Goal: Obtain resource: Obtain resource

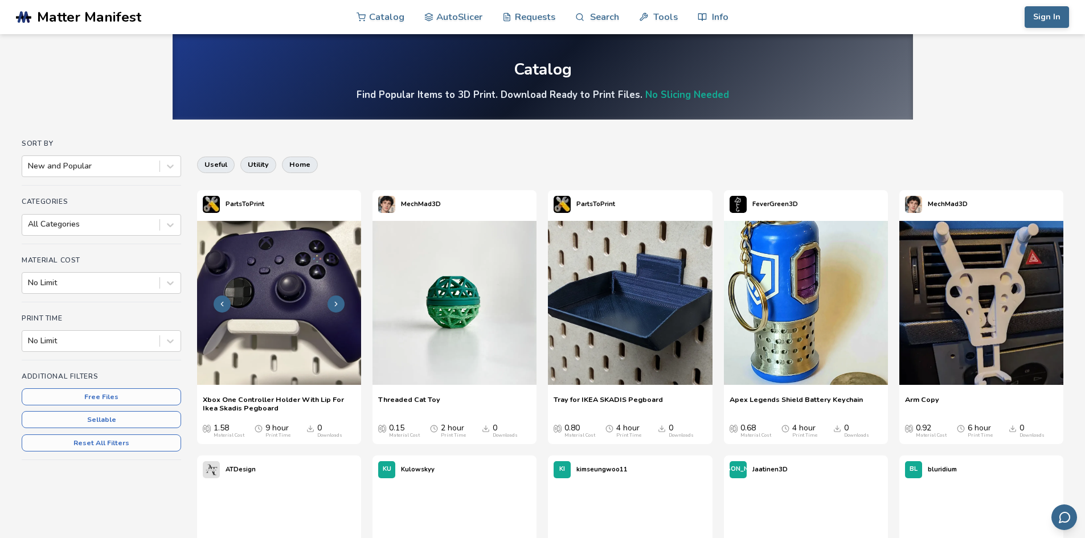
click at [338, 303] on icon at bounding box center [336, 304] width 8 height 8
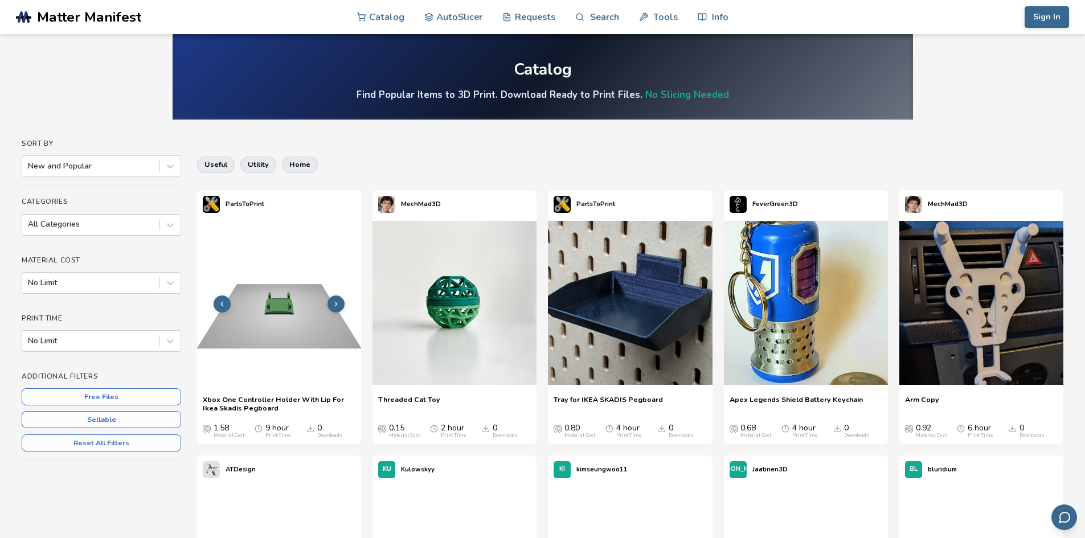
click at [334, 309] on button at bounding box center [336, 304] width 17 height 17
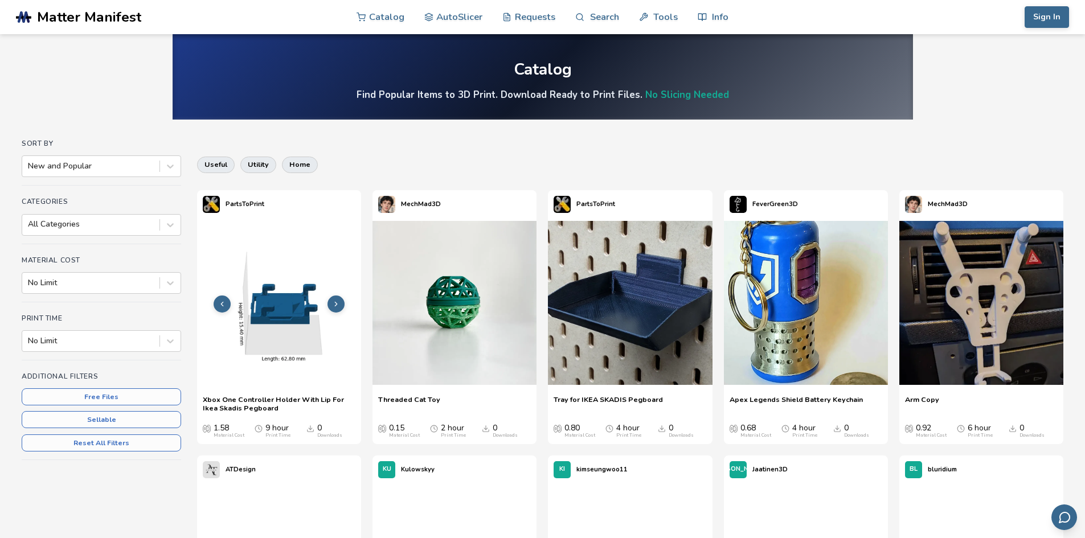
click at [337, 305] on icon at bounding box center [336, 304] width 8 height 8
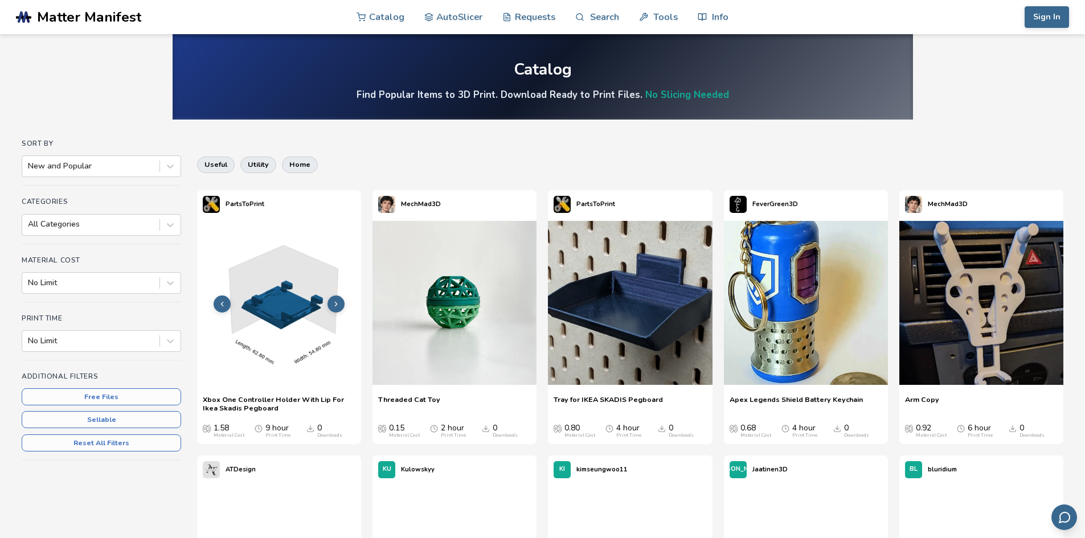
click at [337, 305] on icon at bounding box center [336, 304] width 8 height 8
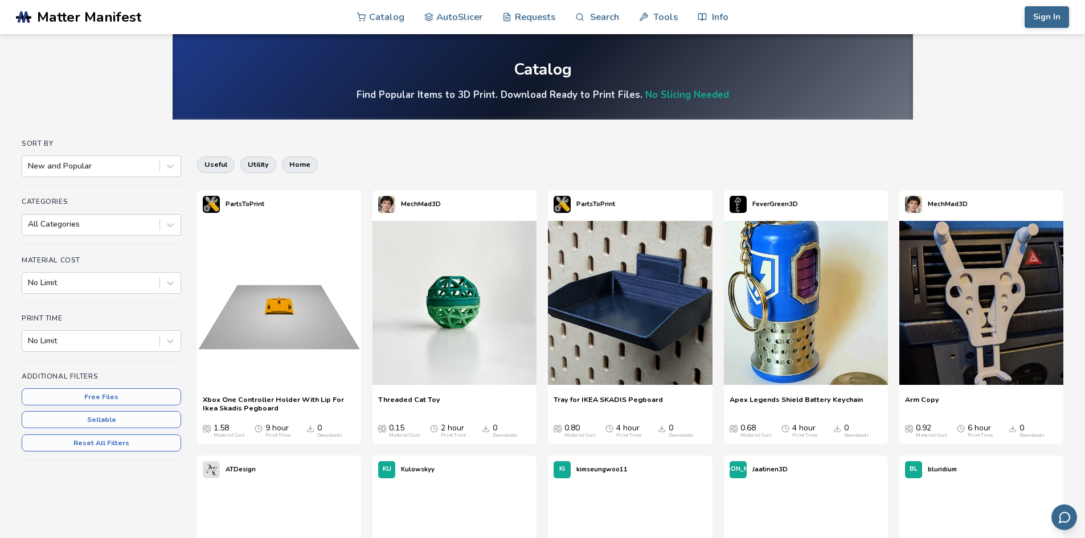
scroll to position [57, 0]
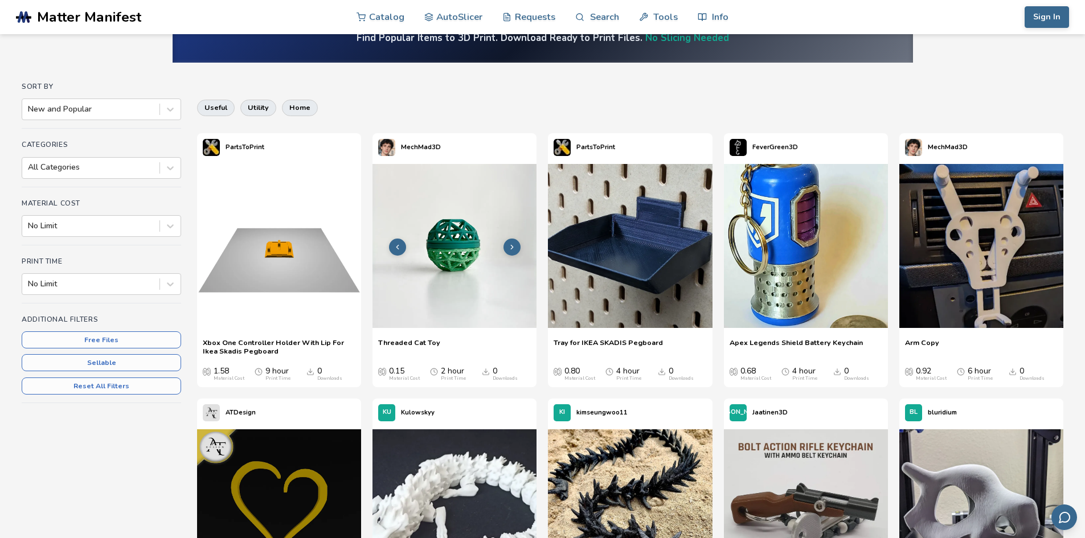
click at [510, 247] on icon at bounding box center [512, 247] width 8 height 8
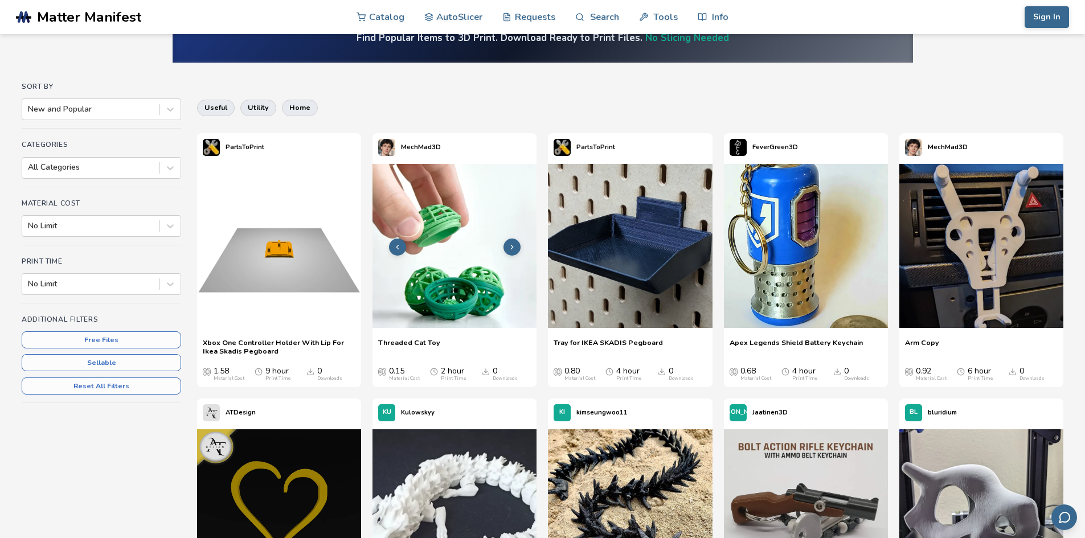
click at [510, 247] on icon at bounding box center [512, 247] width 8 height 8
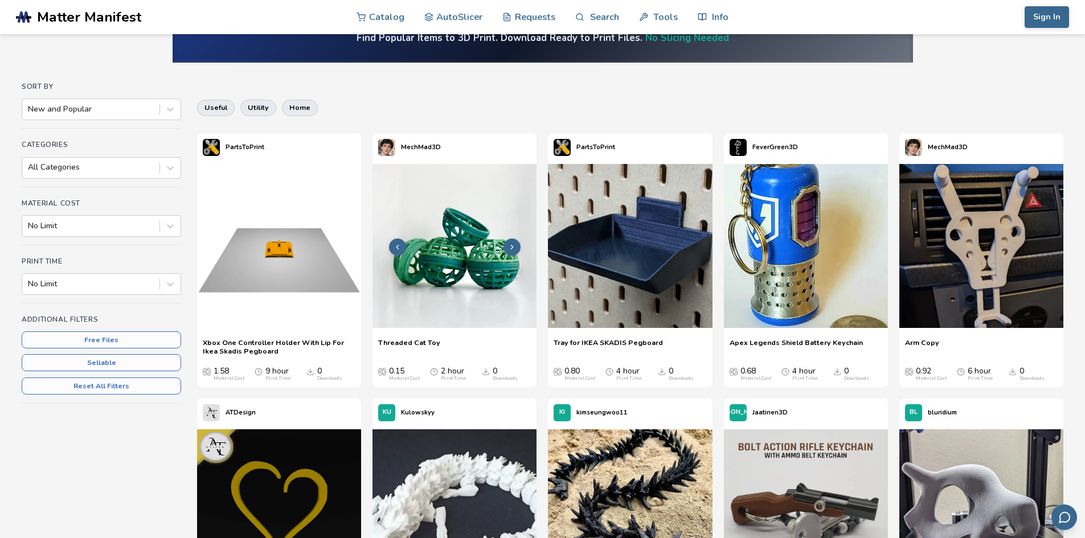
click at [513, 247] on polyline at bounding box center [512, 247] width 2 height 4
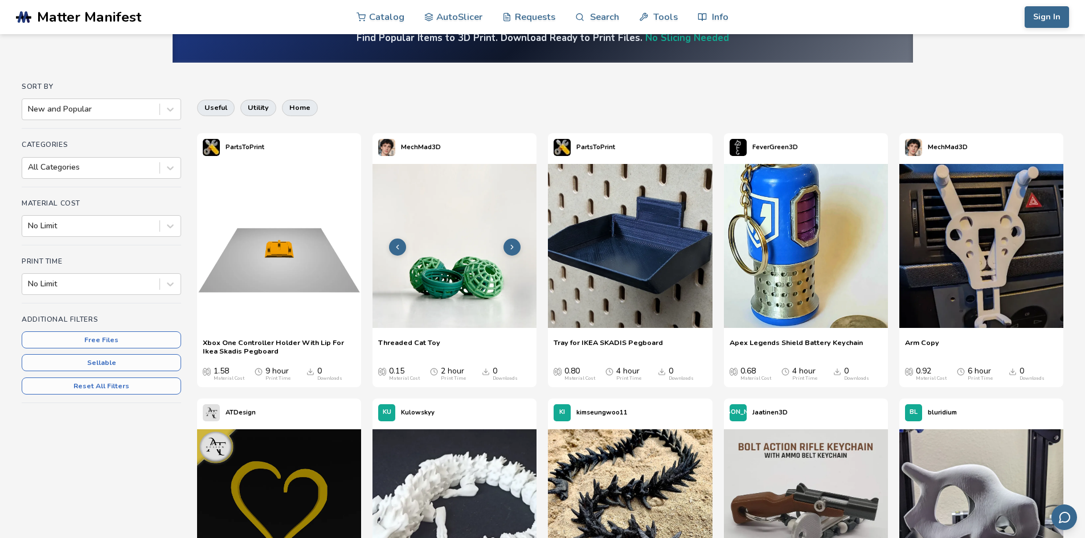
click at [513, 247] on polyline at bounding box center [512, 247] width 2 height 4
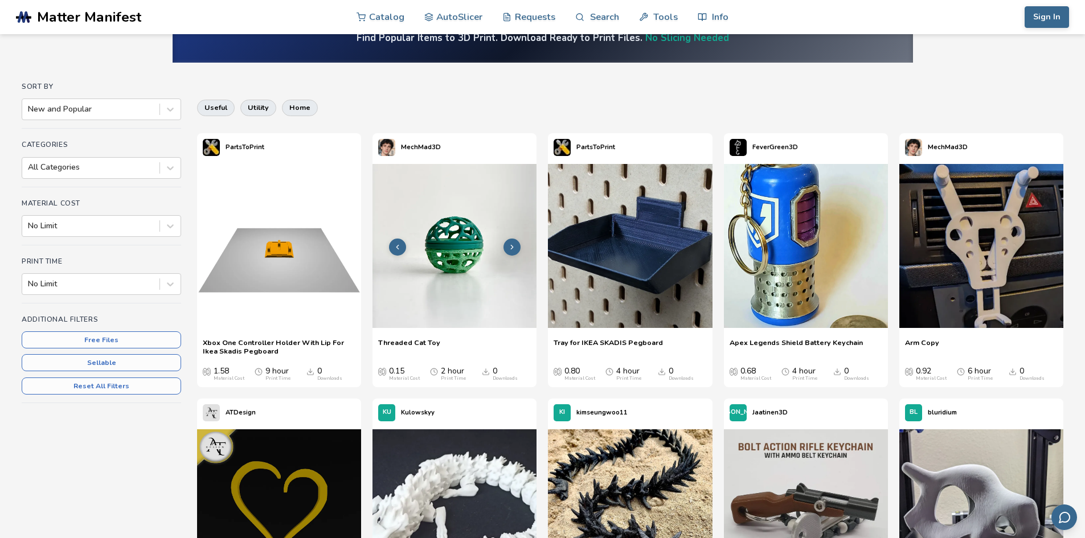
click at [513, 247] on polyline at bounding box center [512, 247] width 2 height 4
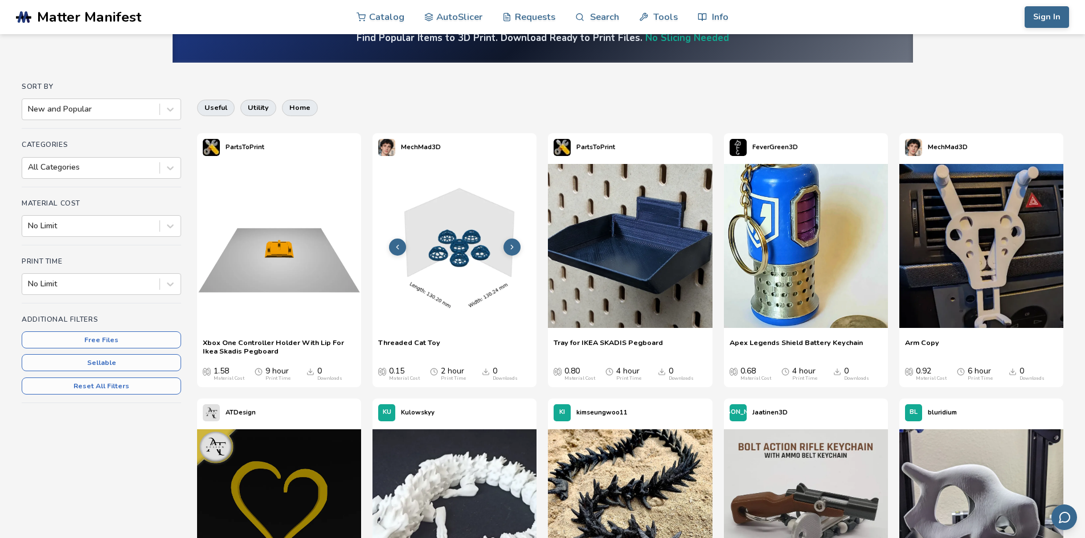
click at [513, 247] on polyline at bounding box center [512, 247] width 2 height 4
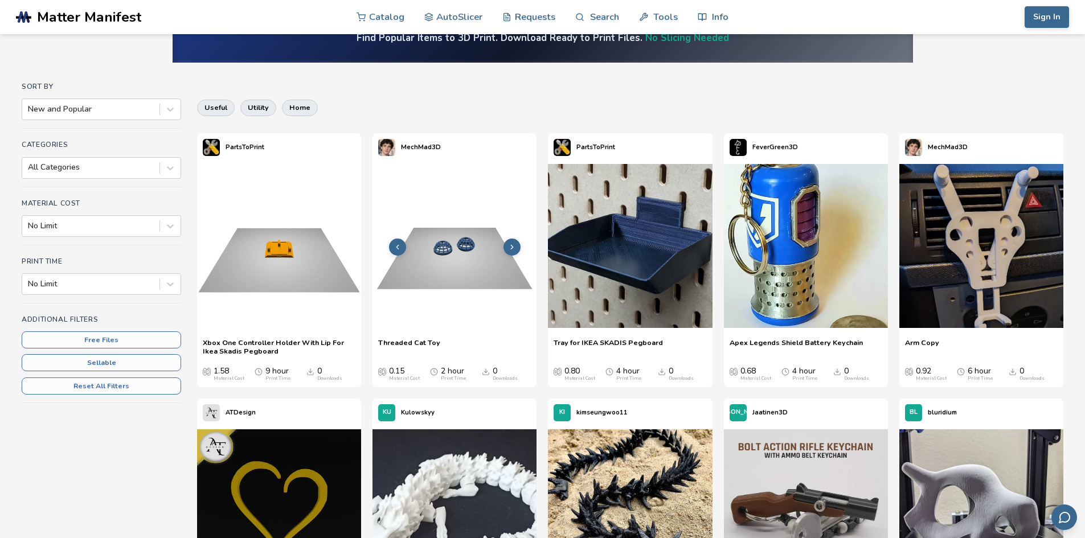
click at [513, 247] on polyline at bounding box center [512, 247] width 2 height 4
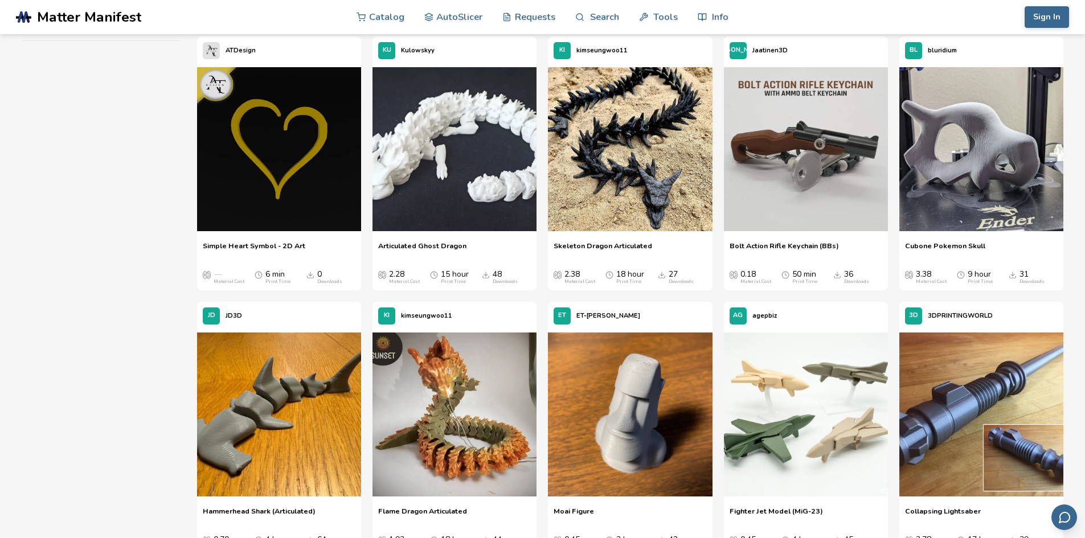
scroll to position [399, 0]
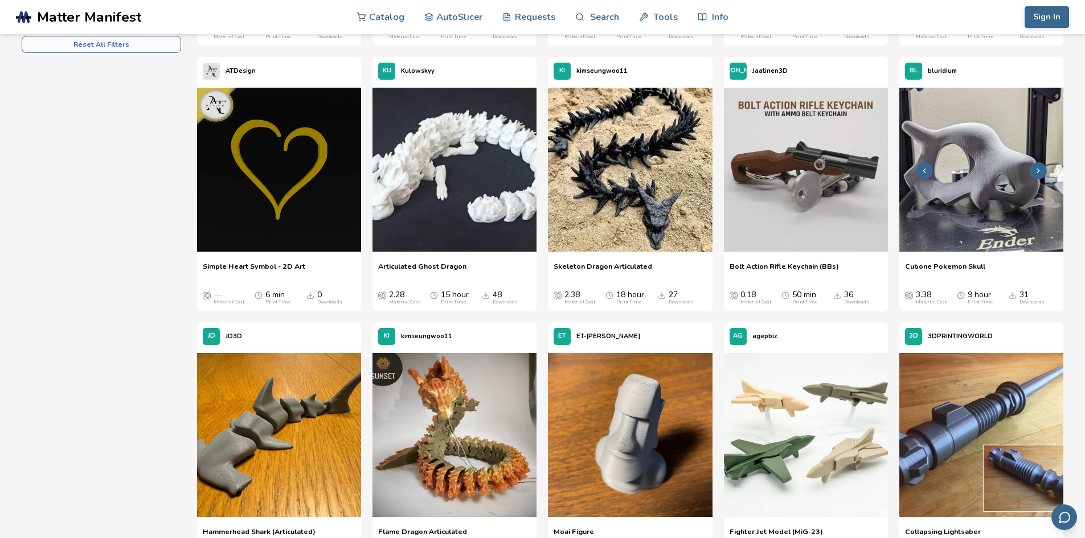
click at [1033, 170] on button at bounding box center [1038, 170] width 17 height 17
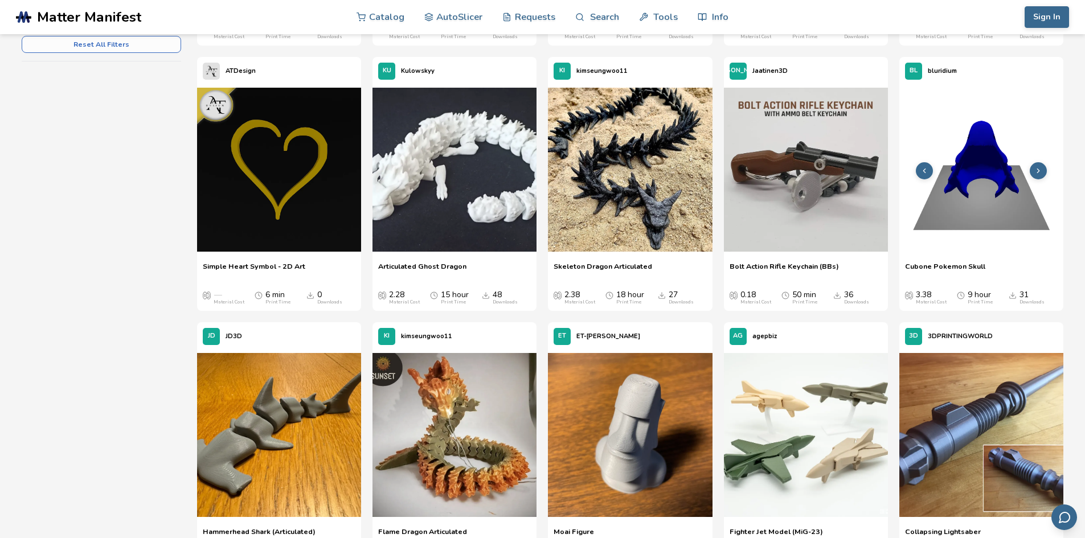
click at [1041, 169] on icon at bounding box center [1039, 171] width 8 height 8
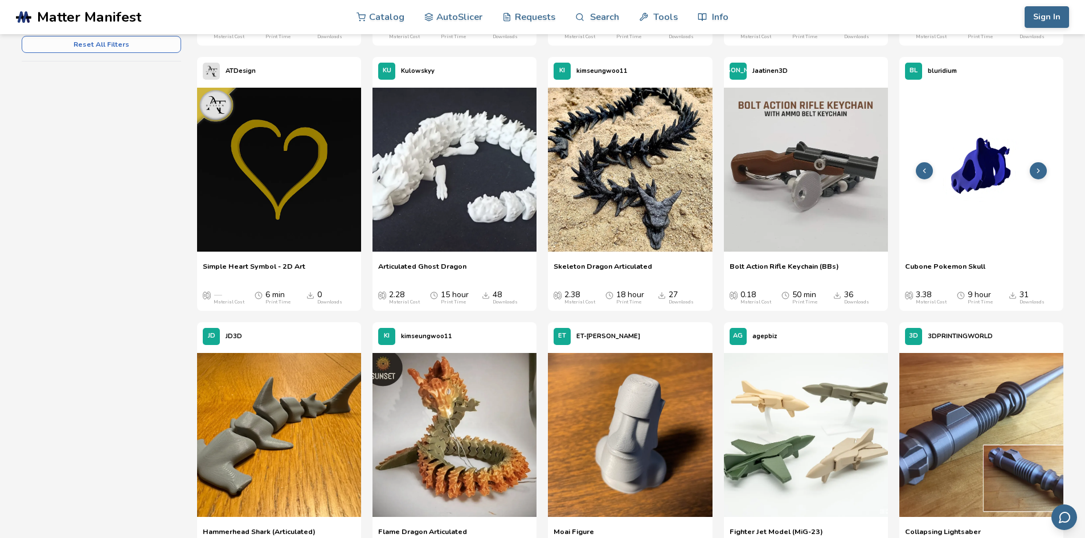
click at [1041, 169] on icon at bounding box center [1039, 171] width 8 height 8
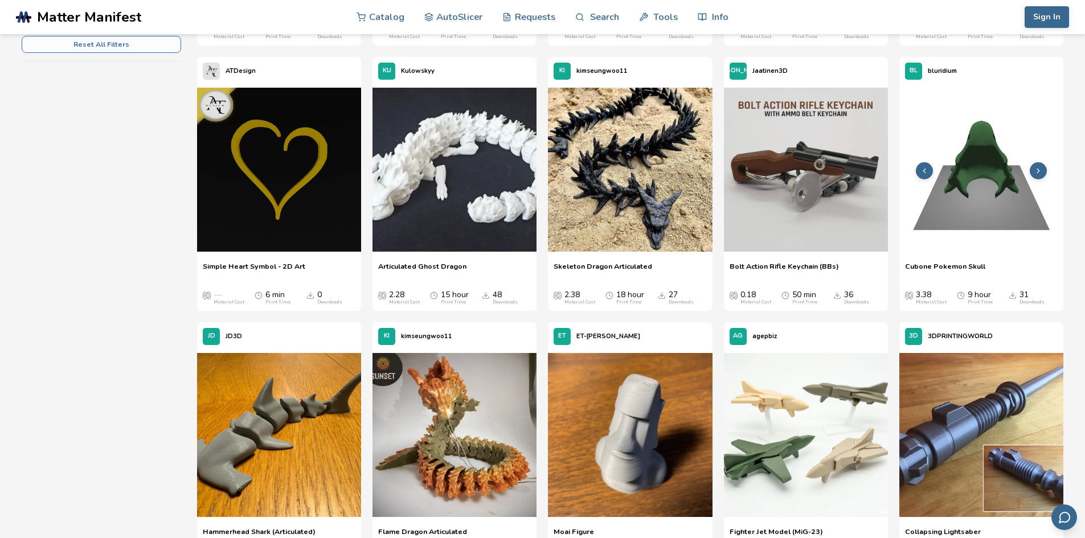
click at [1041, 169] on icon at bounding box center [1039, 171] width 8 height 8
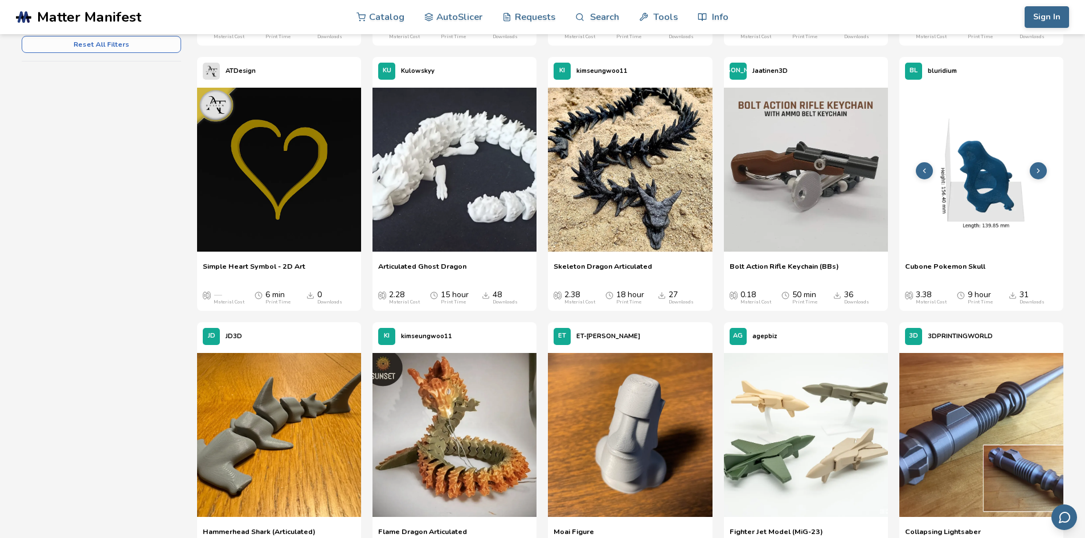
click at [993, 173] on img at bounding box center [982, 170] width 164 height 164
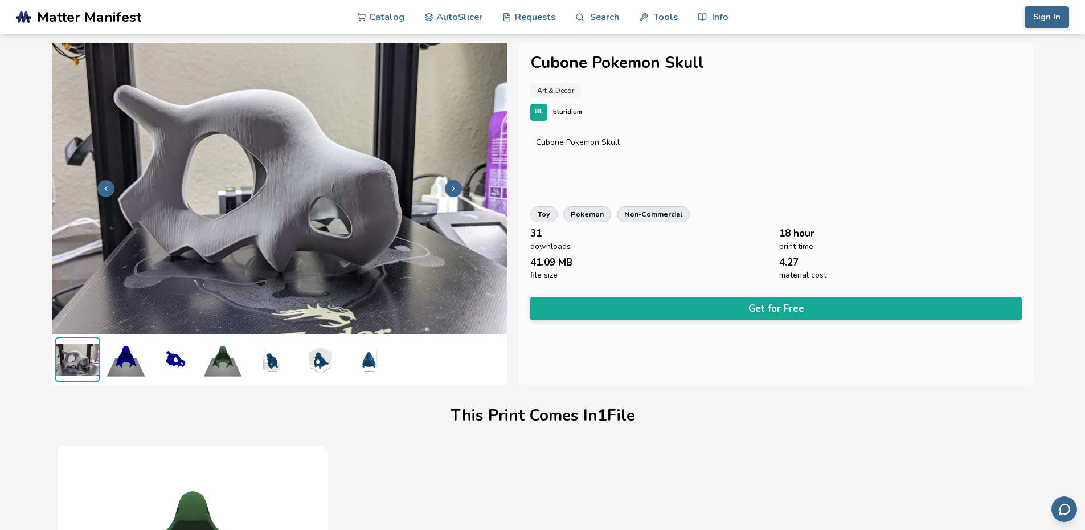
click at [227, 358] on img at bounding box center [223, 360] width 46 height 46
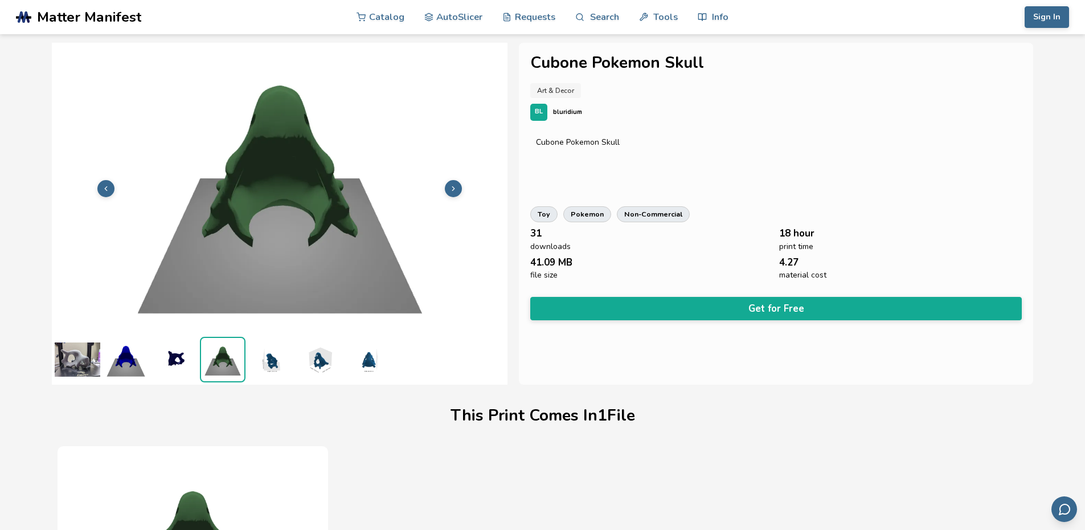
click at [273, 365] on img at bounding box center [271, 360] width 46 height 46
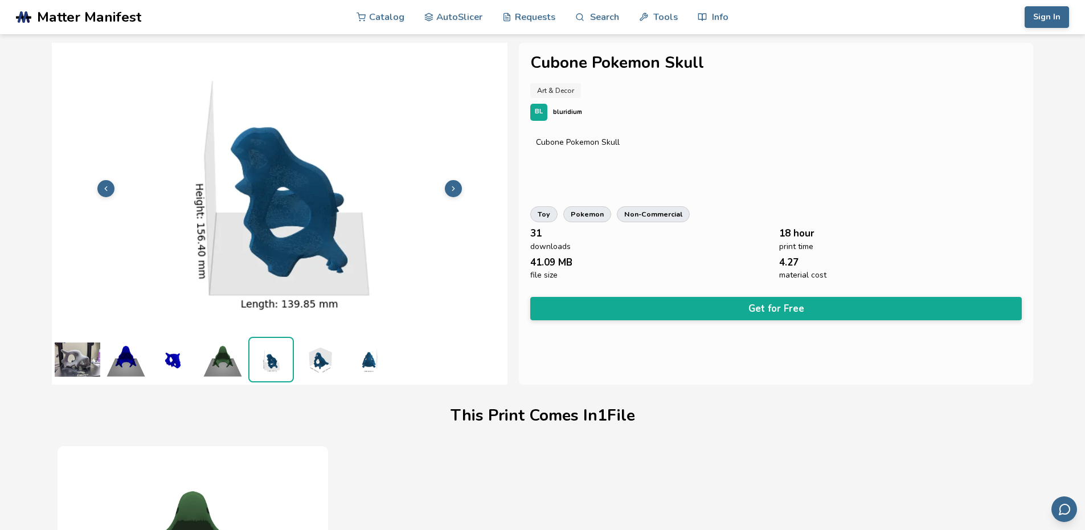
click at [309, 361] on img at bounding box center [320, 360] width 46 height 46
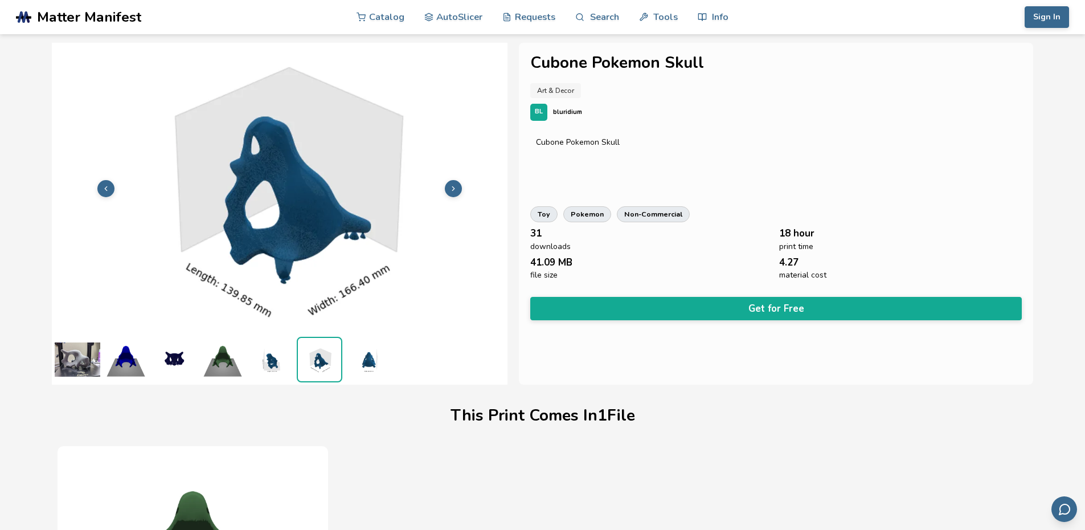
click at [354, 362] on img at bounding box center [368, 360] width 46 height 46
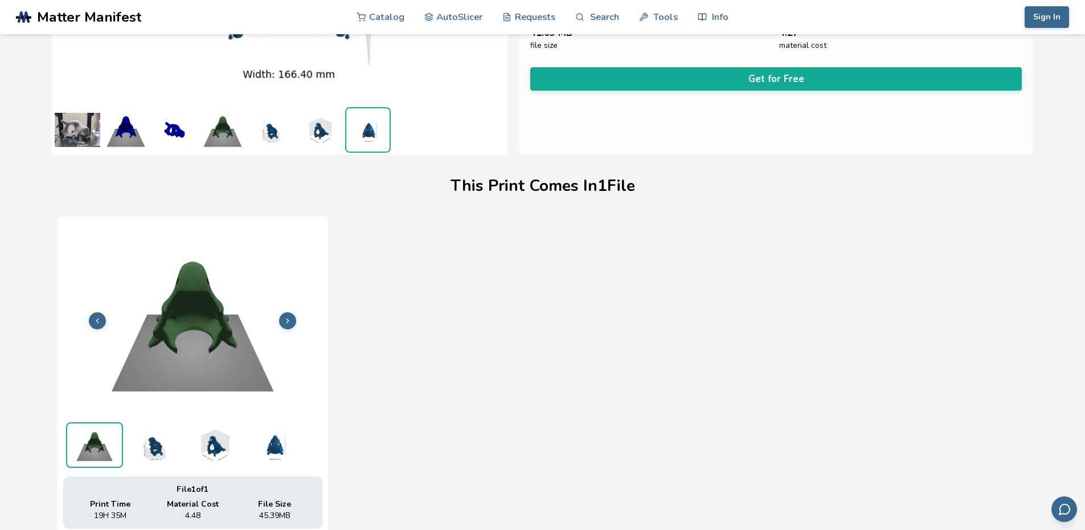
scroll to position [285, 0]
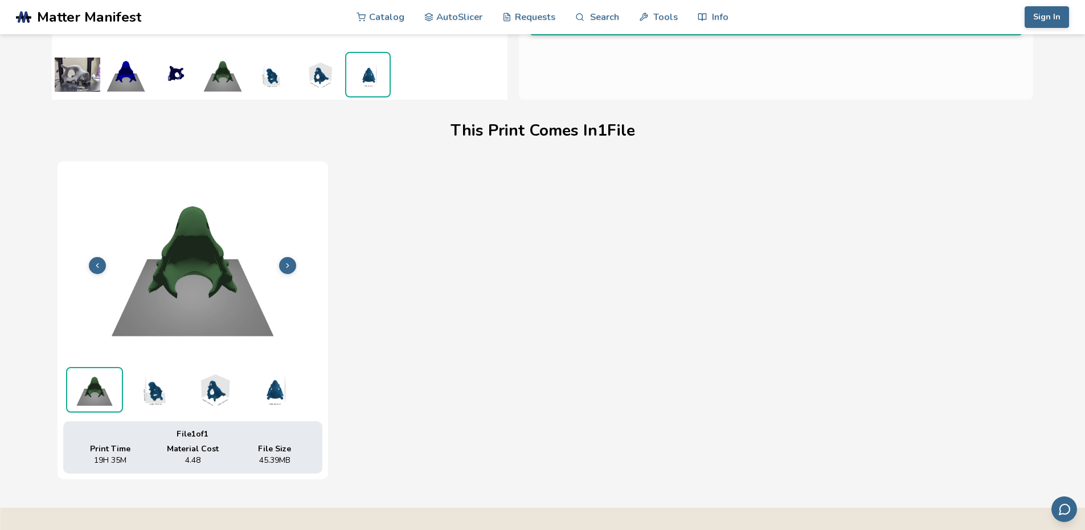
click at [224, 401] on img at bounding box center [214, 390] width 57 height 46
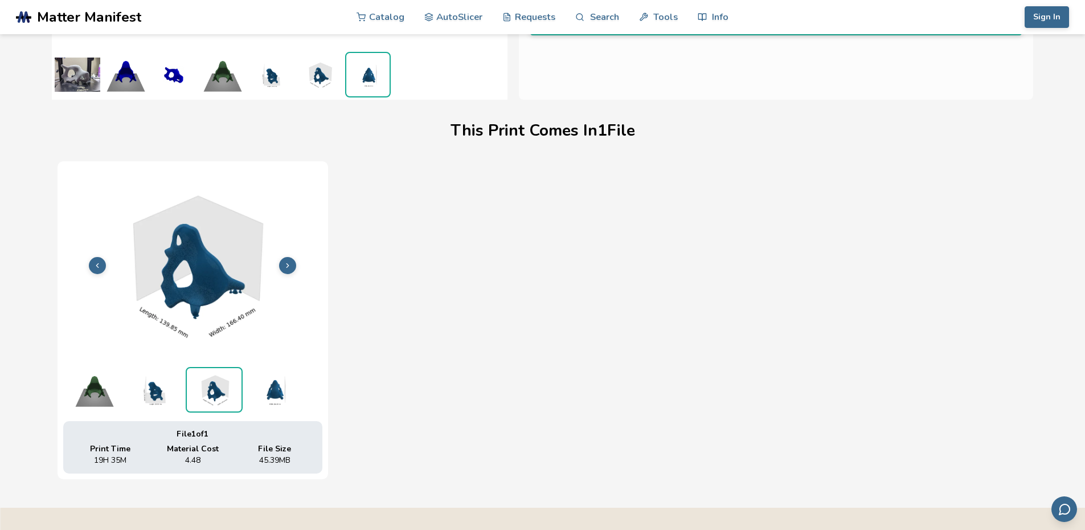
click at [280, 396] on img at bounding box center [274, 390] width 57 height 46
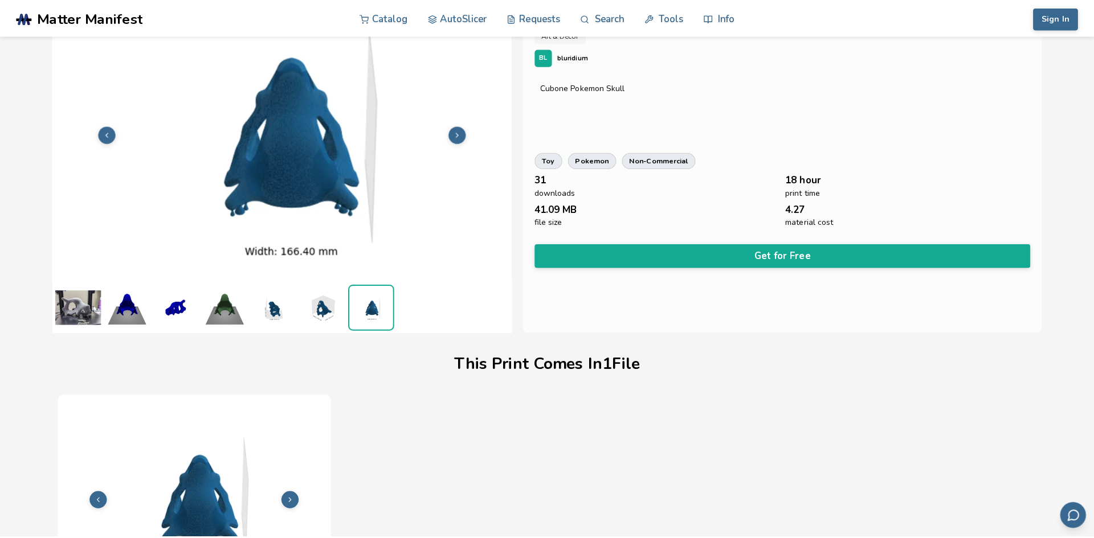
scroll to position [0, 0]
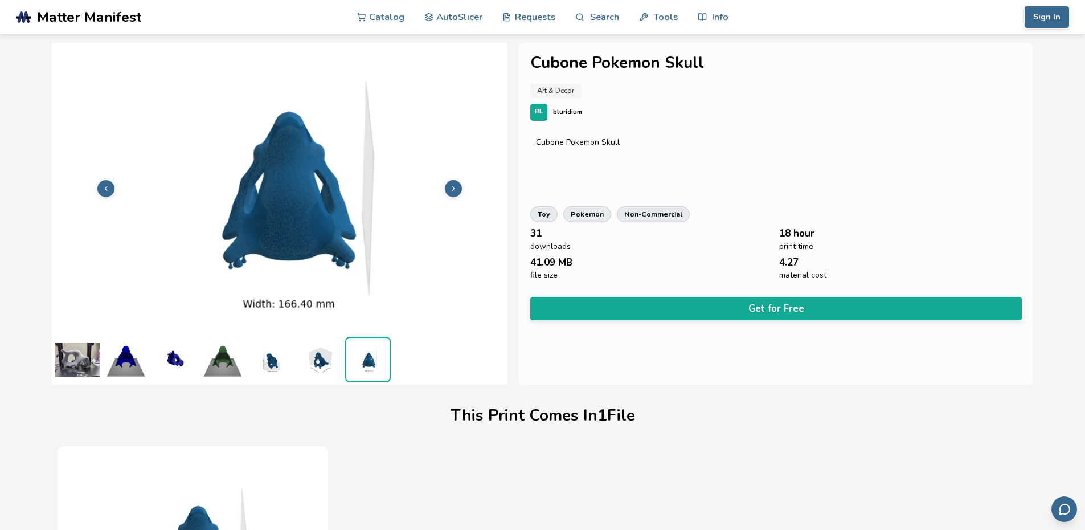
click at [64, 371] on img at bounding box center [78, 360] width 46 height 46
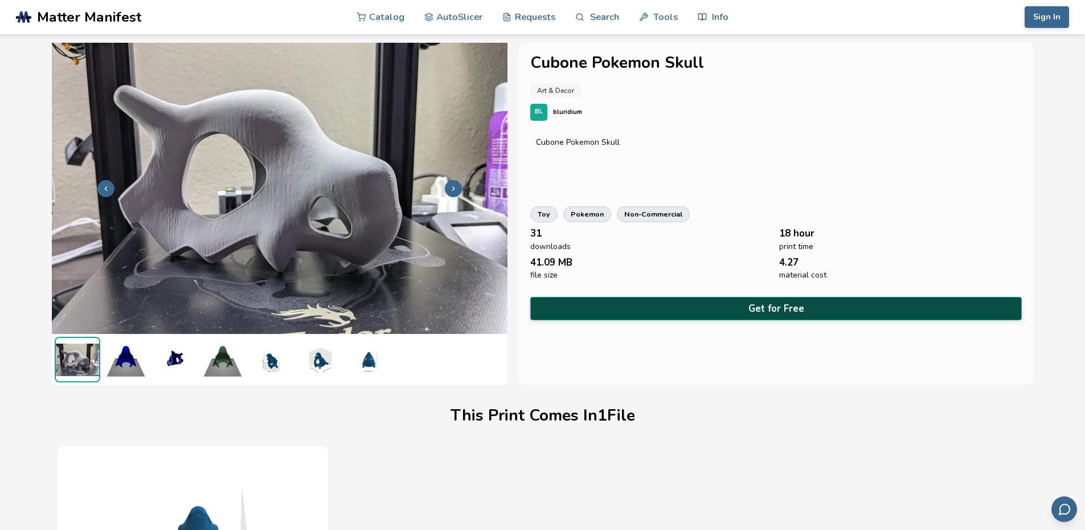
click at [775, 312] on button "Get for Free" at bounding box center [776, 308] width 492 height 23
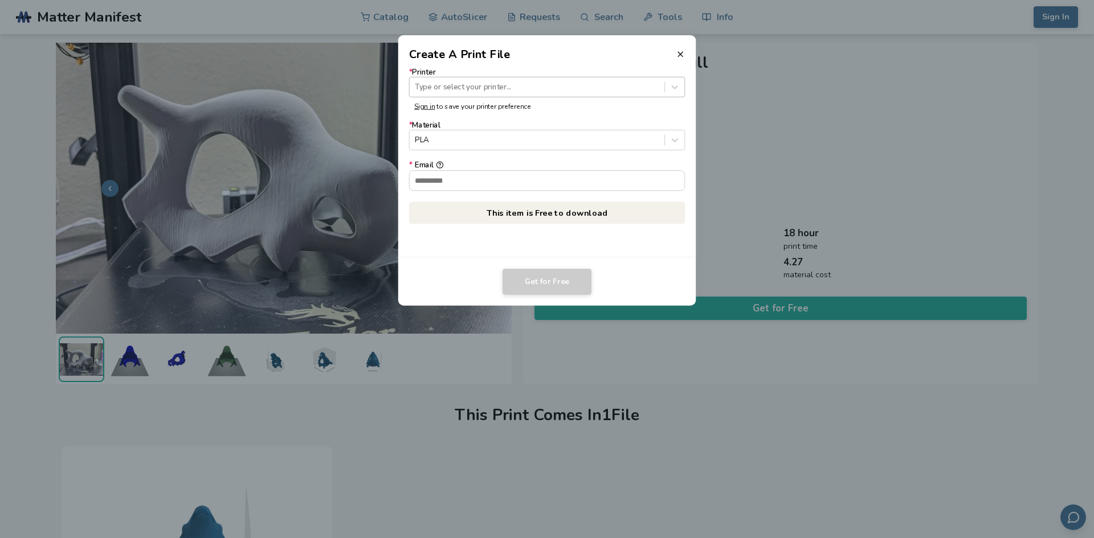
click at [468, 87] on div at bounding box center [537, 86] width 244 height 11
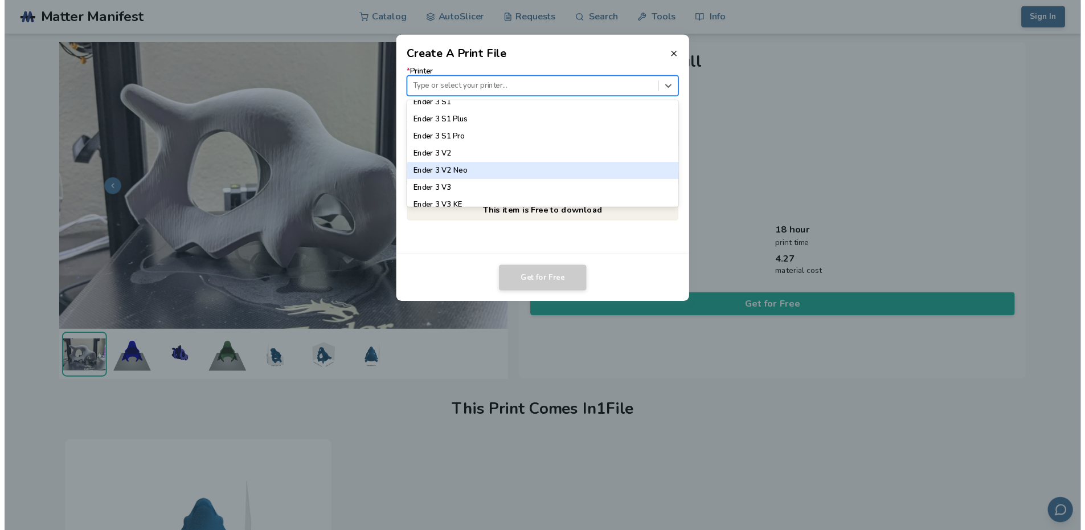
scroll to position [684, 0]
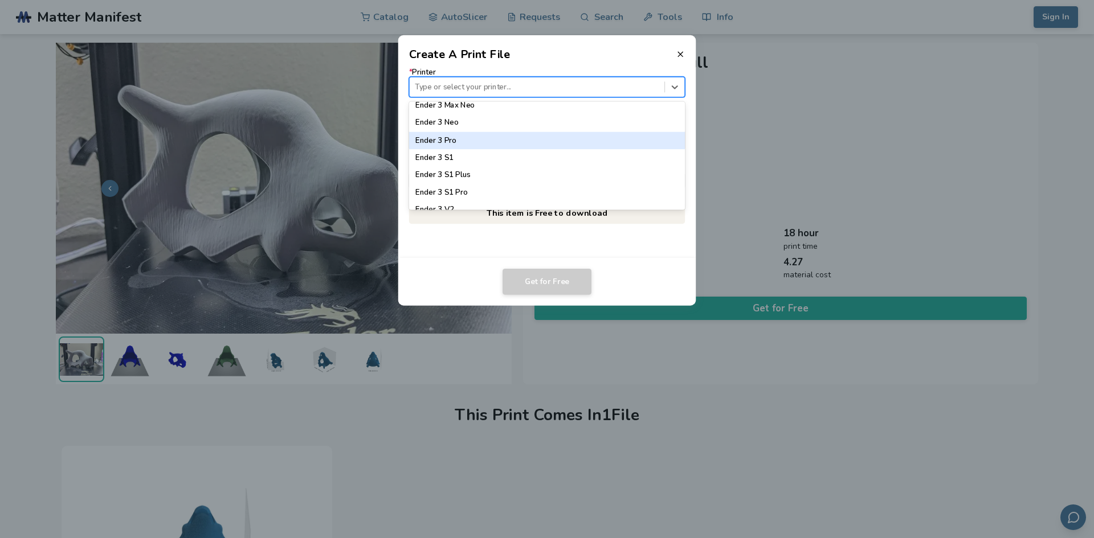
click at [484, 142] on div "Ender 3 Pro" at bounding box center [547, 140] width 276 height 17
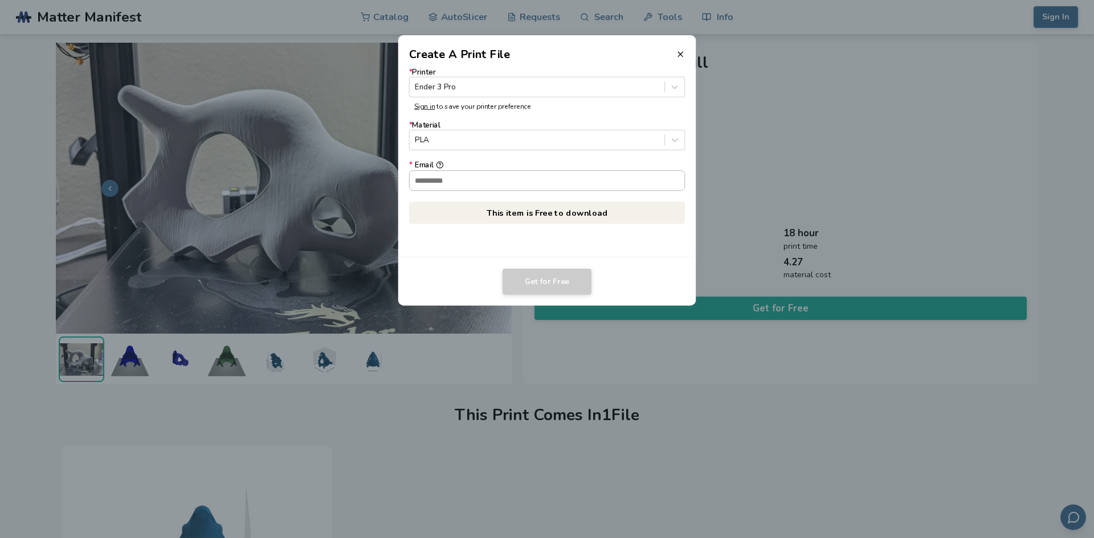
click at [483, 186] on input "* Email" at bounding box center [547, 180] width 275 height 19
type input "**********"
click at [549, 283] on button "Get for Free" at bounding box center [546, 282] width 89 height 26
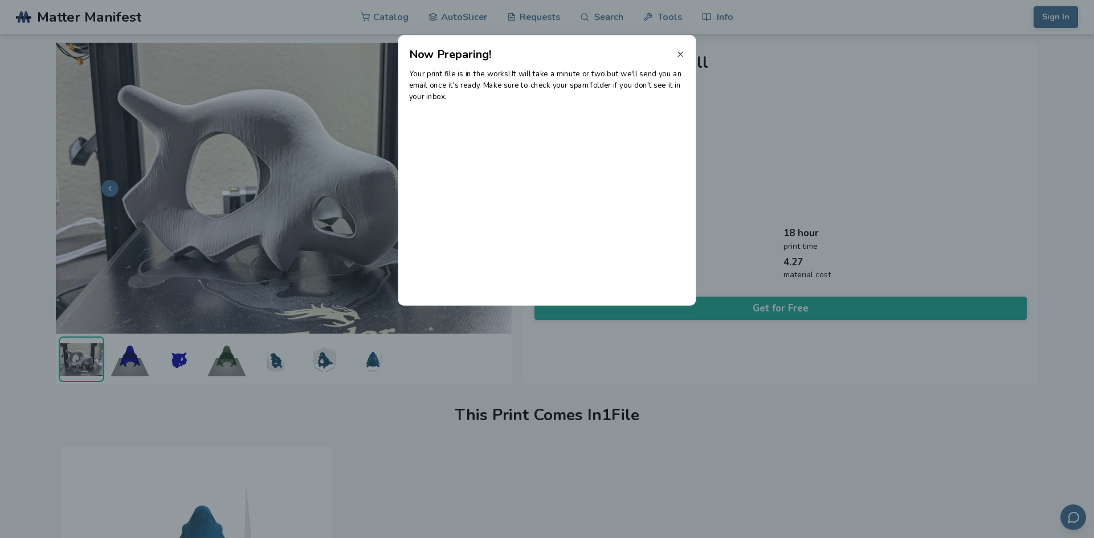
click at [684, 54] on icon at bounding box center [680, 54] width 9 height 9
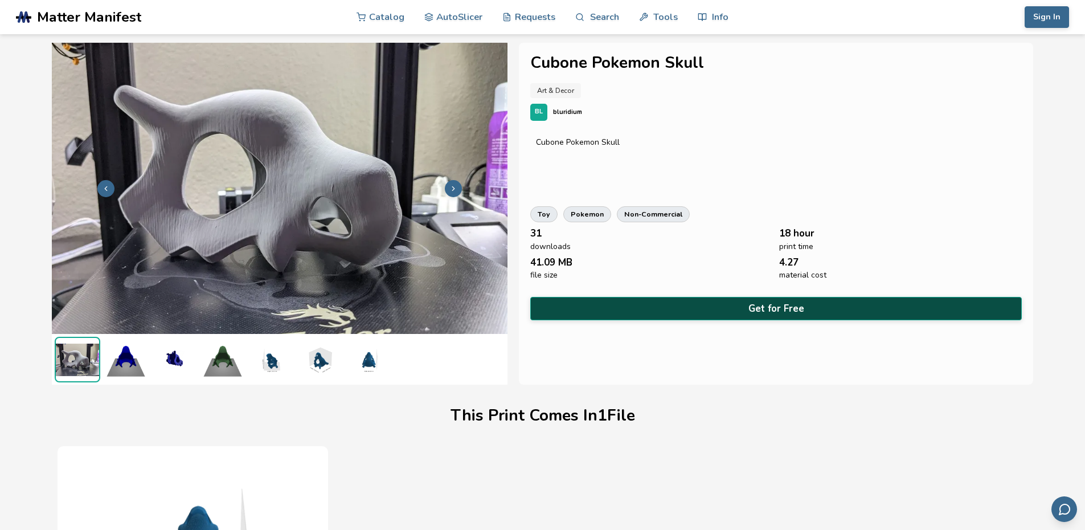
click at [710, 297] on button "Get for Free" at bounding box center [776, 308] width 492 height 23
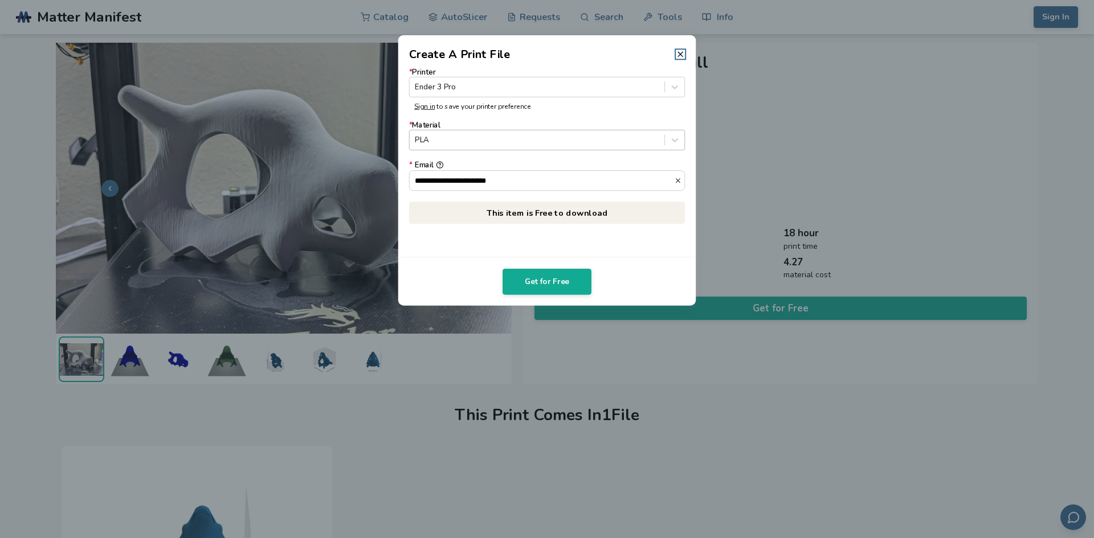
click at [482, 138] on div at bounding box center [537, 140] width 244 height 11
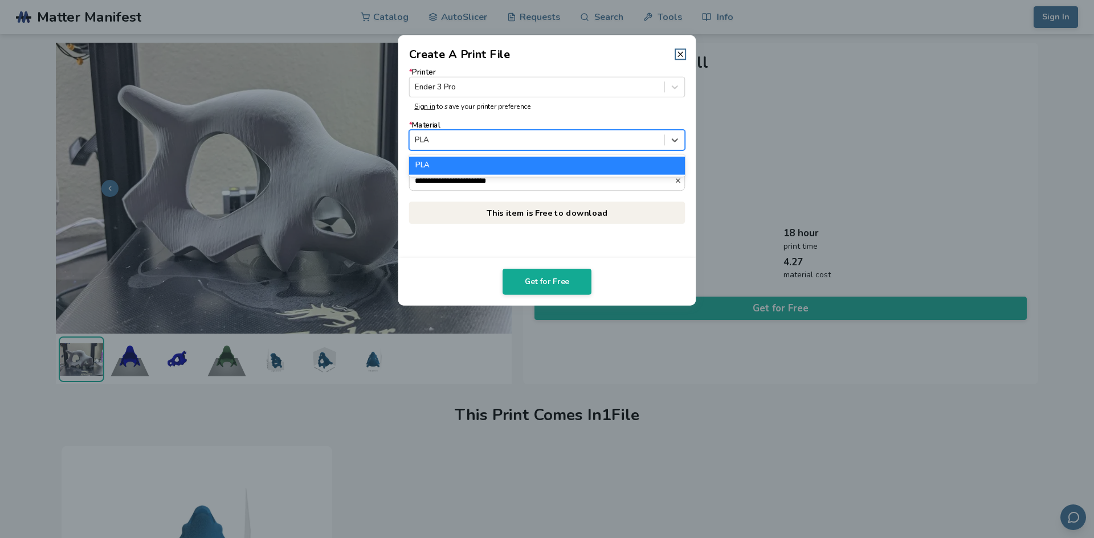
click at [465, 171] on div "PLA" at bounding box center [547, 165] width 276 height 17
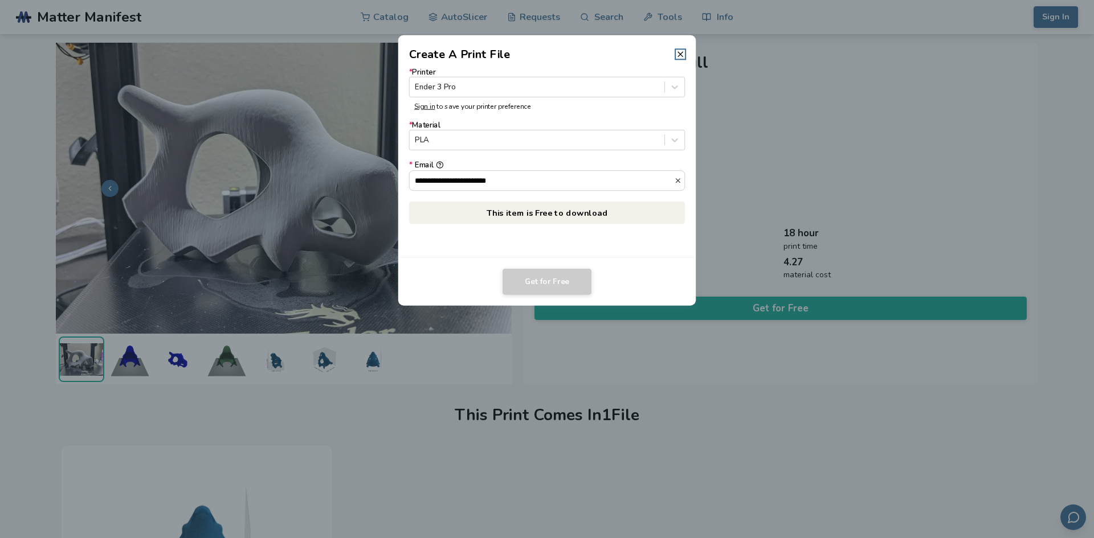
click at [681, 48] on header "Create A Print File" at bounding box center [547, 48] width 298 height 27
click at [676, 57] on icon at bounding box center [680, 54] width 9 height 9
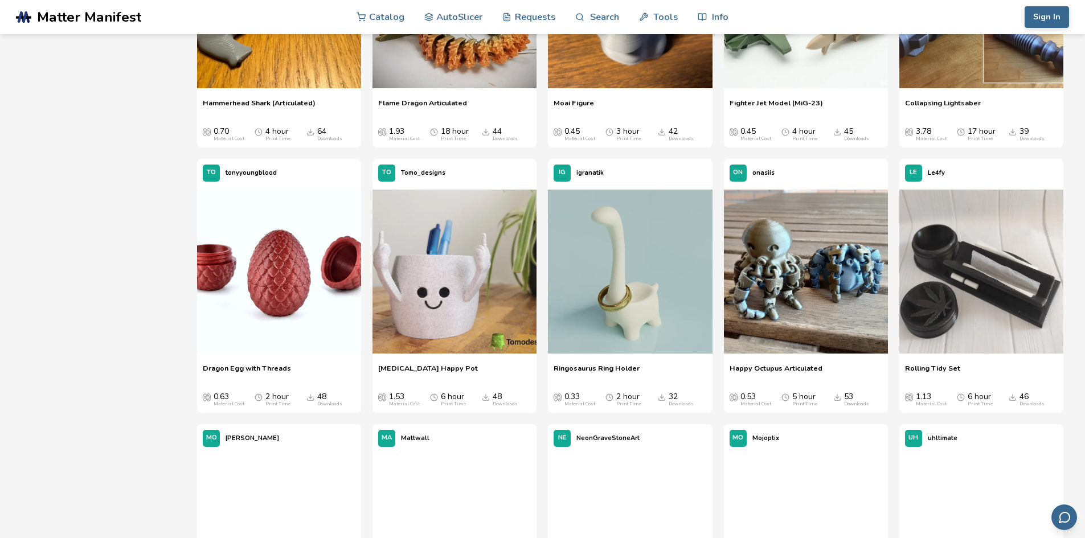
scroll to position [888, 0]
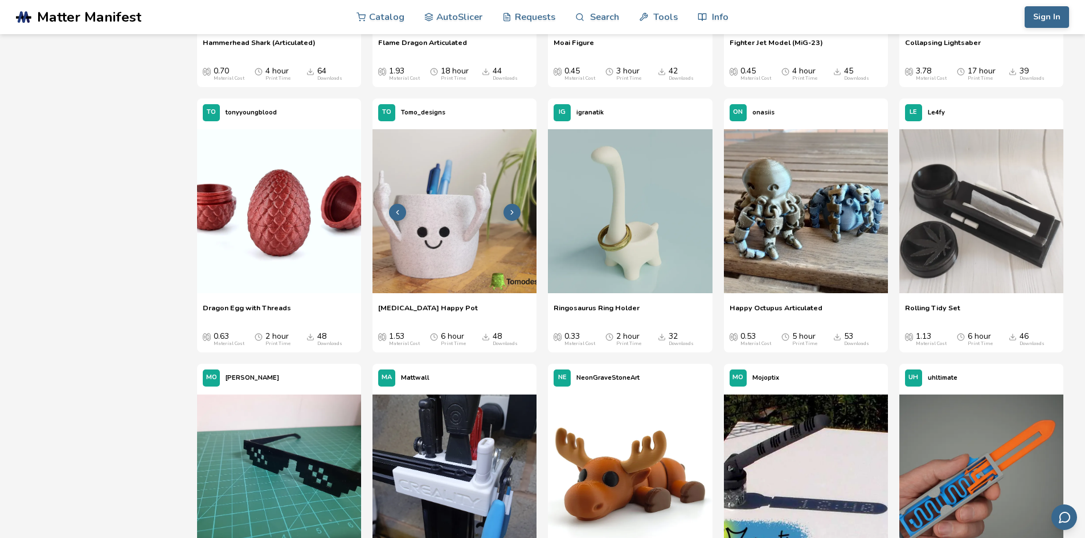
click at [518, 210] on button at bounding box center [512, 212] width 17 height 17
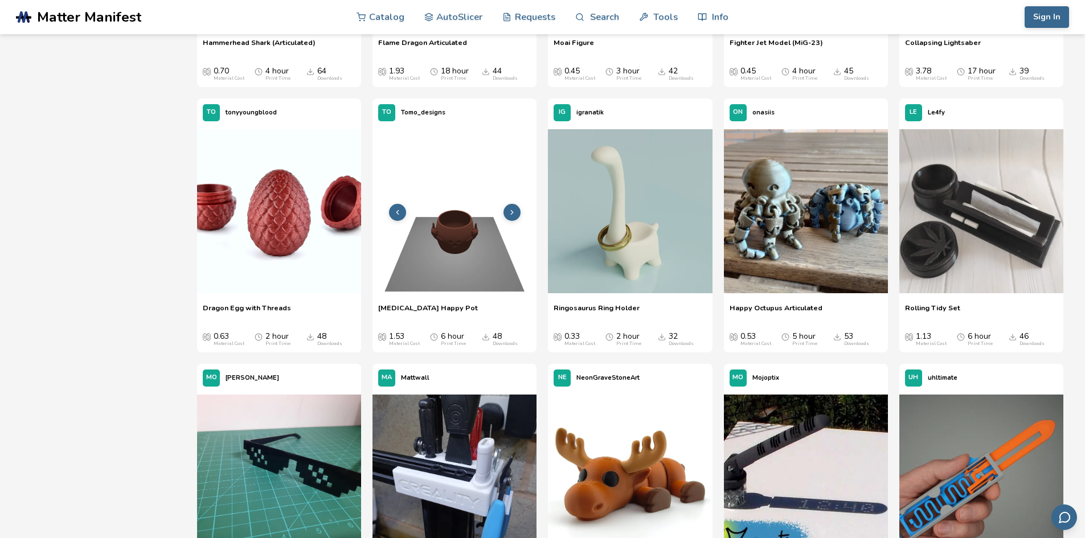
click at [516, 214] on button at bounding box center [512, 212] width 17 height 17
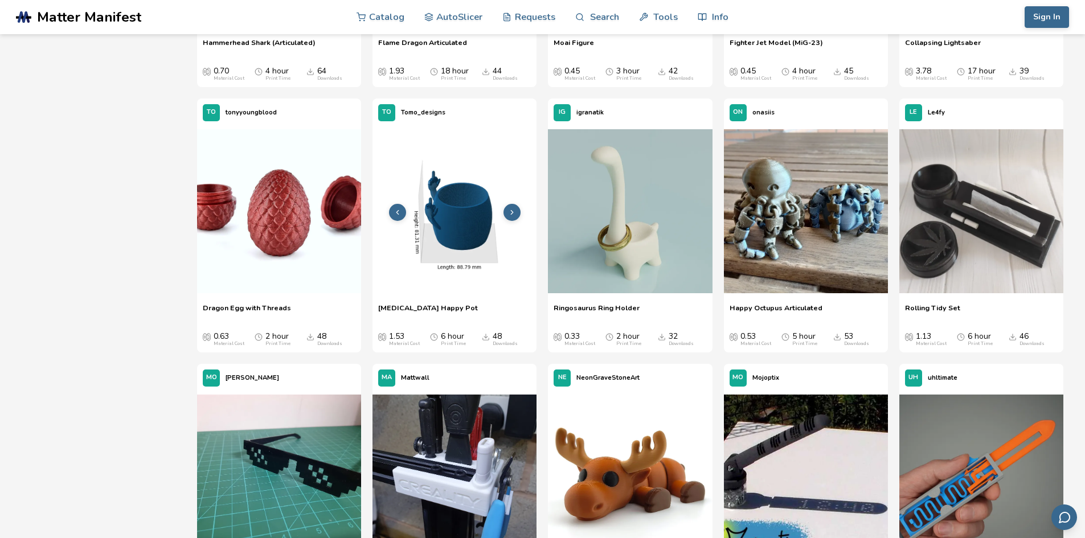
click at [516, 213] on button at bounding box center [512, 212] width 17 height 17
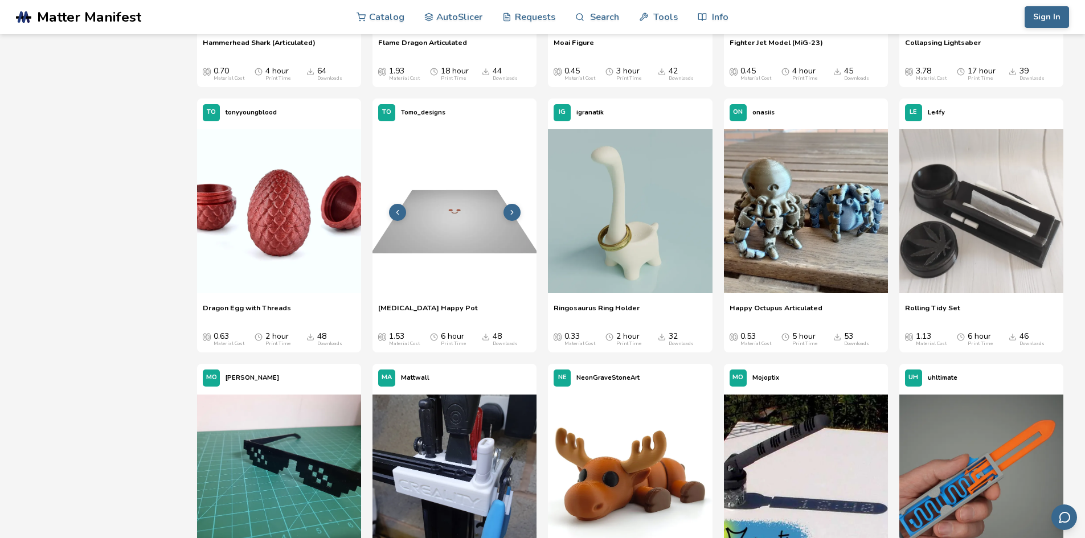
click at [516, 213] on button at bounding box center [512, 212] width 17 height 17
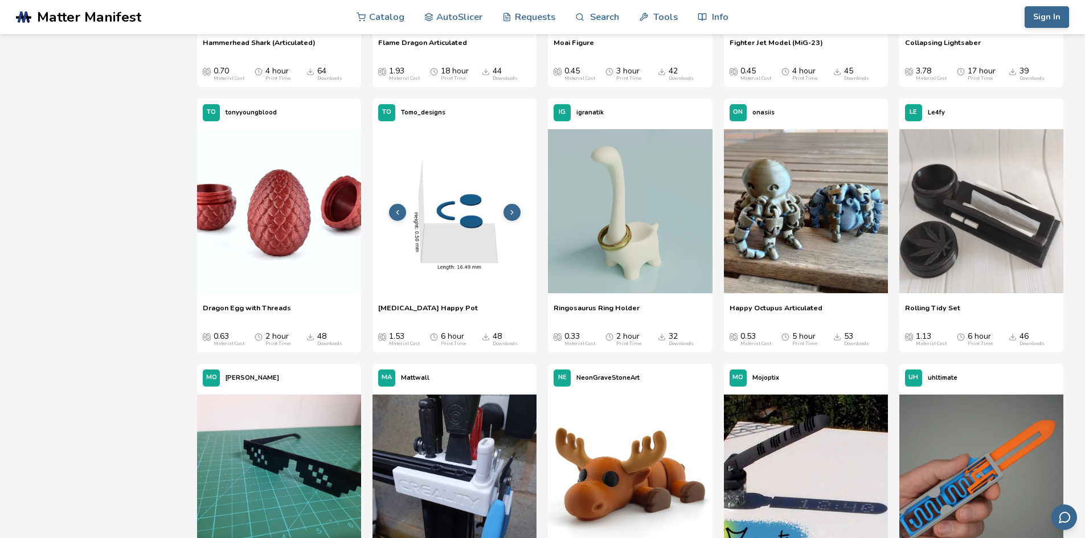
click at [516, 213] on button at bounding box center [512, 212] width 17 height 17
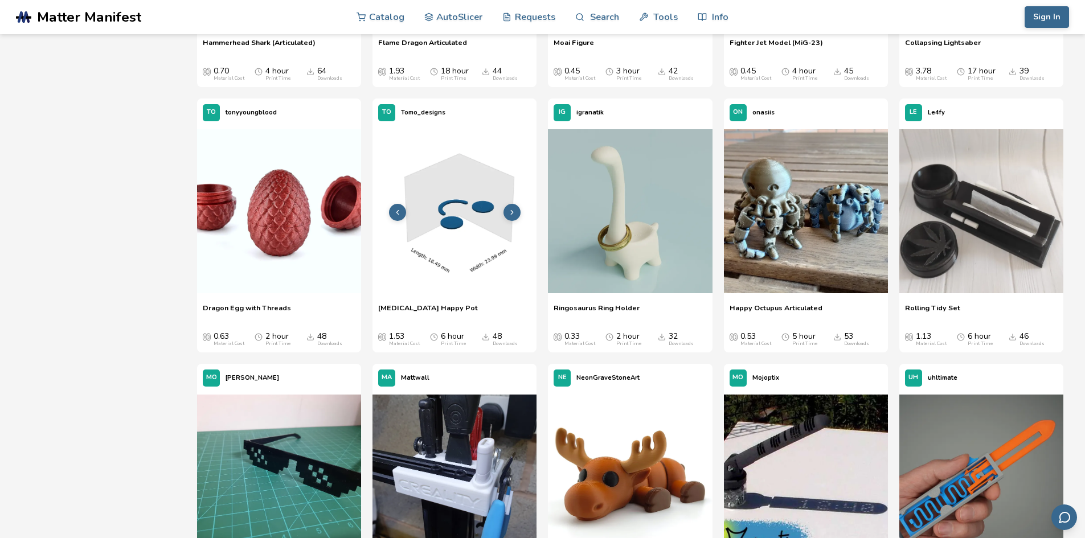
click at [516, 213] on button at bounding box center [512, 212] width 17 height 17
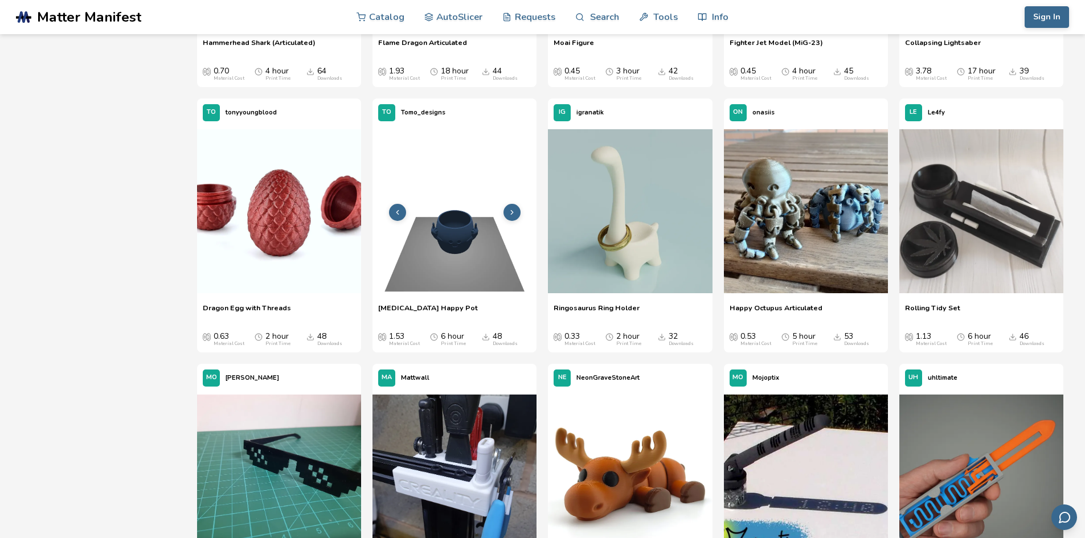
click at [516, 213] on button at bounding box center [512, 212] width 17 height 17
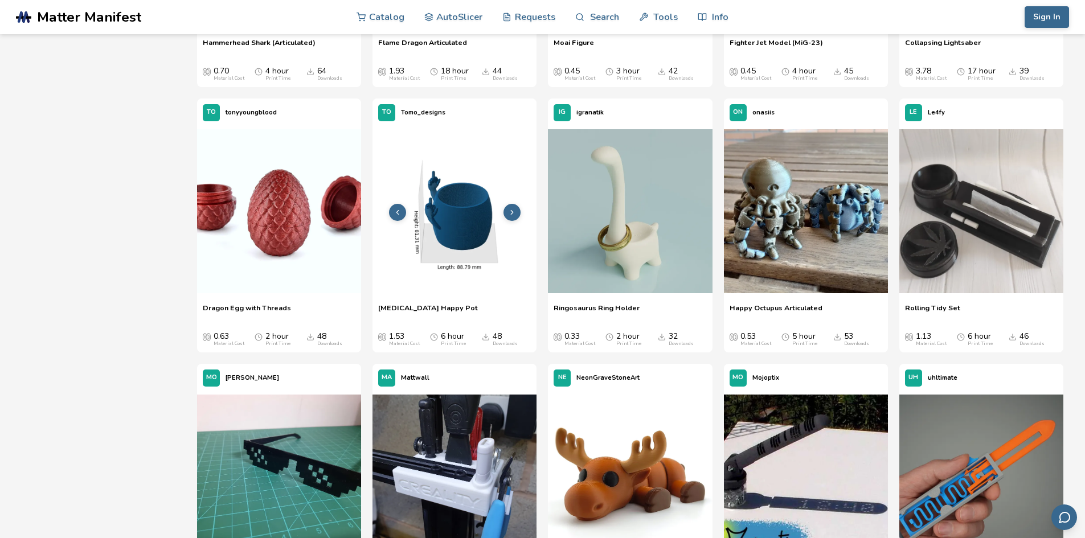
click at [516, 213] on button at bounding box center [512, 212] width 17 height 17
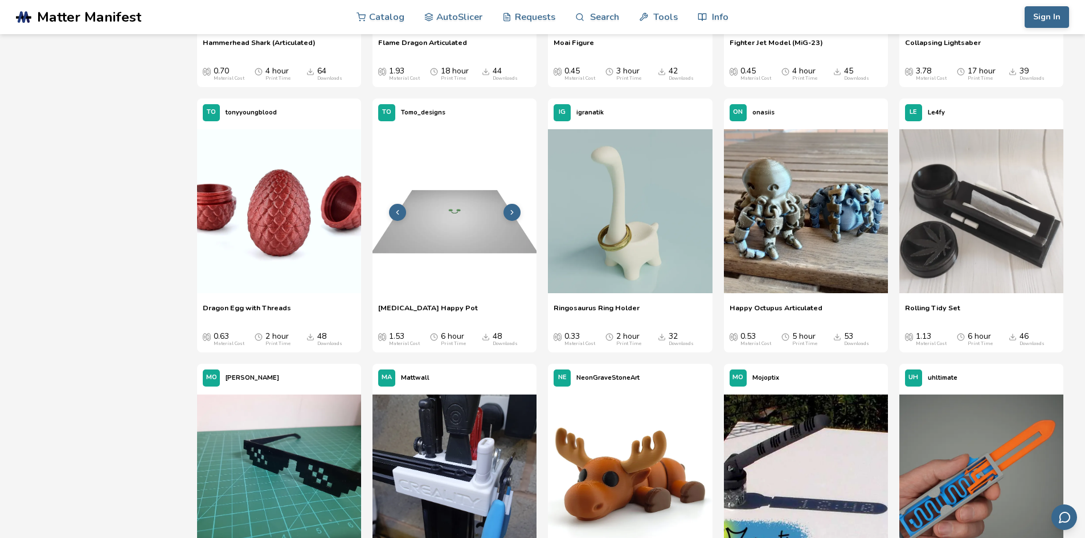
click at [516, 213] on button at bounding box center [512, 212] width 17 height 17
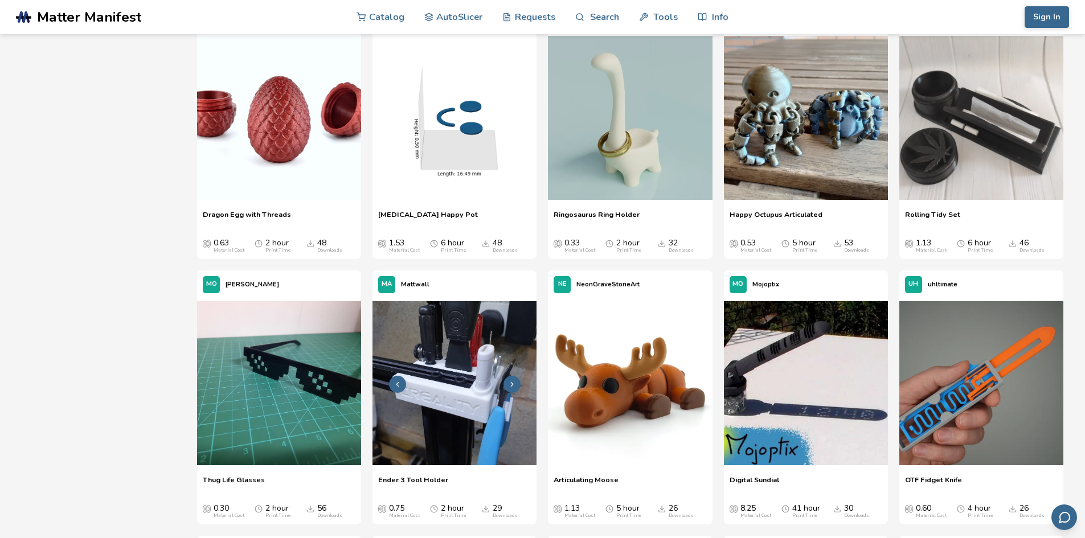
scroll to position [1002, 0]
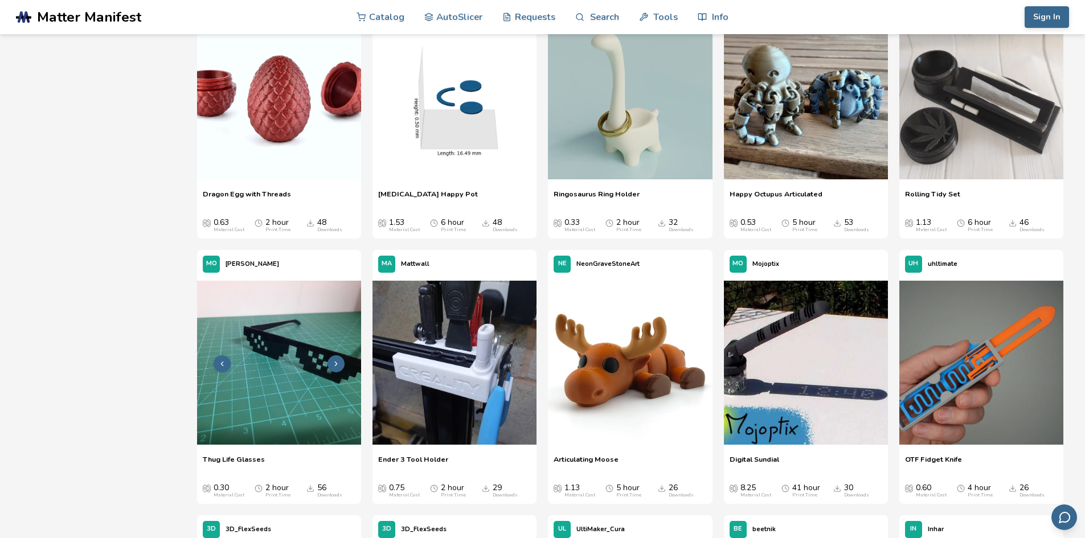
click at [340, 361] on button at bounding box center [336, 364] width 17 height 17
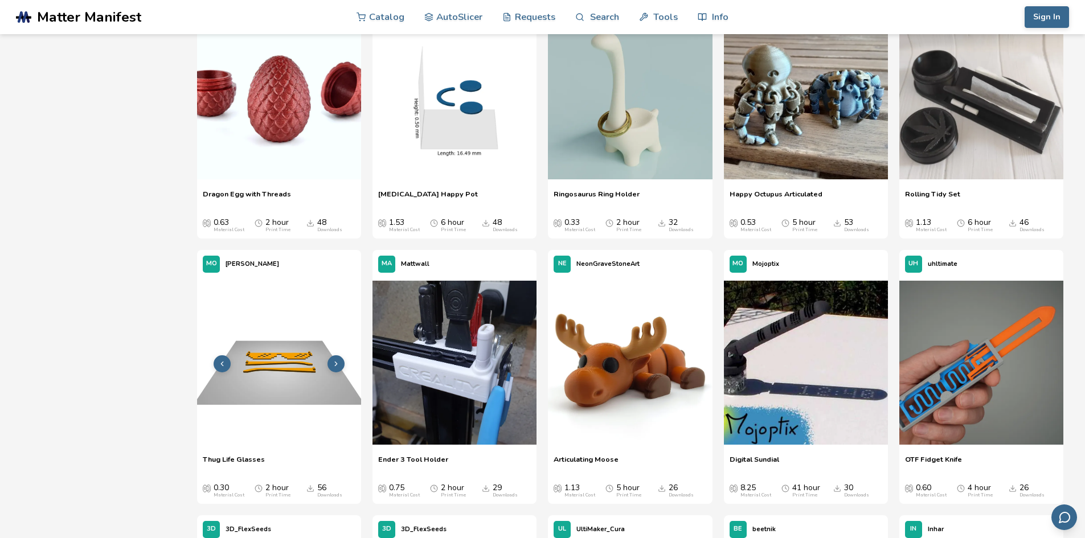
click at [286, 400] on img at bounding box center [279, 363] width 164 height 164
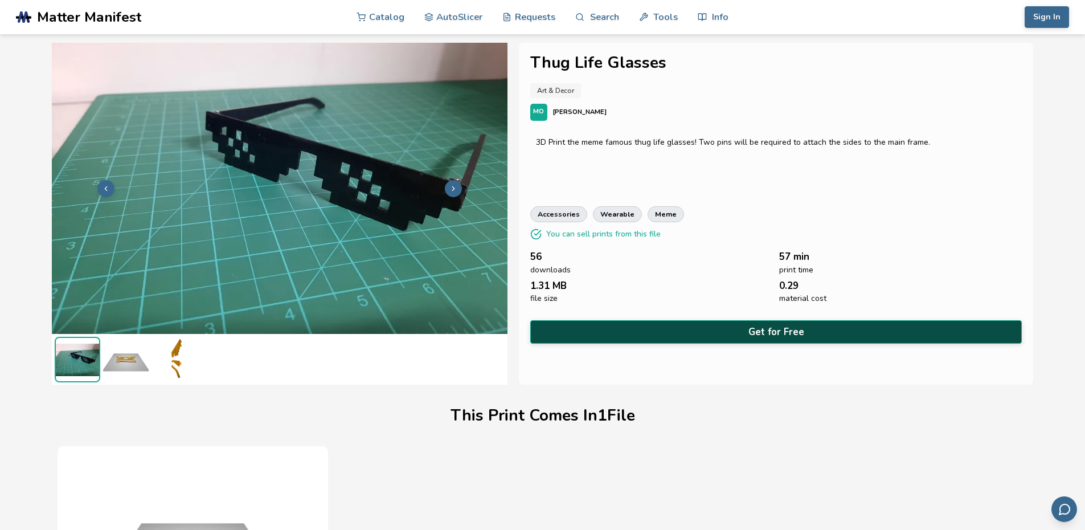
click at [674, 325] on button "Get for Free" at bounding box center [776, 331] width 492 height 23
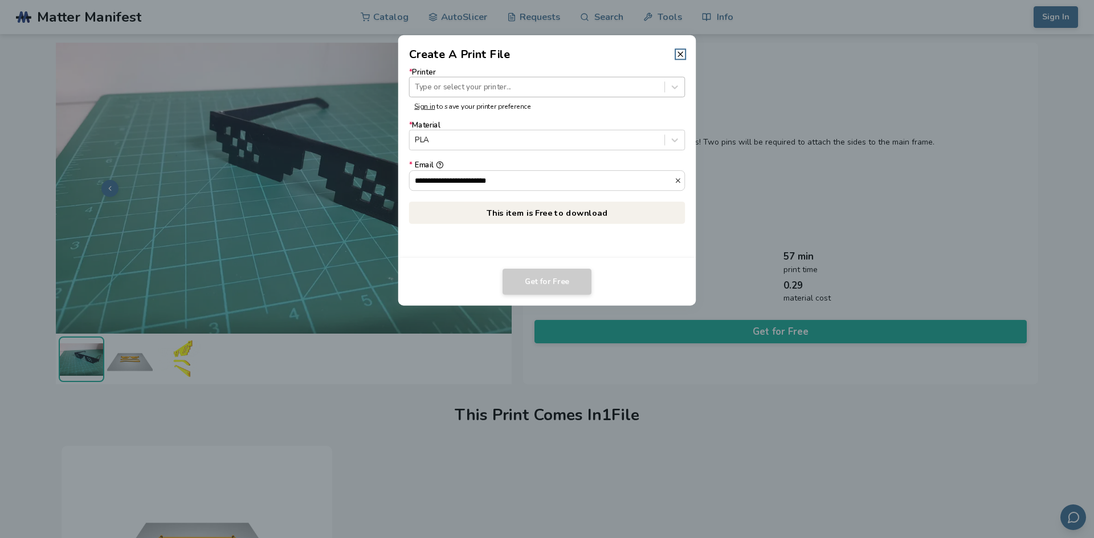
click at [467, 97] on div "Type or select your printer..." at bounding box center [547, 87] width 276 height 21
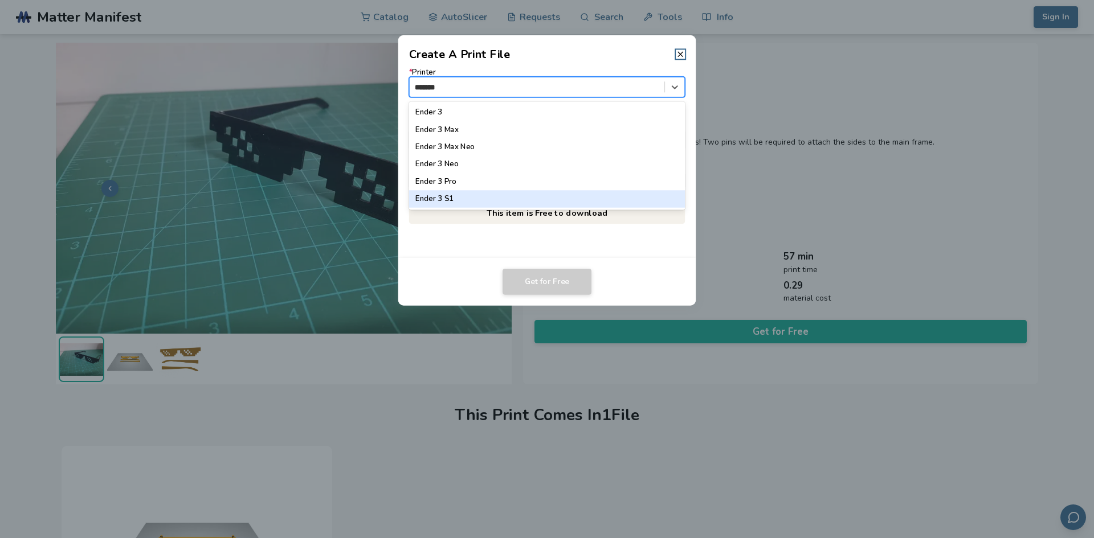
type input "*******"
click at [481, 183] on div "Ender 3 Pro" at bounding box center [547, 181] width 276 height 17
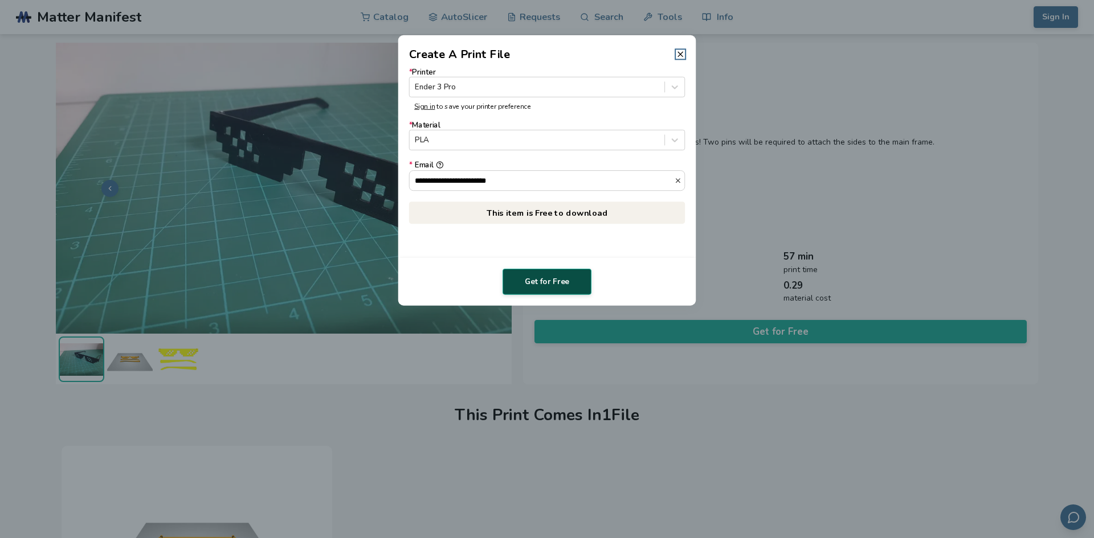
click at [550, 272] on button "Get for Free" at bounding box center [546, 282] width 89 height 26
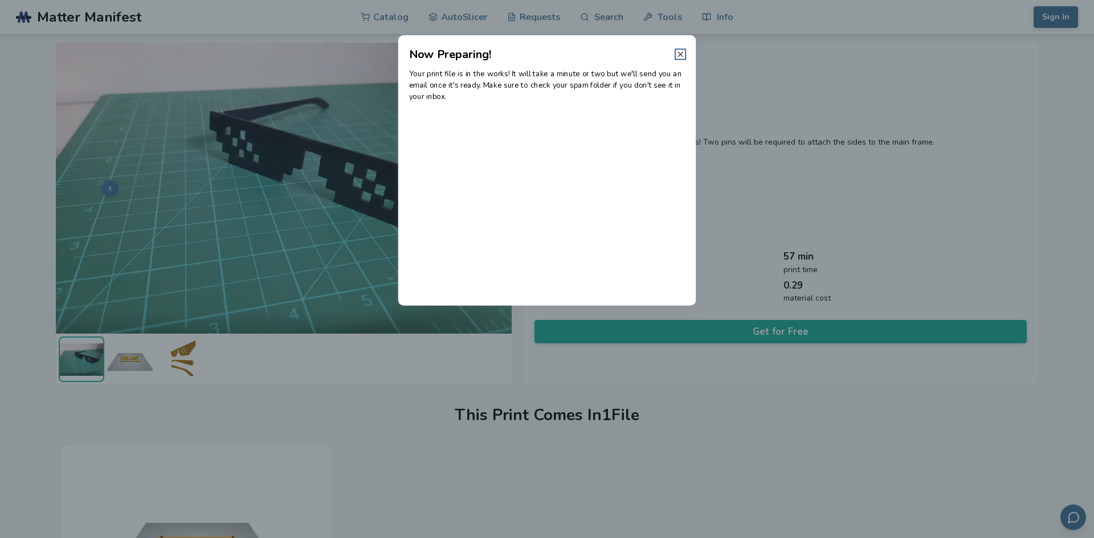
click at [679, 54] on icon at bounding box center [680, 54] width 9 height 9
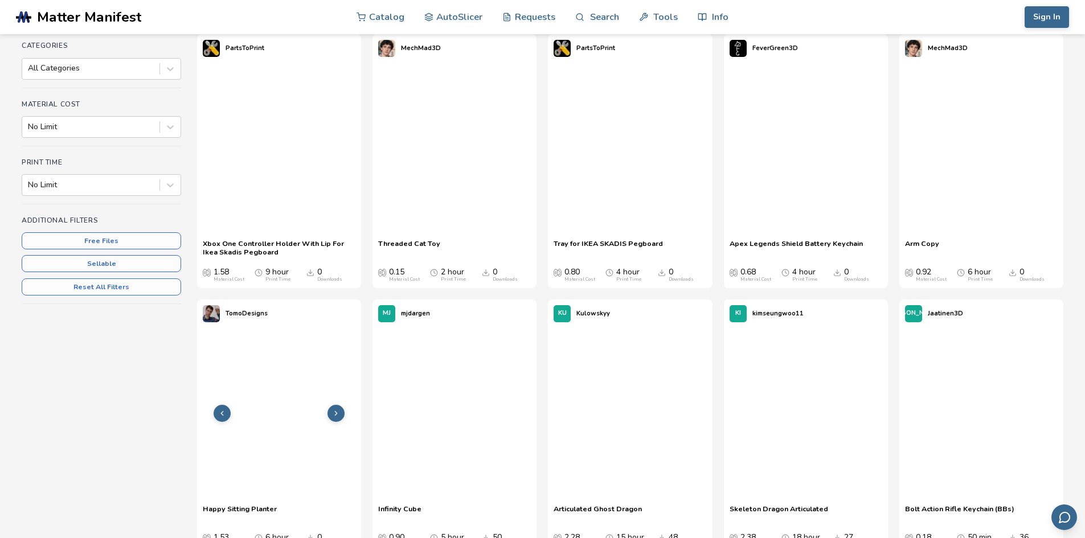
scroll to position [261, 0]
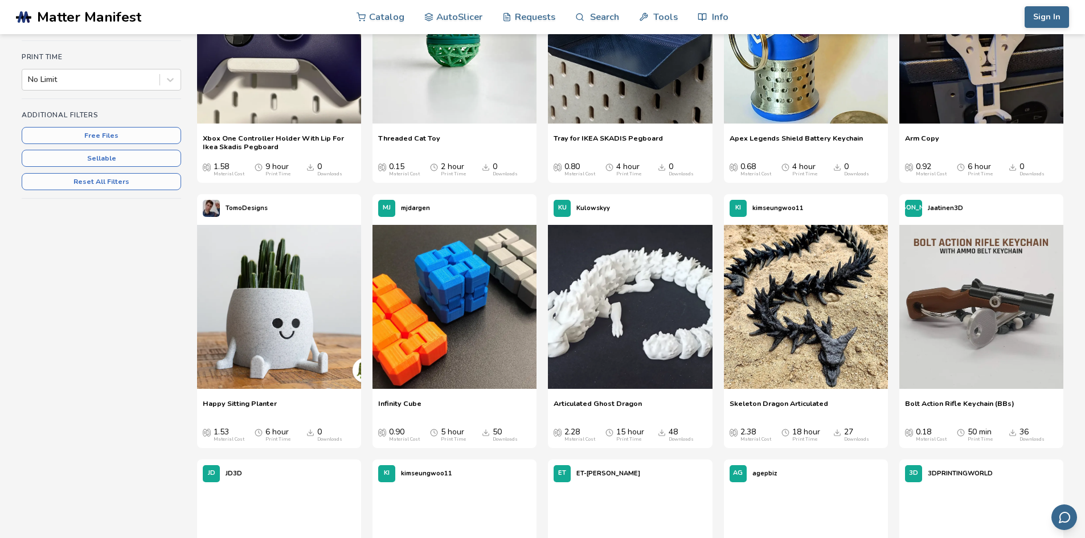
click at [279, 310] on img at bounding box center [279, 307] width 164 height 164
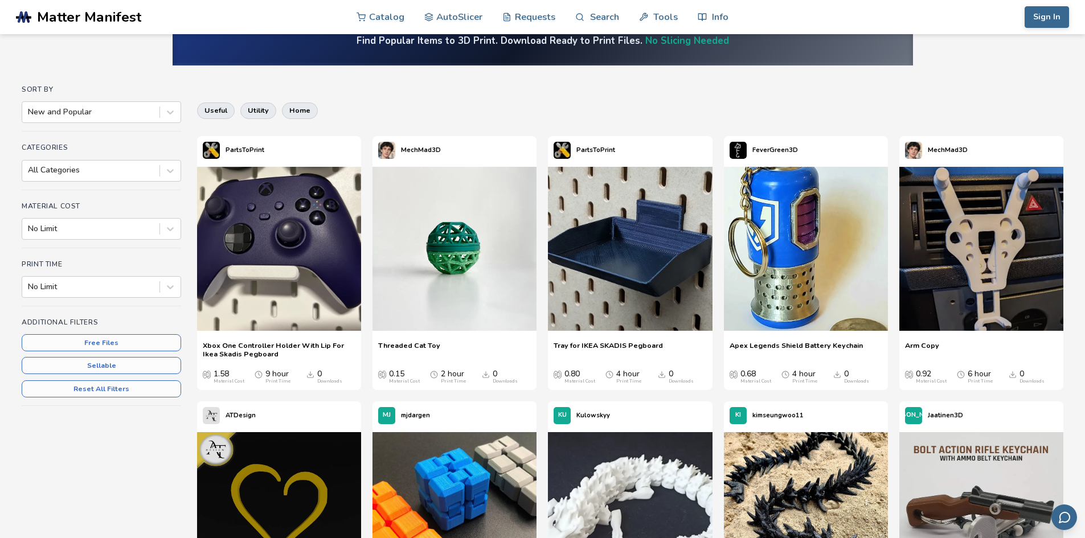
scroll to position [34, 0]
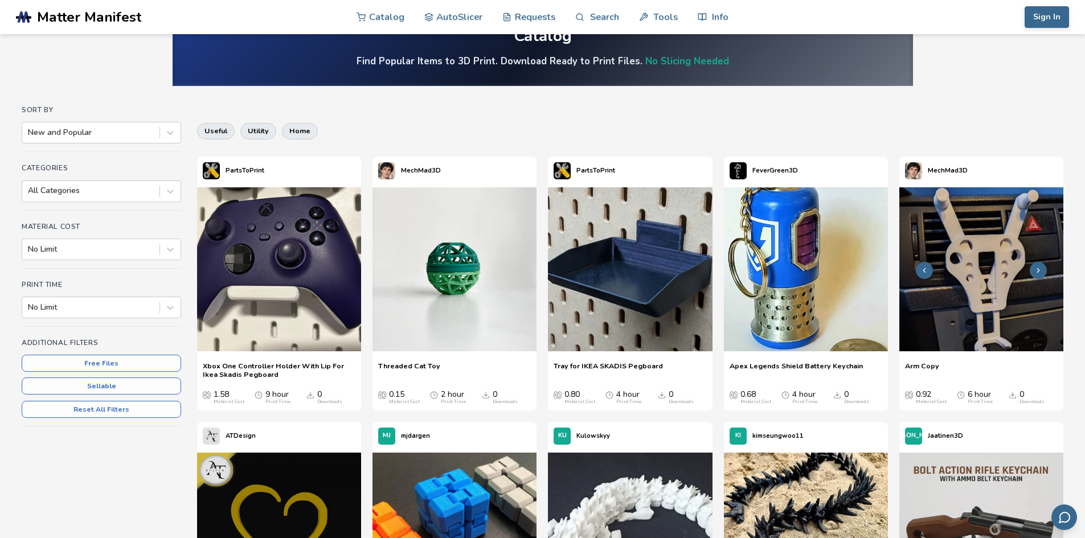
click at [1037, 267] on icon at bounding box center [1039, 271] width 8 height 8
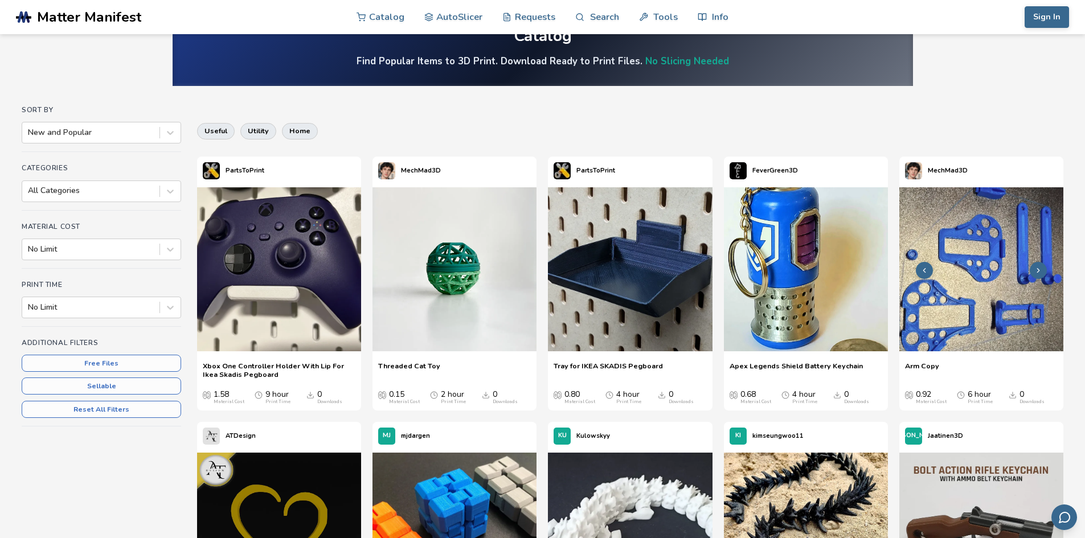
click at [1037, 267] on icon at bounding box center [1039, 271] width 8 height 8
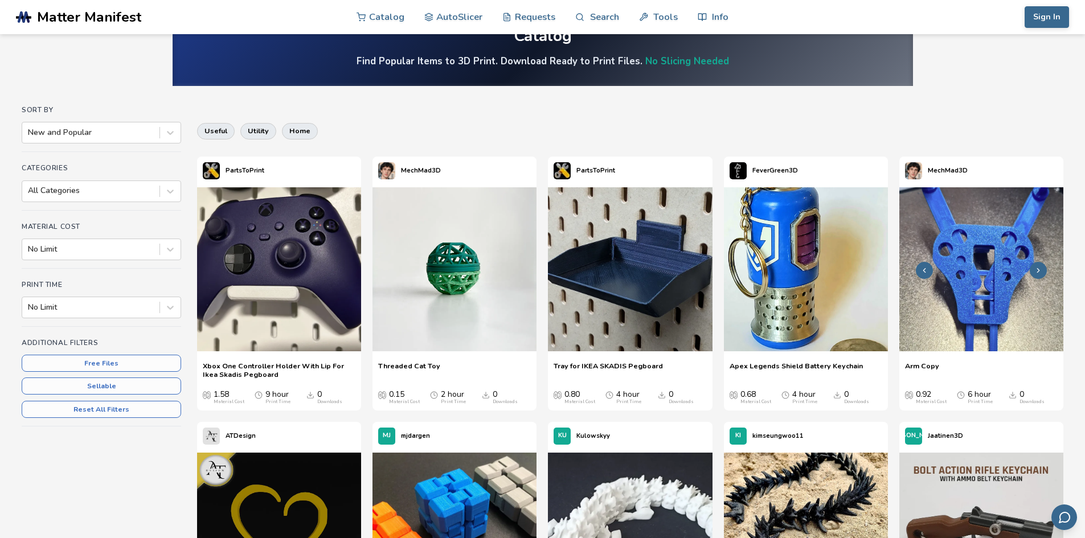
click at [1039, 267] on icon at bounding box center [1039, 271] width 8 height 8
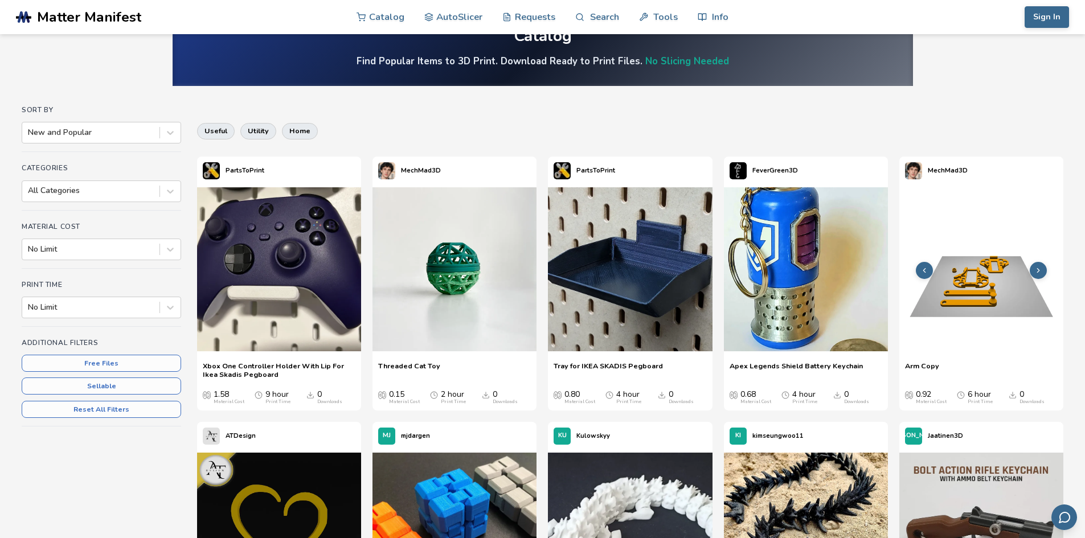
click at [1037, 271] on icon at bounding box center [1039, 271] width 8 height 8
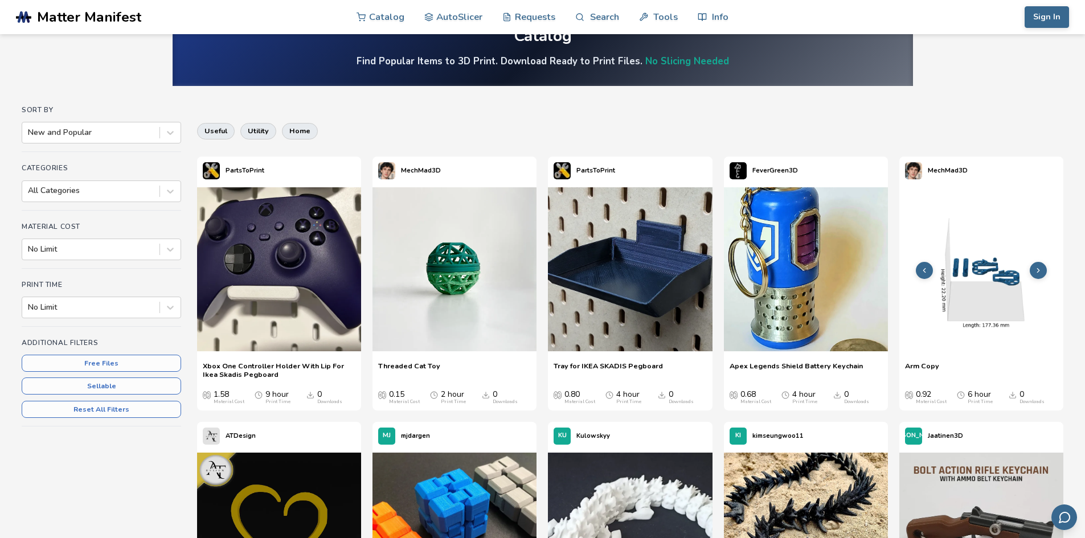
click at [1037, 271] on icon at bounding box center [1039, 271] width 8 height 8
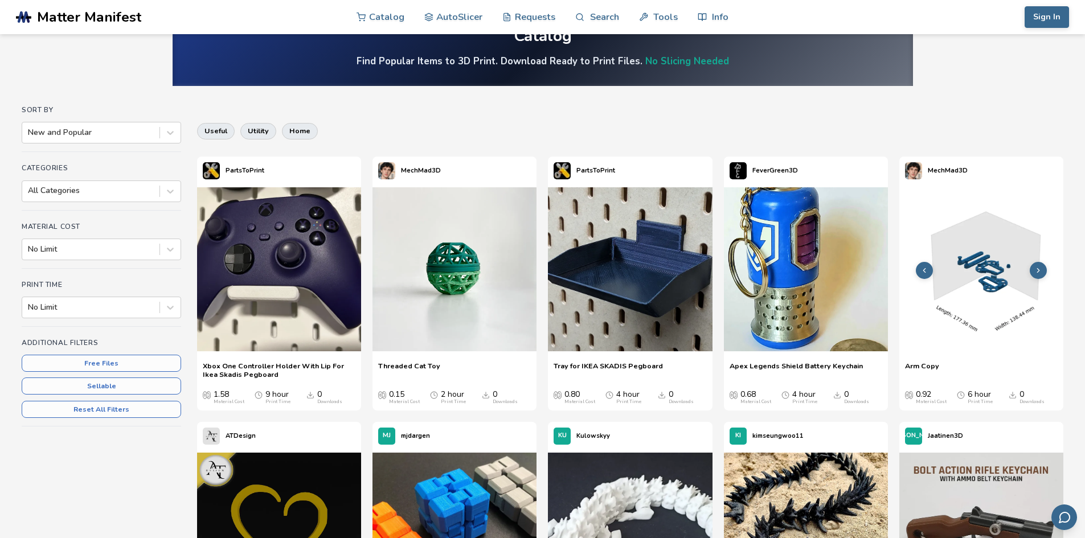
click at [1037, 271] on icon at bounding box center [1039, 271] width 8 height 8
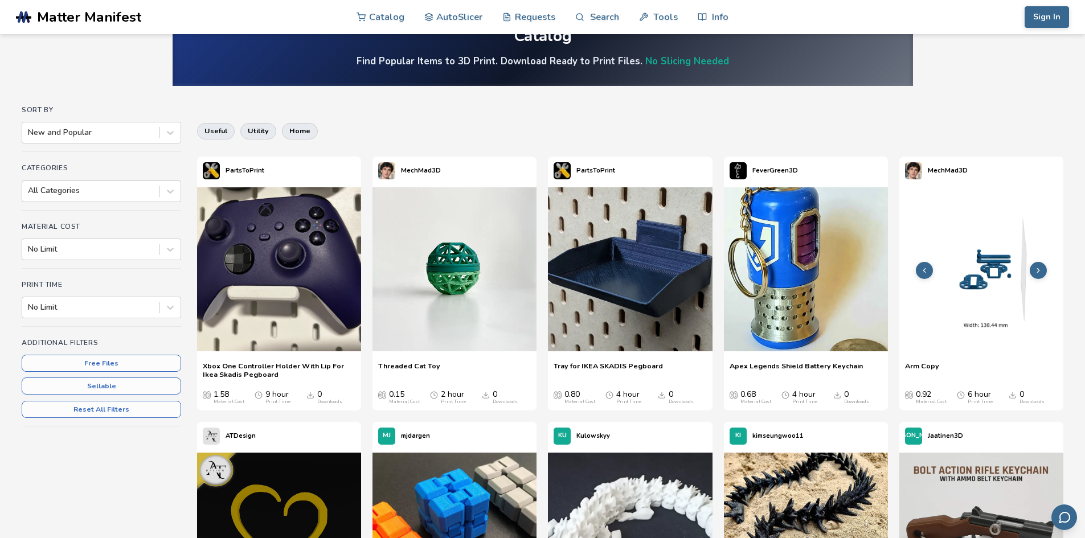
click at [1037, 271] on icon at bounding box center [1039, 271] width 8 height 8
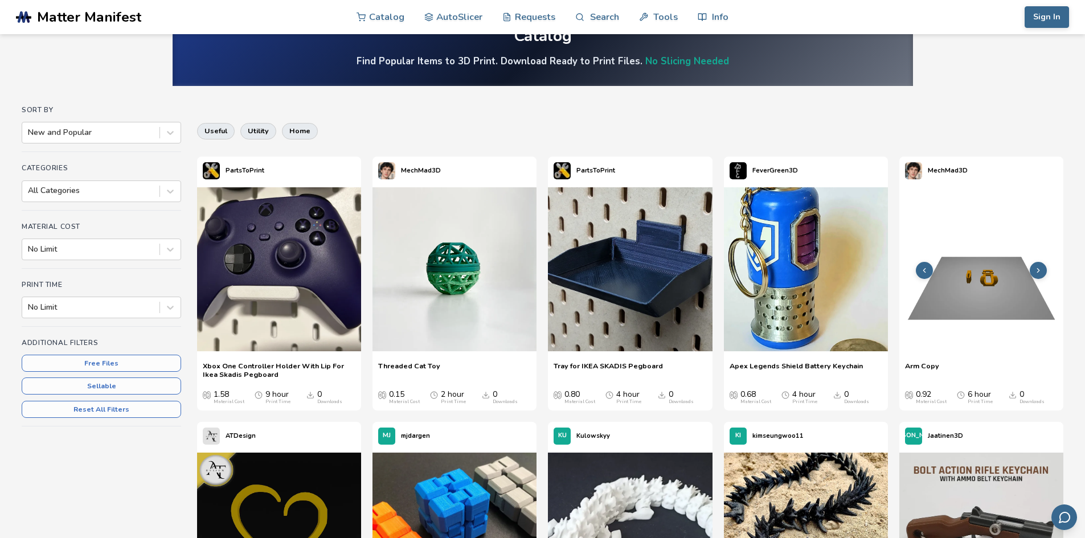
click at [1037, 271] on icon at bounding box center [1039, 271] width 8 height 8
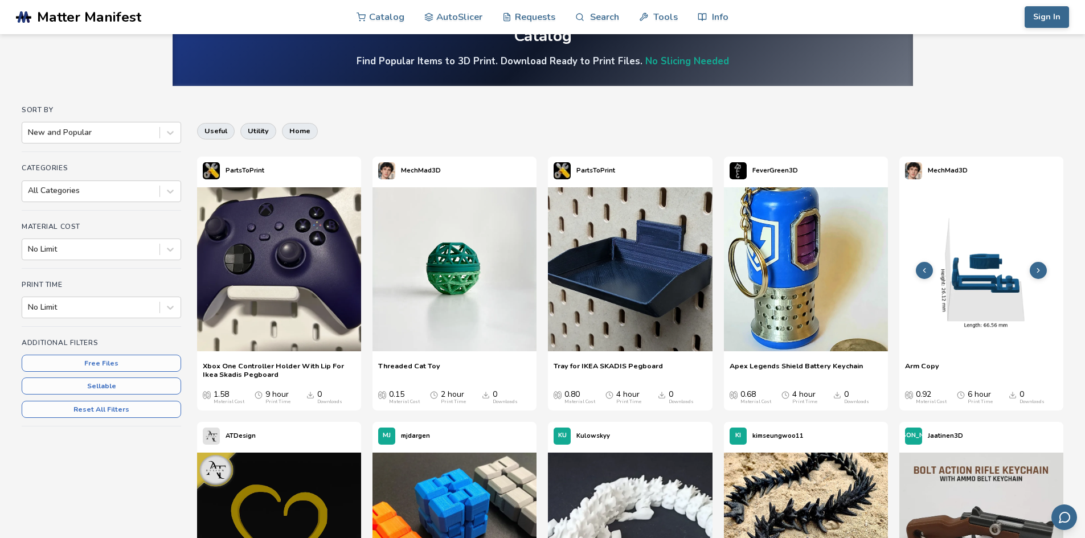
click at [1037, 271] on icon at bounding box center [1039, 271] width 8 height 8
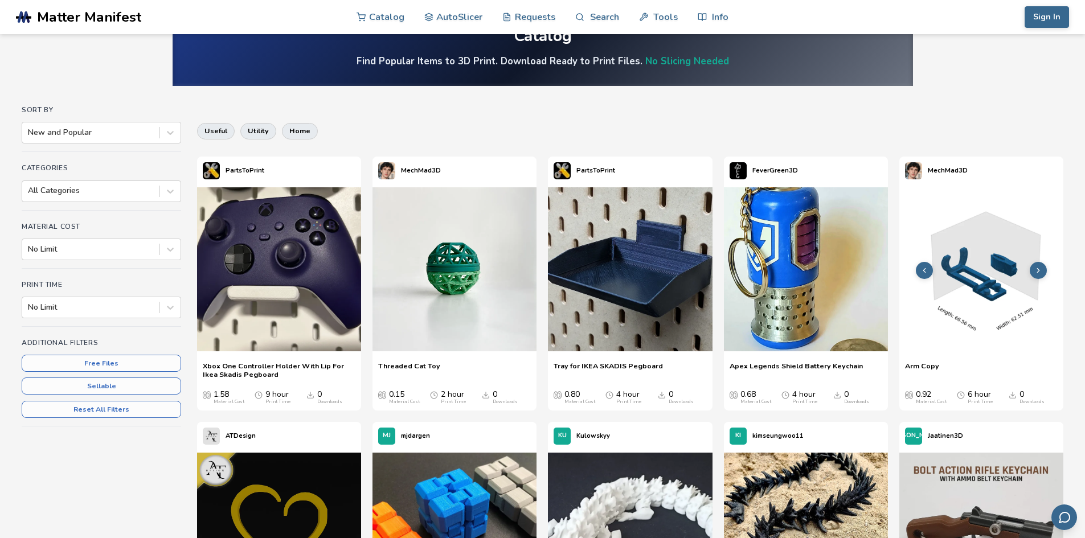
click at [1037, 271] on icon at bounding box center [1039, 271] width 8 height 8
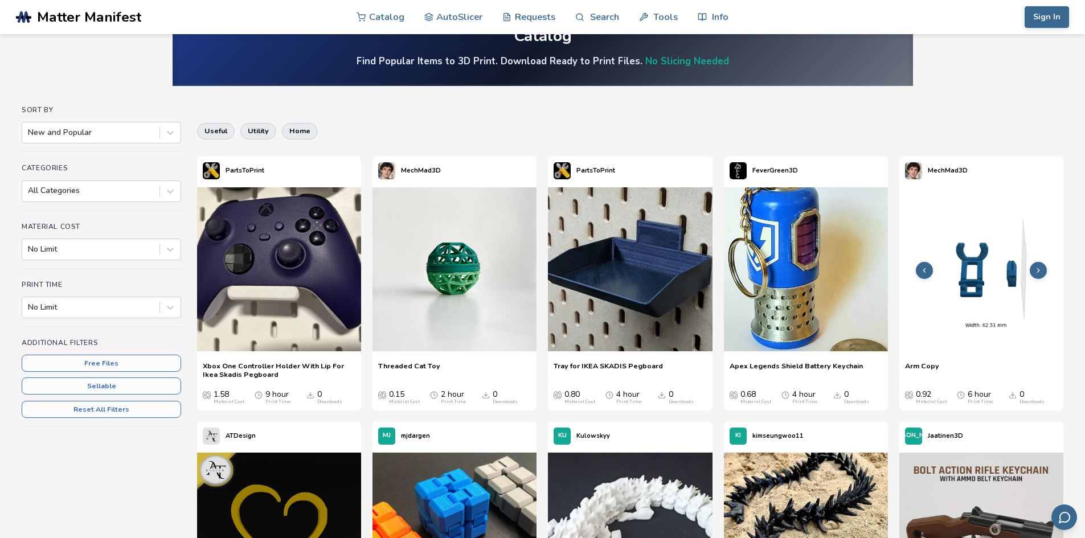
click at [1037, 271] on icon at bounding box center [1039, 271] width 8 height 8
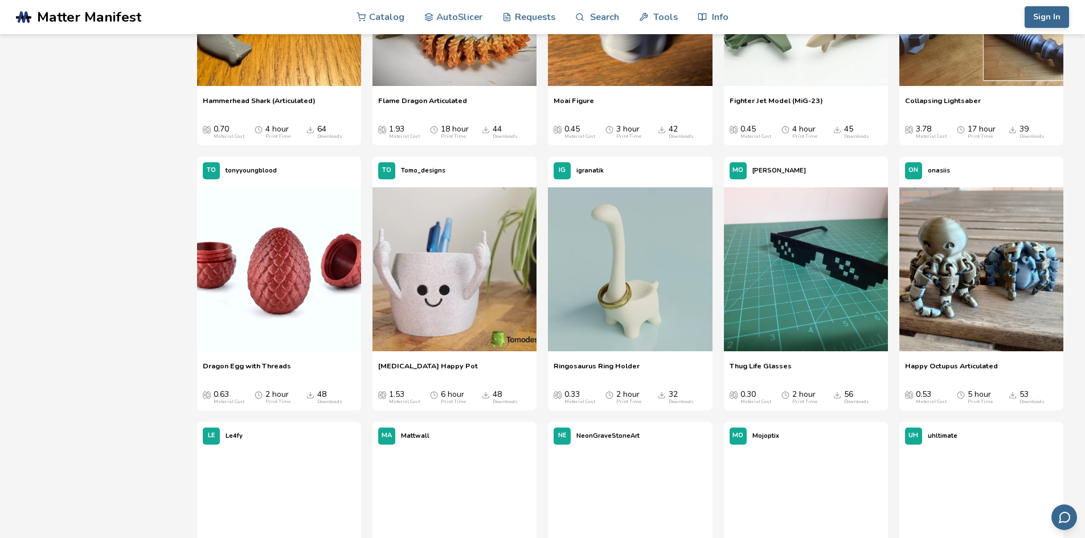
scroll to position [831, 0]
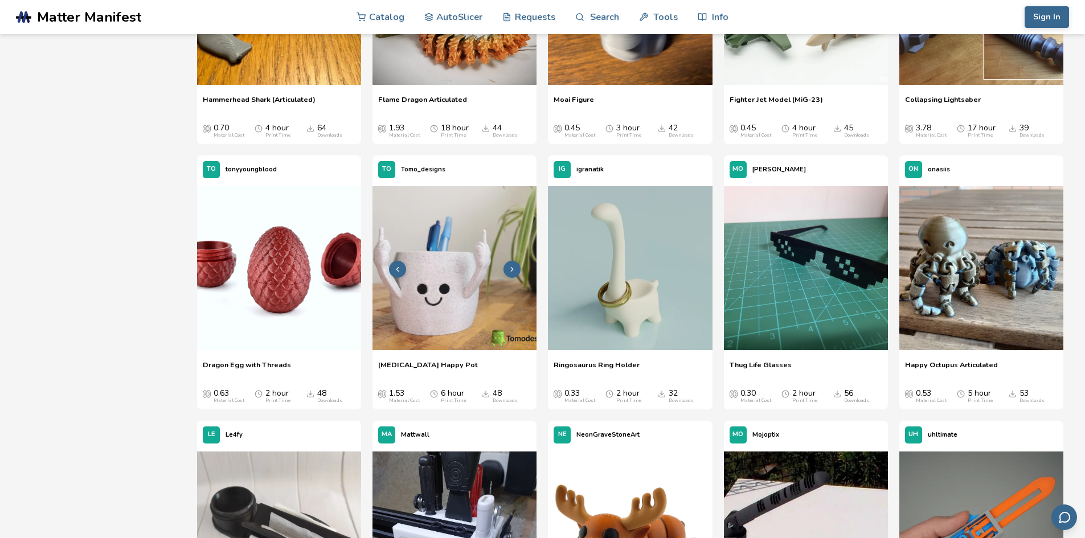
click at [469, 320] on img at bounding box center [455, 268] width 164 height 164
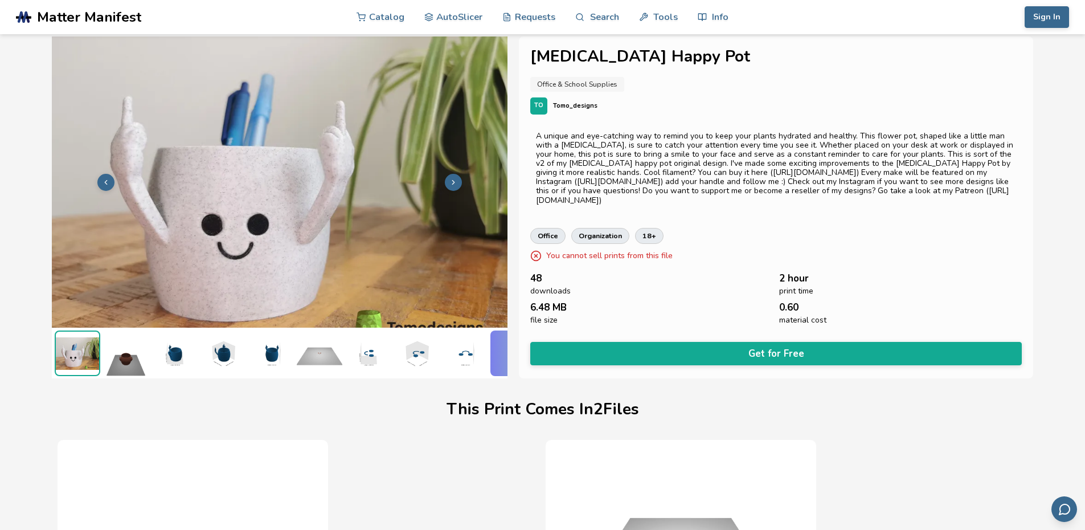
scroll to position [0, 5]
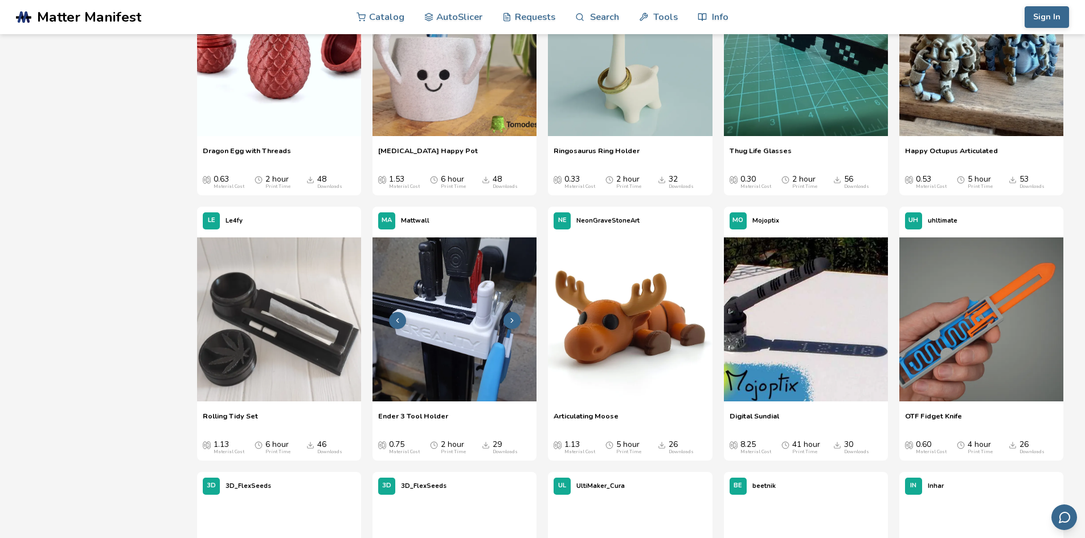
scroll to position [1230, 0]
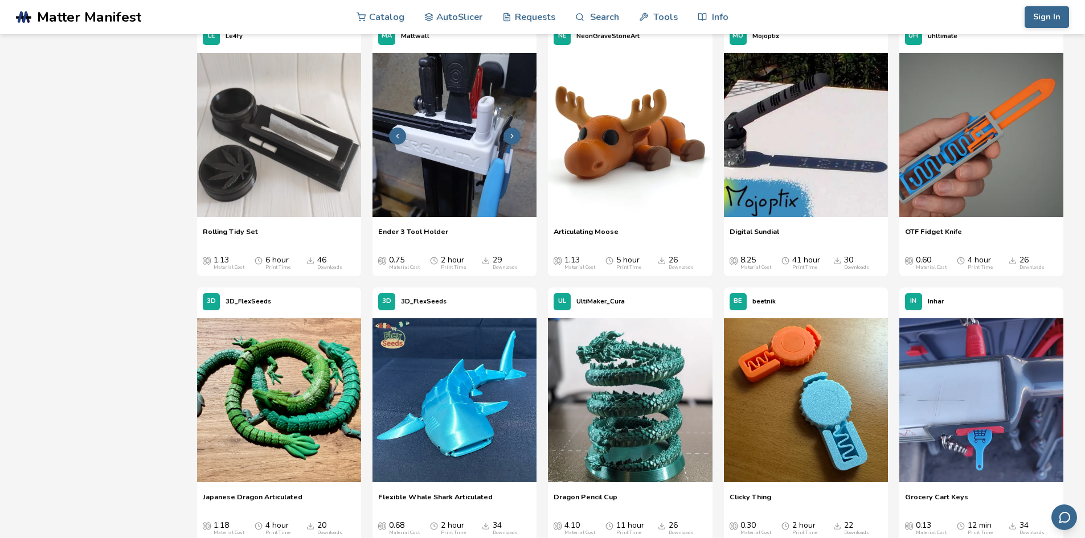
click at [512, 136] on icon at bounding box center [512, 136] width 8 height 8
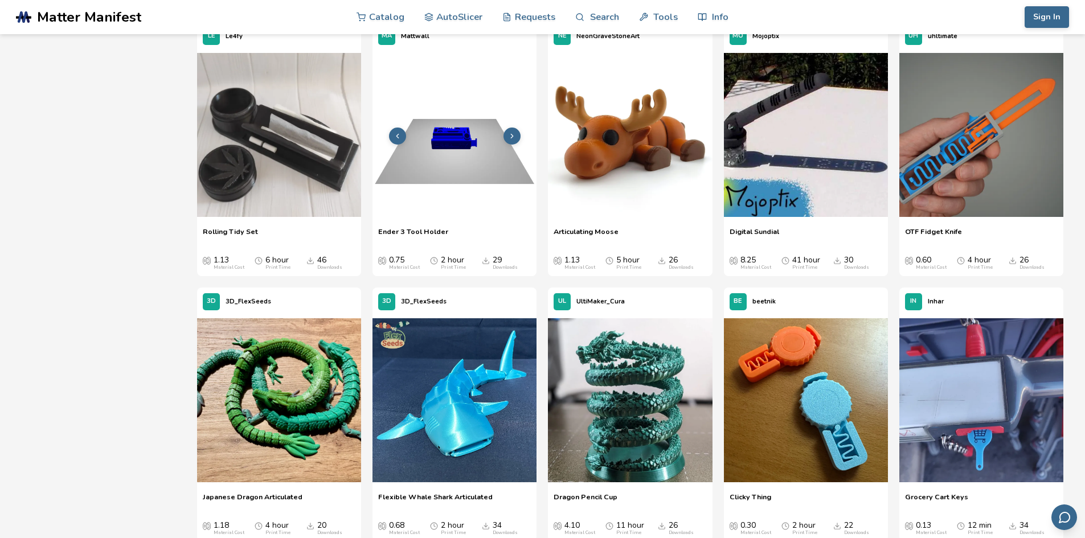
click at [512, 136] on icon at bounding box center [512, 136] width 8 height 8
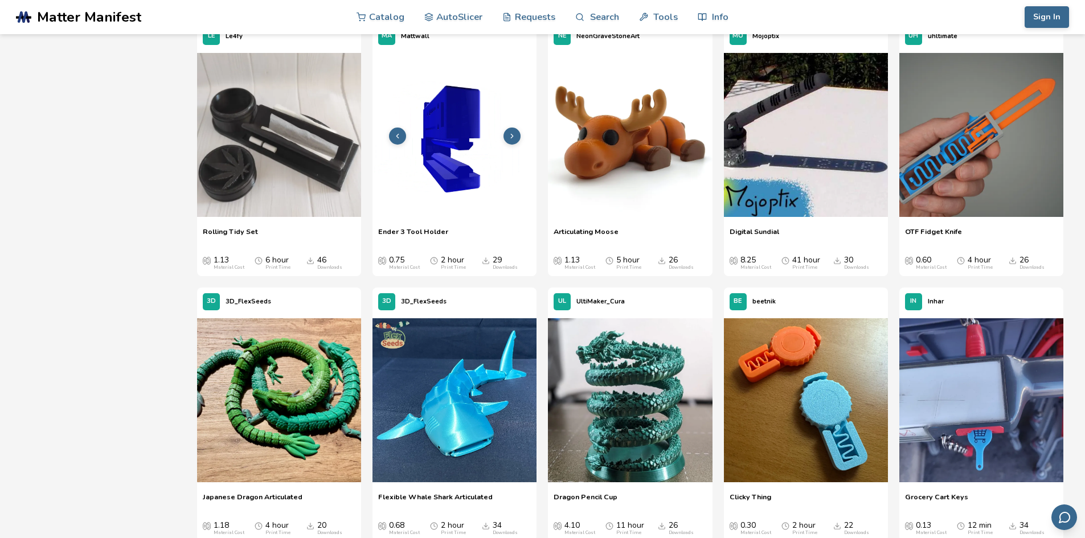
click at [512, 136] on icon at bounding box center [512, 136] width 8 height 8
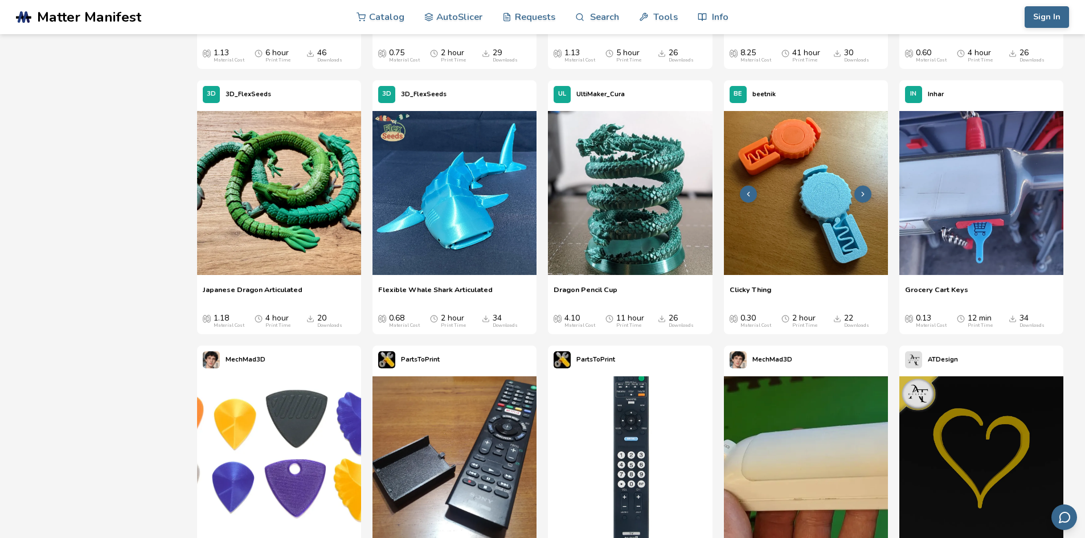
scroll to position [1458, 0]
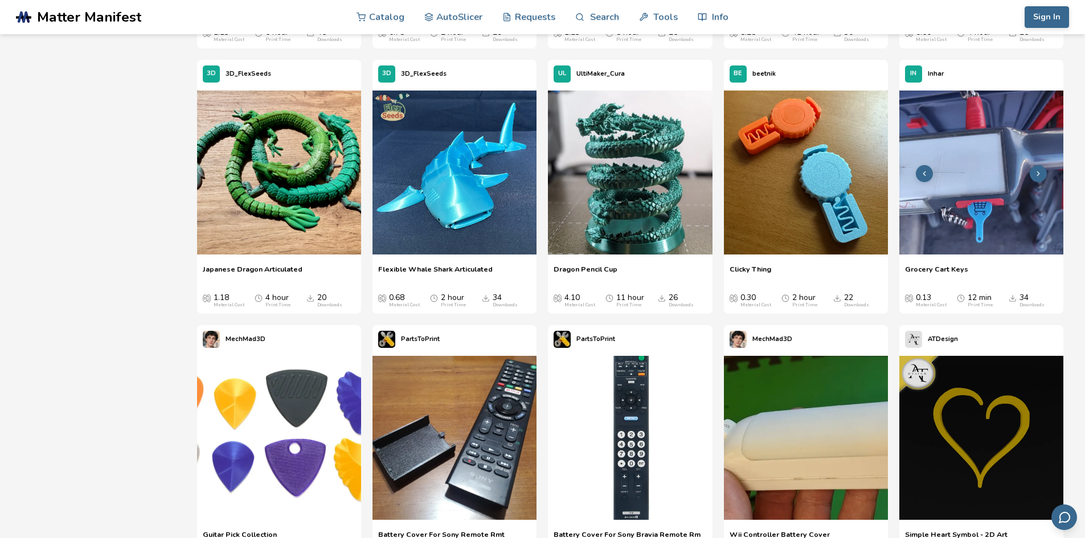
click at [1036, 176] on icon at bounding box center [1039, 174] width 8 height 8
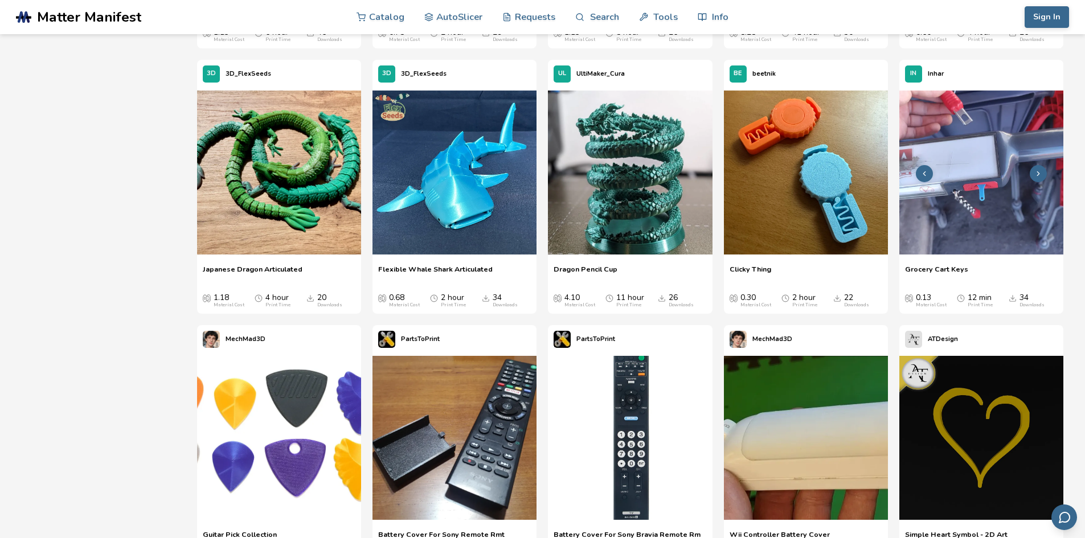
click at [1043, 174] on icon at bounding box center [1039, 174] width 8 height 8
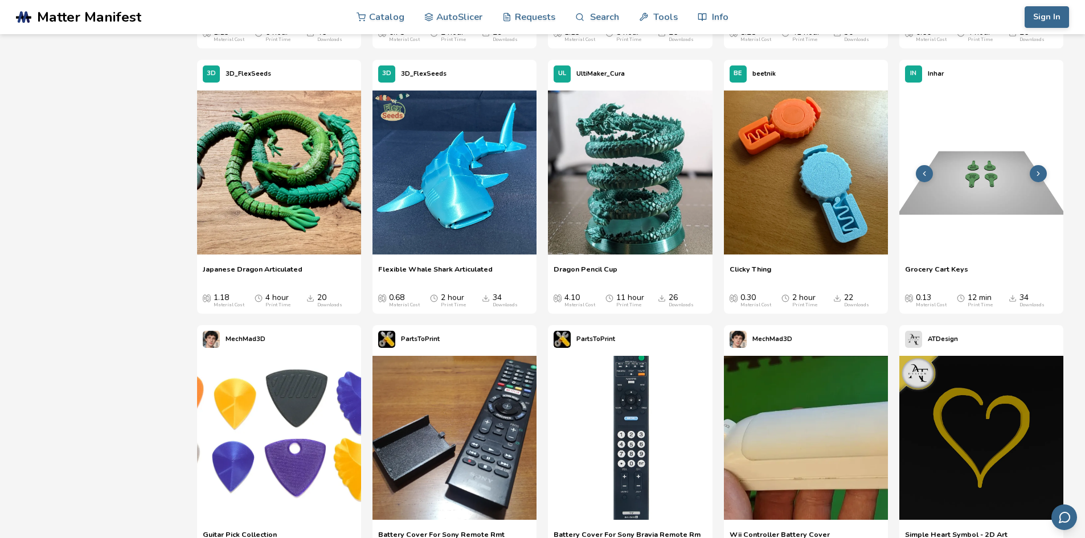
click at [1043, 174] on icon at bounding box center [1039, 174] width 8 height 8
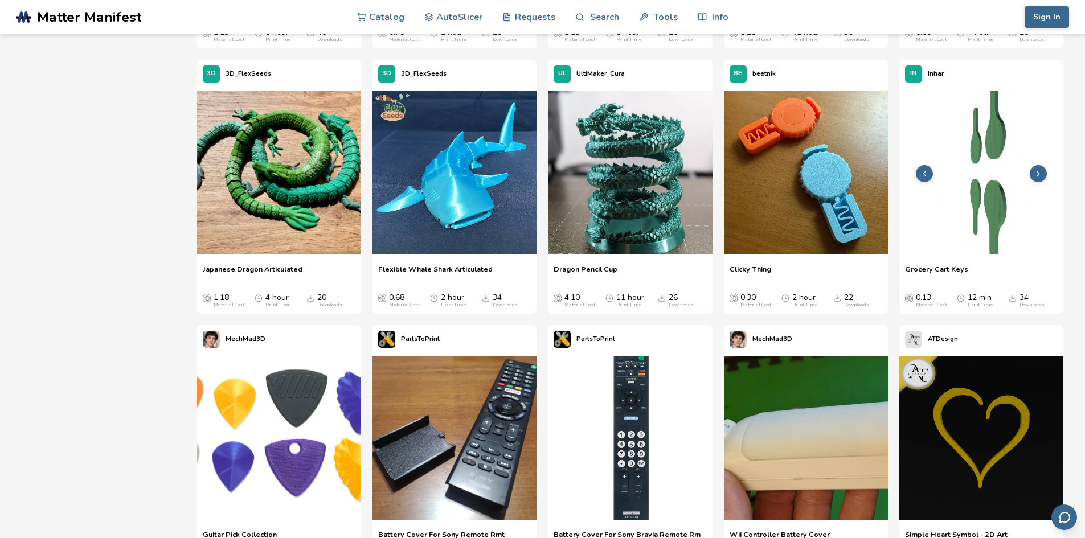
click at [1043, 174] on icon at bounding box center [1039, 174] width 8 height 8
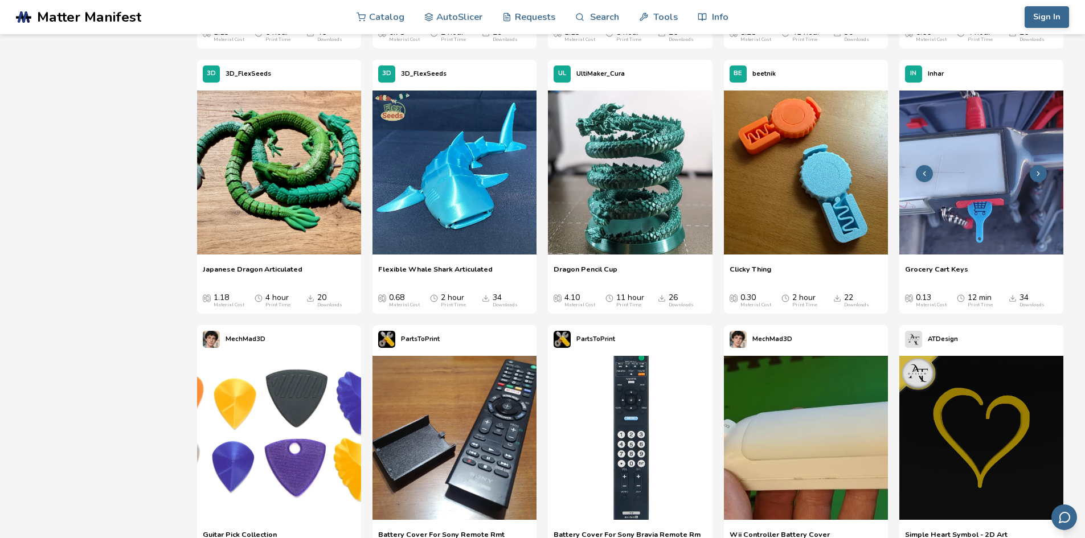
click at [969, 196] on img at bounding box center [982, 173] width 164 height 164
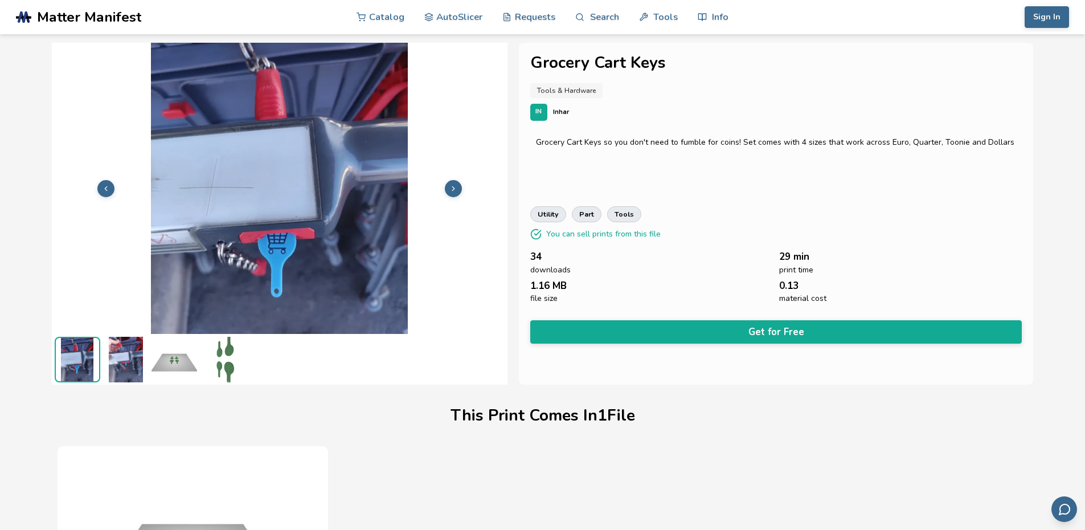
click at [126, 360] on img at bounding box center [126, 360] width 46 height 46
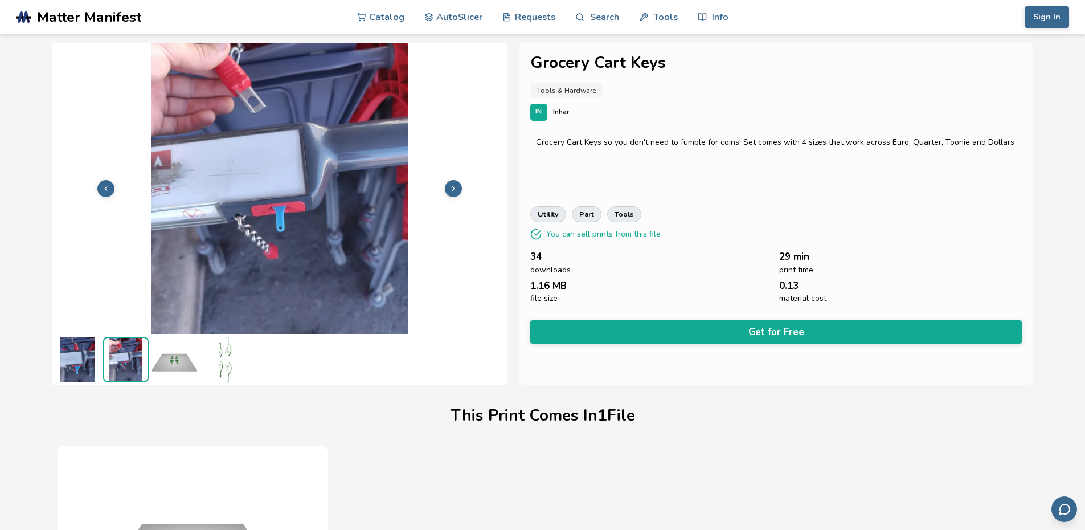
click at [77, 358] on img at bounding box center [78, 360] width 46 height 46
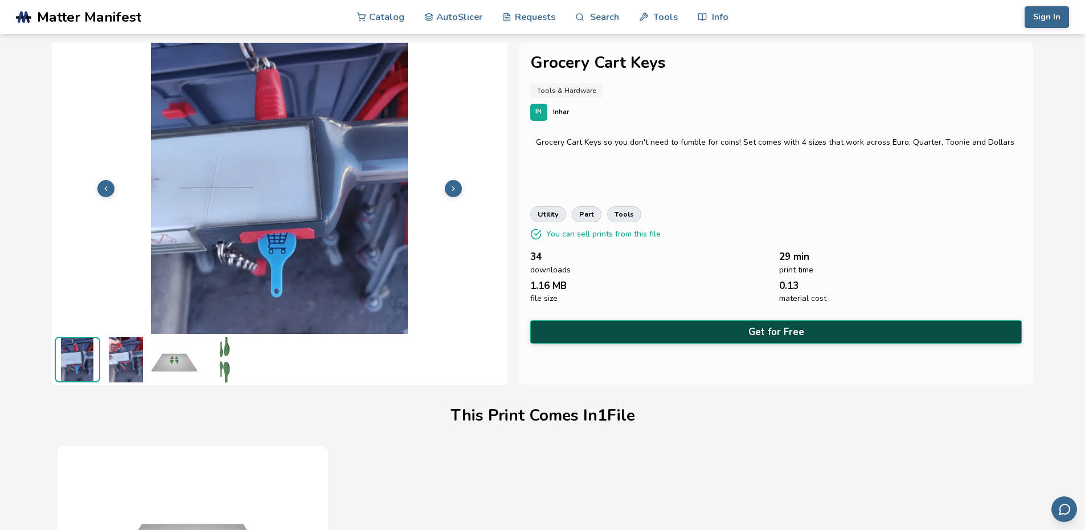
click at [739, 328] on button "Get for Free" at bounding box center [776, 331] width 492 height 23
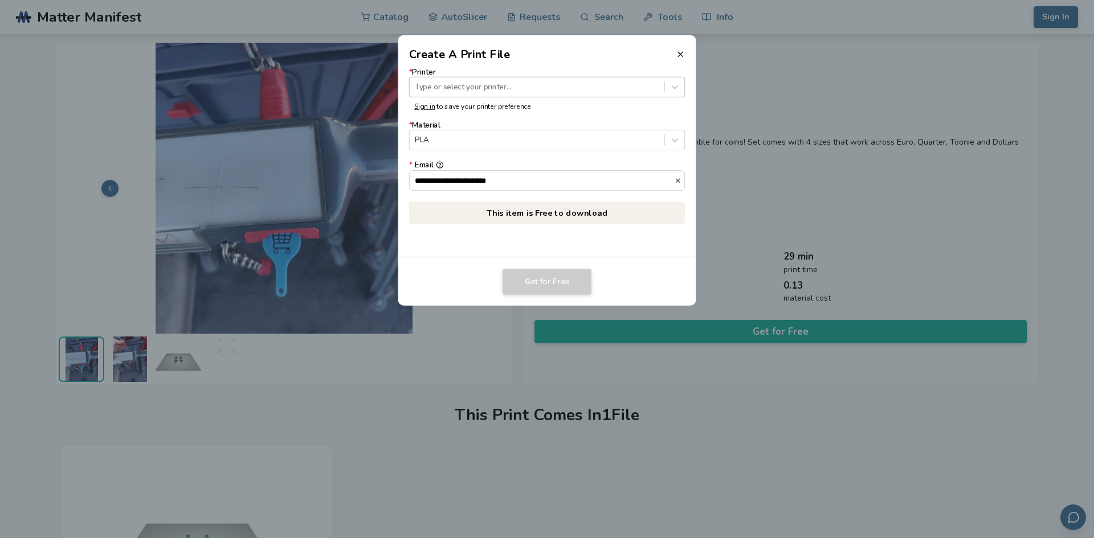
click at [468, 93] on div "Type or select your printer..." at bounding box center [537, 86] width 255 height 15
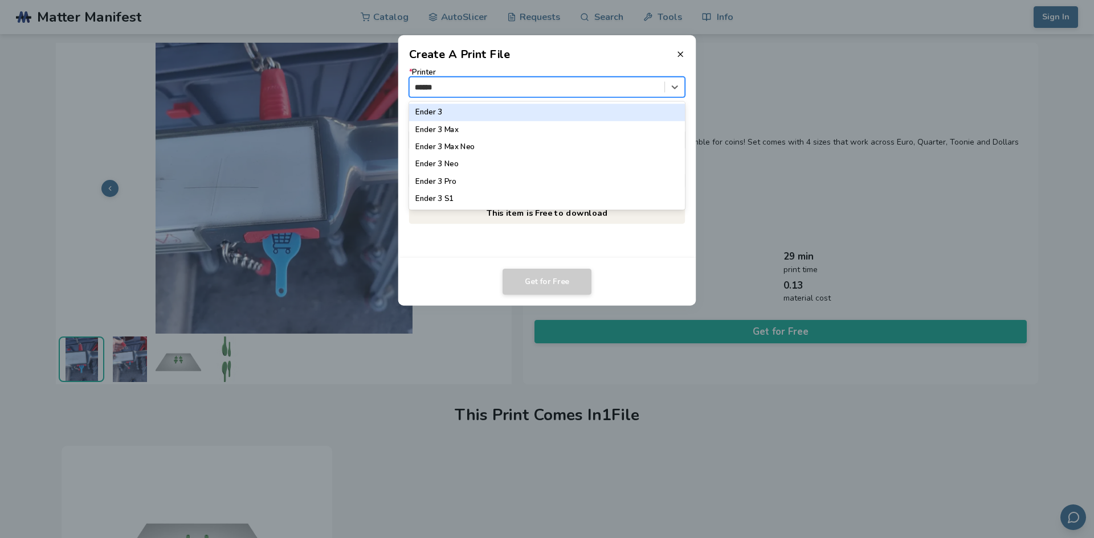
type input "*******"
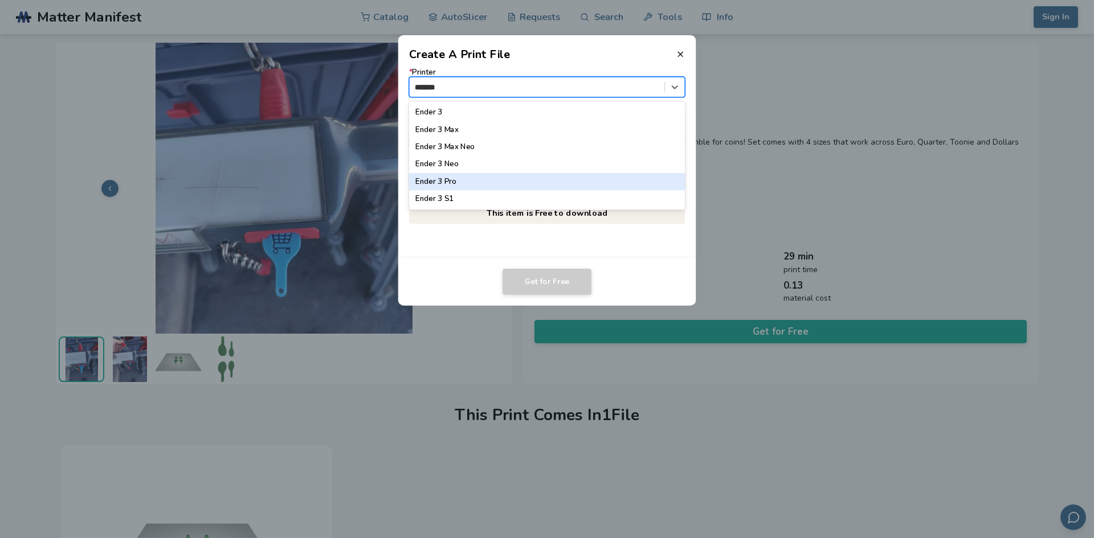
click at [471, 178] on div "Ender 3 Pro" at bounding box center [547, 181] width 276 height 17
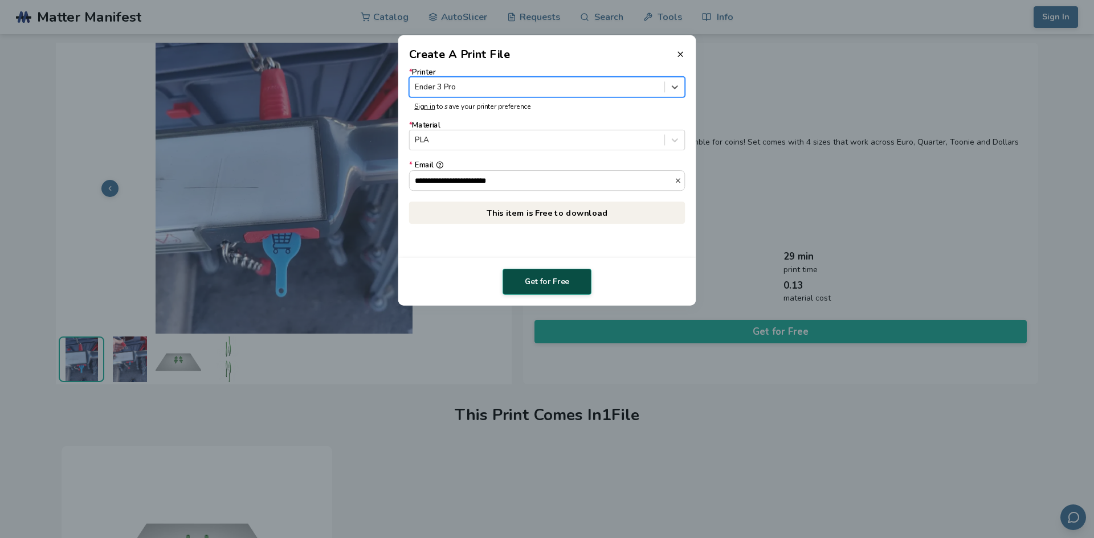
click at [545, 287] on button "Get for Free" at bounding box center [546, 282] width 89 height 26
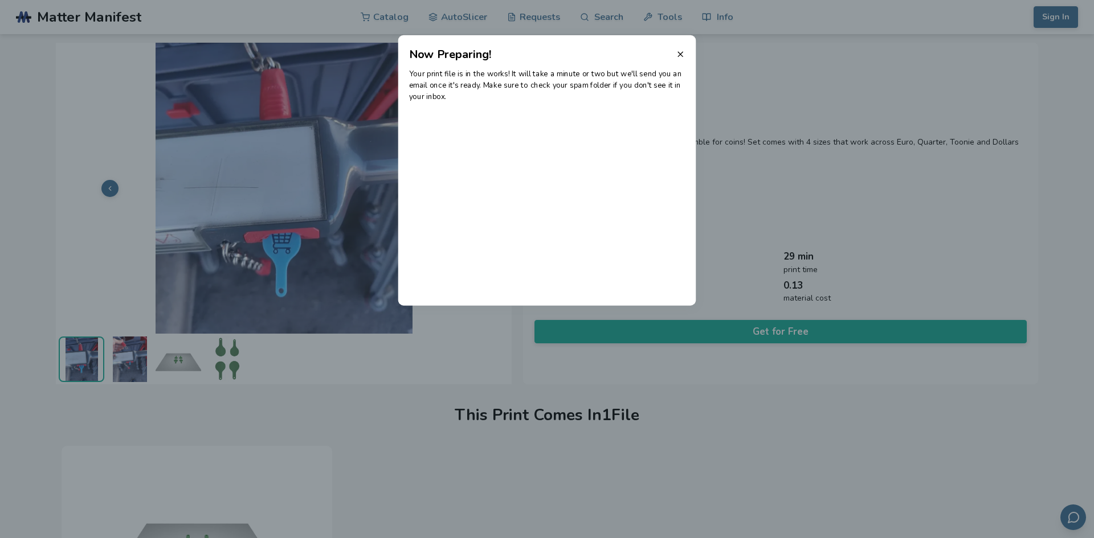
click at [688, 50] on header "Now Preparing!" at bounding box center [547, 48] width 298 height 27
click at [681, 56] on icon at bounding box center [680, 54] width 9 height 9
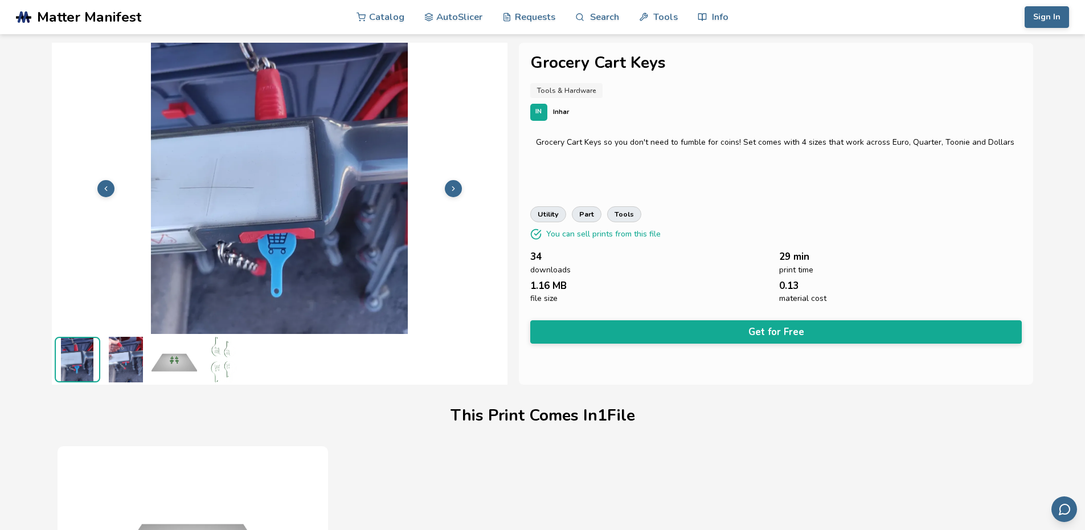
scroll to position [1, 0]
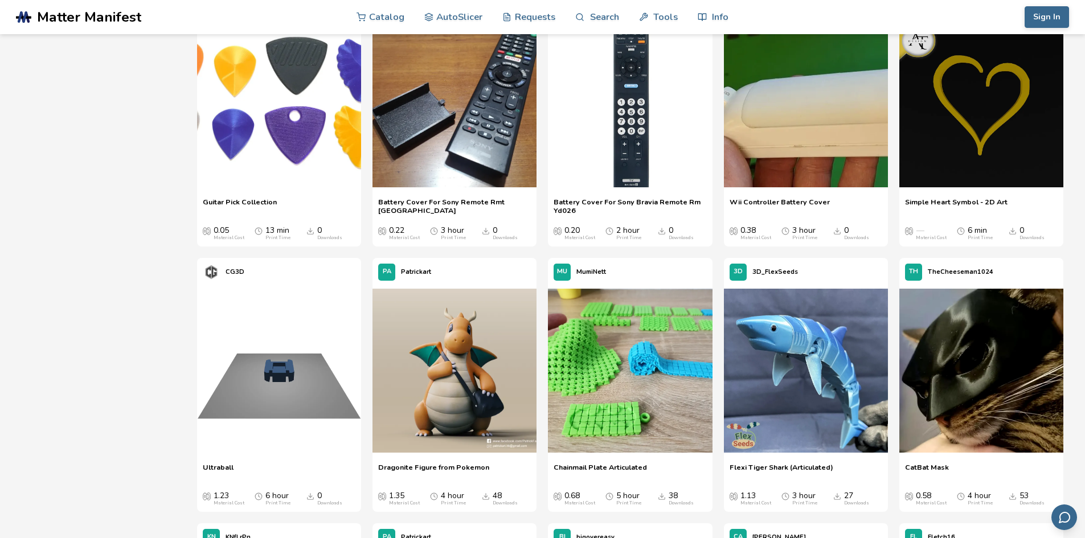
scroll to position [1857, 0]
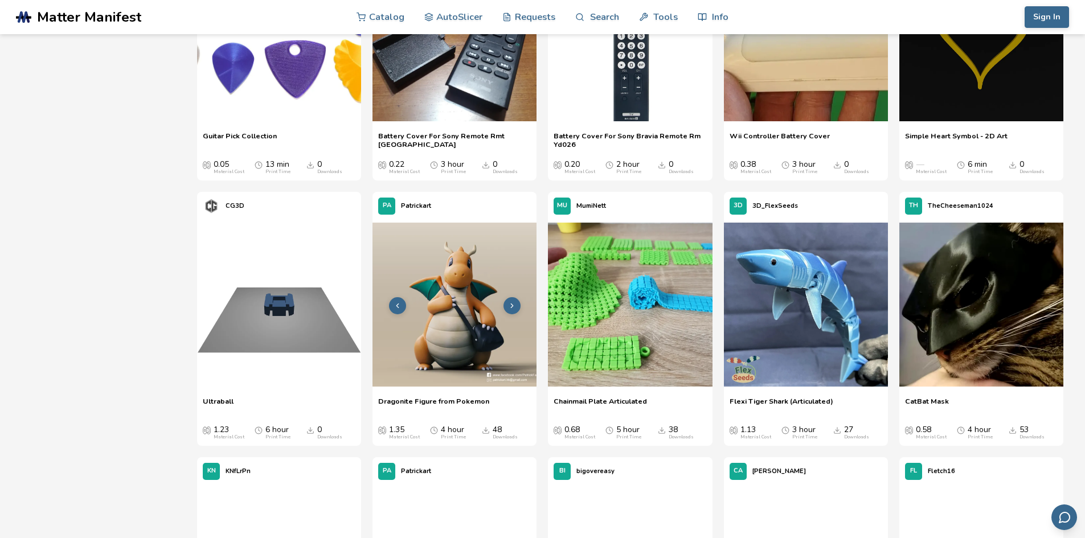
click at [439, 342] on img at bounding box center [455, 305] width 164 height 164
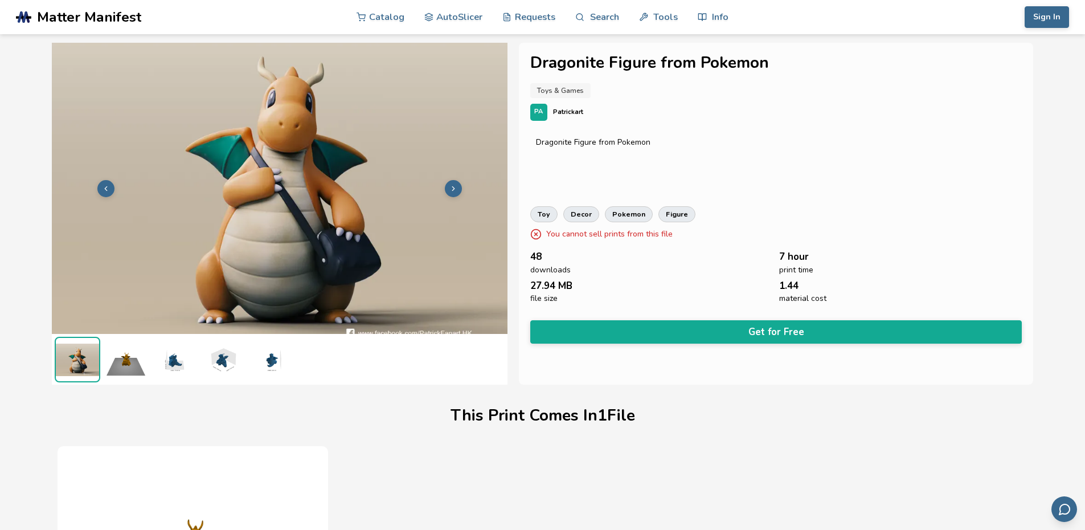
click at [134, 371] on img at bounding box center [126, 360] width 46 height 46
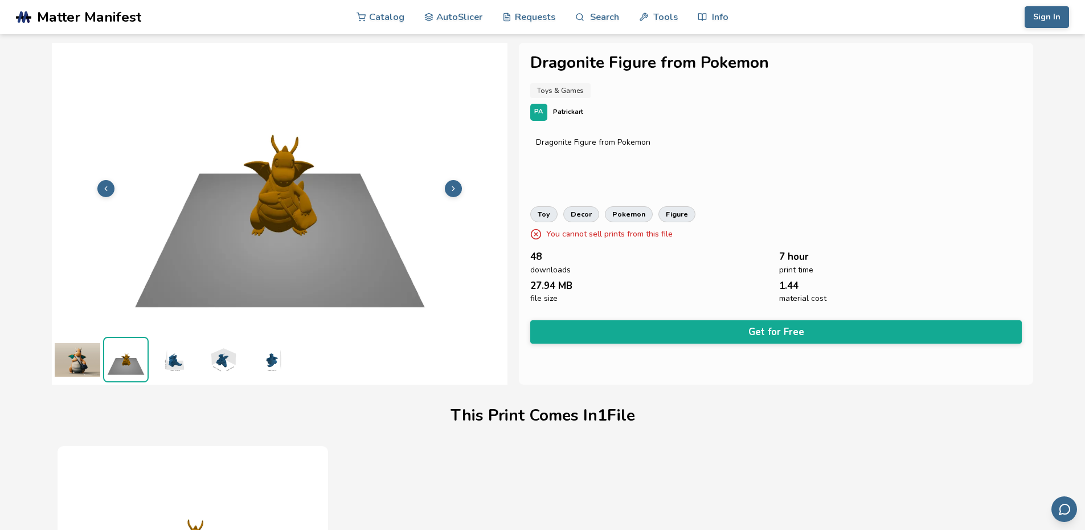
click at [161, 363] on img at bounding box center [175, 360] width 46 height 46
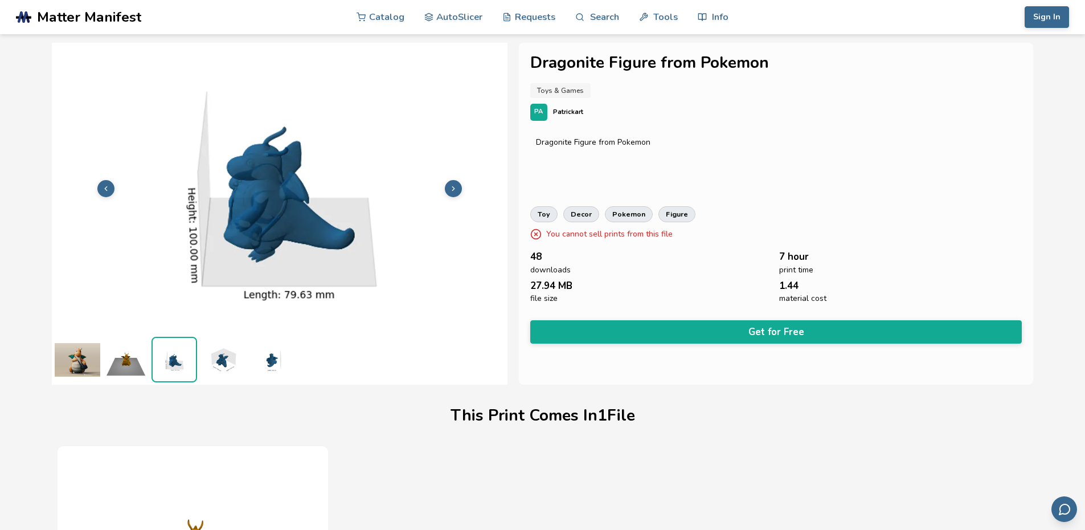
click at [66, 365] on img at bounding box center [78, 360] width 46 height 46
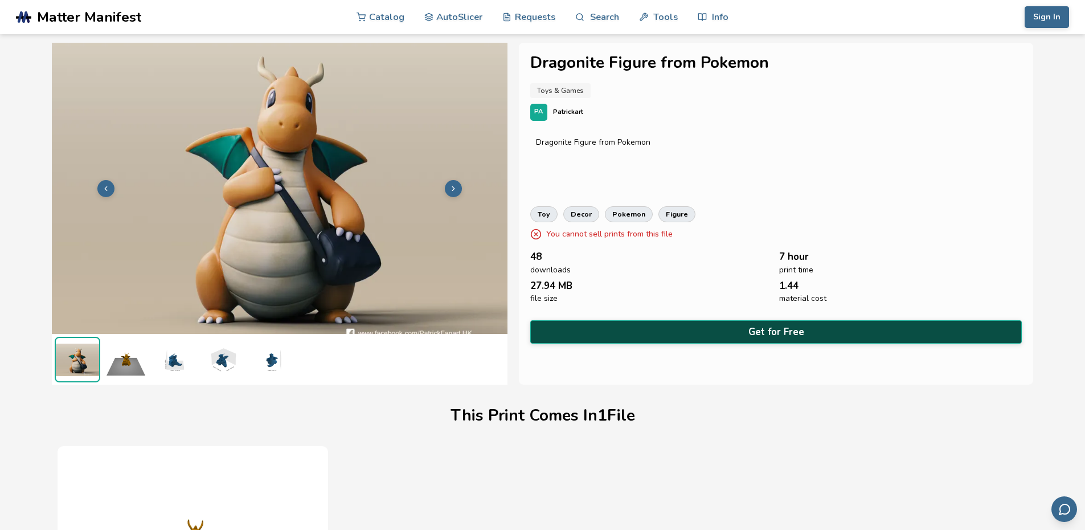
click at [803, 329] on button "Get for Free" at bounding box center [776, 331] width 492 height 23
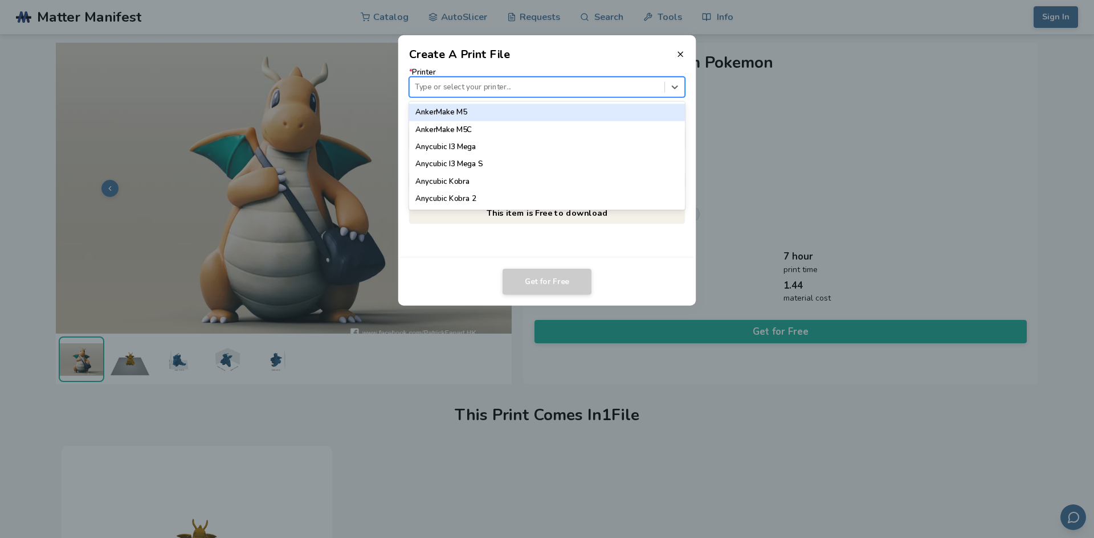
click at [487, 87] on div at bounding box center [537, 86] width 244 height 11
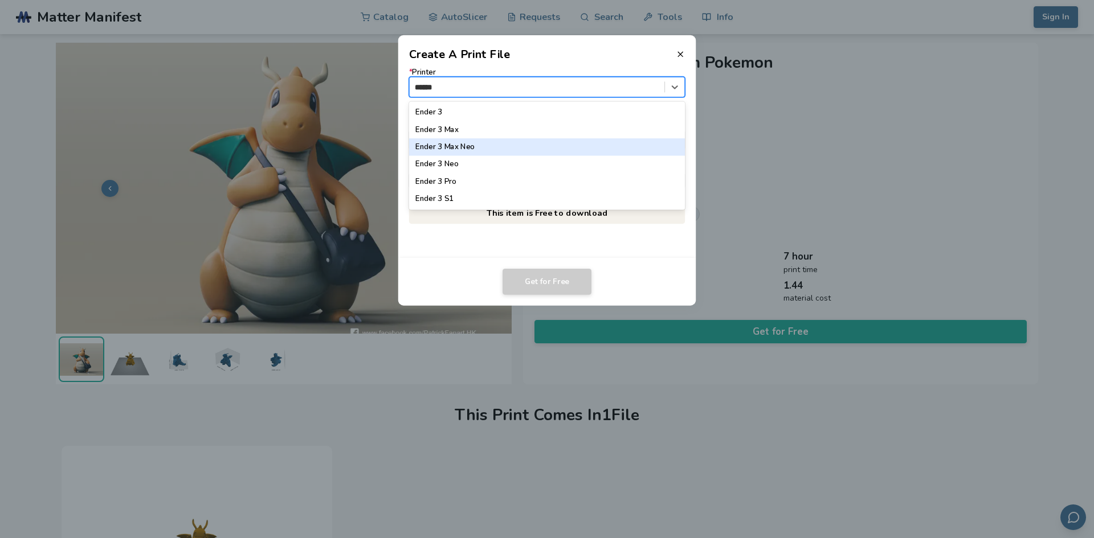
type input "*******"
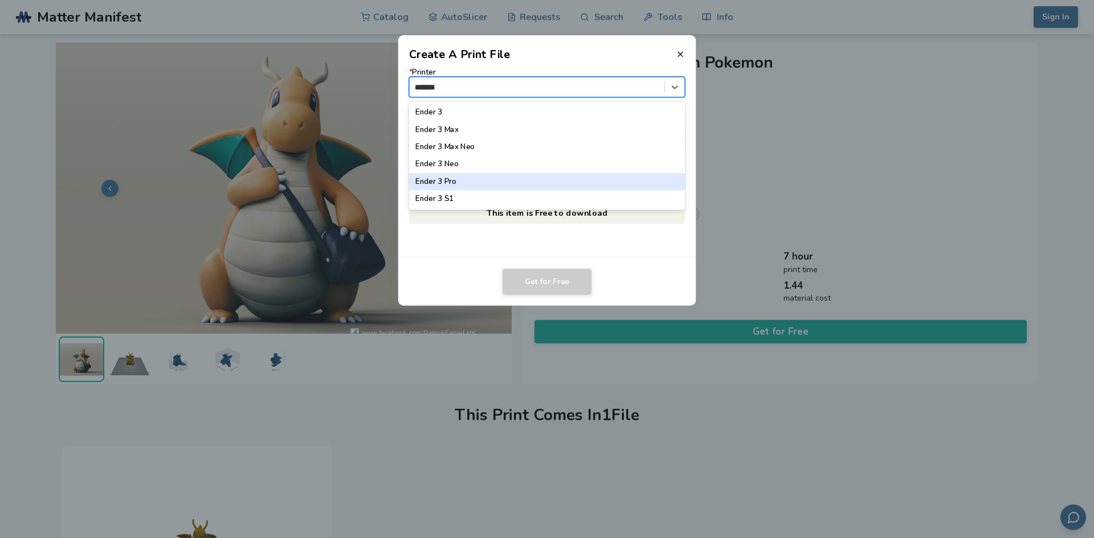
click at [468, 185] on div "Ender 3 Pro" at bounding box center [547, 181] width 276 height 17
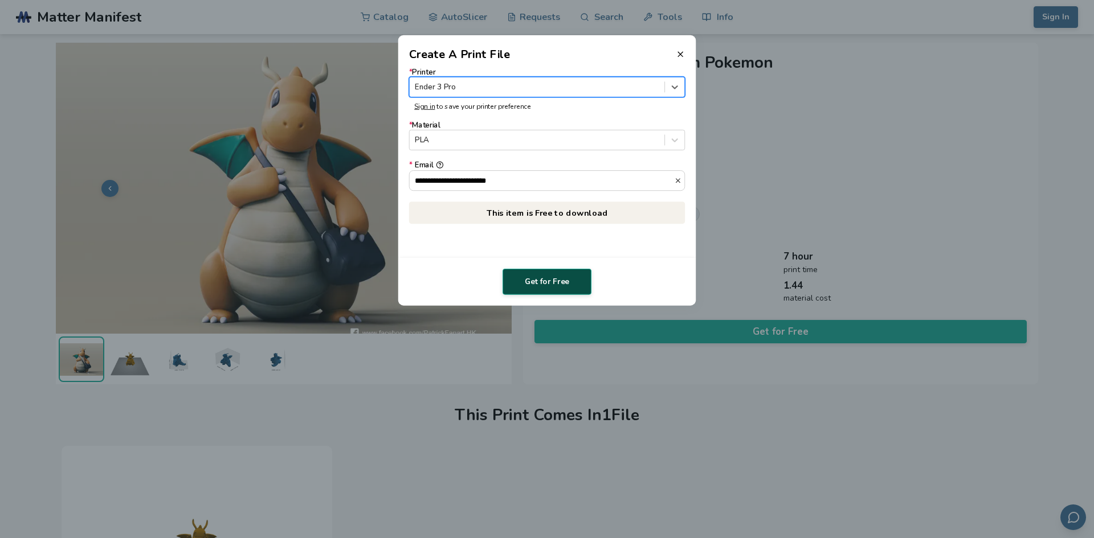
click at [546, 291] on button "Get for Free" at bounding box center [546, 282] width 89 height 26
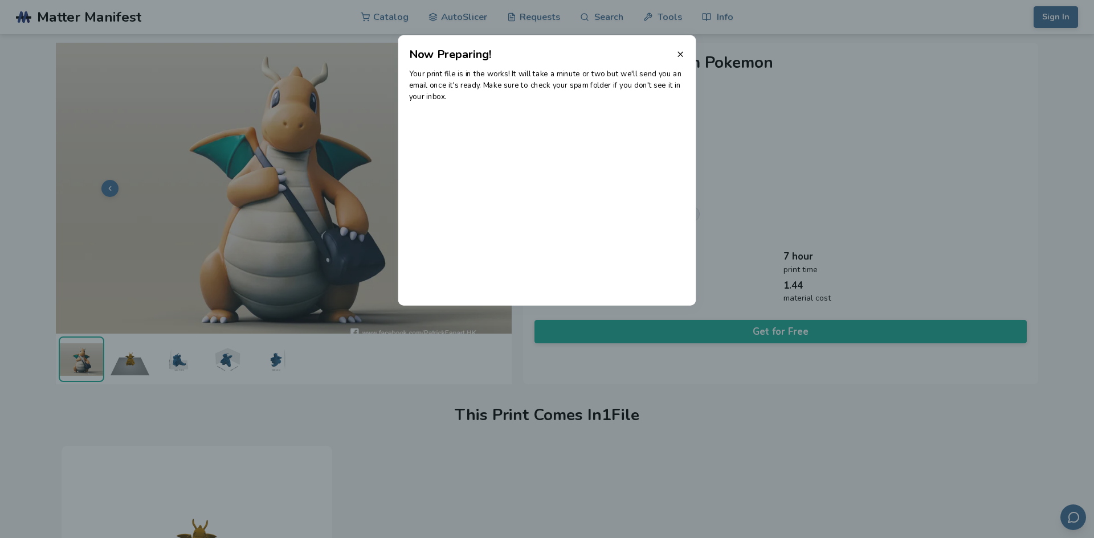
click at [678, 62] on header "Now Preparing!" at bounding box center [547, 48] width 298 height 27
click at [677, 58] on icon at bounding box center [680, 54] width 9 height 9
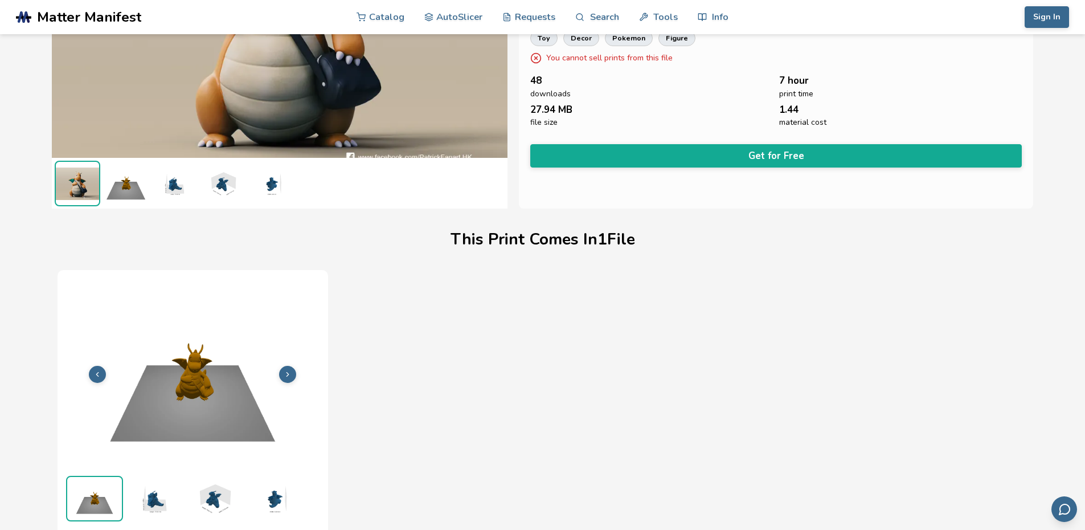
scroll to position [57, 0]
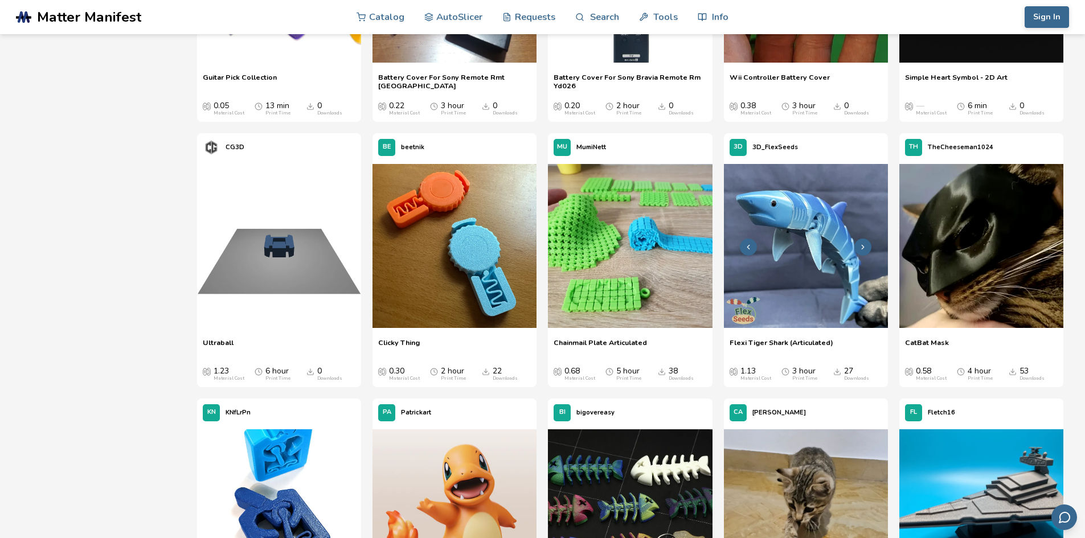
scroll to position [1971, 0]
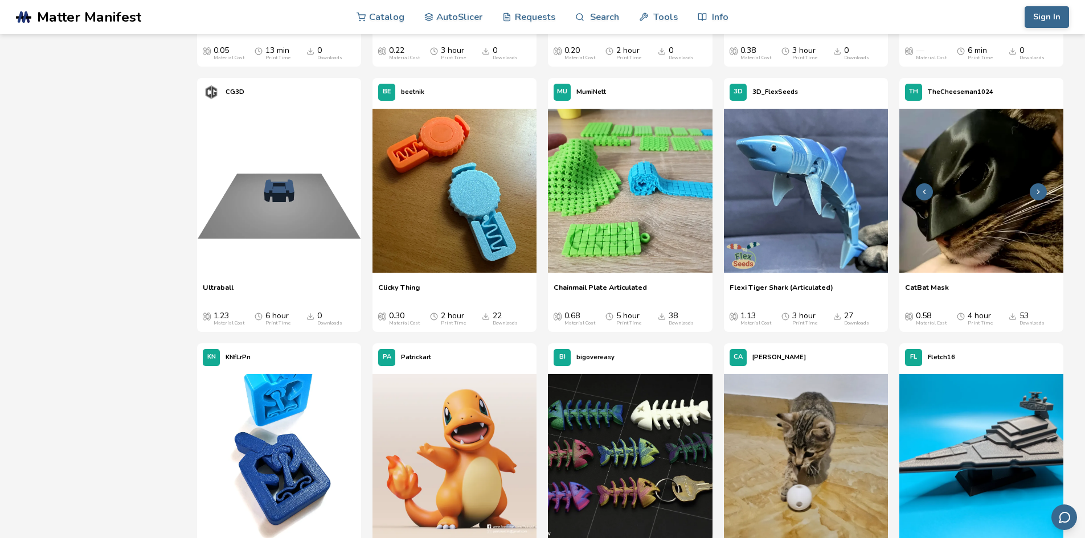
click at [1041, 189] on icon at bounding box center [1039, 192] width 8 height 8
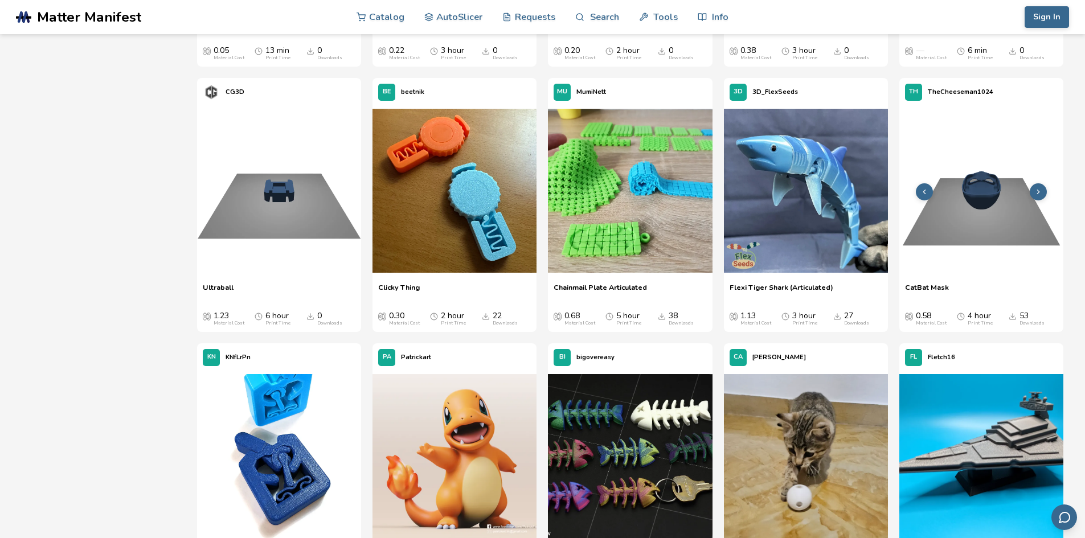
click at [1041, 190] on icon at bounding box center [1039, 192] width 8 height 8
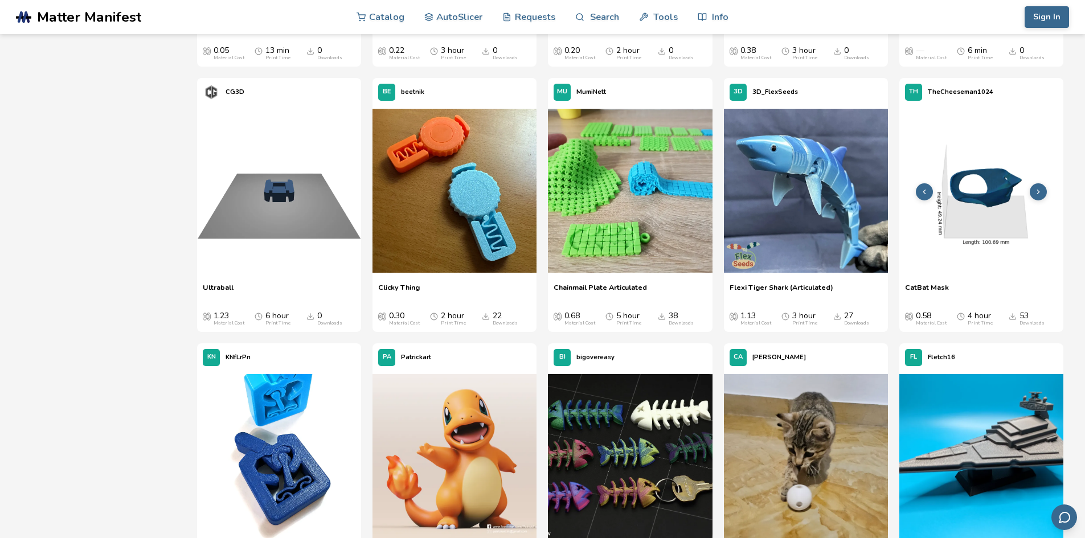
click at [1041, 190] on icon at bounding box center [1039, 192] width 8 height 8
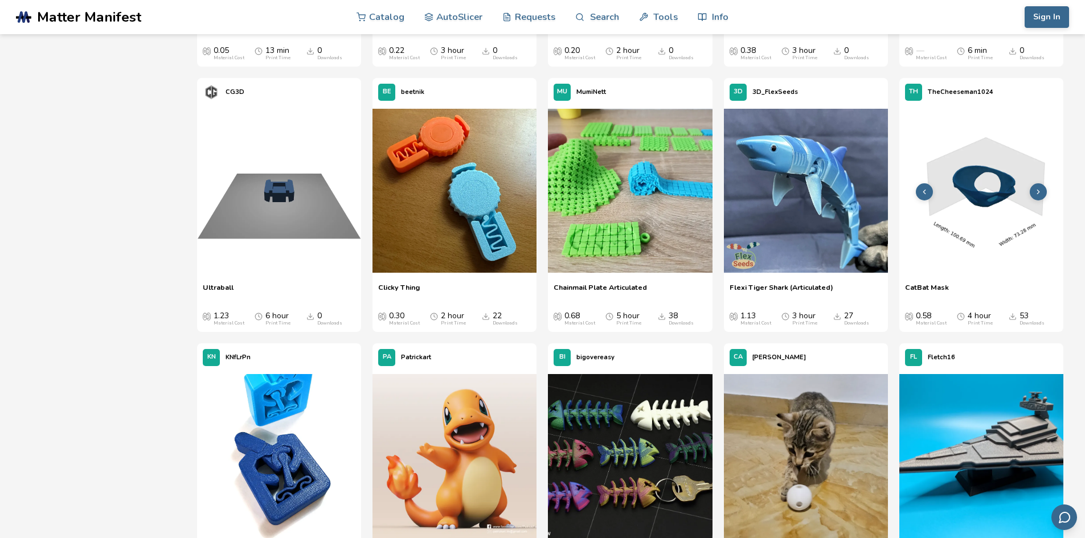
click at [1041, 190] on icon at bounding box center [1039, 192] width 8 height 8
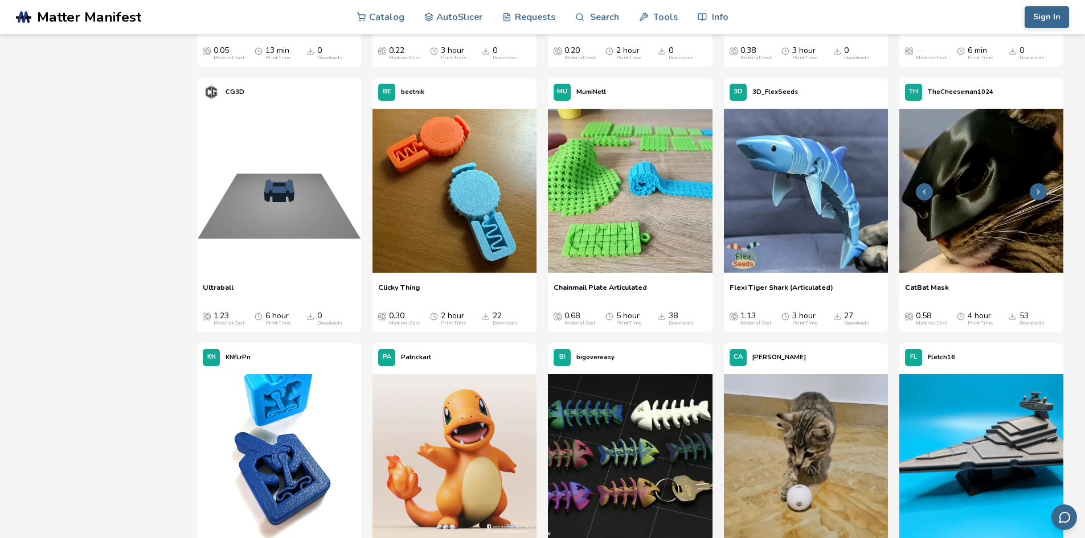
scroll to position [2142, 0]
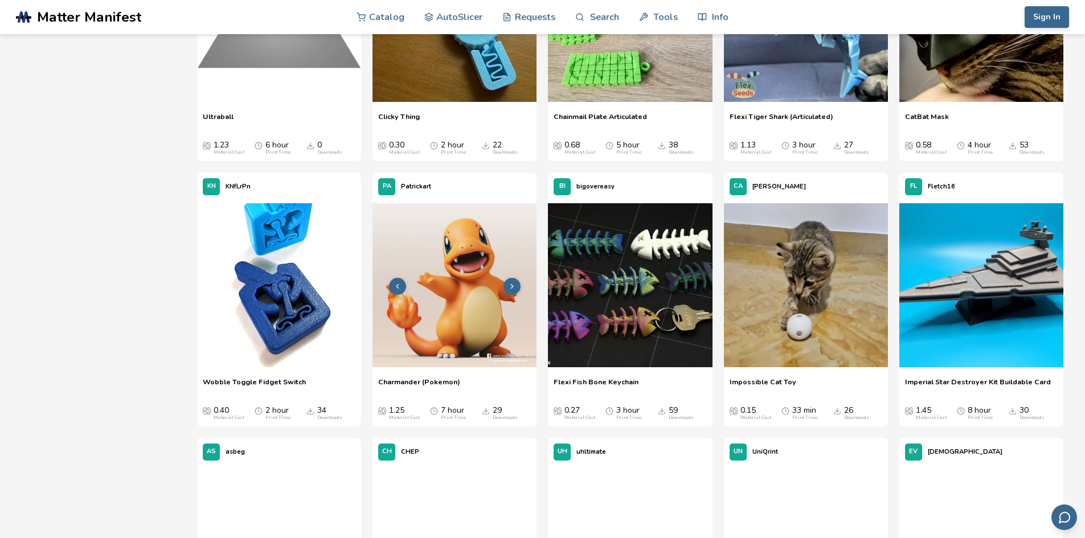
click at [451, 318] on img at bounding box center [455, 285] width 164 height 164
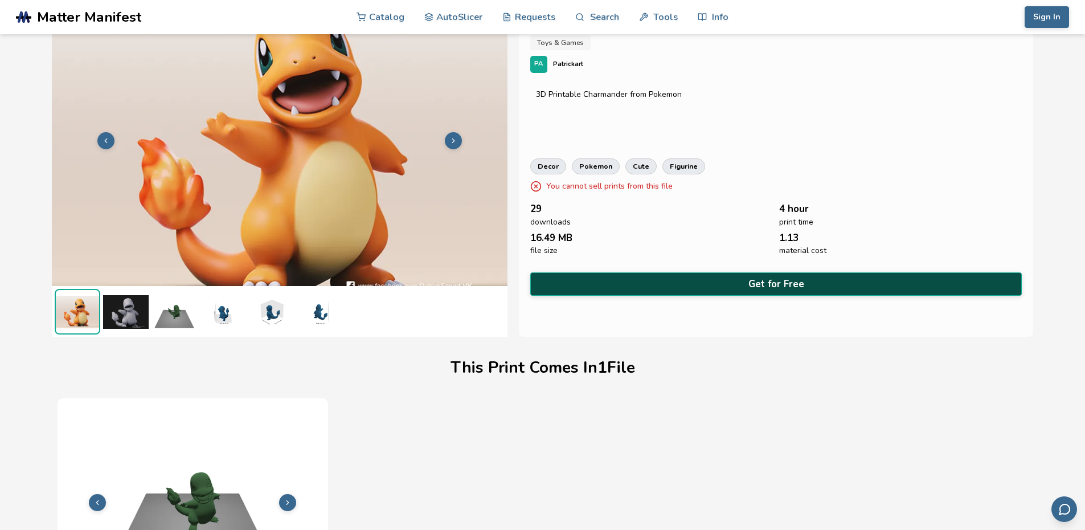
scroll to position [27, 0]
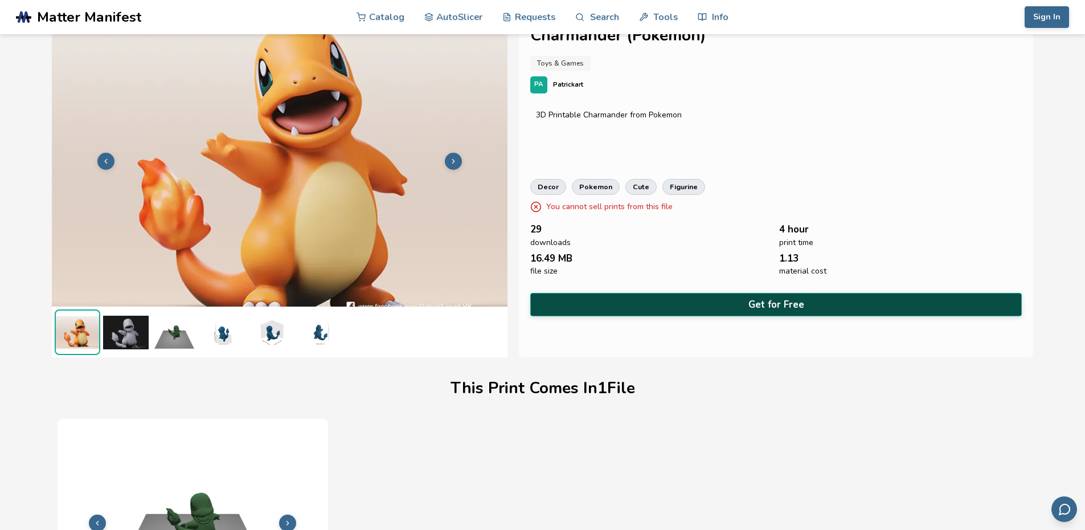
click at [663, 303] on button "Get for Free" at bounding box center [776, 304] width 492 height 23
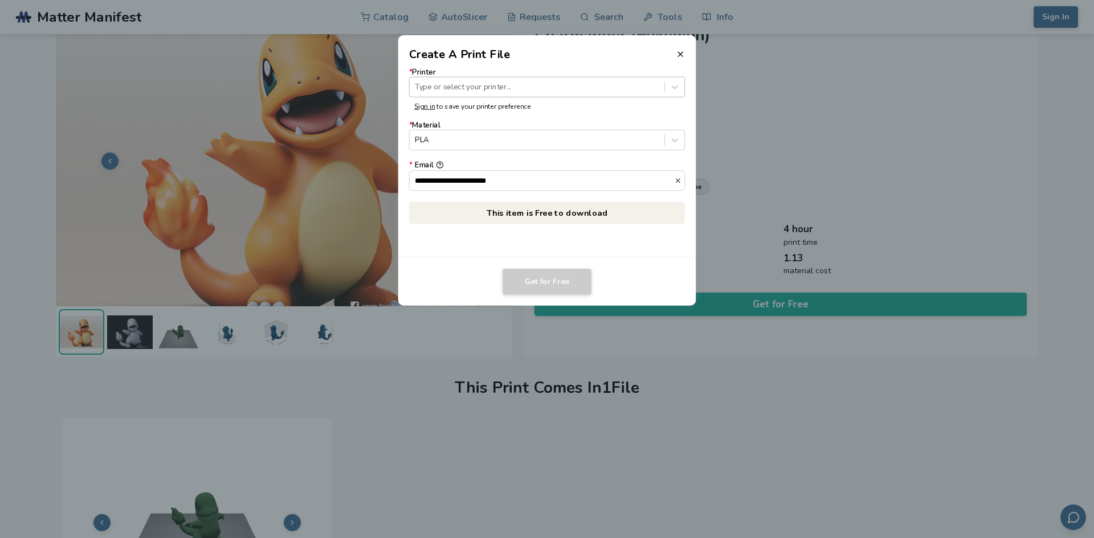
click at [461, 89] on div at bounding box center [537, 86] width 244 height 11
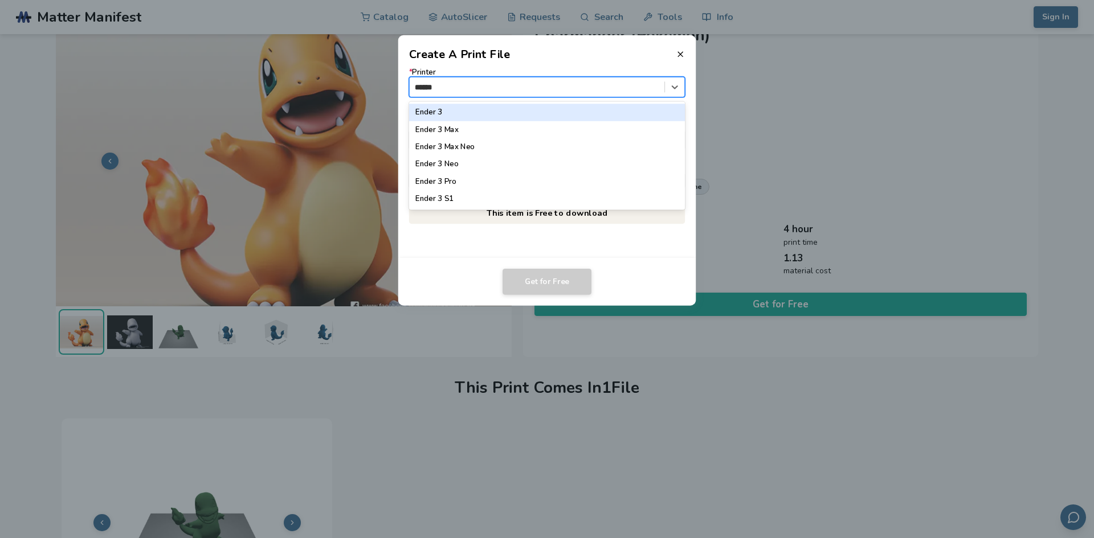
type input "*******"
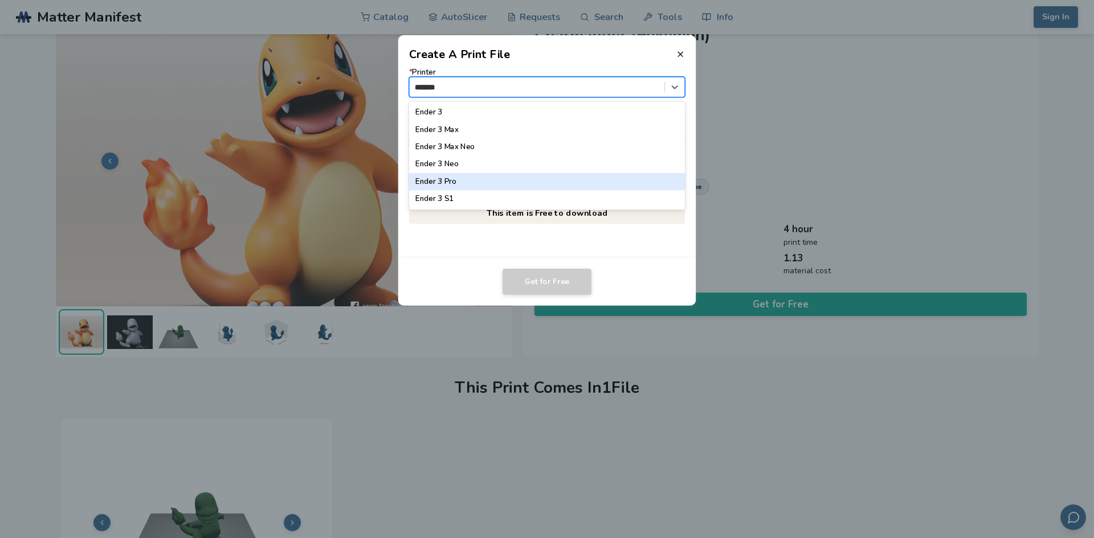
click at [459, 184] on div "Ender 3 Pro" at bounding box center [547, 181] width 276 height 17
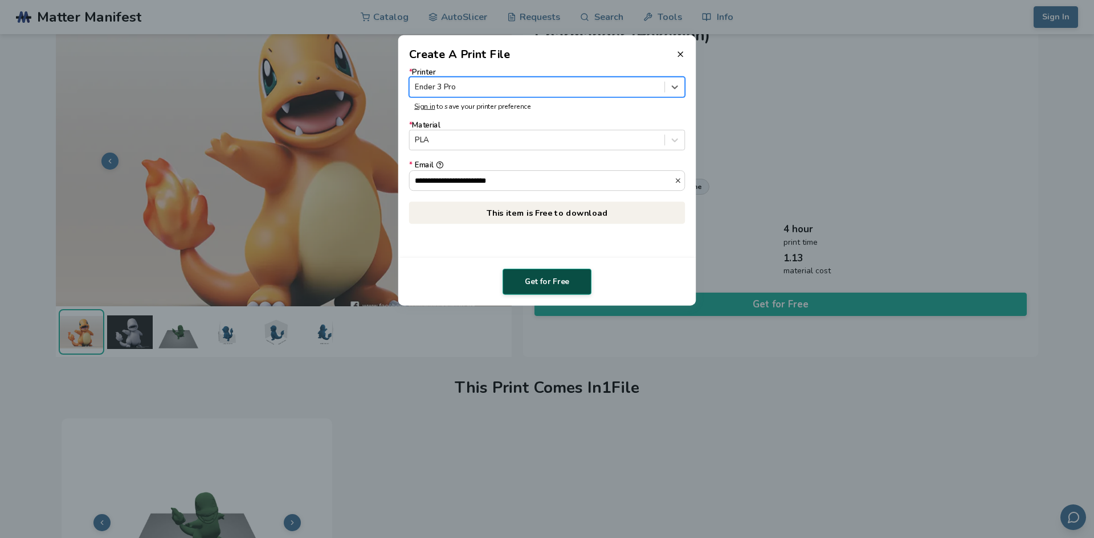
click at [538, 281] on button "Get for Free" at bounding box center [546, 282] width 89 height 26
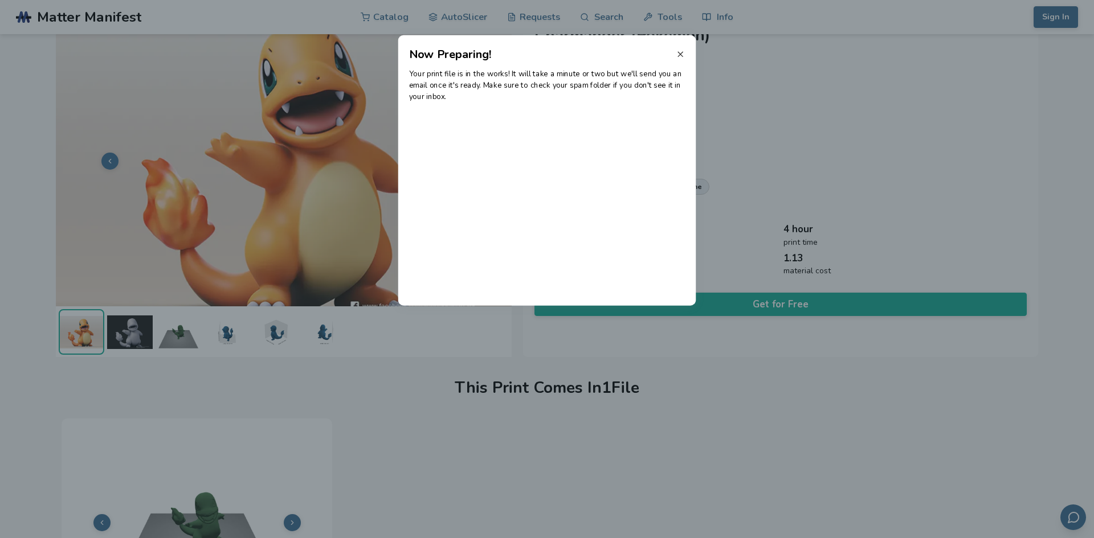
click at [677, 52] on icon at bounding box center [680, 54] width 9 height 9
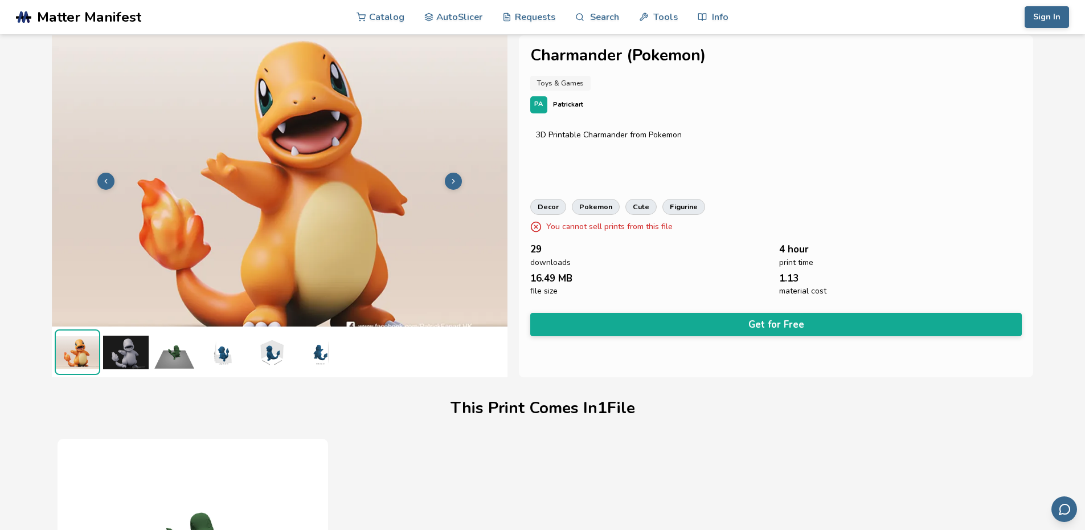
scroll to position [0, 0]
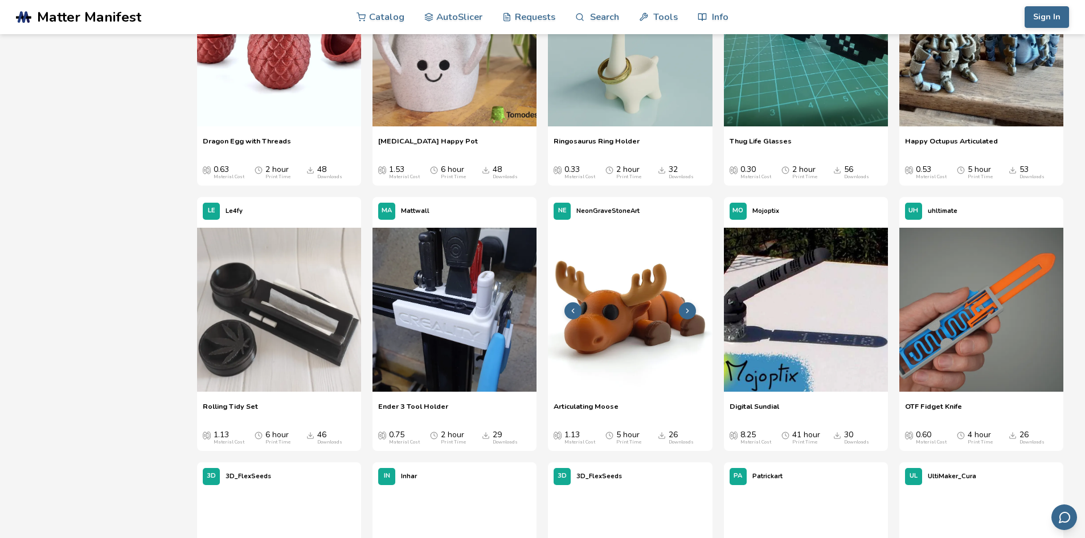
scroll to position [1230, 0]
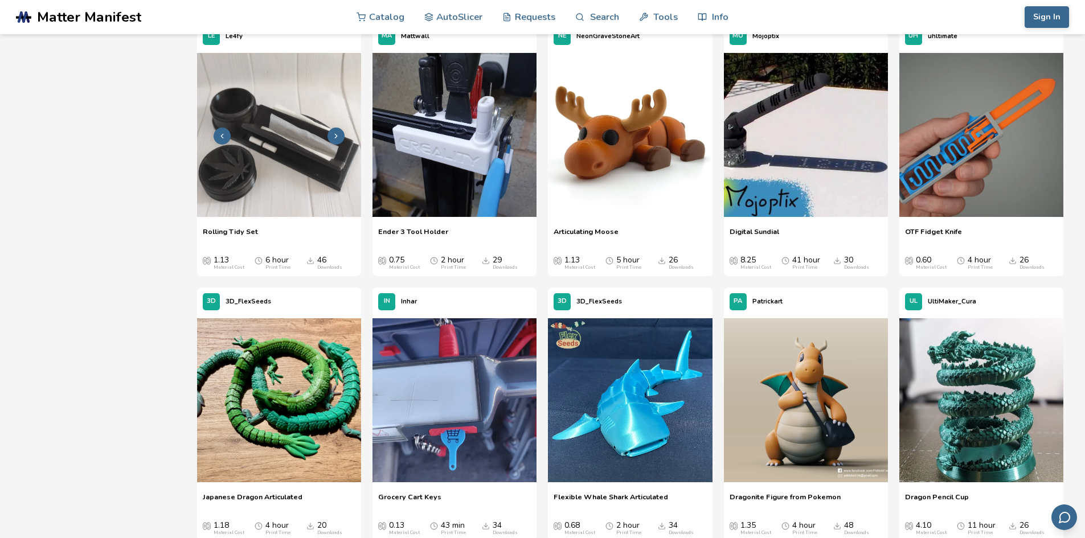
click at [287, 165] on img at bounding box center [279, 135] width 164 height 164
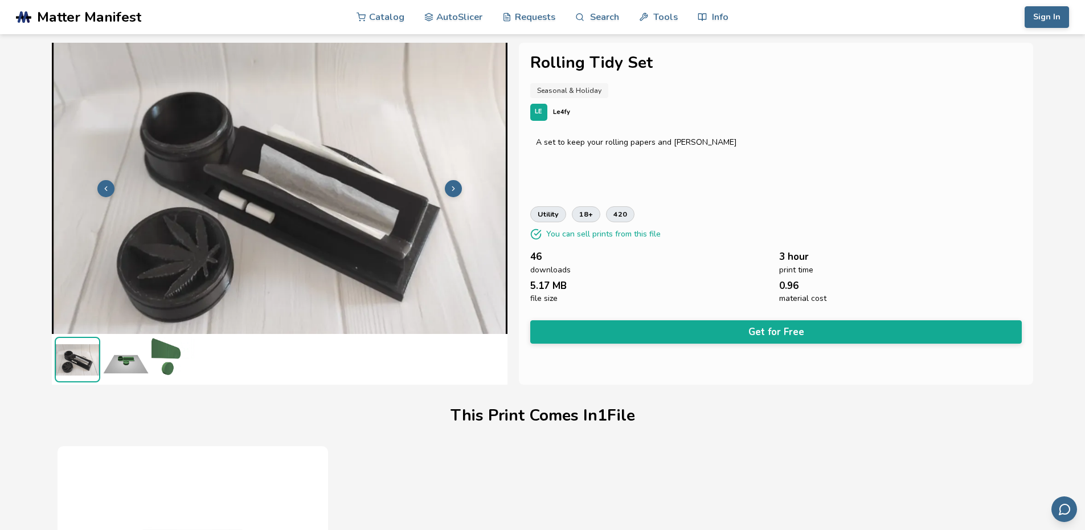
drag, startPoint x: 121, startPoint y: 356, endPoint x: 134, endPoint y: 358, distance: 12.7
click at [121, 356] on img at bounding box center [126, 360] width 46 height 46
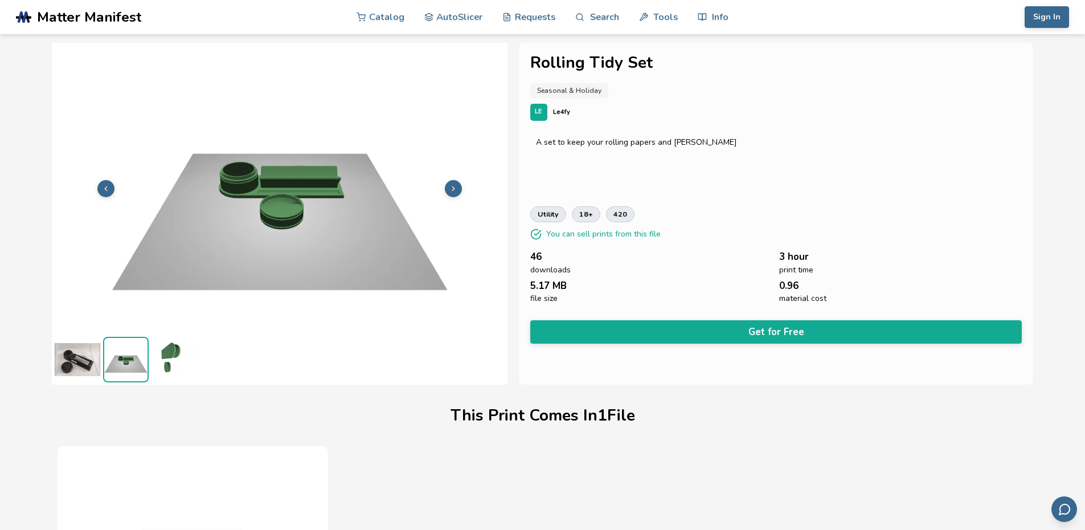
scroll to position [1, 0]
click at [155, 353] on img at bounding box center [175, 359] width 46 height 46
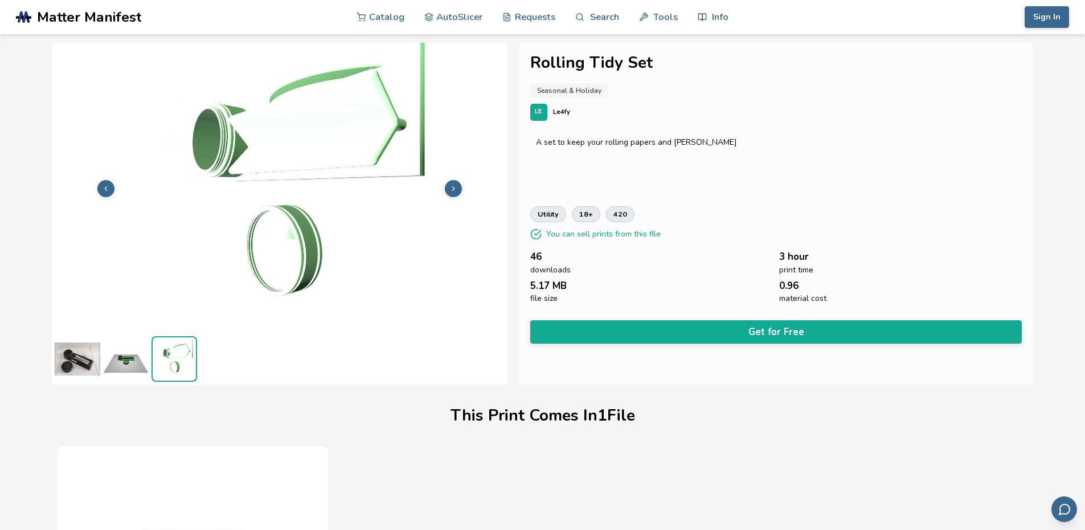
click at [73, 360] on img at bounding box center [78, 359] width 46 height 46
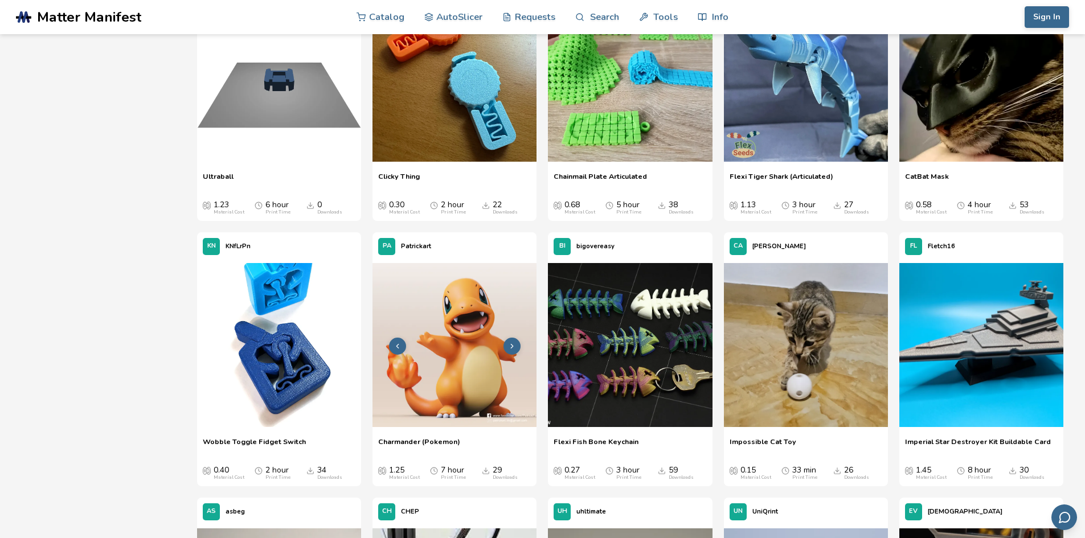
scroll to position [2199, 0]
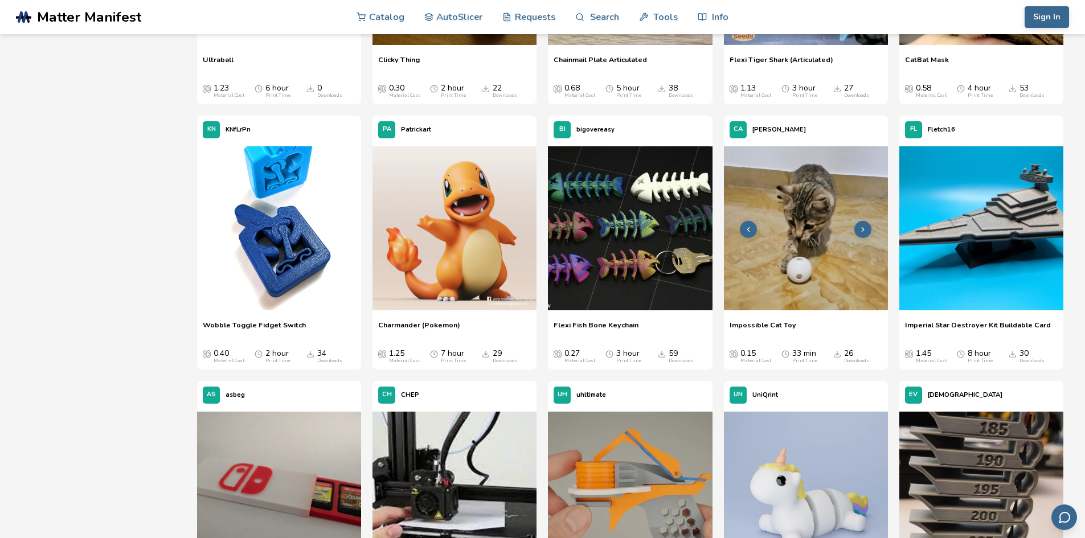
click at [865, 222] on button at bounding box center [863, 229] width 17 height 17
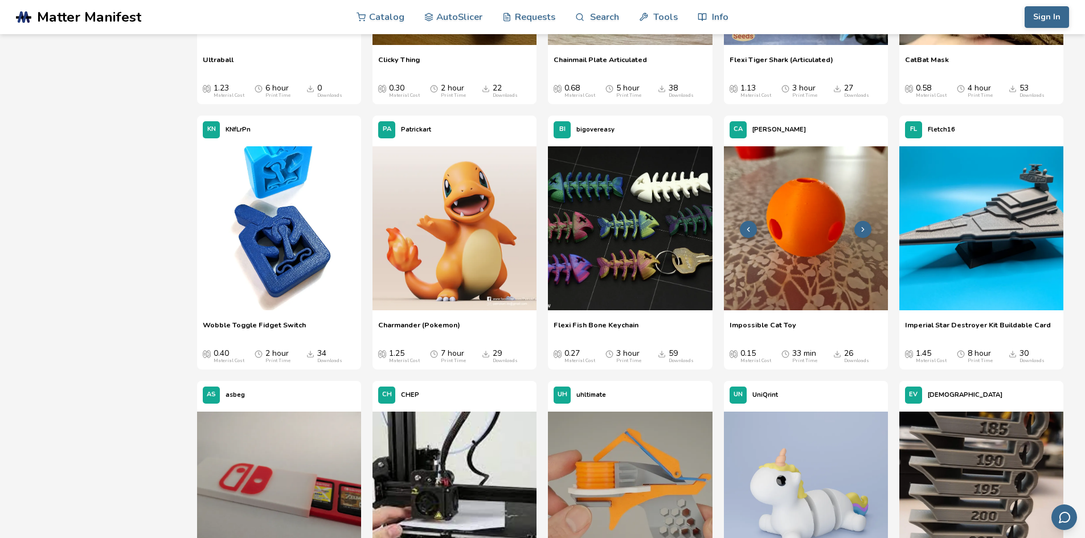
click at [865, 227] on icon at bounding box center [863, 230] width 8 height 8
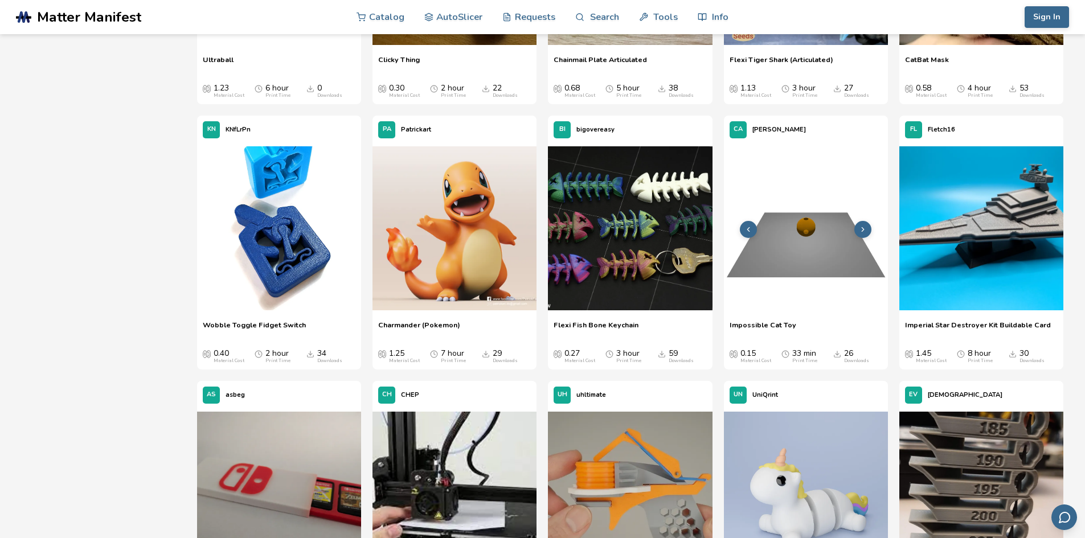
click at [865, 227] on icon at bounding box center [863, 230] width 8 height 8
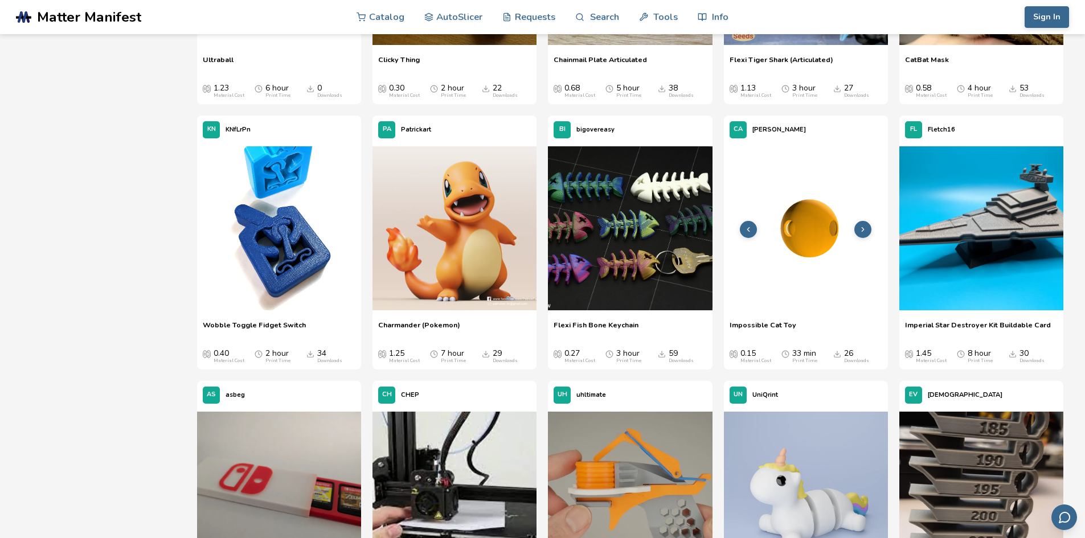
click at [865, 227] on icon at bounding box center [863, 230] width 8 height 8
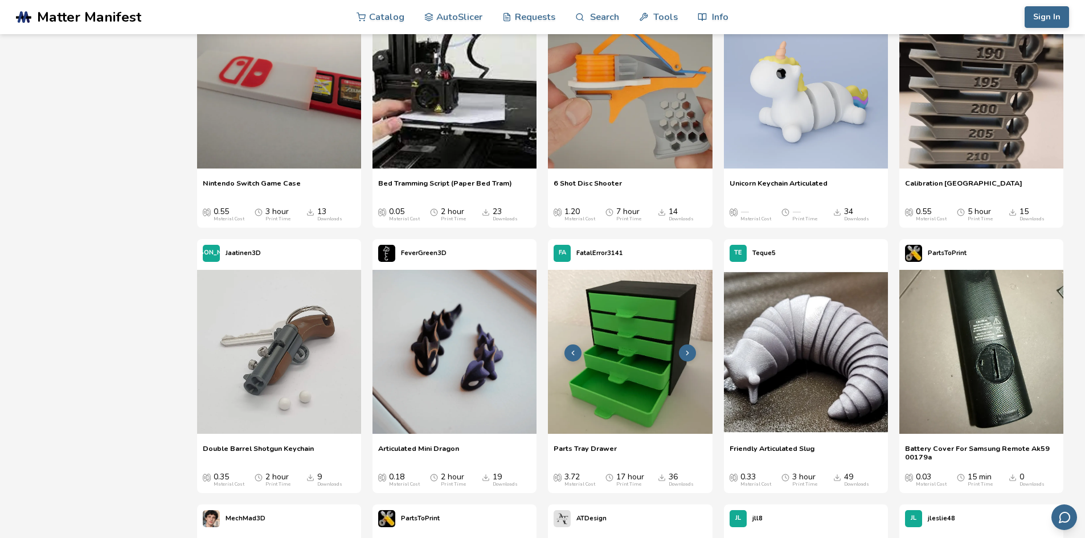
scroll to position [2711, 0]
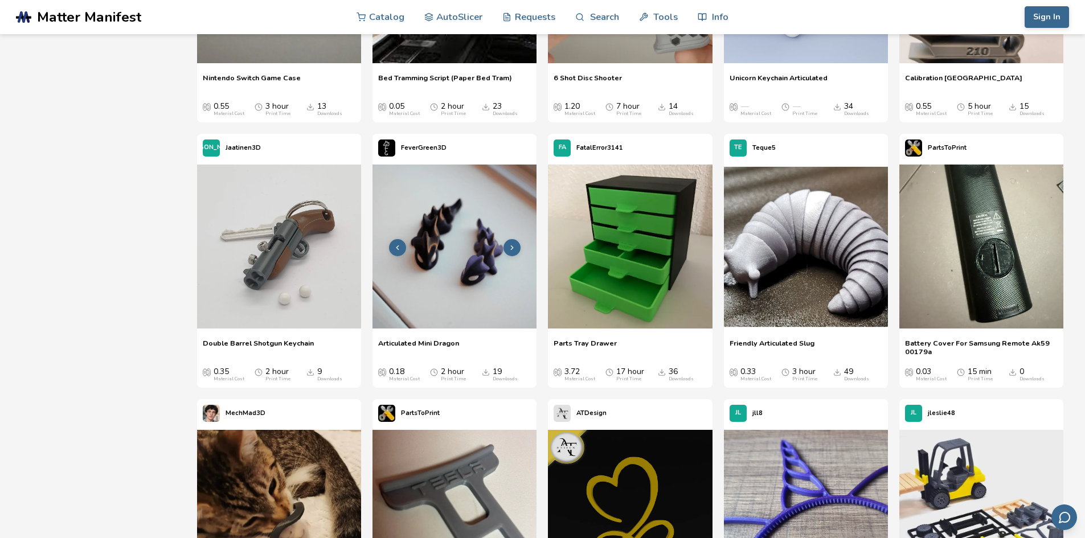
click at [443, 275] on img at bounding box center [455, 247] width 164 height 164
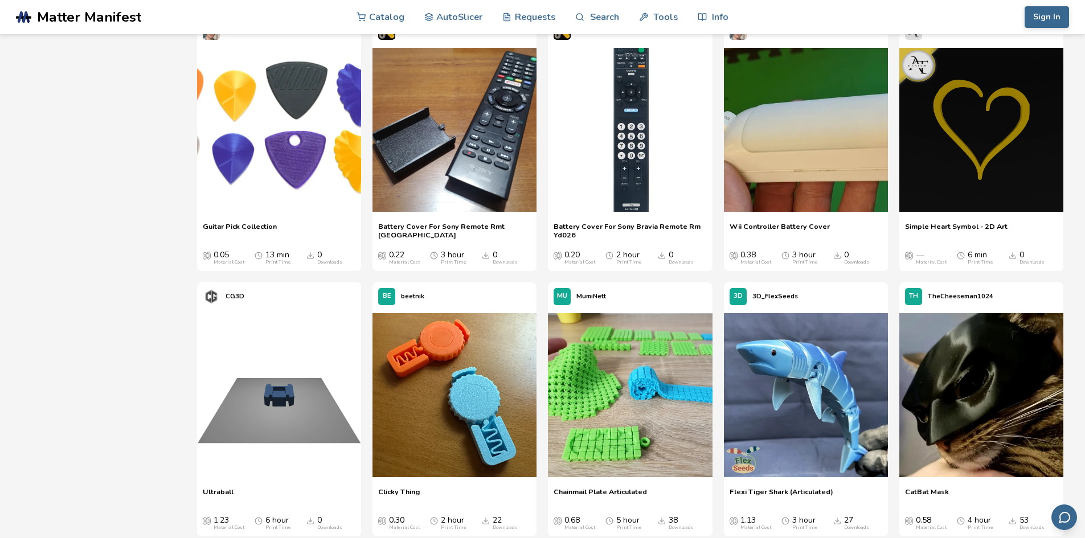
scroll to position [1994, 0]
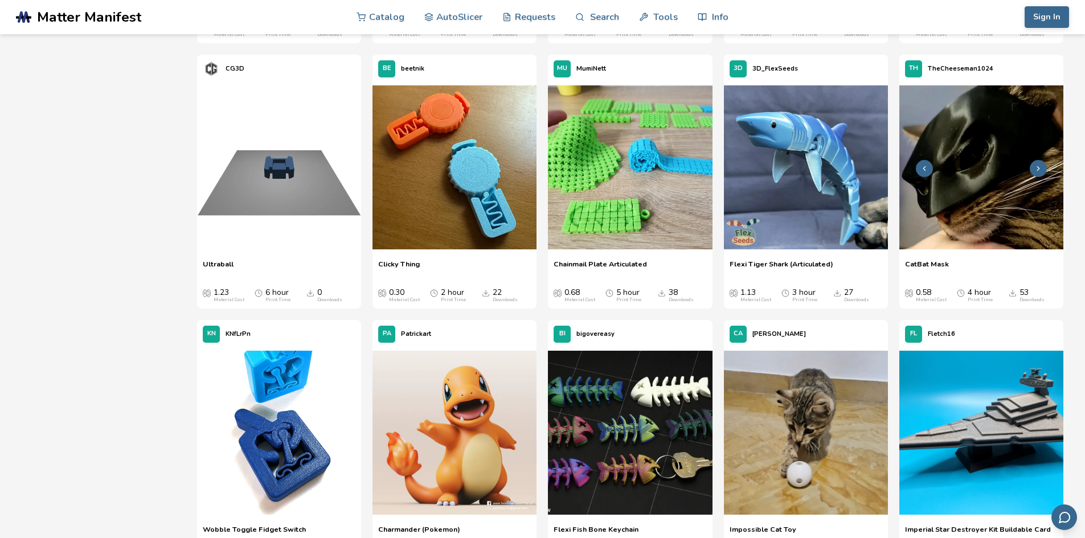
click at [975, 206] on img at bounding box center [982, 167] width 164 height 164
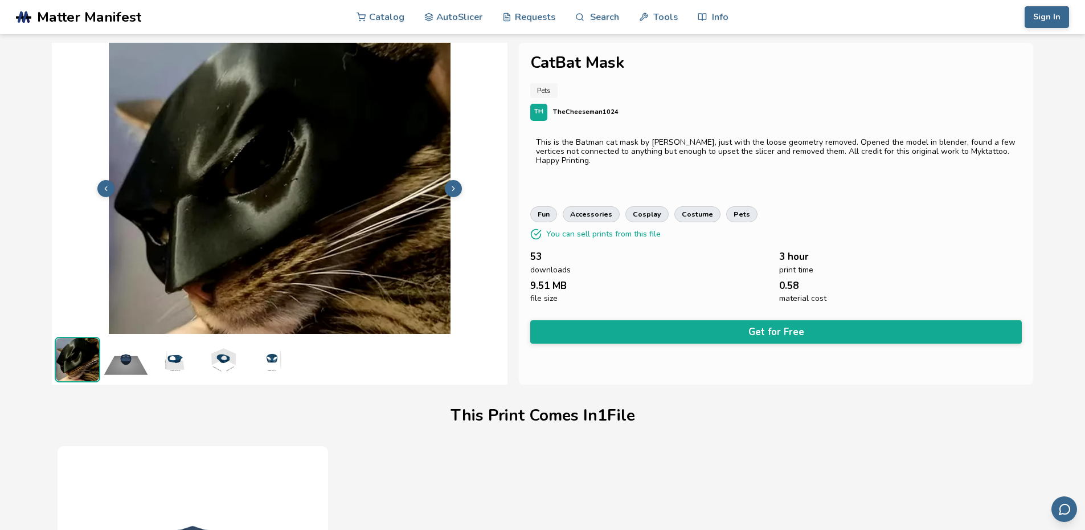
click at [448, 189] on button at bounding box center [453, 188] width 17 height 17
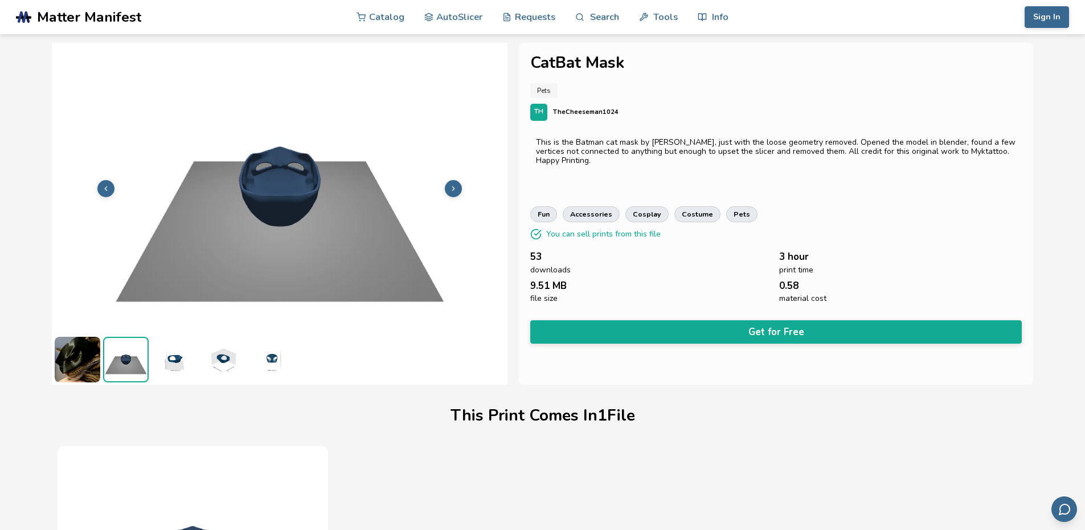
click at [450, 189] on icon at bounding box center [454, 189] width 8 height 8
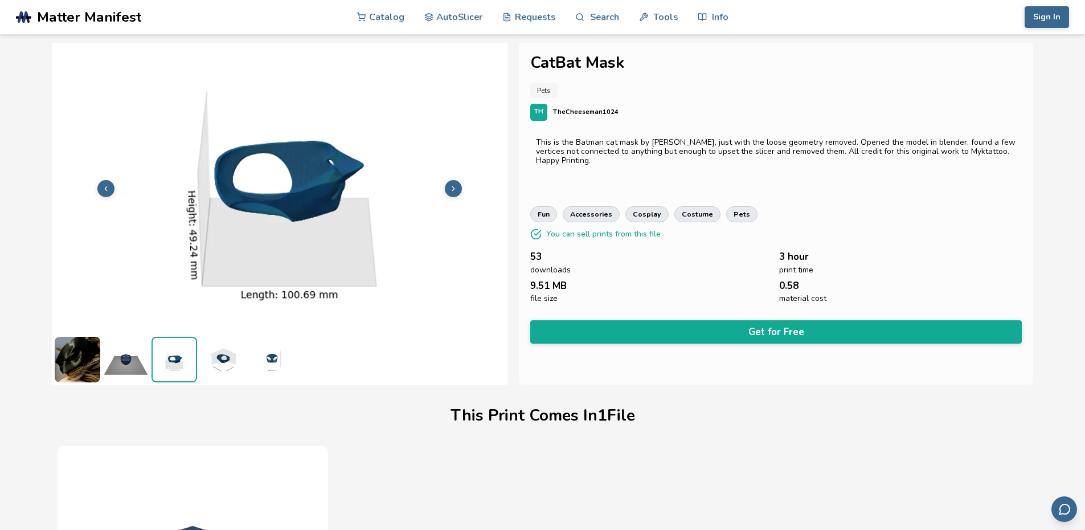
click at [450, 189] on icon at bounding box center [454, 189] width 8 height 8
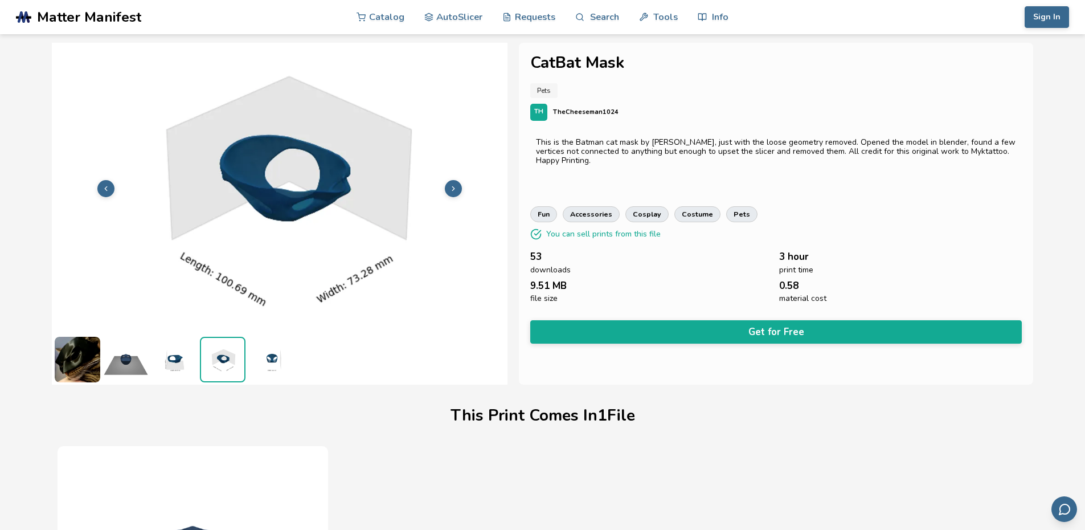
click at [450, 189] on icon at bounding box center [454, 189] width 8 height 8
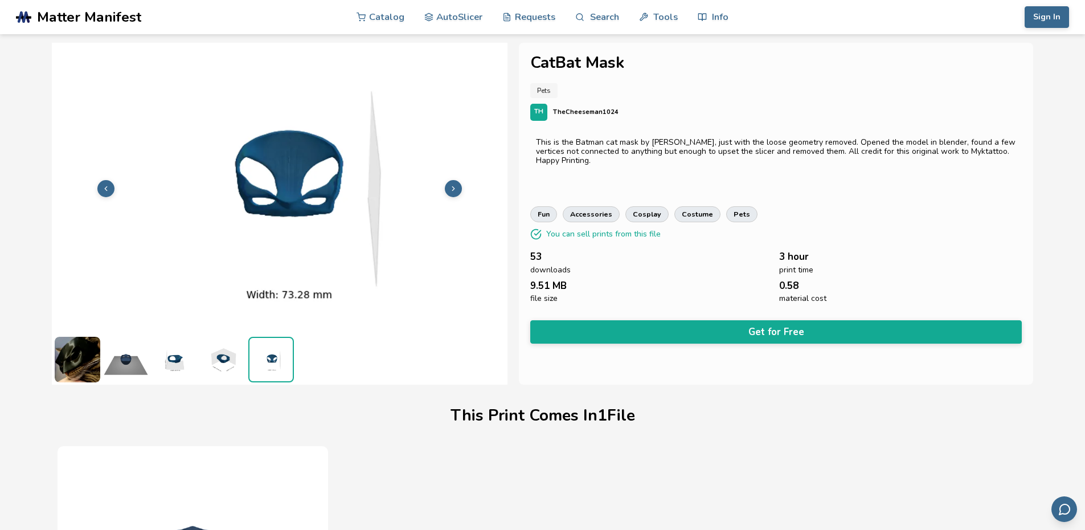
click at [450, 189] on icon at bounding box center [454, 189] width 8 height 8
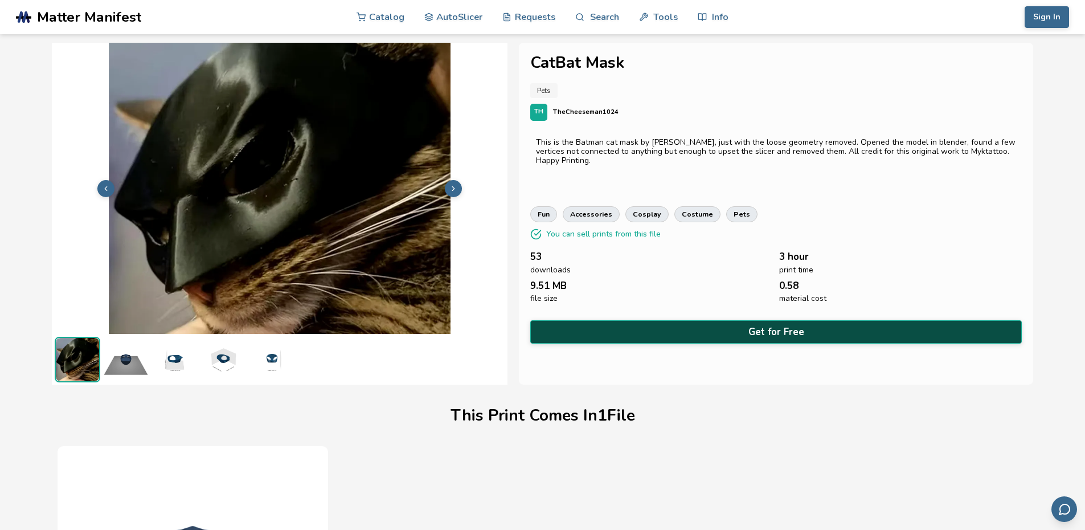
click at [766, 326] on button "Get for Free" at bounding box center [776, 331] width 492 height 23
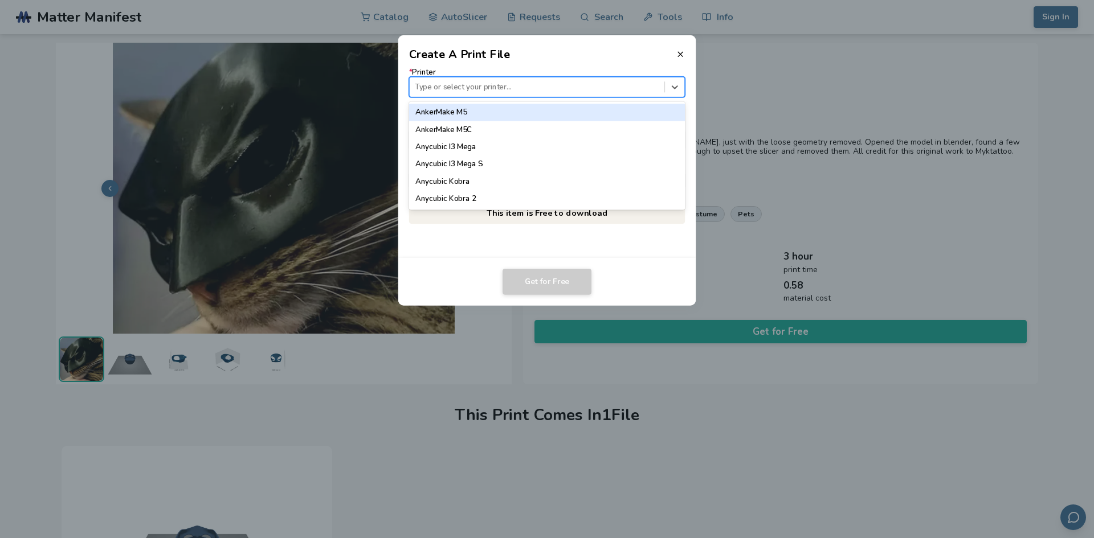
click at [489, 90] on div at bounding box center [537, 86] width 244 height 11
type input "*******"
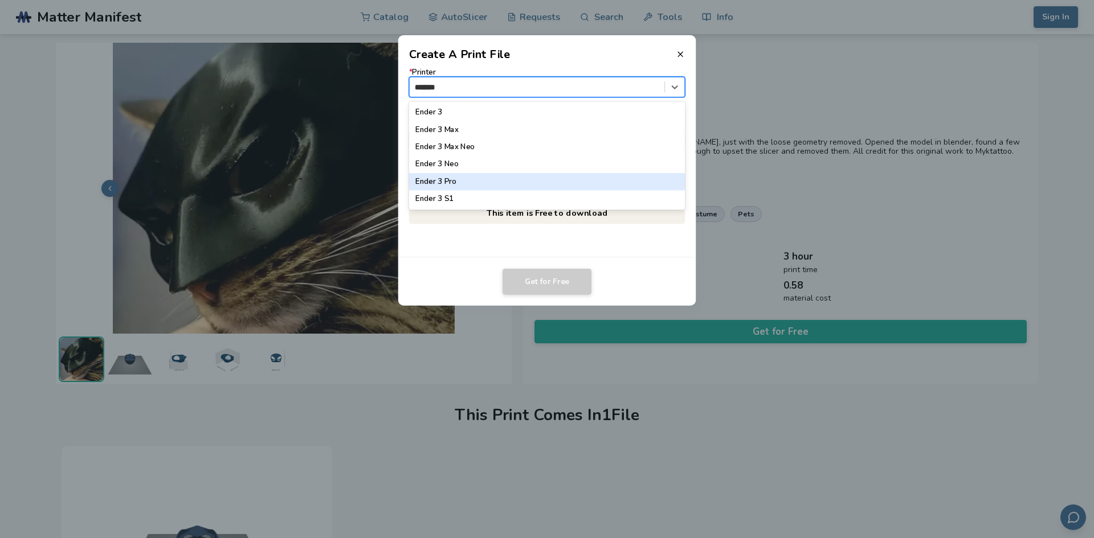
click at [473, 187] on div "Ender 3 Pro" at bounding box center [547, 181] width 276 height 17
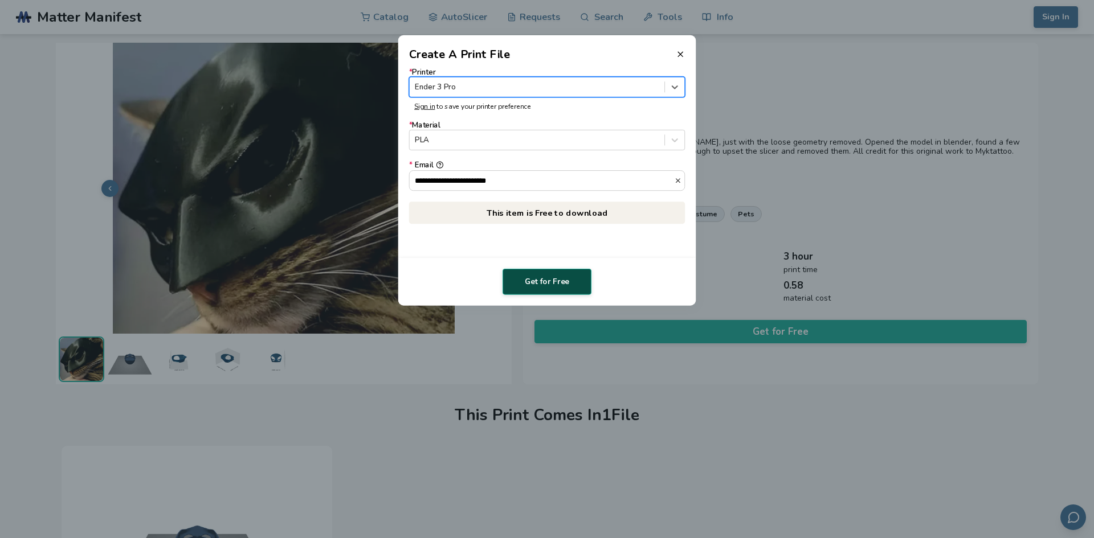
click at [561, 285] on button "Get for Free" at bounding box center [546, 282] width 89 height 26
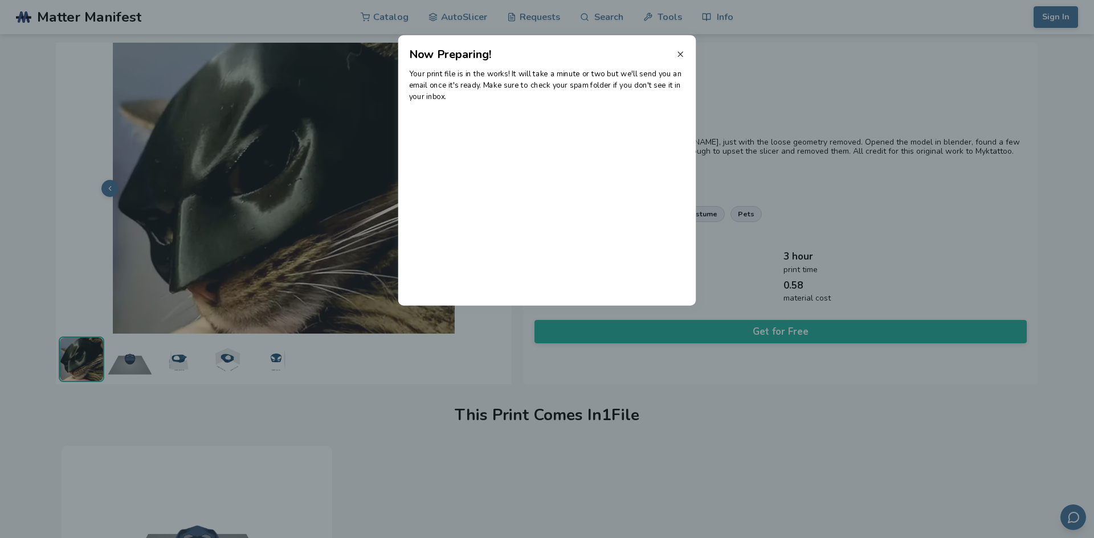
click at [676, 54] on icon at bounding box center [680, 54] width 9 height 9
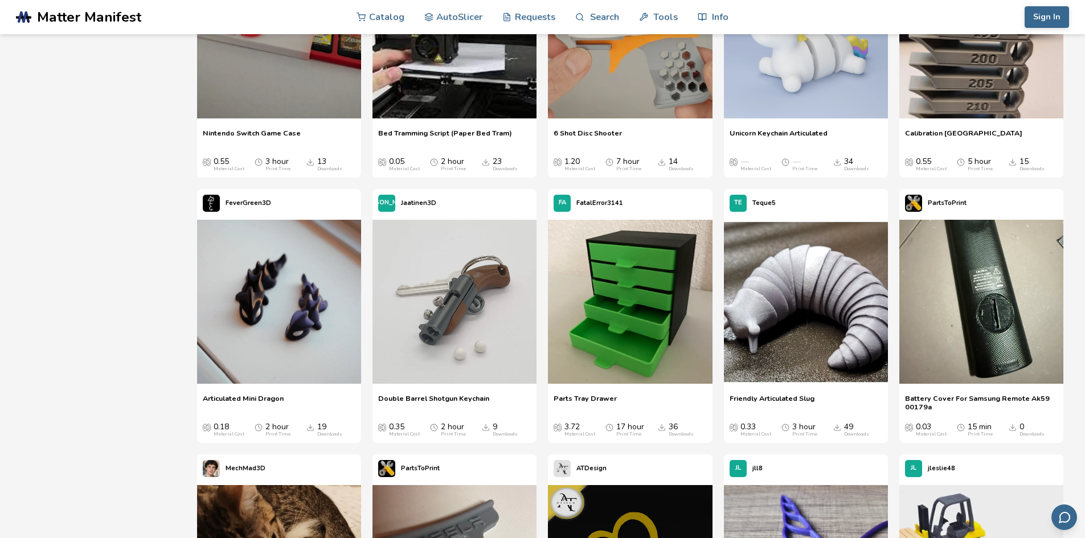
scroll to position [2939, 0]
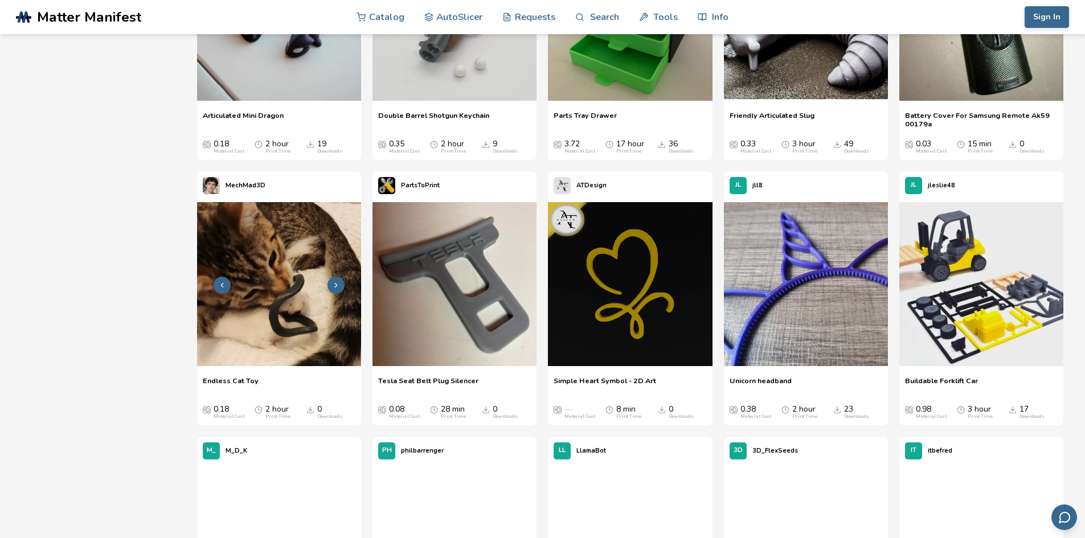
click at [339, 278] on button at bounding box center [336, 285] width 17 height 17
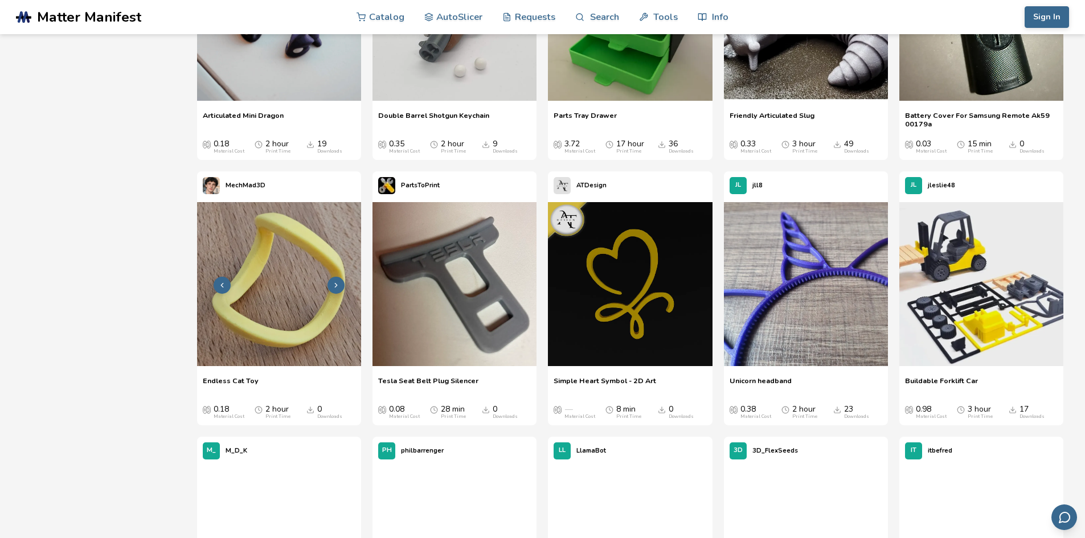
click at [336, 288] on icon at bounding box center [336, 285] width 8 height 8
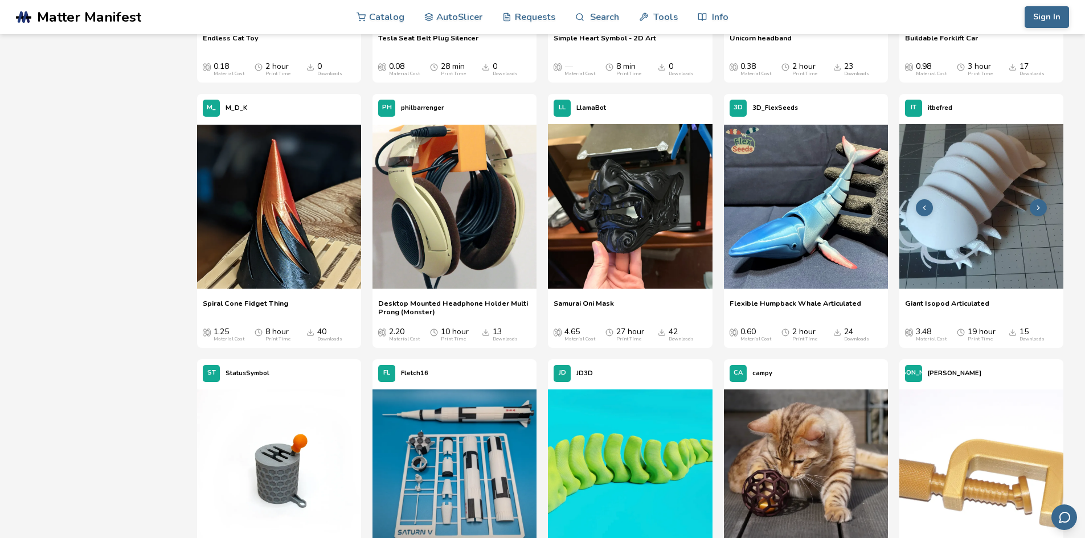
scroll to position [3338, 0]
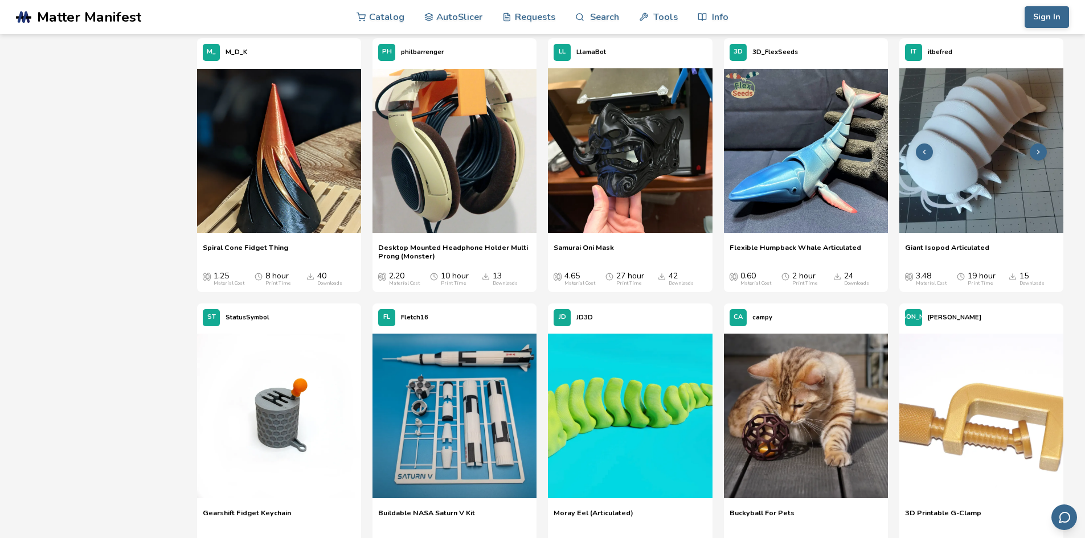
click at [1039, 149] on icon at bounding box center [1039, 152] width 8 height 8
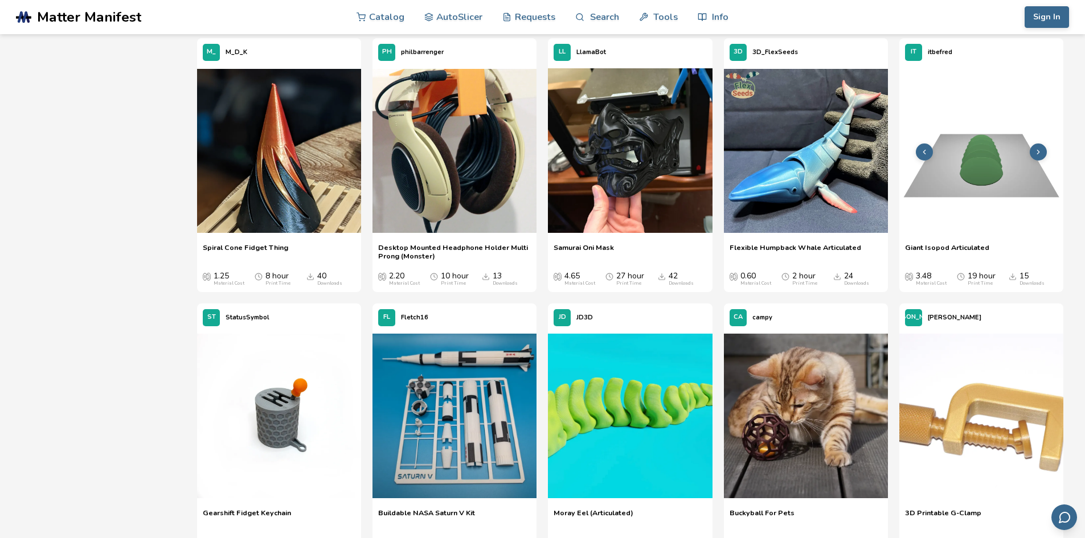
click at [1039, 149] on icon at bounding box center [1039, 152] width 8 height 8
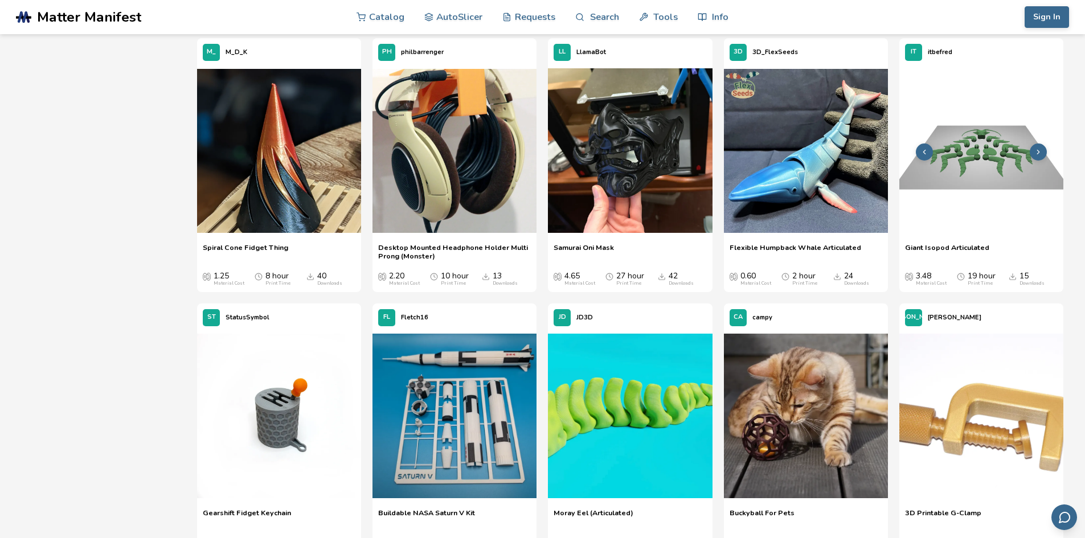
click at [1039, 149] on icon at bounding box center [1039, 152] width 8 height 8
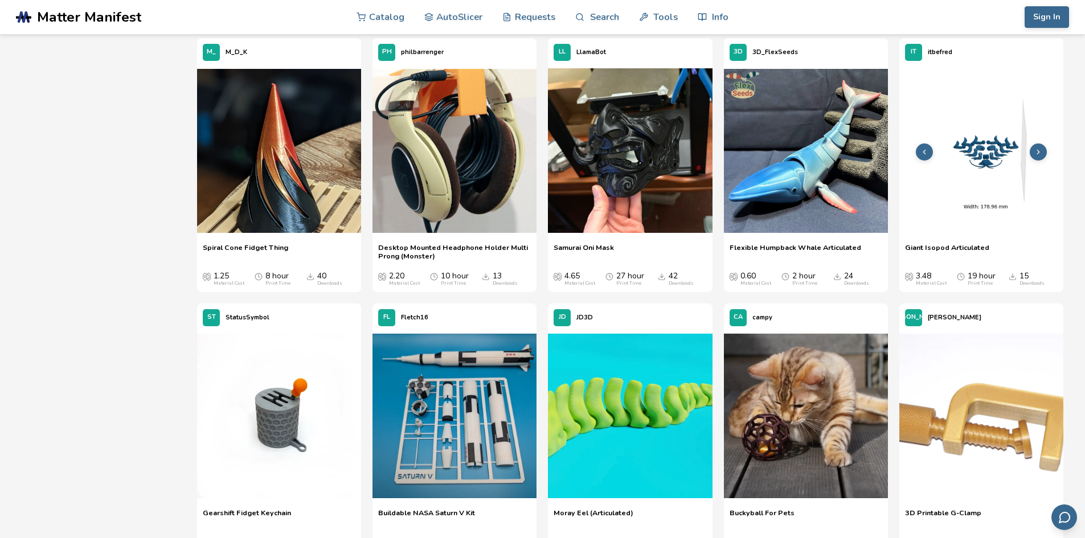
click at [1040, 154] on icon at bounding box center [1039, 152] width 8 height 8
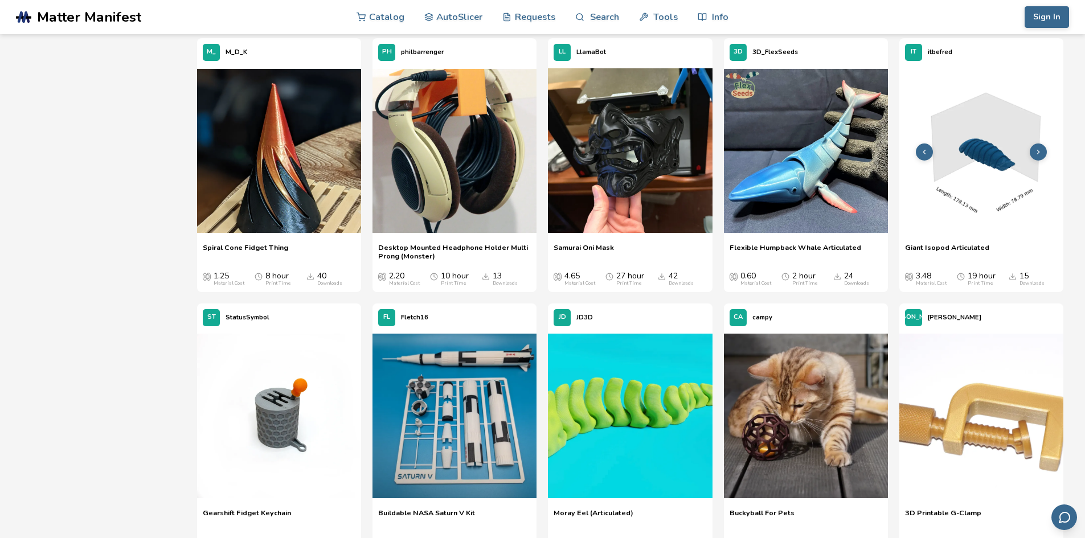
click at [1040, 154] on icon at bounding box center [1039, 152] width 8 height 8
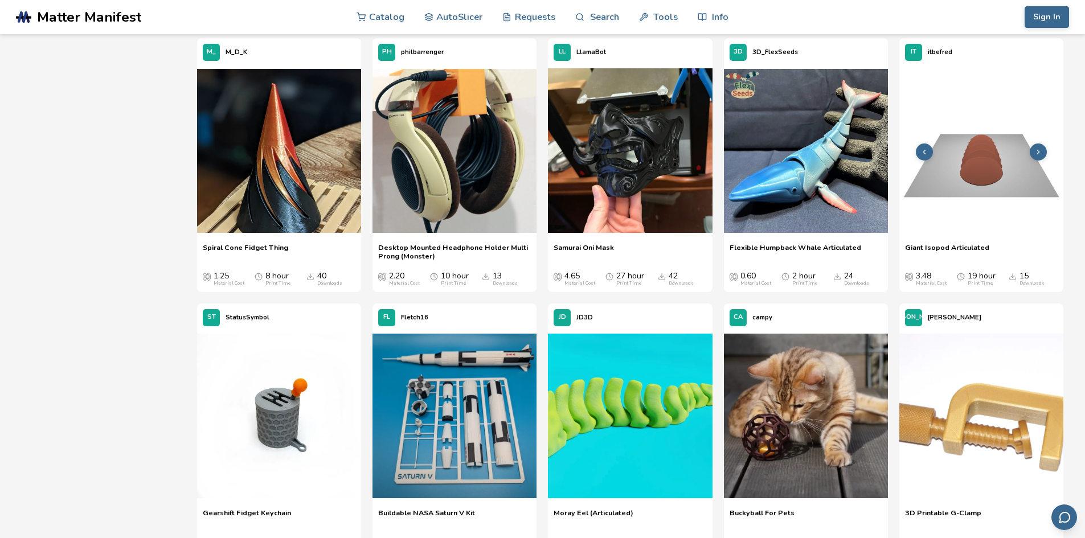
click at [1040, 154] on icon at bounding box center [1039, 152] width 8 height 8
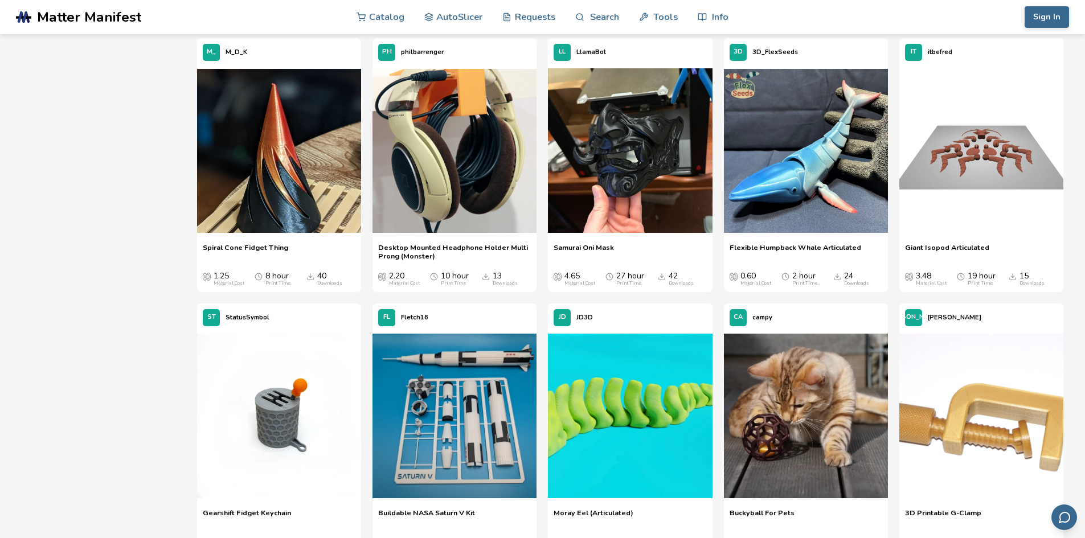
scroll to position [3452, 0]
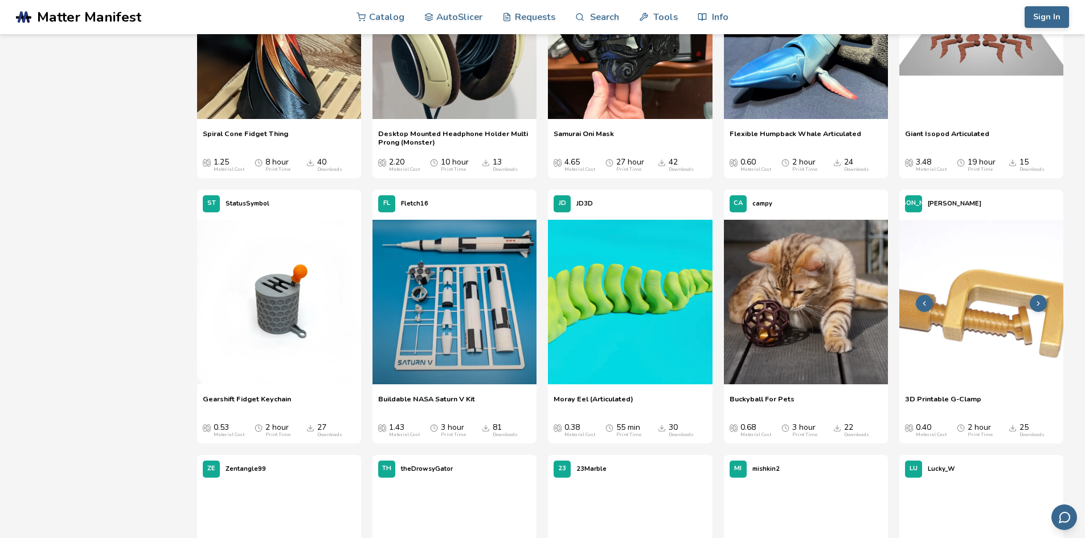
click at [1037, 301] on icon at bounding box center [1039, 304] width 8 height 8
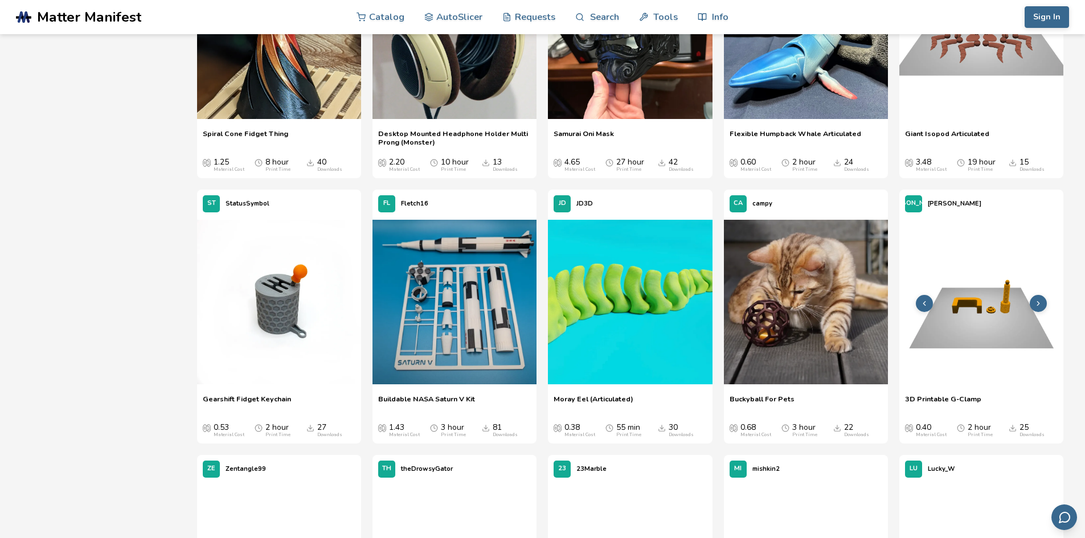
click at [1039, 301] on icon at bounding box center [1039, 304] width 8 height 8
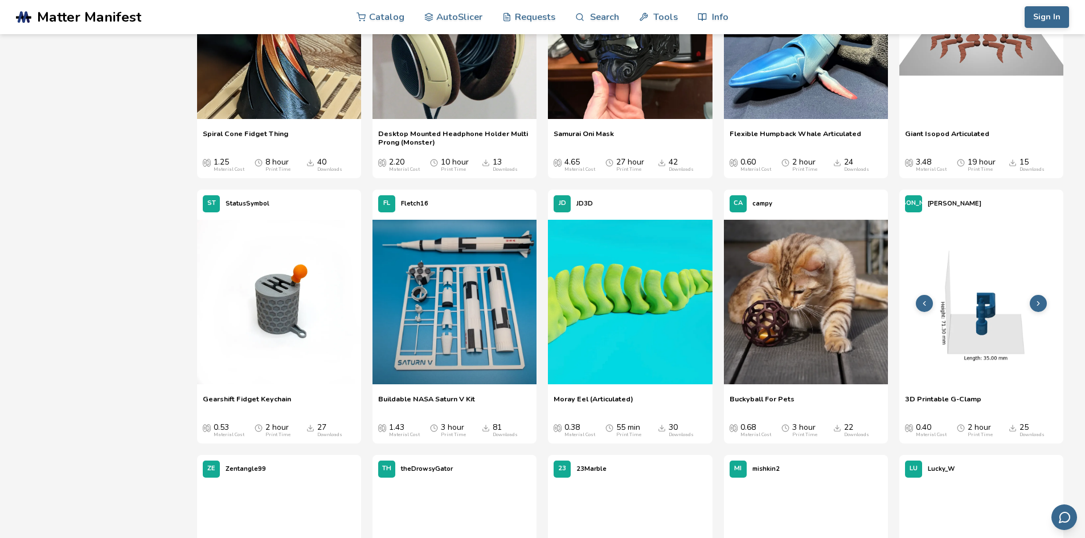
click at [1039, 301] on icon at bounding box center [1039, 304] width 8 height 8
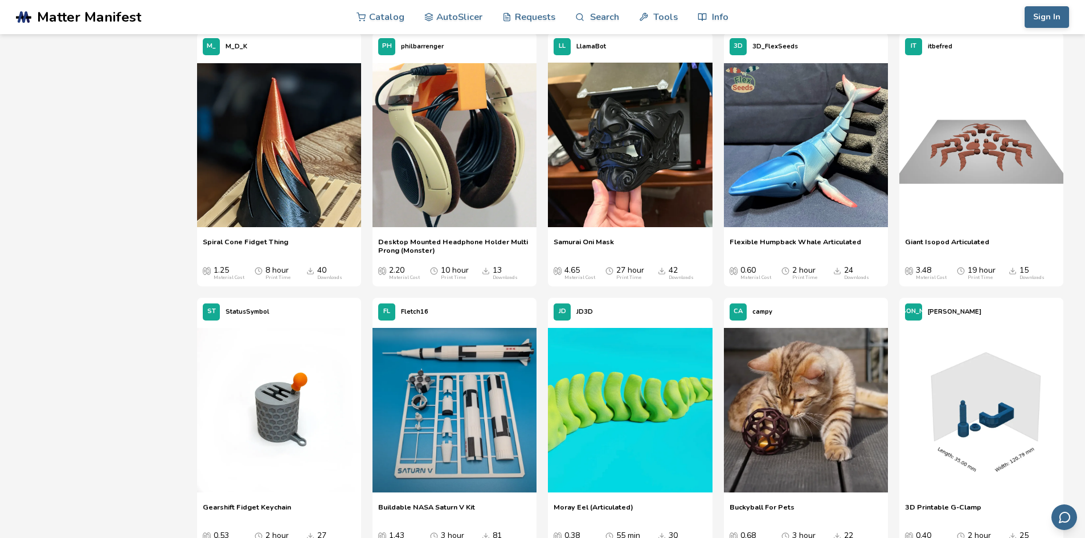
scroll to position [3224, 0]
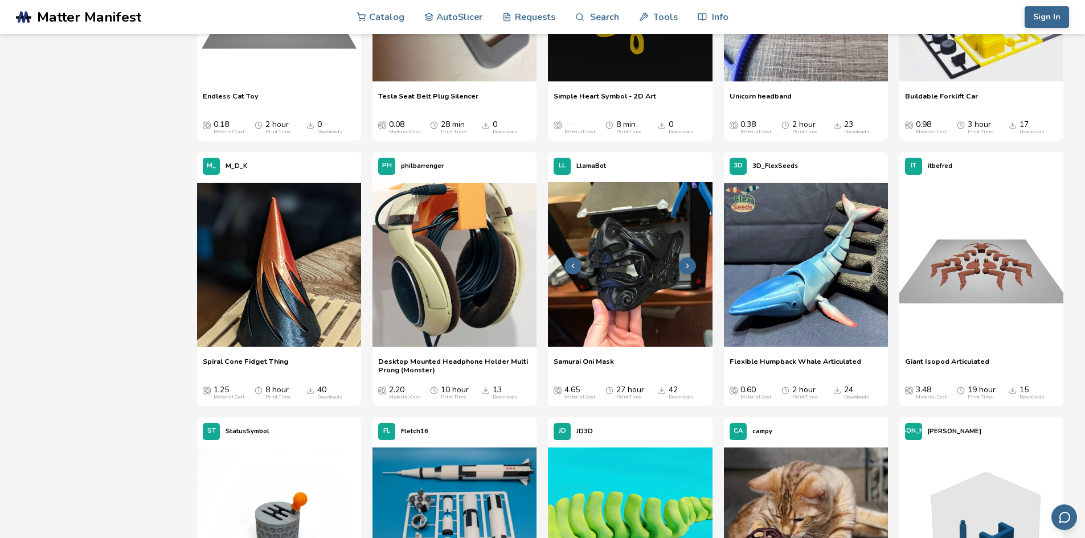
click at [682, 268] on button at bounding box center [687, 266] width 17 height 17
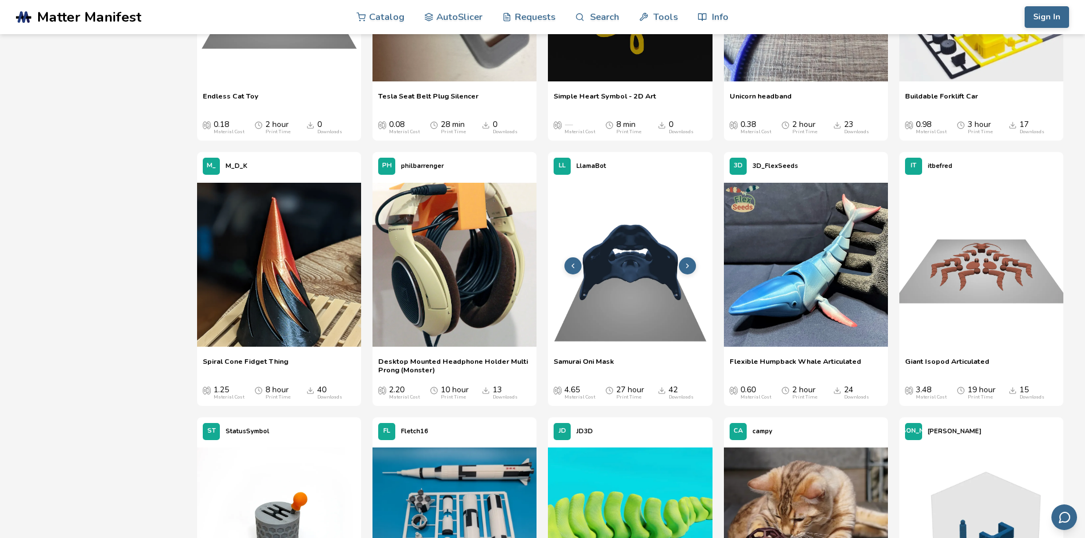
click at [688, 269] on icon at bounding box center [688, 266] width 8 height 8
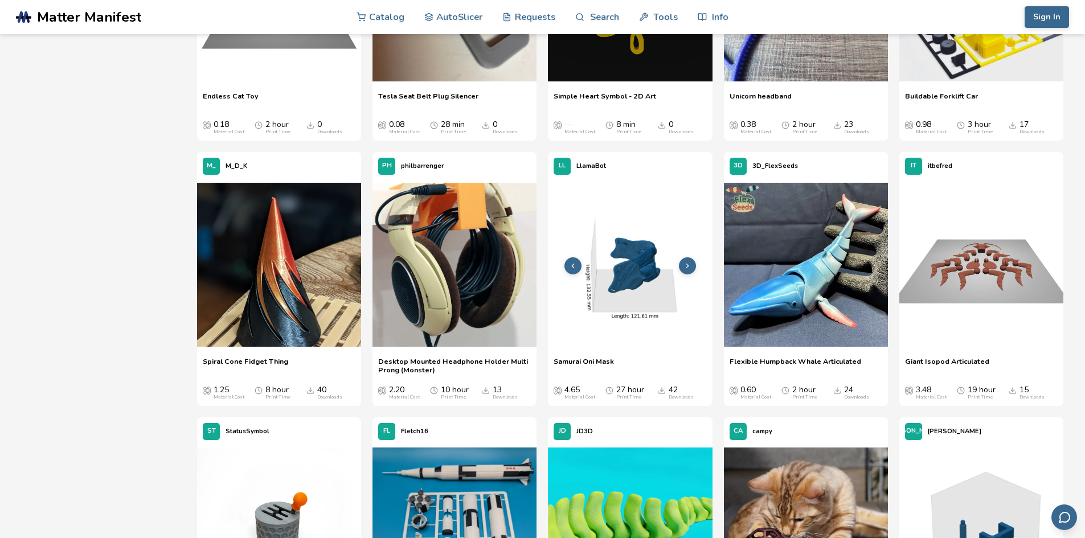
click at [629, 286] on img at bounding box center [630, 264] width 164 height 164
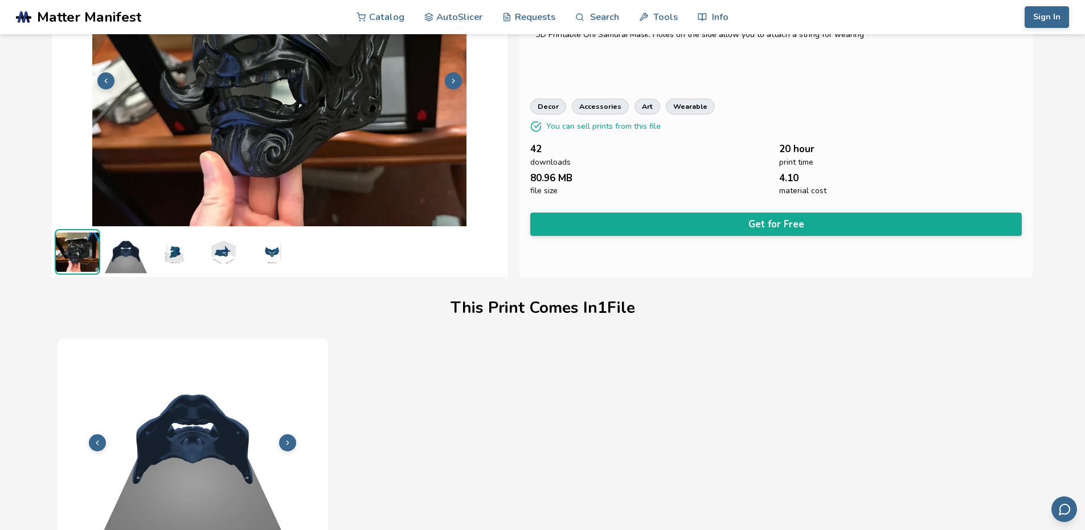
scroll to position [285, 0]
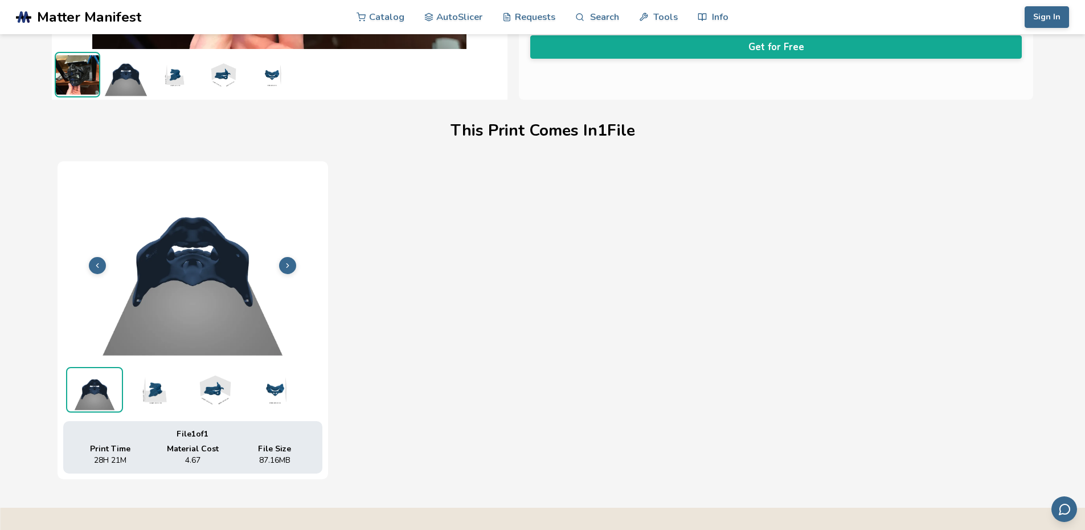
click at [288, 265] on icon at bounding box center [288, 265] width 8 height 8
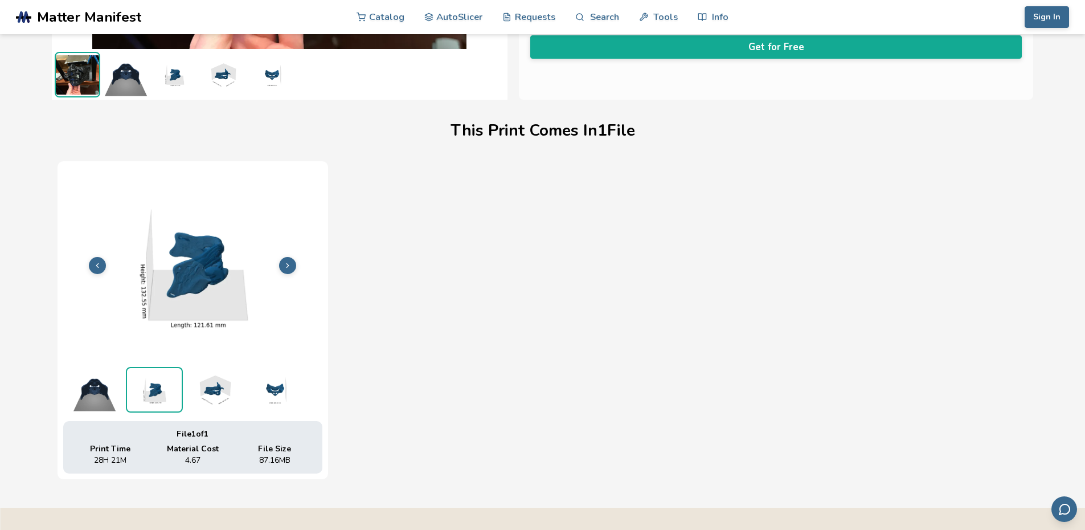
click at [289, 265] on icon at bounding box center [288, 265] width 8 height 8
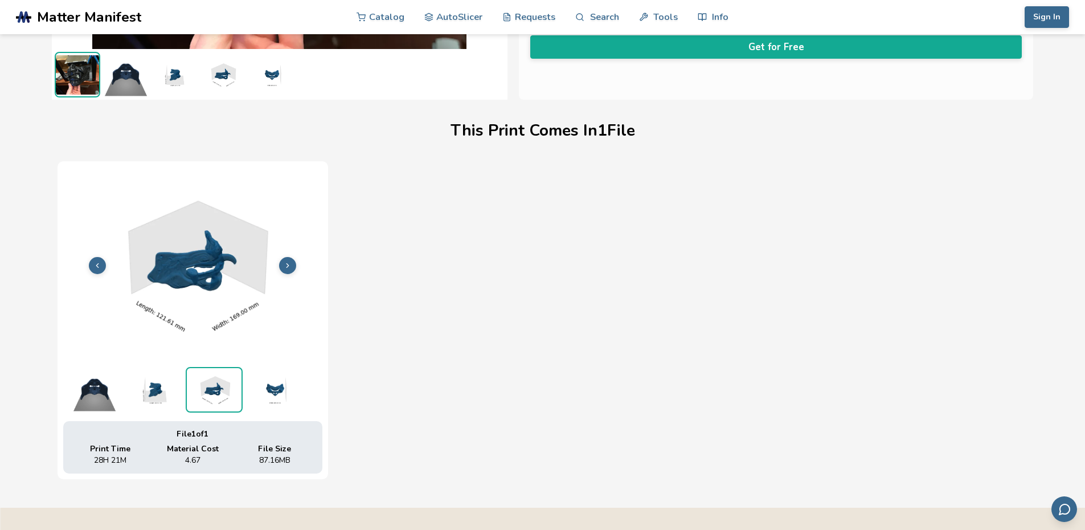
click at [289, 265] on icon at bounding box center [288, 265] width 8 height 8
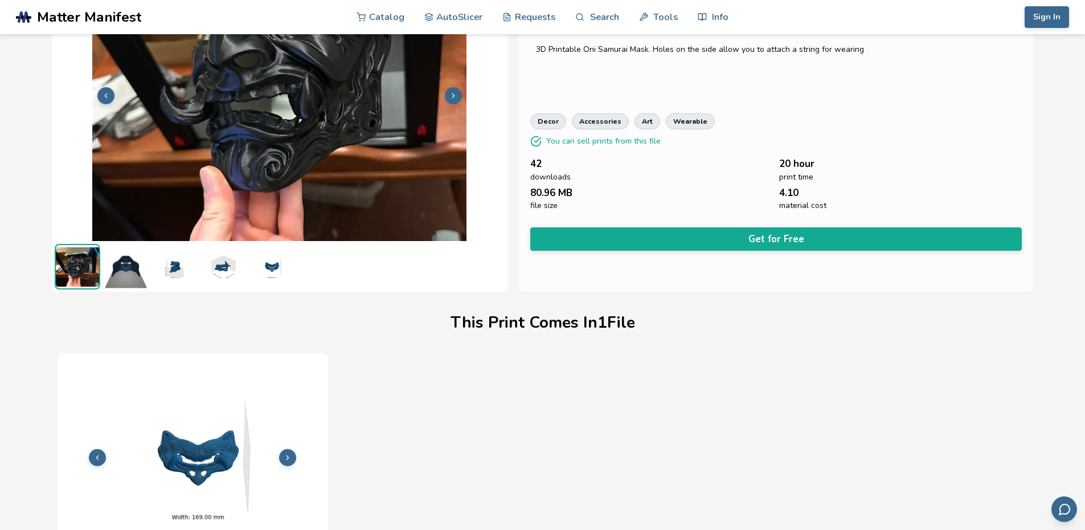
scroll to position [0, 0]
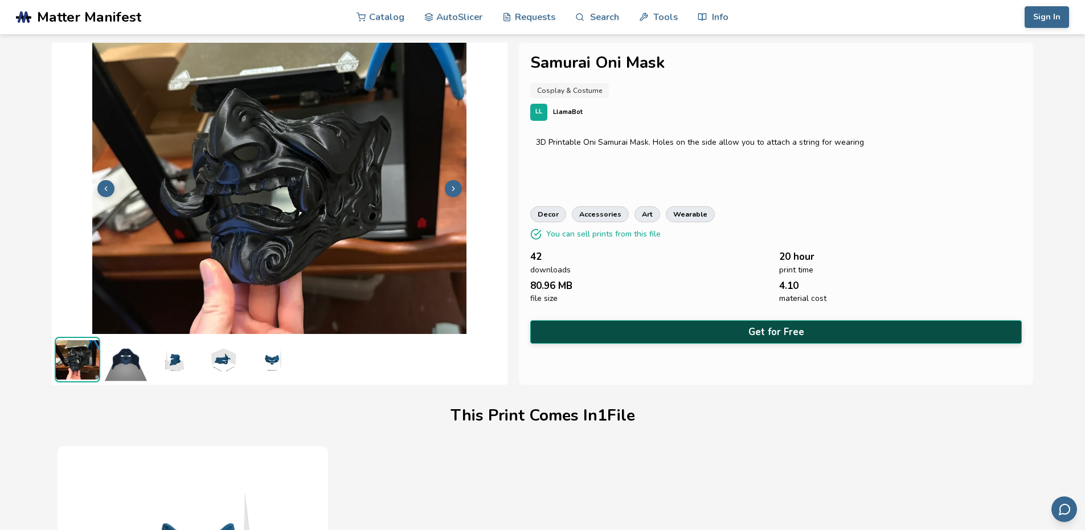
click at [762, 333] on button "Get for Free" at bounding box center [776, 331] width 492 height 23
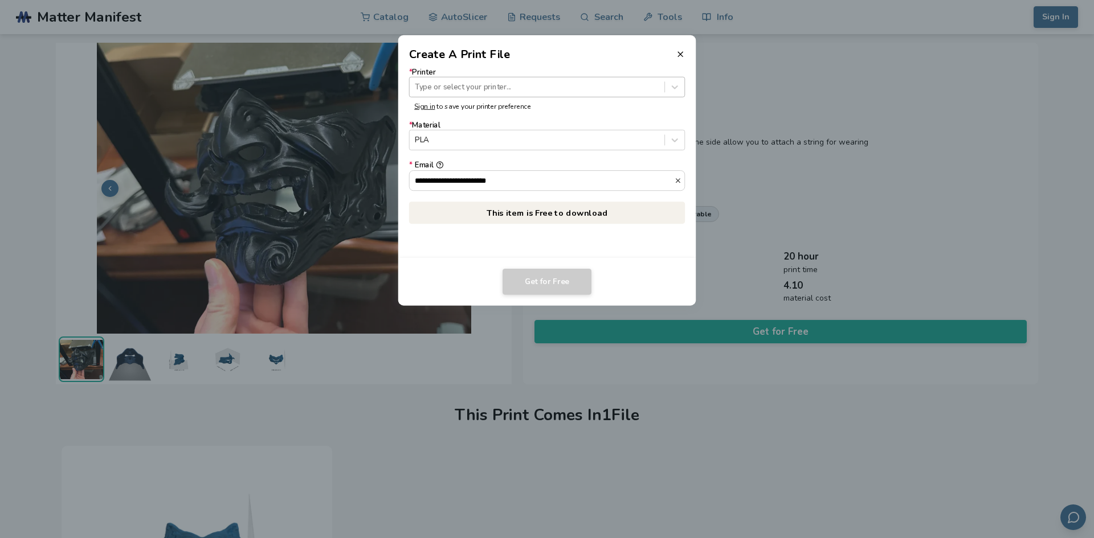
click at [465, 86] on div at bounding box center [537, 86] width 244 height 11
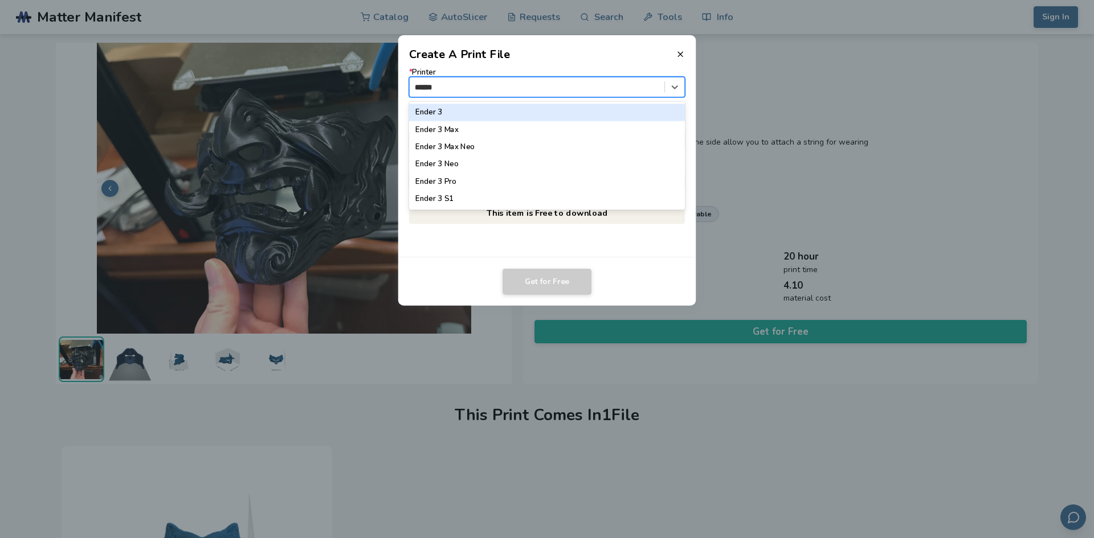
type input "*******"
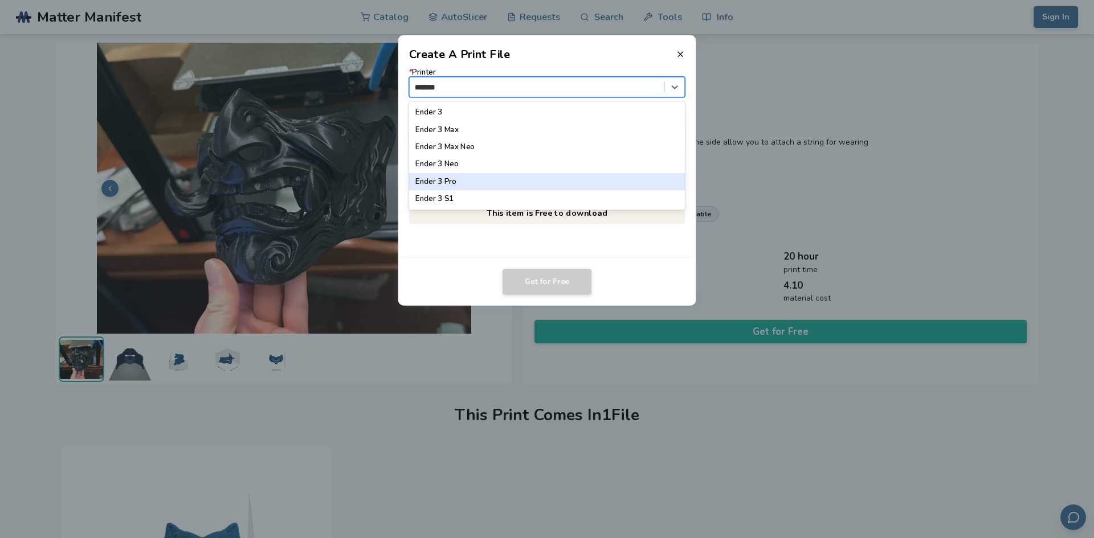
click at [464, 179] on div "Ender 3 Pro" at bounding box center [547, 181] width 276 height 17
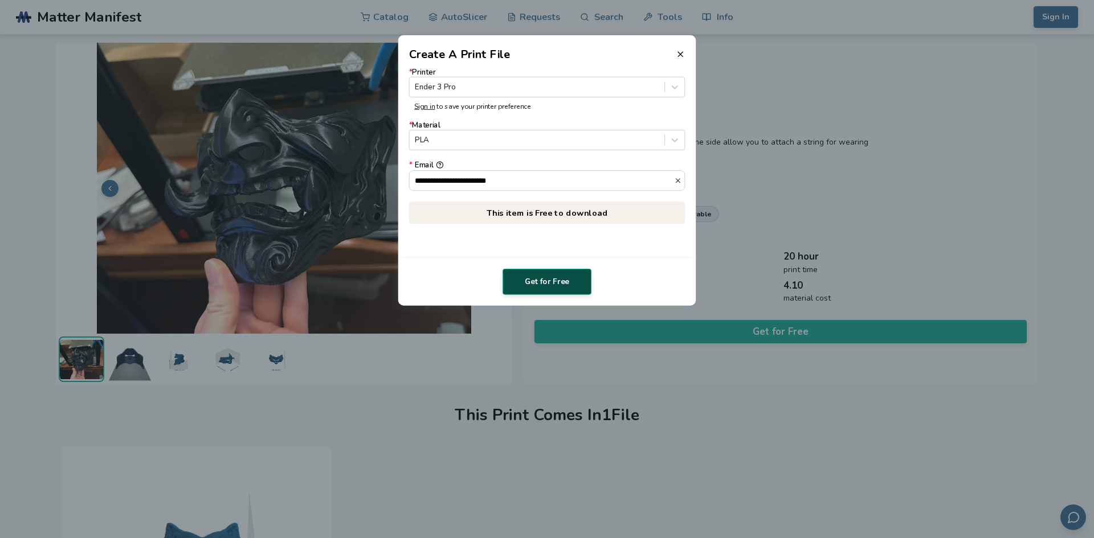
click at [538, 287] on button "Get for Free" at bounding box center [546, 282] width 89 height 26
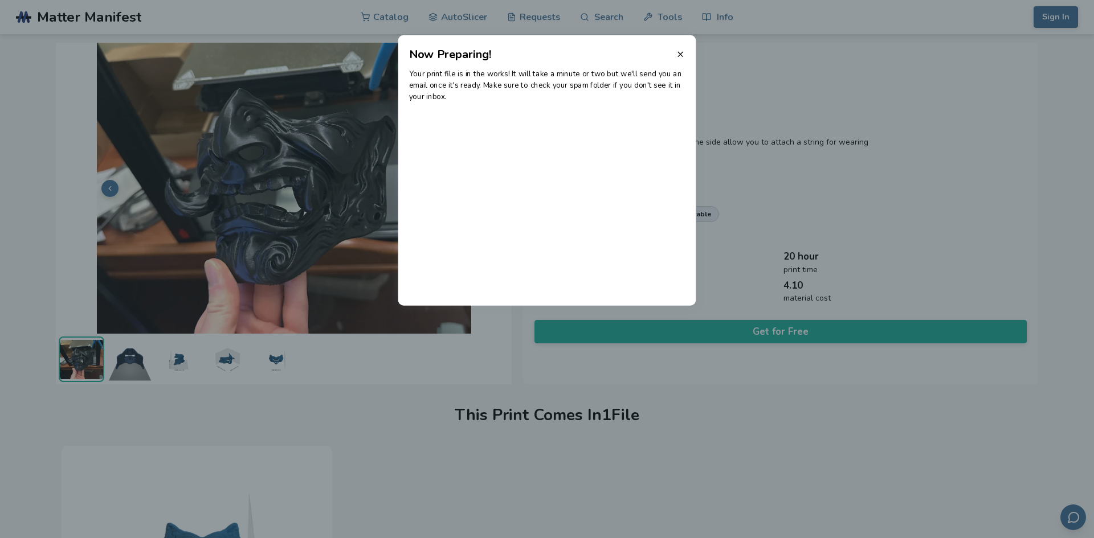
click at [685, 57] on header "Now Preparing!" at bounding box center [547, 48] width 298 height 27
click at [682, 57] on icon at bounding box center [680, 54] width 9 height 9
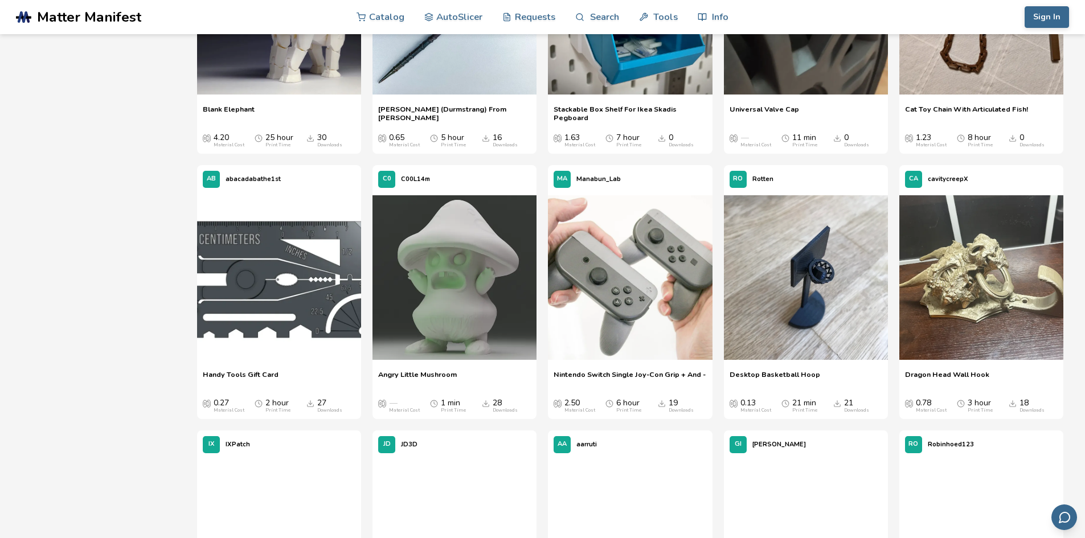
scroll to position [4279, 0]
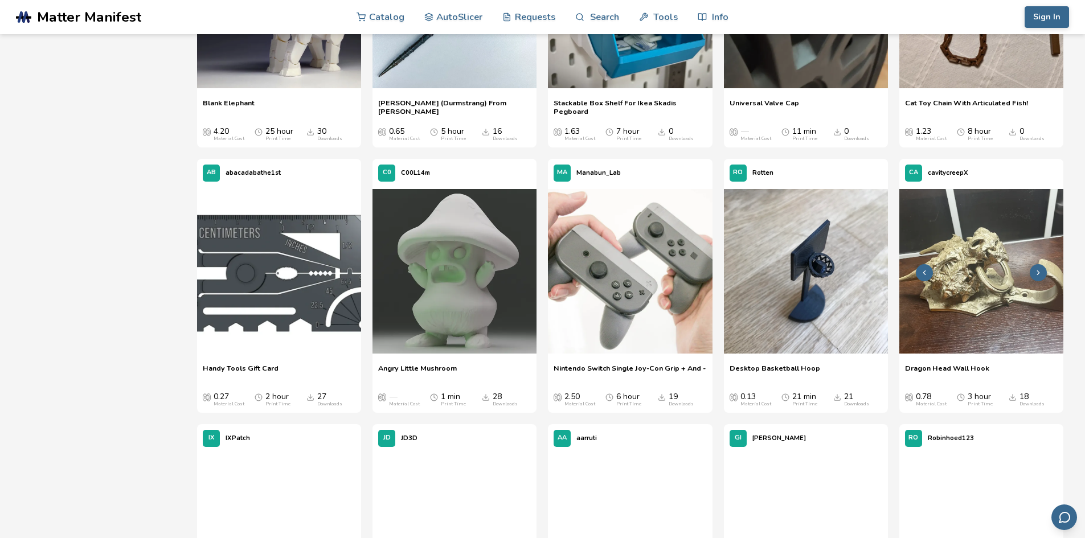
click at [1040, 261] on img at bounding box center [982, 271] width 164 height 164
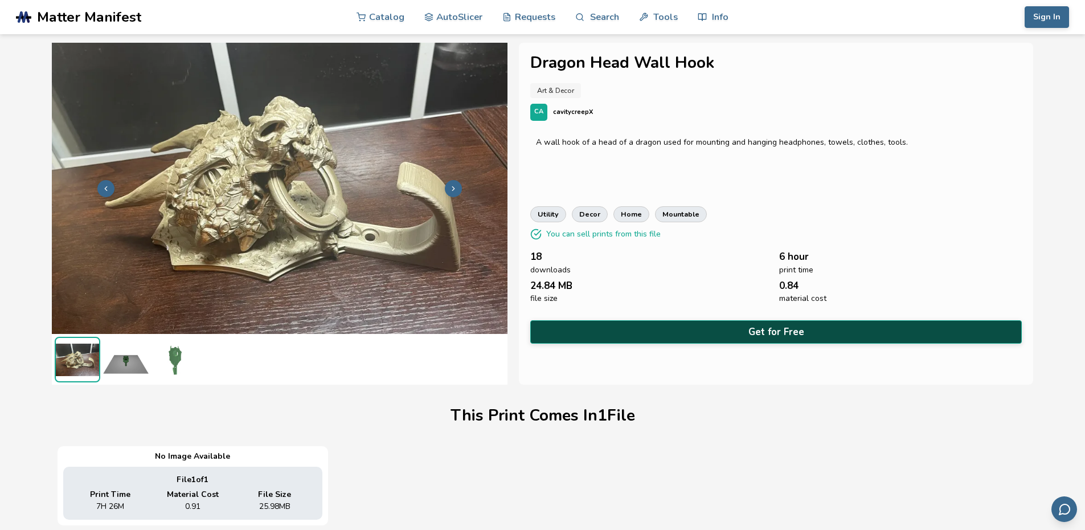
click at [700, 328] on button "Get for Free" at bounding box center [776, 331] width 492 height 23
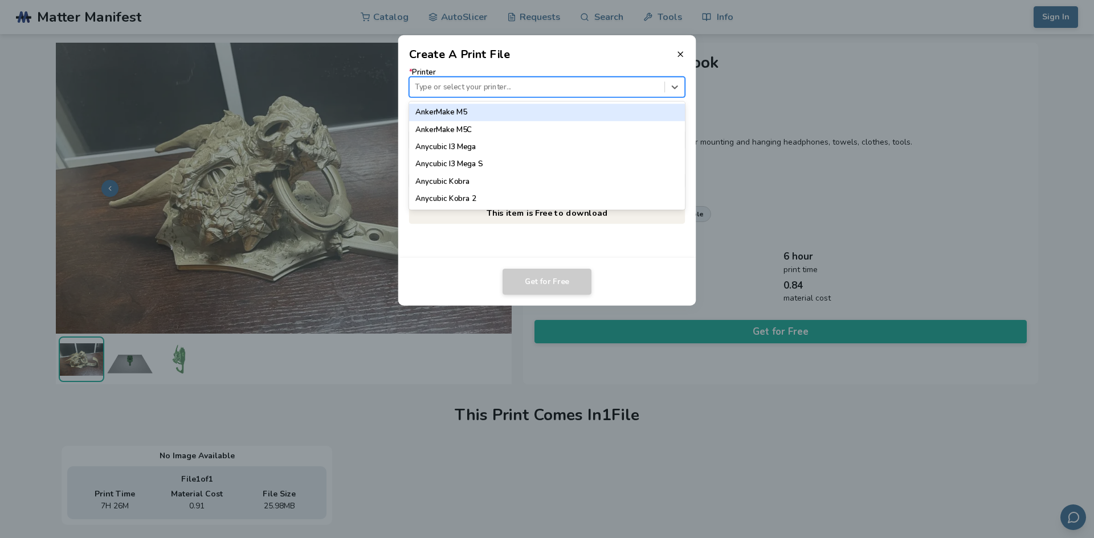
click at [492, 83] on div at bounding box center [537, 86] width 244 height 11
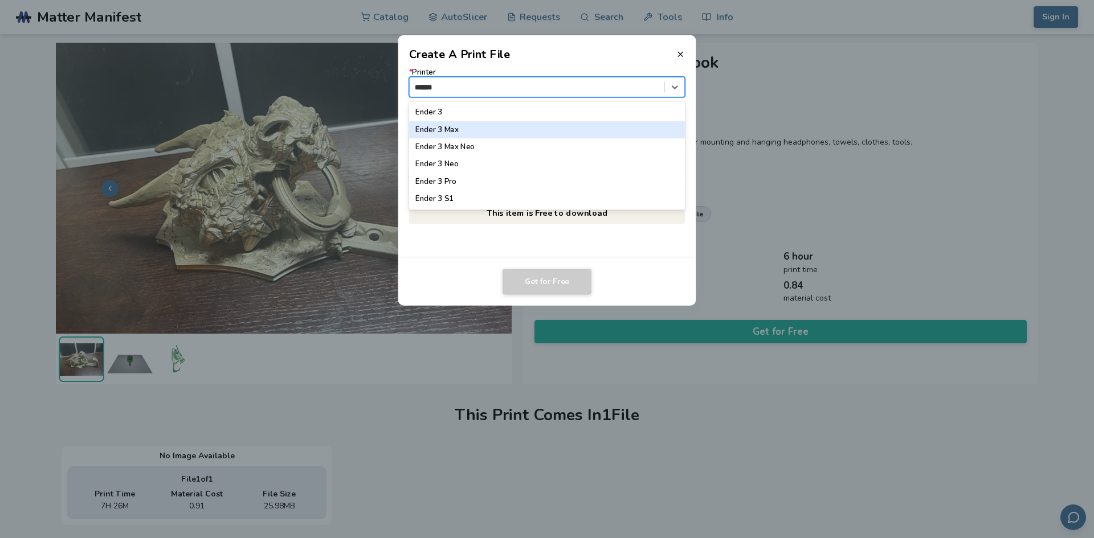
type input "*******"
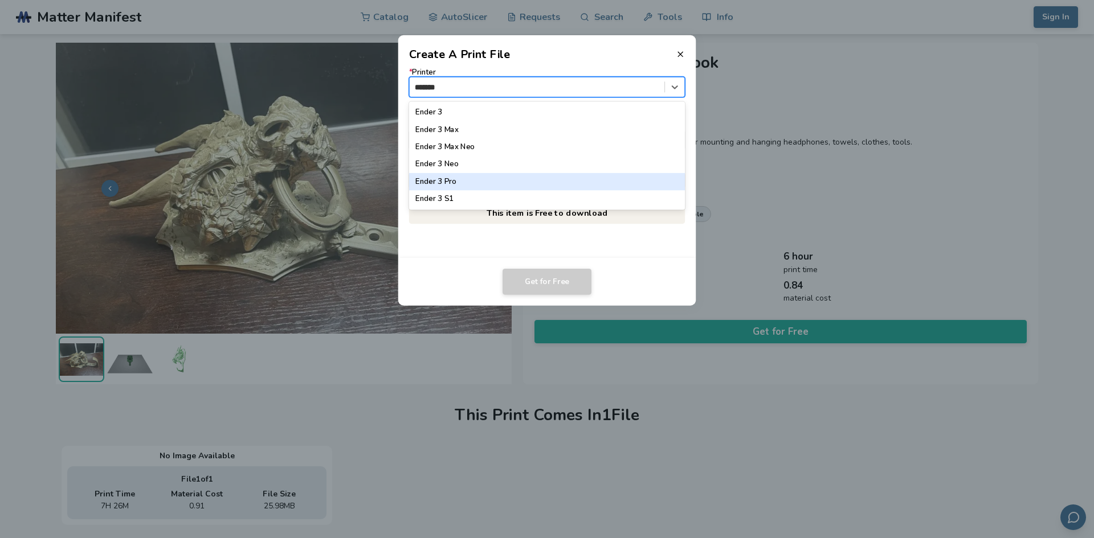
click at [472, 176] on div "Ender 3 Pro" at bounding box center [547, 181] width 276 height 17
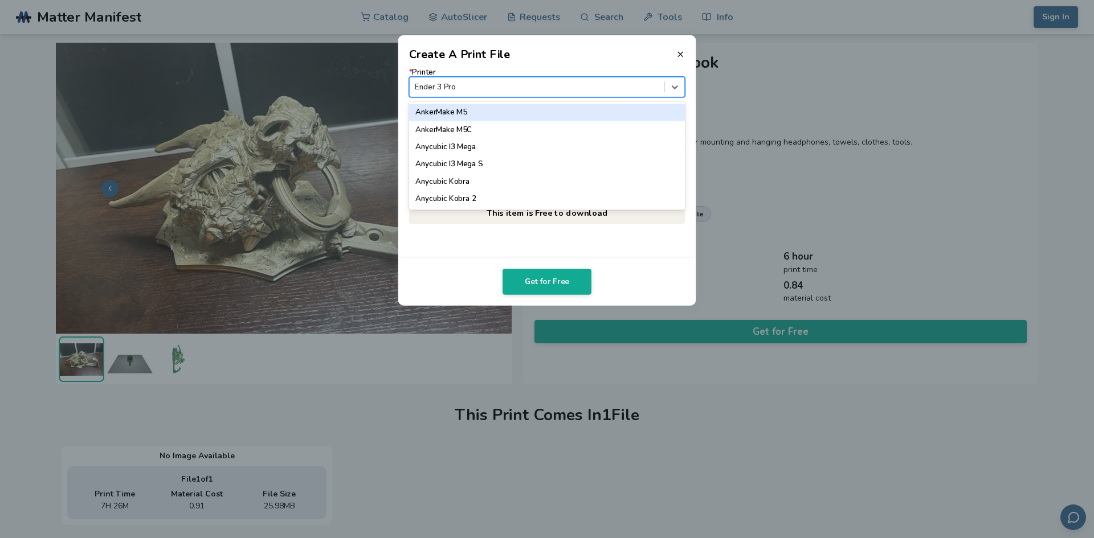
drag, startPoint x: 478, startPoint y: 82, endPoint x: 333, endPoint y: 109, distance: 147.8
click at [333, 110] on dialog "Create A Print File * Printer option Ender 3 Pro, selected. 64 results availabl…" at bounding box center [546, 270] width 1039 height 512
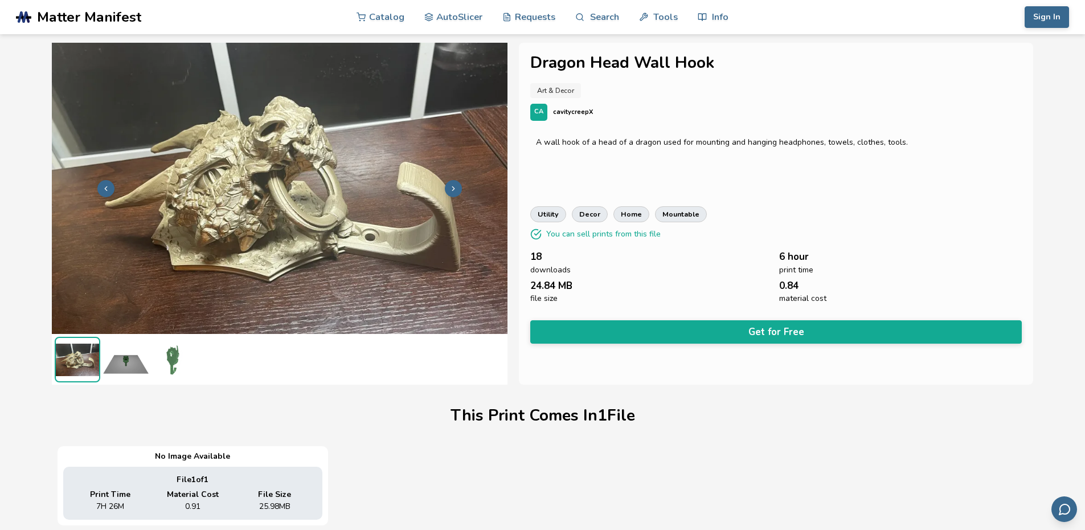
click at [728, 312] on div "**********" at bounding box center [776, 214] width 515 height 342
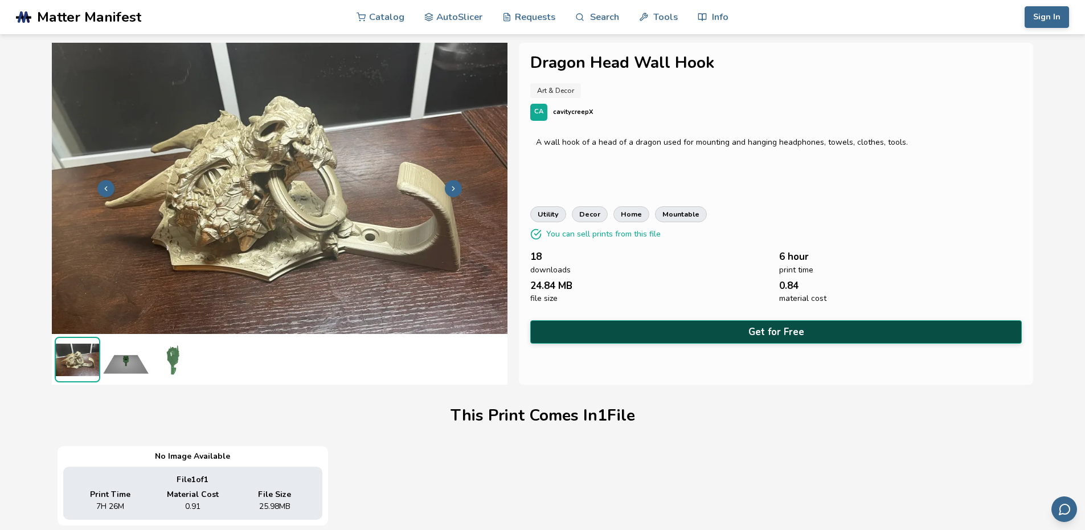
click at [724, 338] on button "Get for Free" at bounding box center [776, 331] width 492 height 23
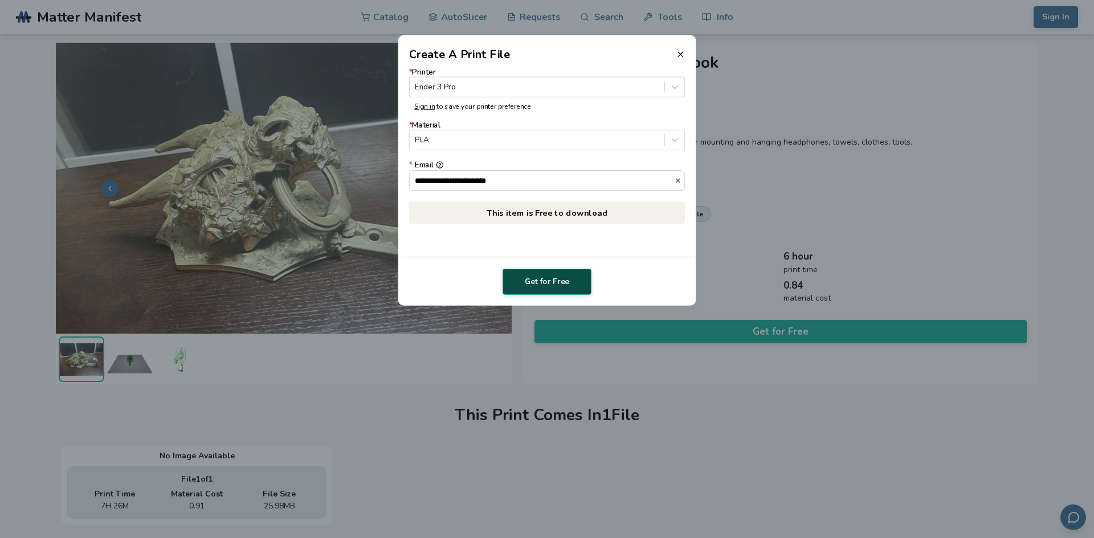
click at [546, 287] on button "Get for Free" at bounding box center [546, 282] width 89 height 26
click at [428, 415] on dialog "**********" at bounding box center [546, 270] width 1039 height 512
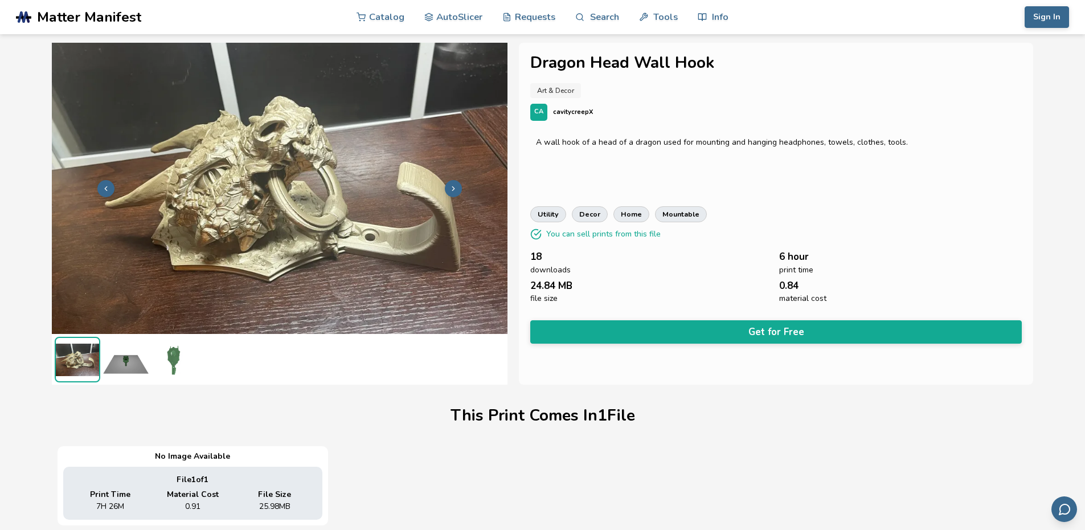
click at [738, 341] on div "**********" at bounding box center [776, 214] width 515 height 342
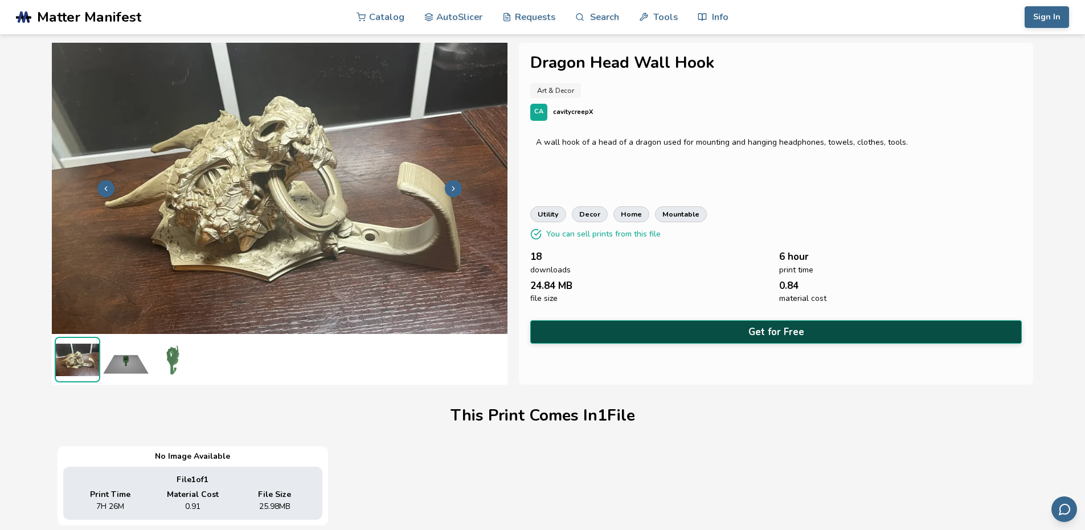
click at [706, 321] on button "Get for Free" at bounding box center [776, 331] width 492 height 23
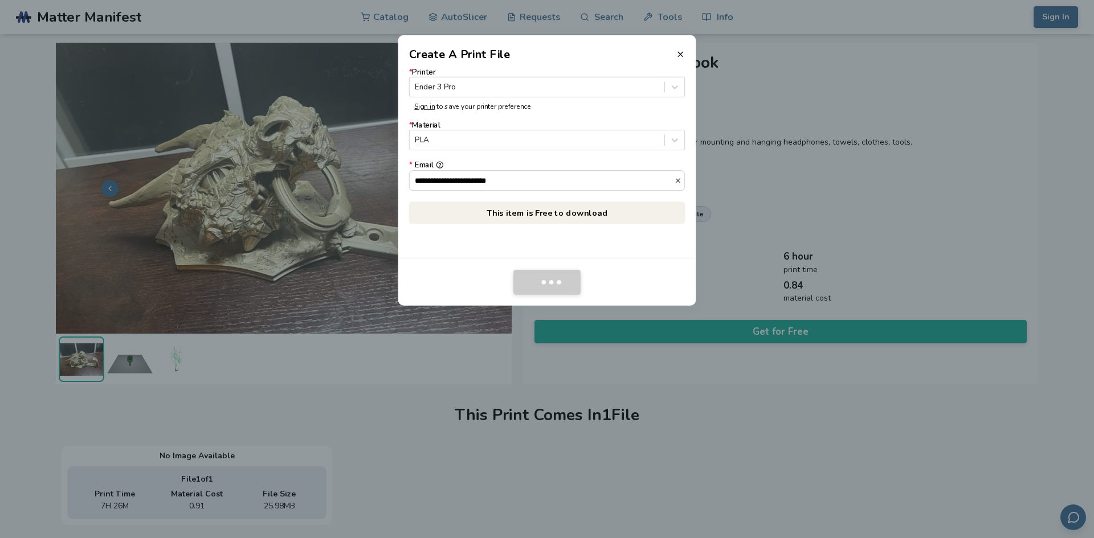
click at [675, 51] on header "Create A Print File" at bounding box center [547, 48] width 298 height 27
click at [682, 53] on line at bounding box center [680, 54] width 5 height 5
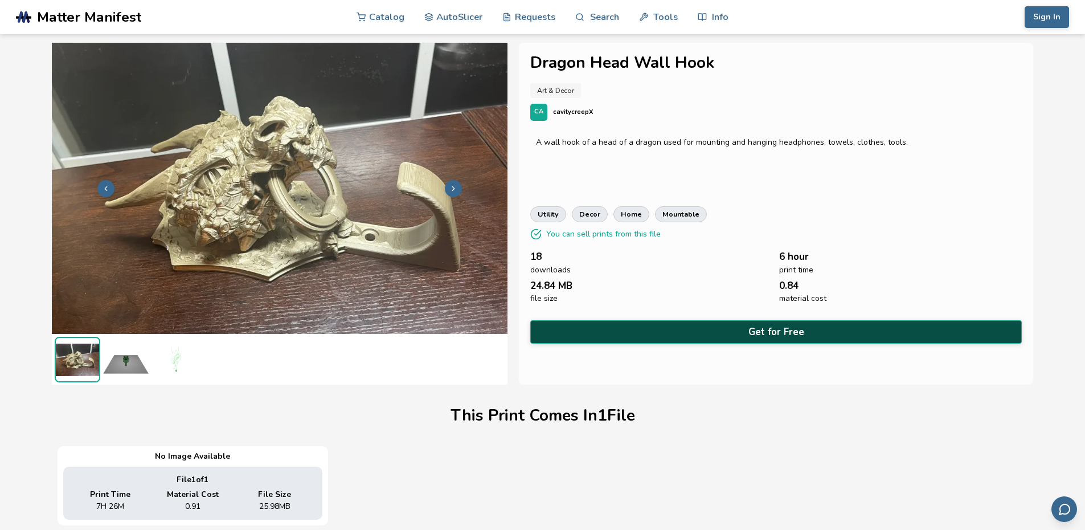
click at [754, 331] on button "Get for Free" at bounding box center [776, 331] width 492 height 23
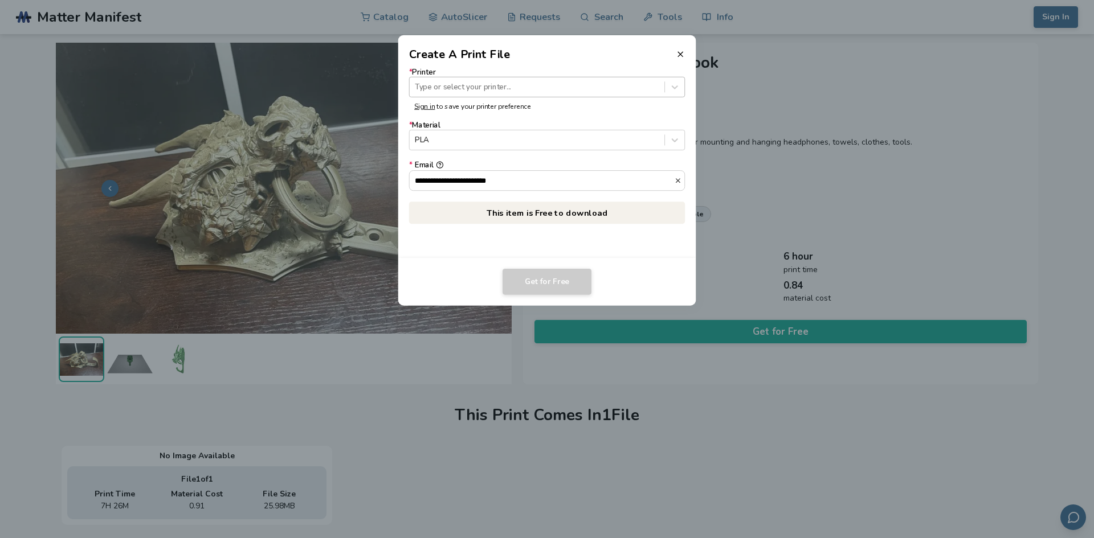
click at [507, 91] on div at bounding box center [537, 86] width 244 height 11
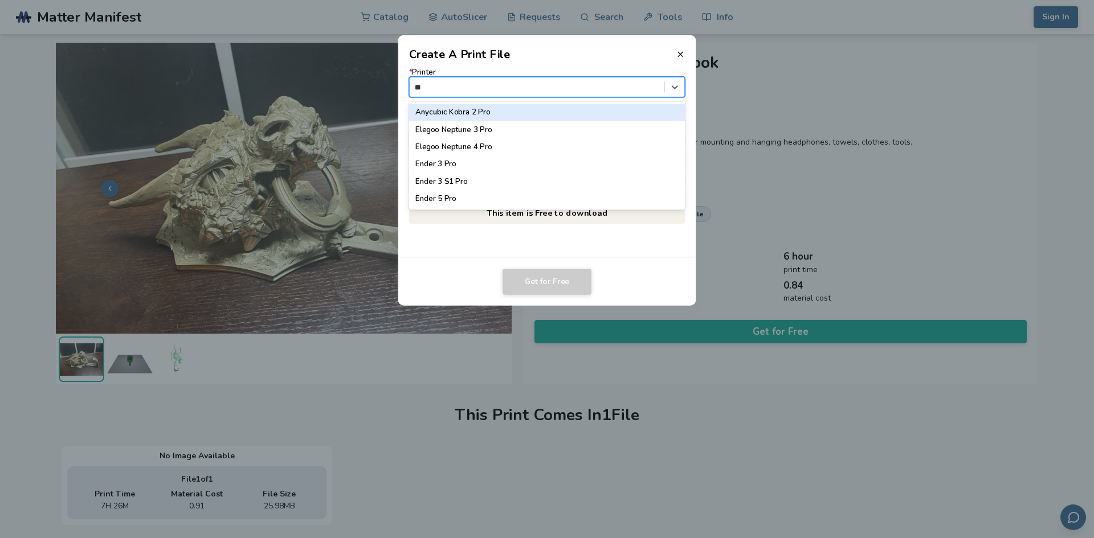
type input "***"
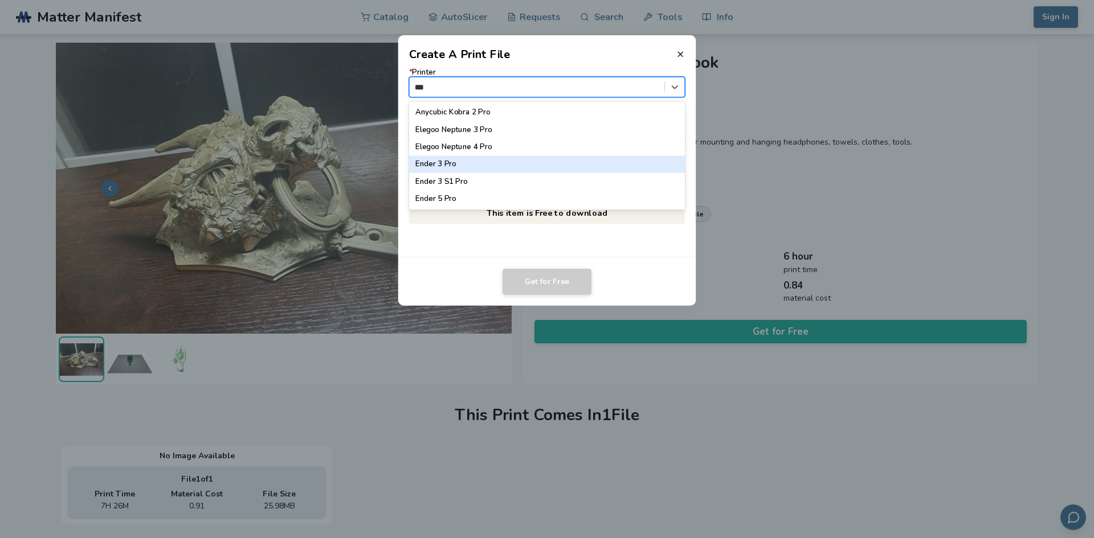
click at [483, 166] on div "Ender 3 Pro" at bounding box center [547, 164] width 276 height 17
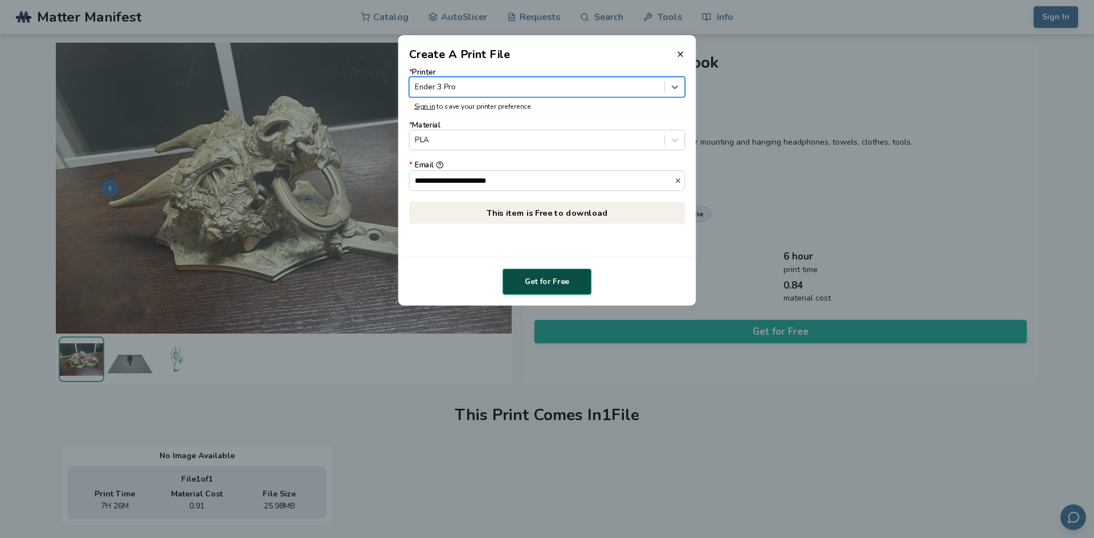
click at [544, 285] on button "Get for Free" at bounding box center [546, 282] width 89 height 26
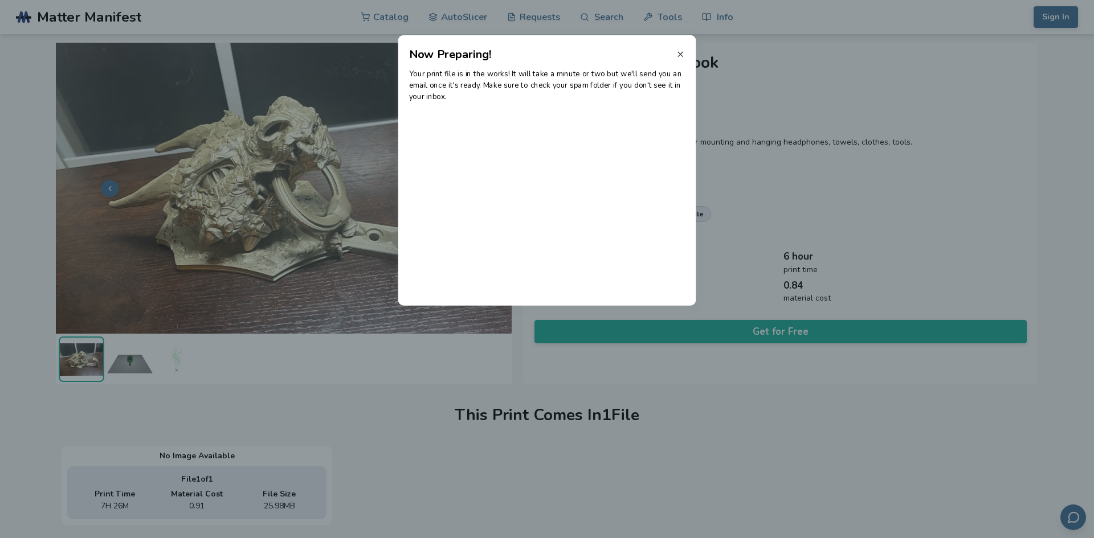
drag, startPoint x: 679, startPoint y: 56, endPoint x: 521, endPoint y: 54, distance: 157.3
click at [679, 56] on line at bounding box center [680, 54] width 5 height 5
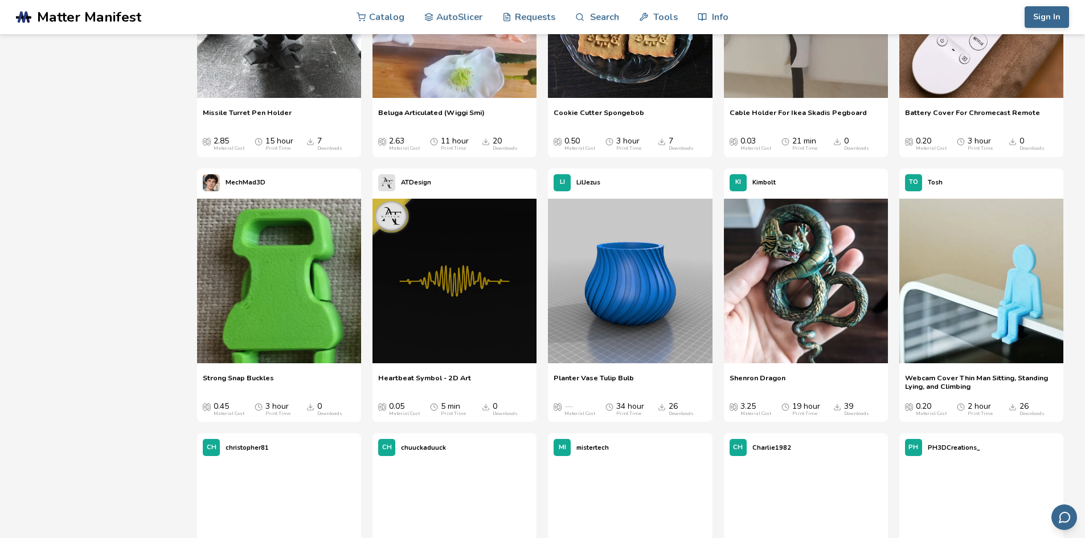
scroll to position [5403, 0]
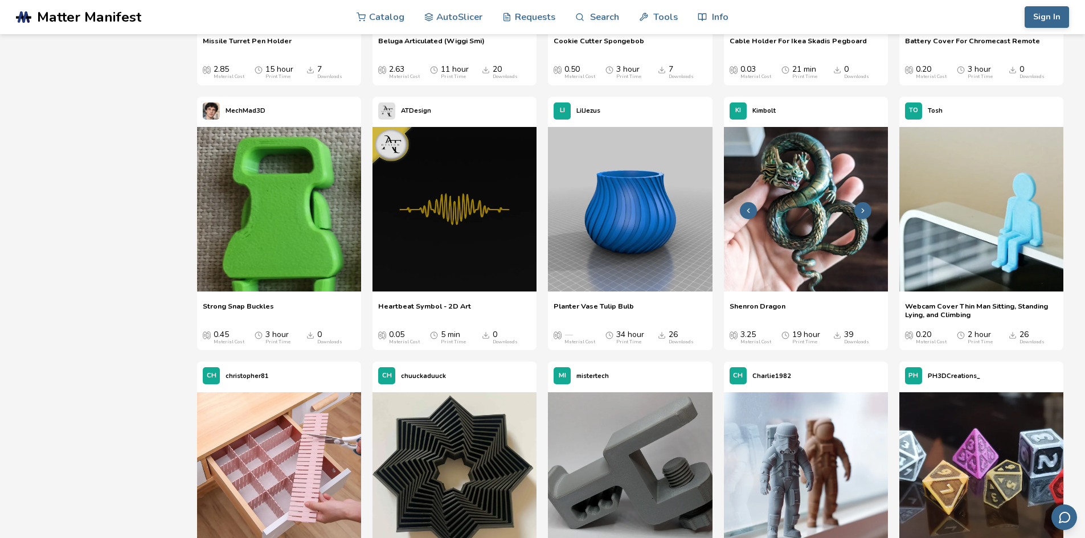
click at [865, 213] on icon at bounding box center [863, 211] width 8 height 8
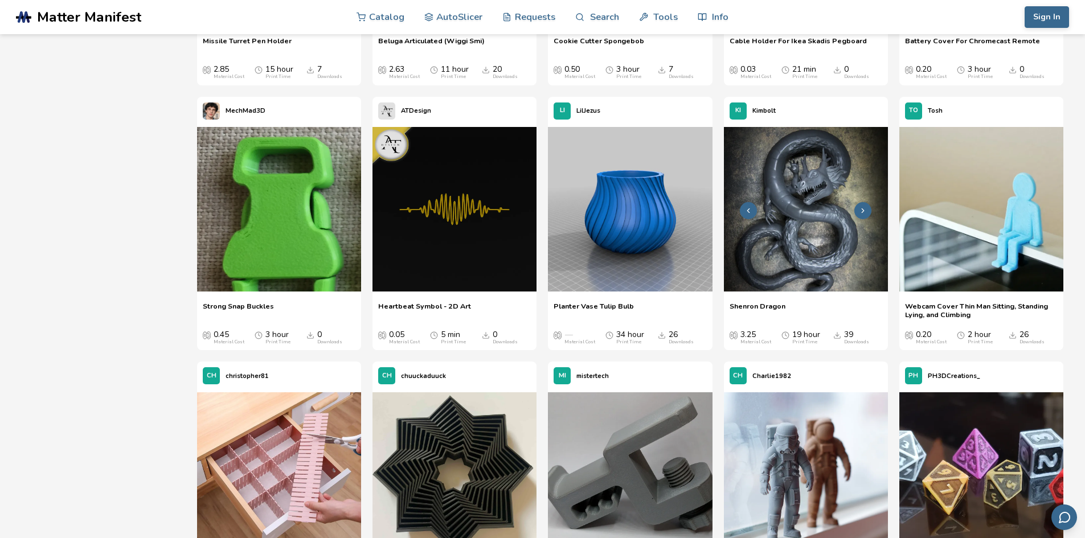
click at [865, 211] on icon at bounding box center [863, 211] width 8 height 8
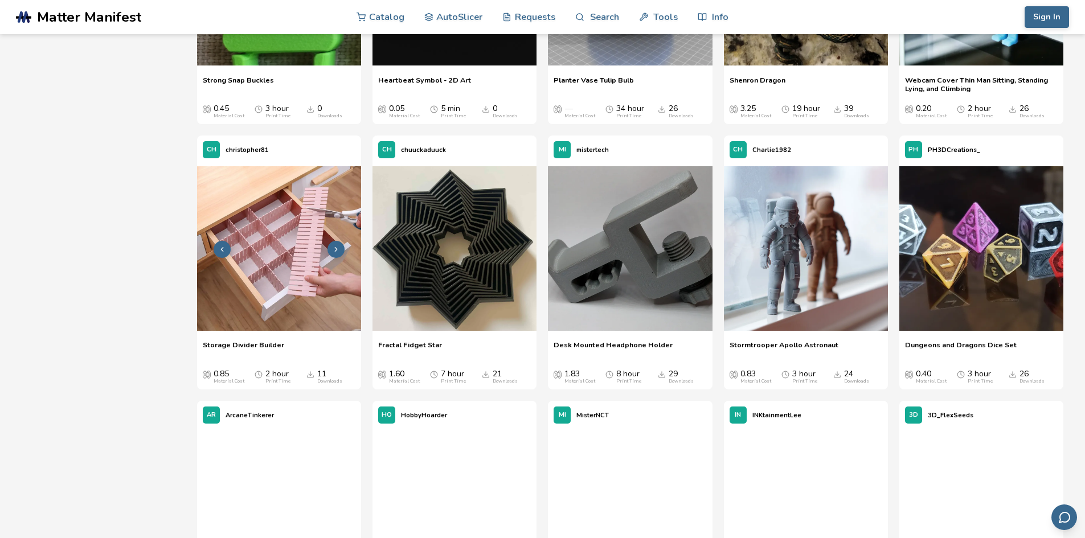
scroll to position [5631, 0]
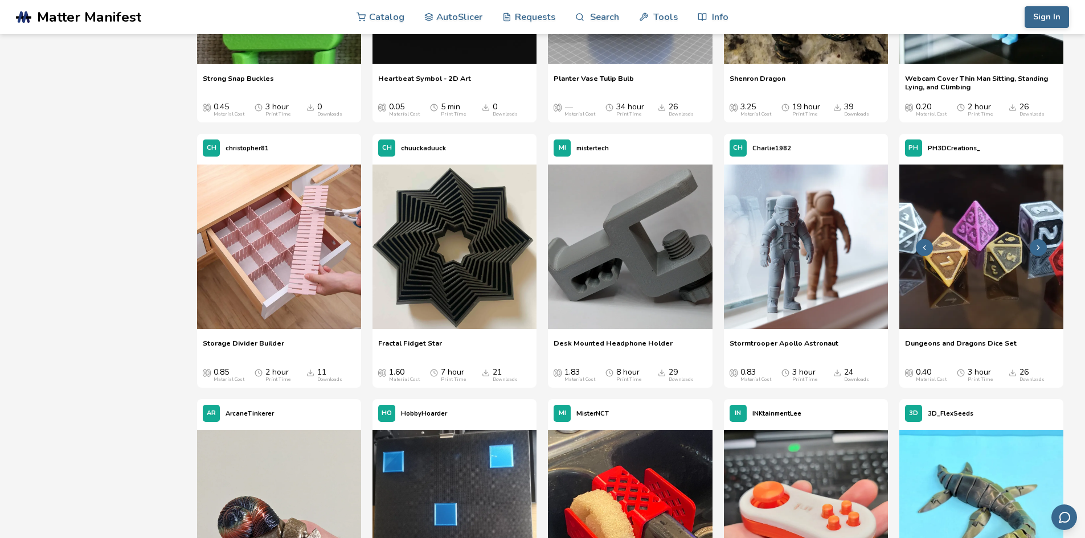
click at [1038, 243] on button at bounding box center [1038, 247] width 17 height 17
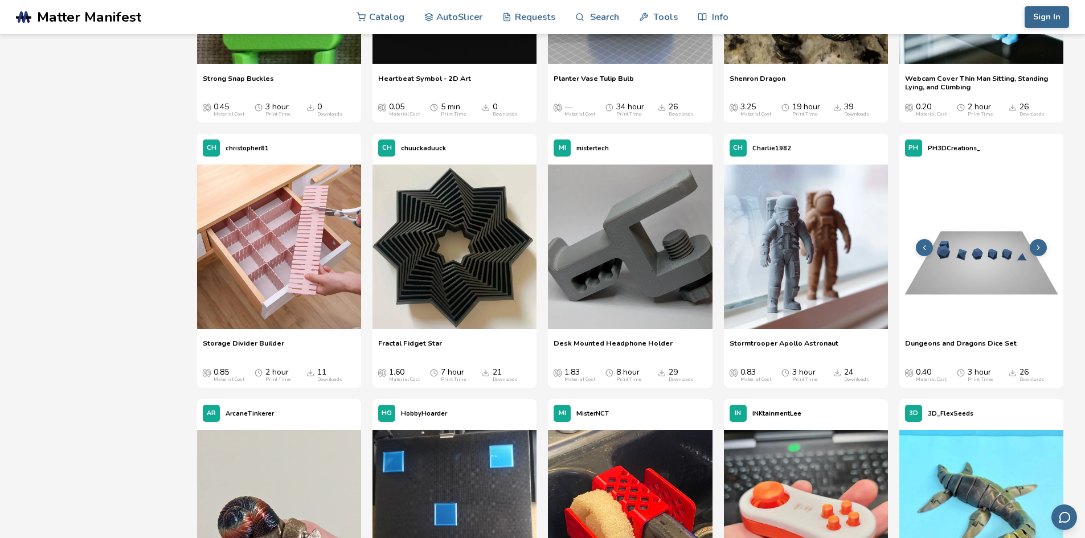
click at [1038, 246] on polyline at bounding box center [1038, 248] width 2 height 4
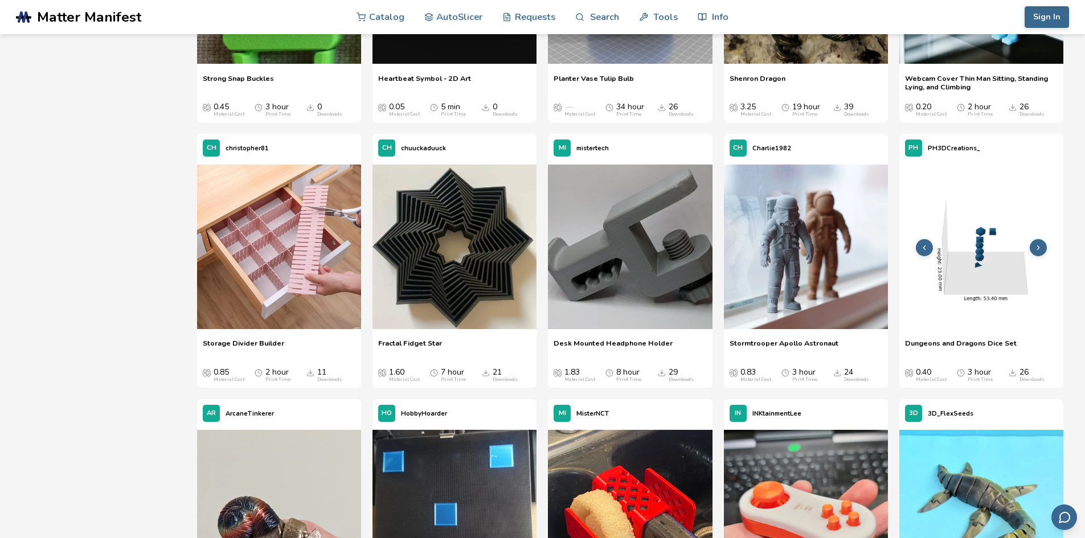
click at [1038, 246] on polyline at bounding box center [1038, 248] width 2 height 4
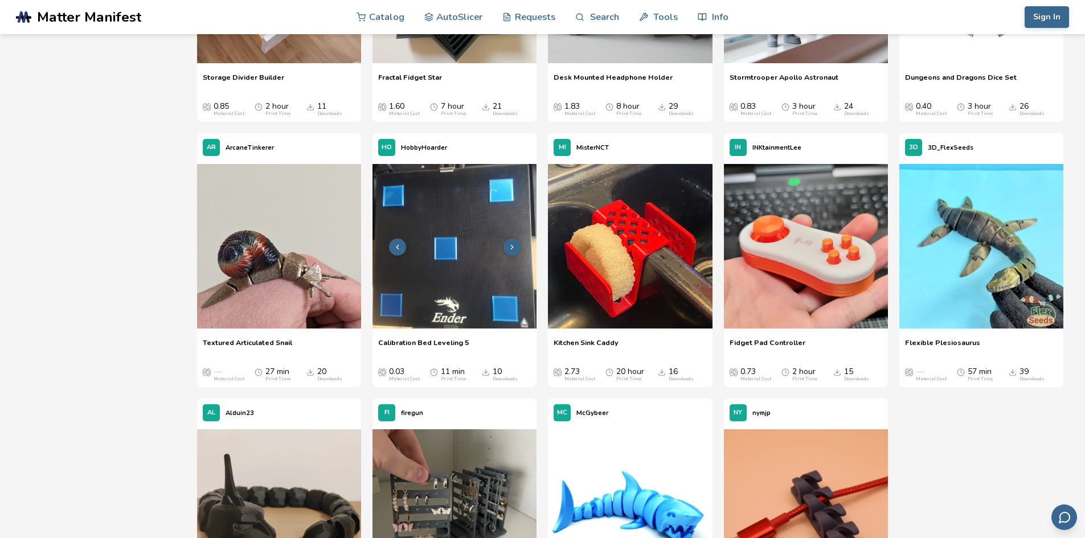
scroll to position [5916, 0]
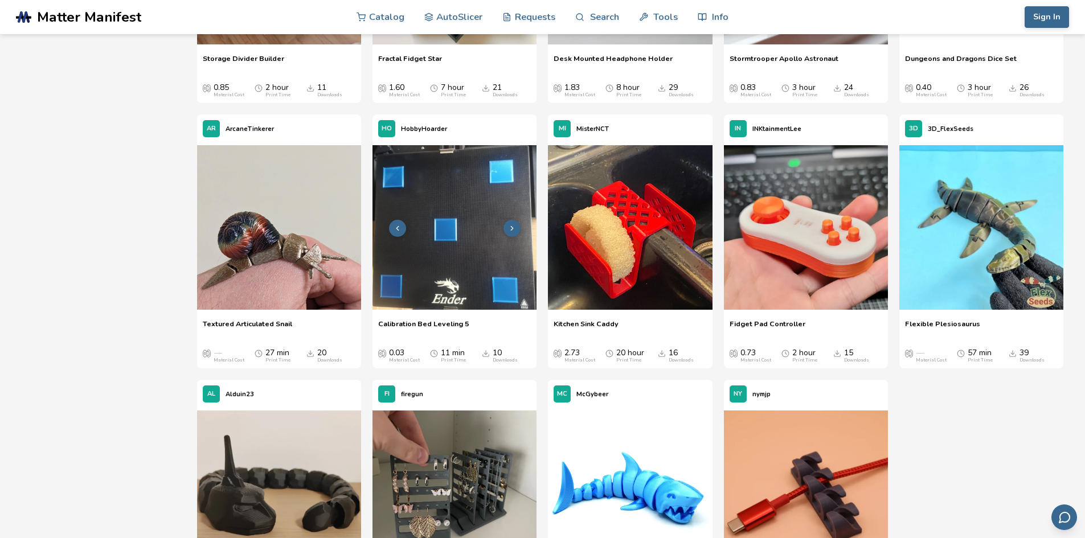
click at [513, 228] on icon at bounding box center [512, 228] width 8 height 8
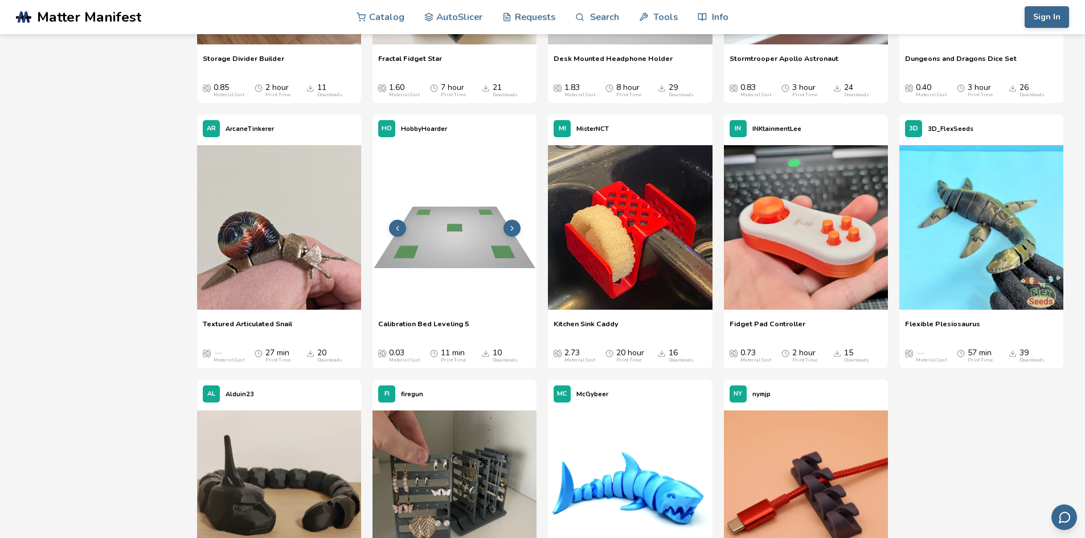
click at [513, 228] on icon at bounding box center [512, 228] width 8 height 8
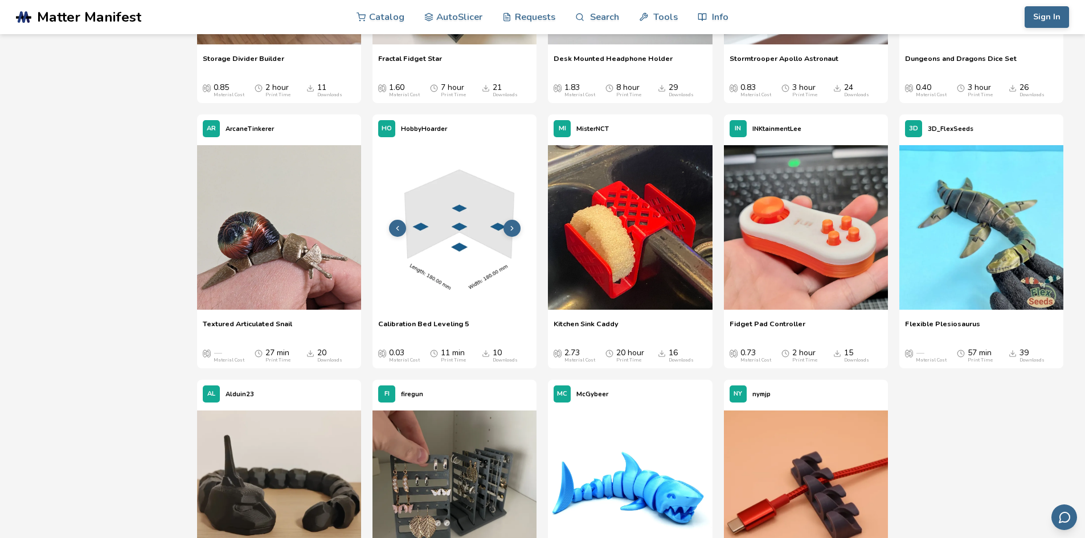
click at [513, 228] on icon at bounding box center [512, 228] width 8 height 8
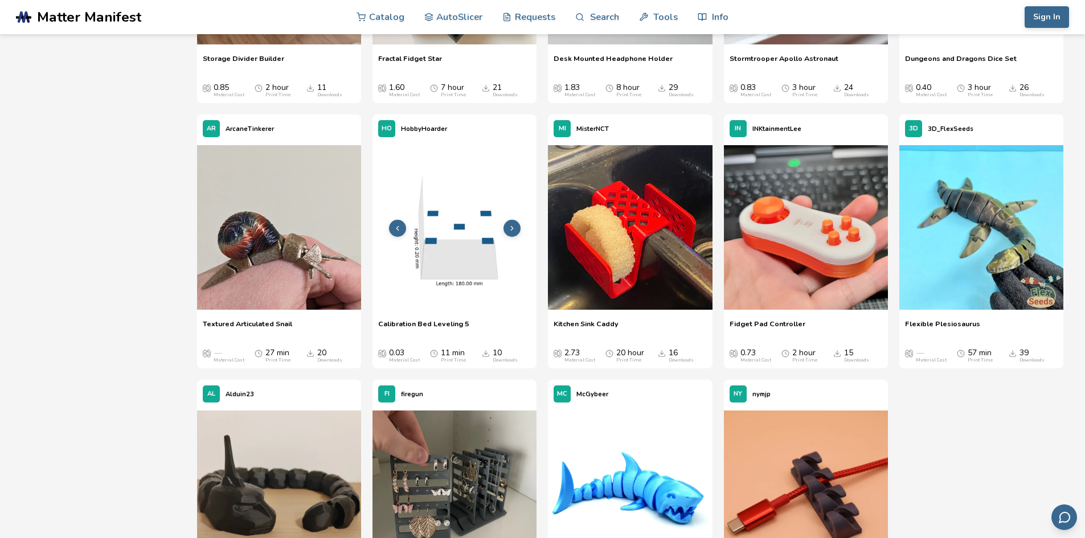
click at [513, 228] on icon at bounding box center [512, 228] width 8 height 8
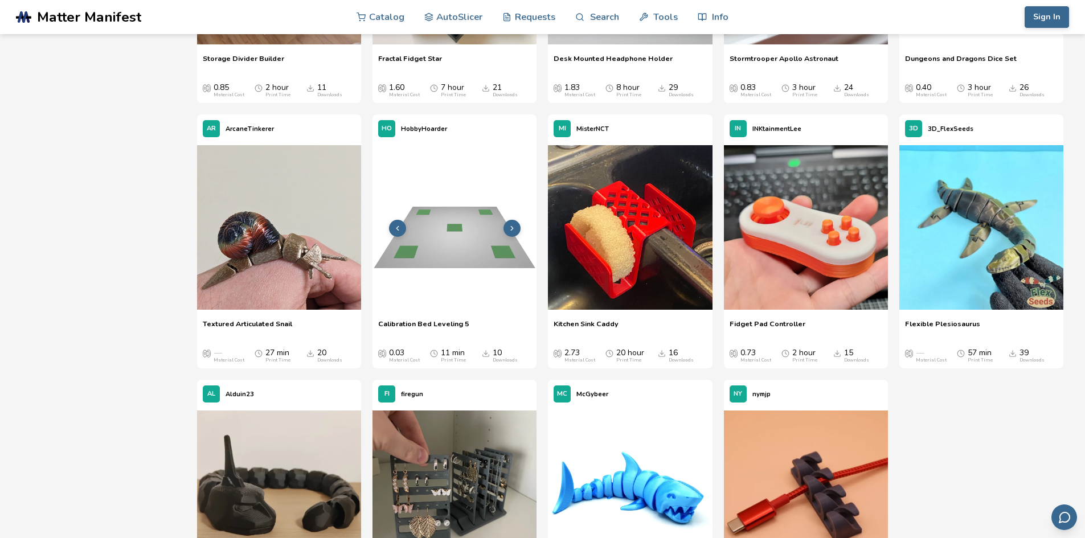
click at [513, 228] on icon at bounding box center [512, 228] width 8 height 8
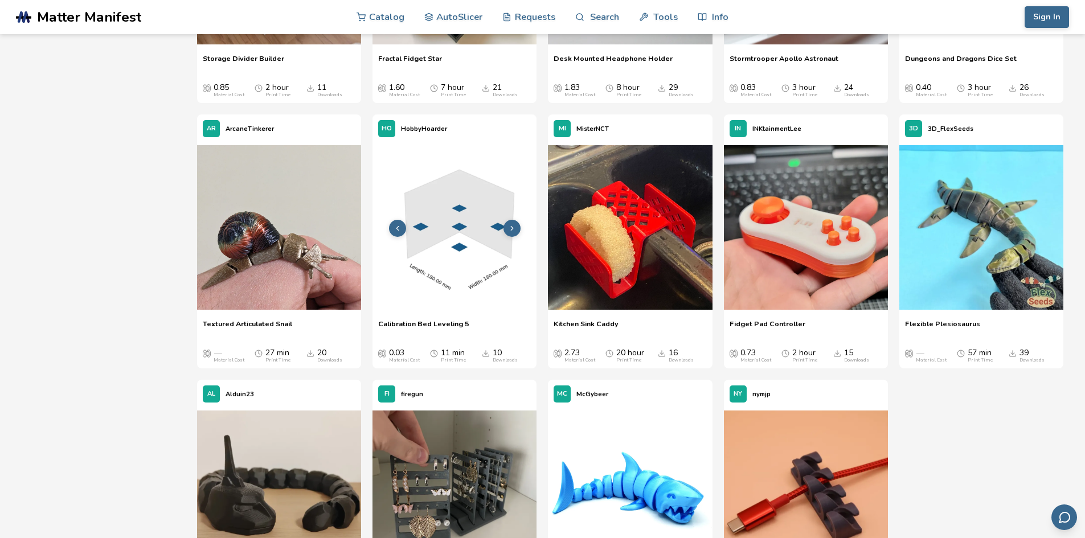
click at [513, 228] on icon at bounding box center [512, 228] width 8 height 8
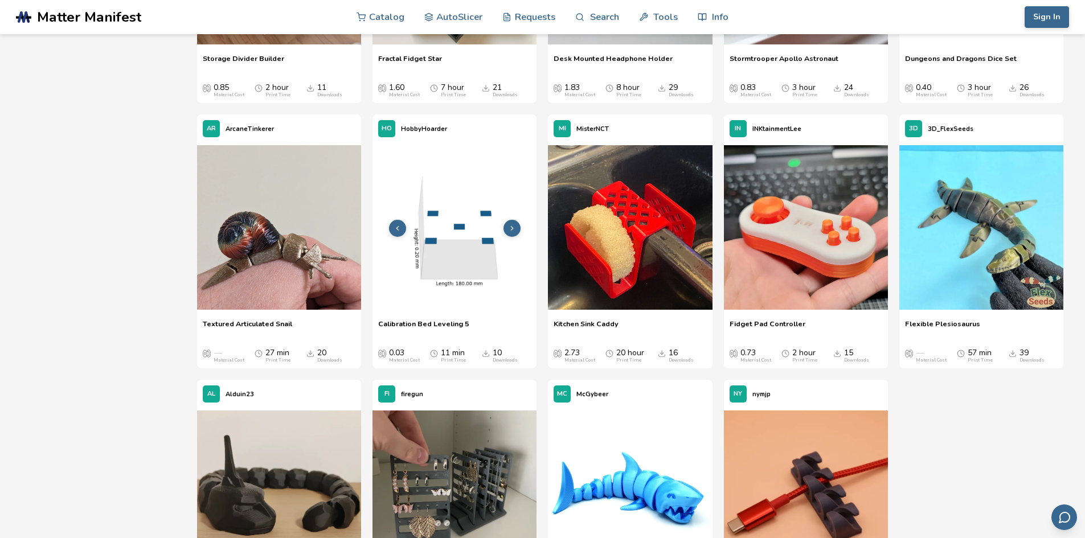
click at [513, 228] on icon at bounding box center [512, 228] width 8 height 8
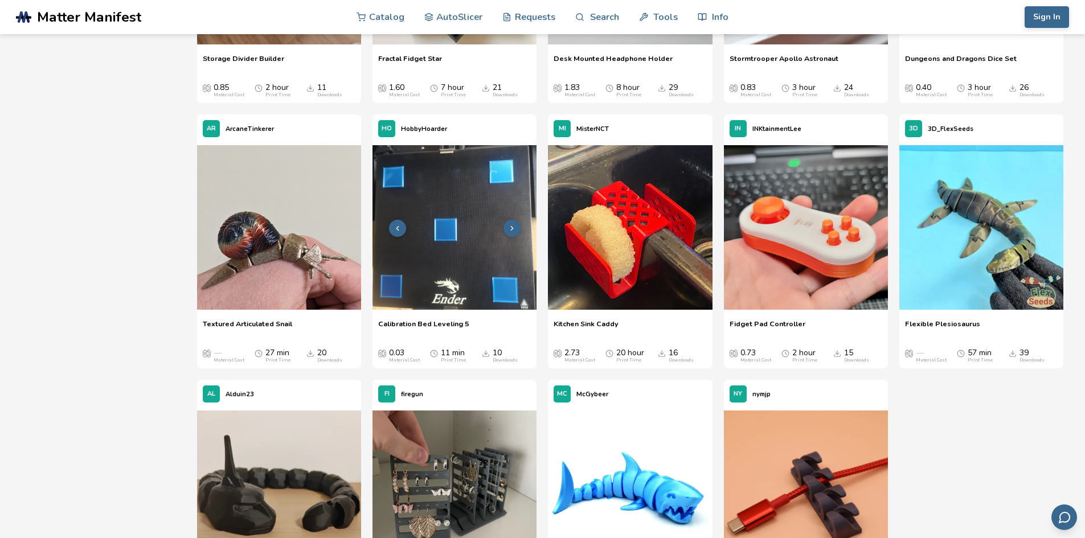
click at [512, 228] on icon at bounding box center [512, 228] width 8 height 8
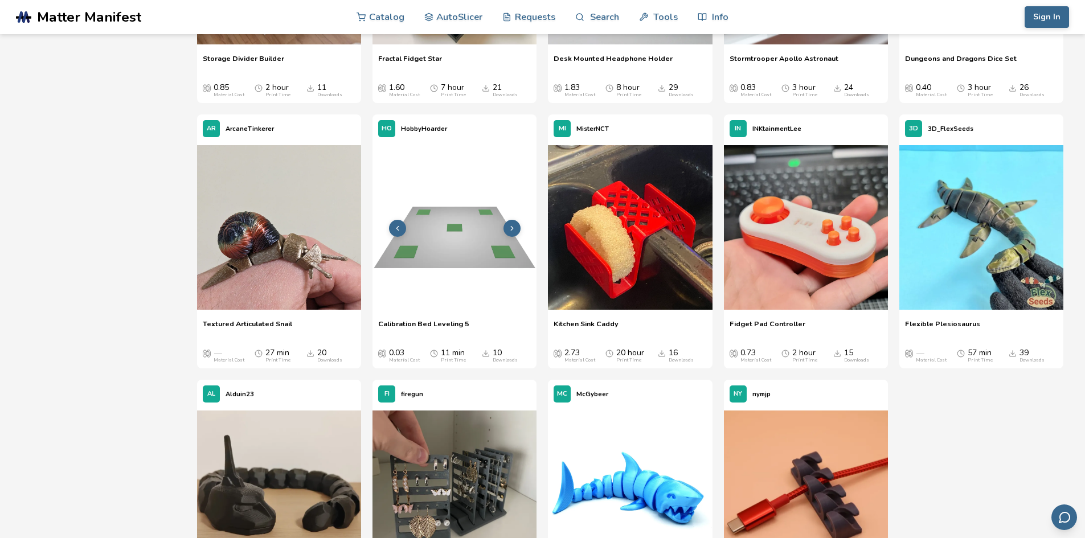
click at [512, 228] on polyline at bounding box center [512, 229] width 2 height 4
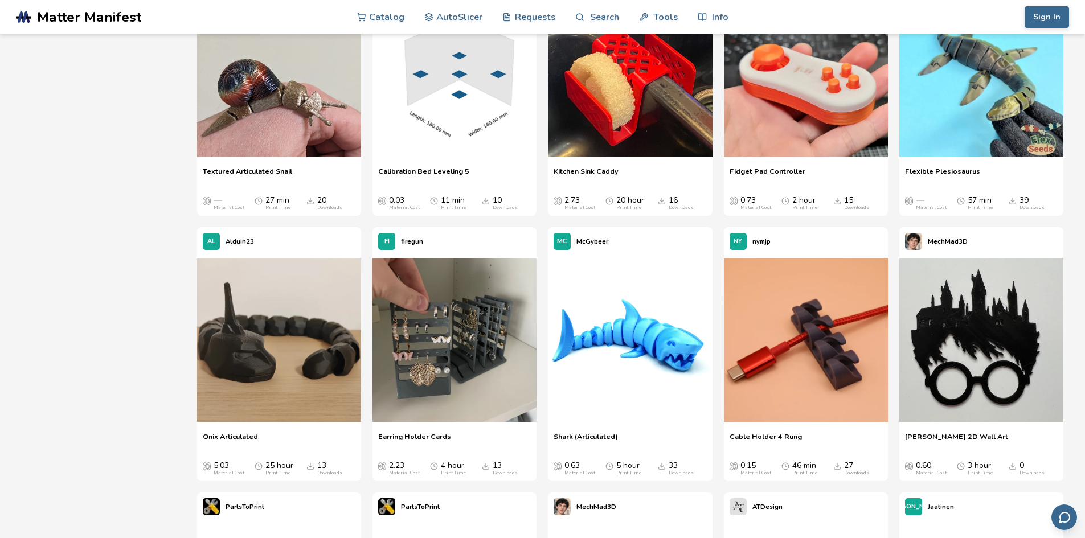
scroll to position [6087, 0]
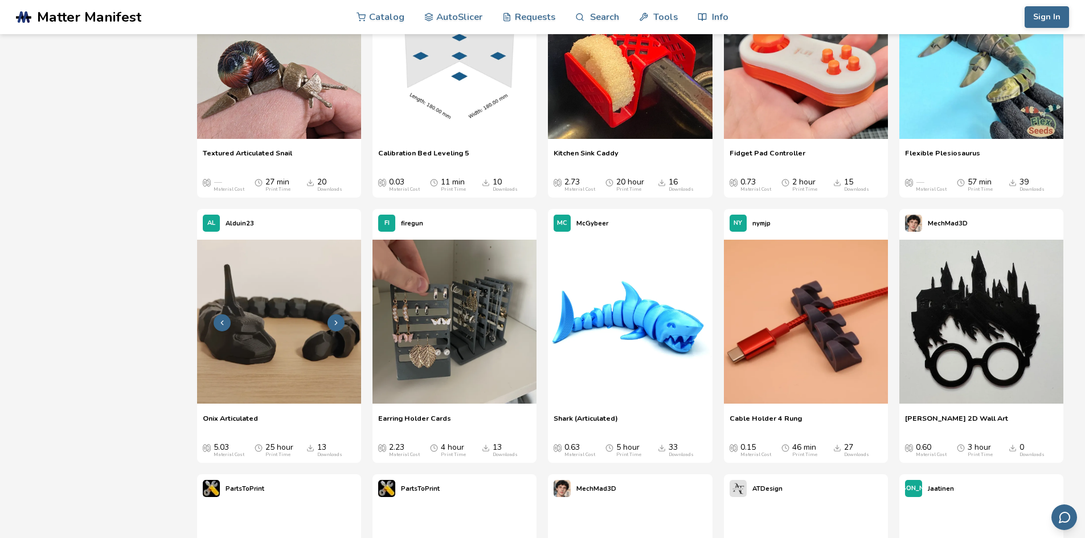
click at [301, 299] on img at bounding box center [279, 322] width 164 height 164
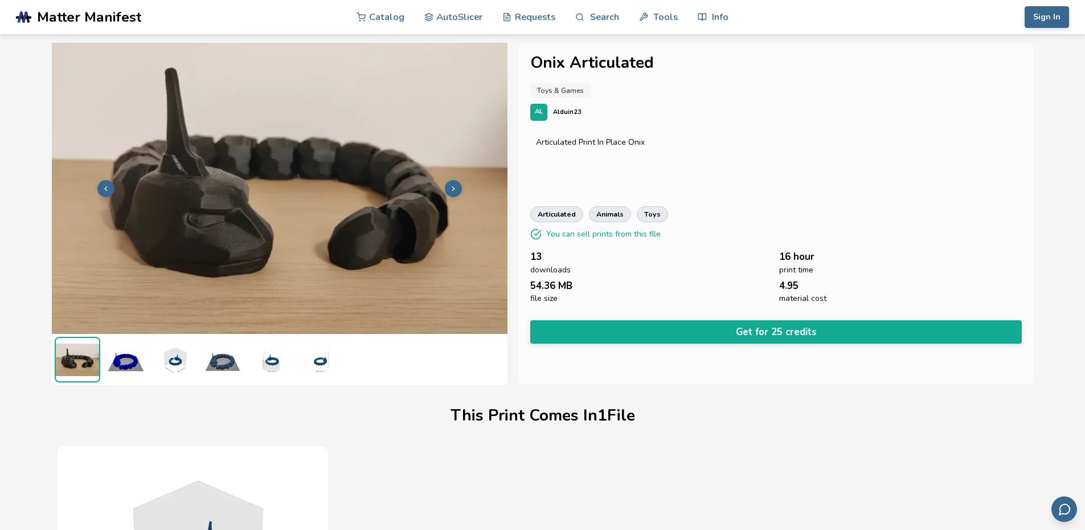
click at [117, 370] on img at bounding box center [126, 360] width 46 height 46
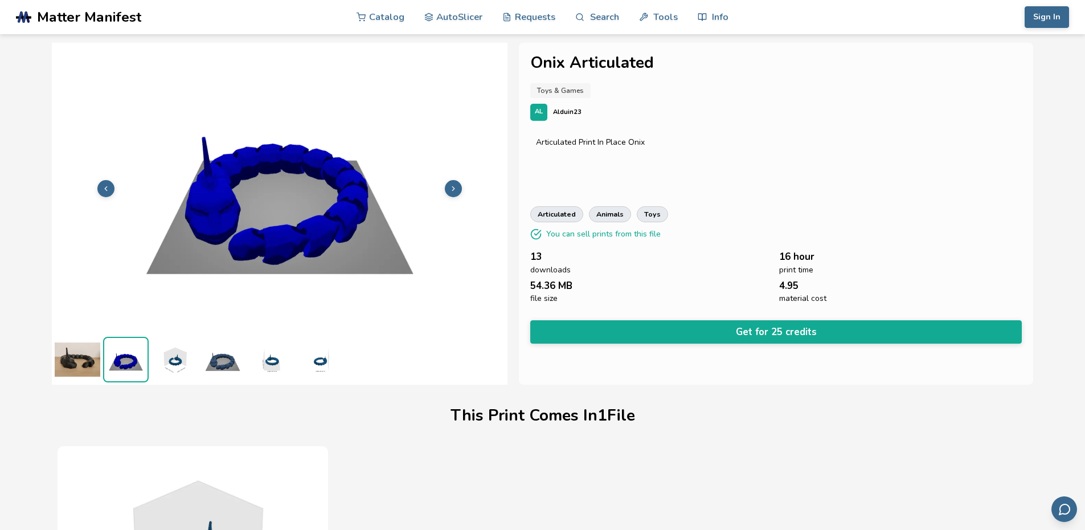
click at [742, 344] on div "**********" at bounding box center [776, 214] width 515 height 342
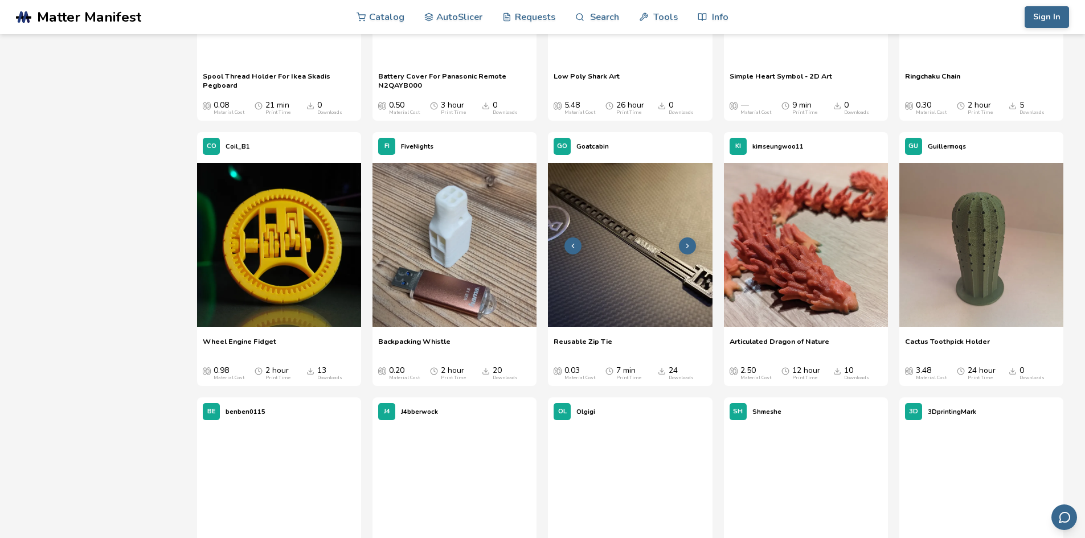
scroll to position [6713, 0]
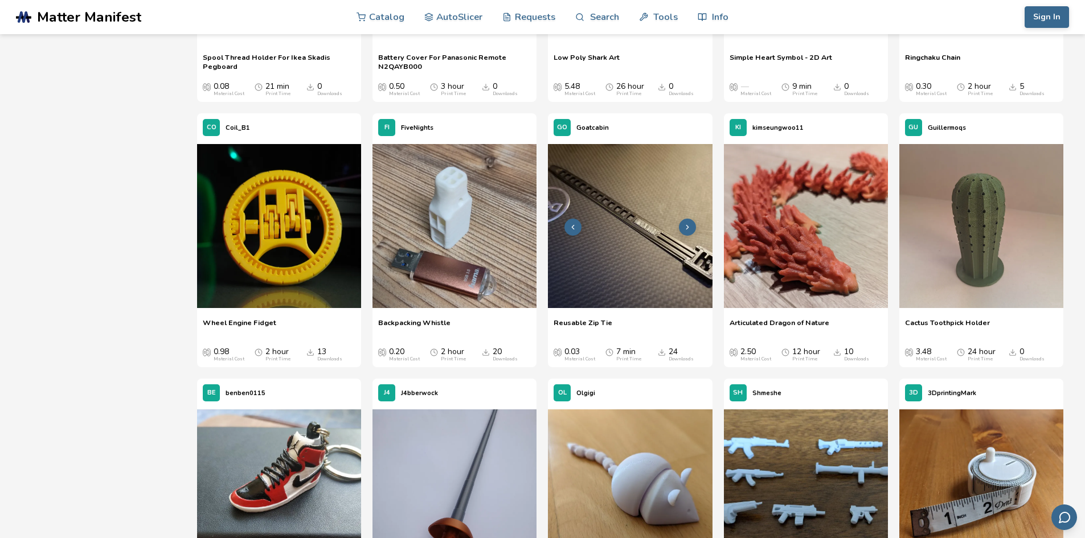
click at [631, 250] on img at bounding box center [630, 226] width 164 height 164
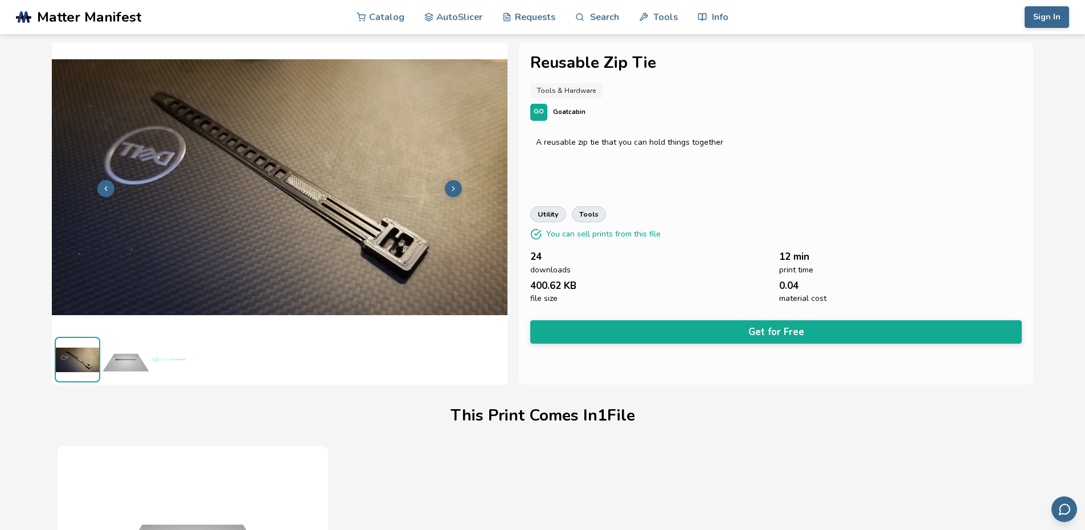
click at [456, 187] on icon at bounding box center [454, 189] width 8 height 8
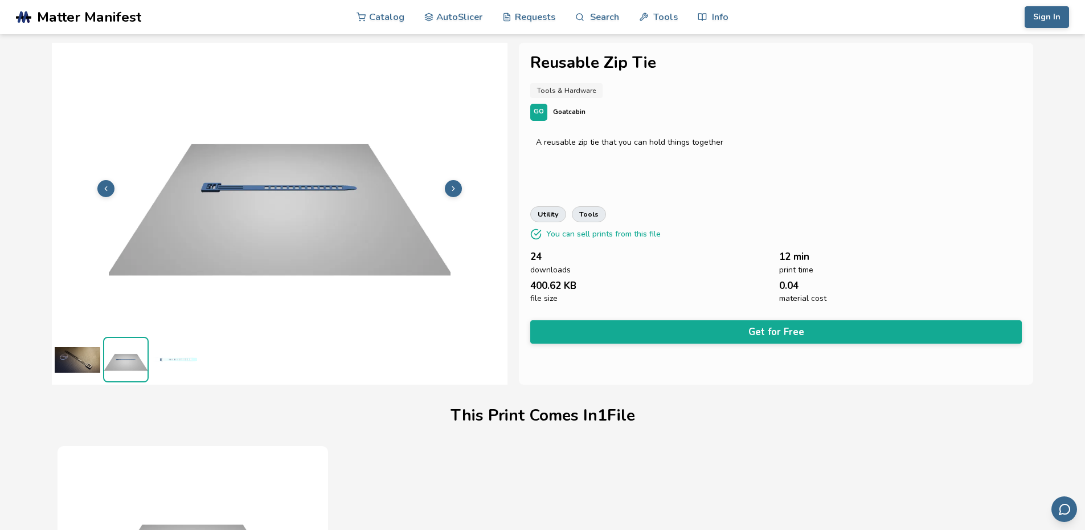
click at [456, 187] on icon at bounding box center [454, 189] width 8 height 8
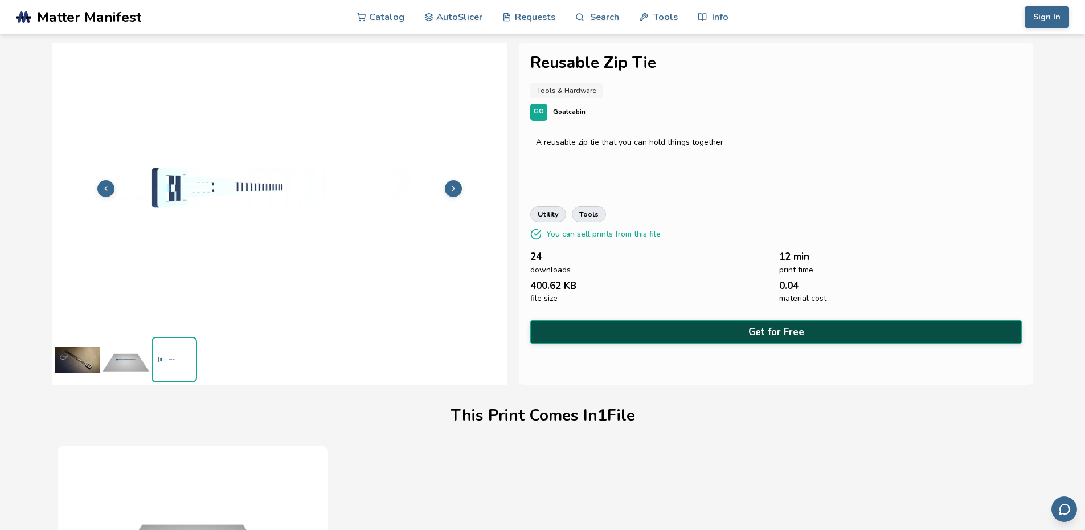
click at [794, 324] on button "Get for Free" at bounding box center [776, 331] width 492 height 23
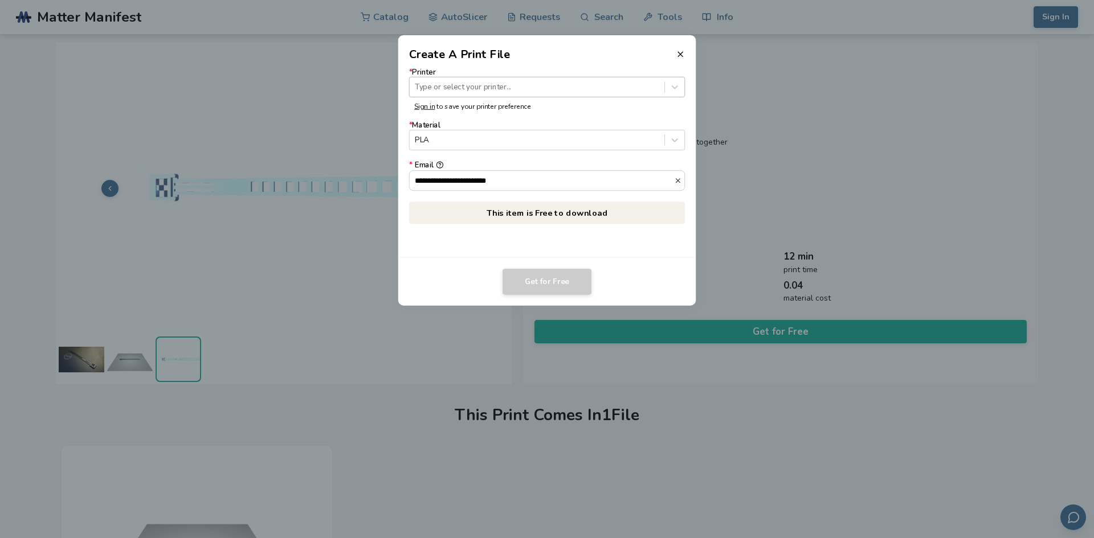
click at [475, 86] on div at bounding box center [537, 86] width 244 height 11
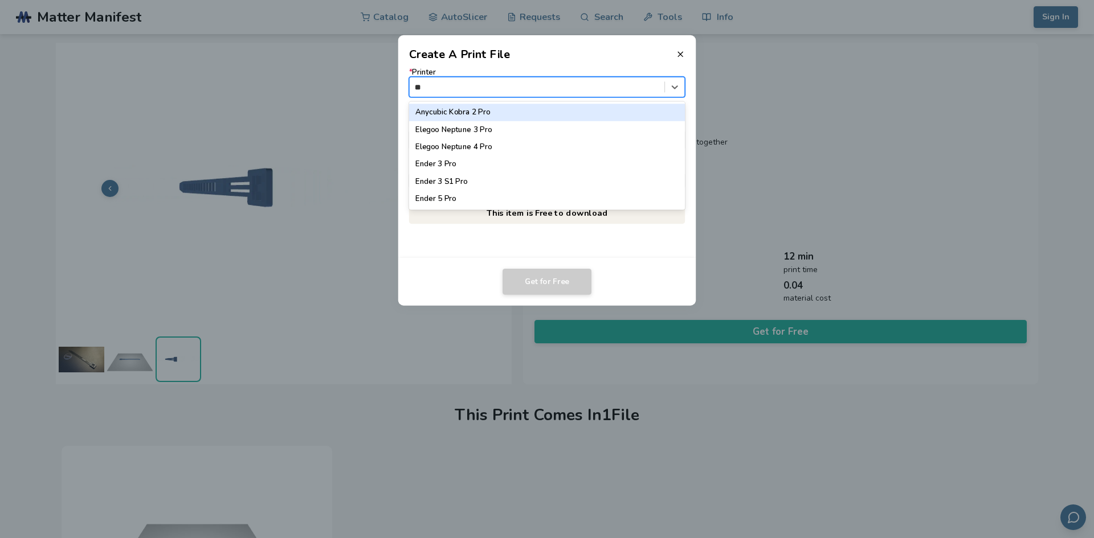
type input "***"
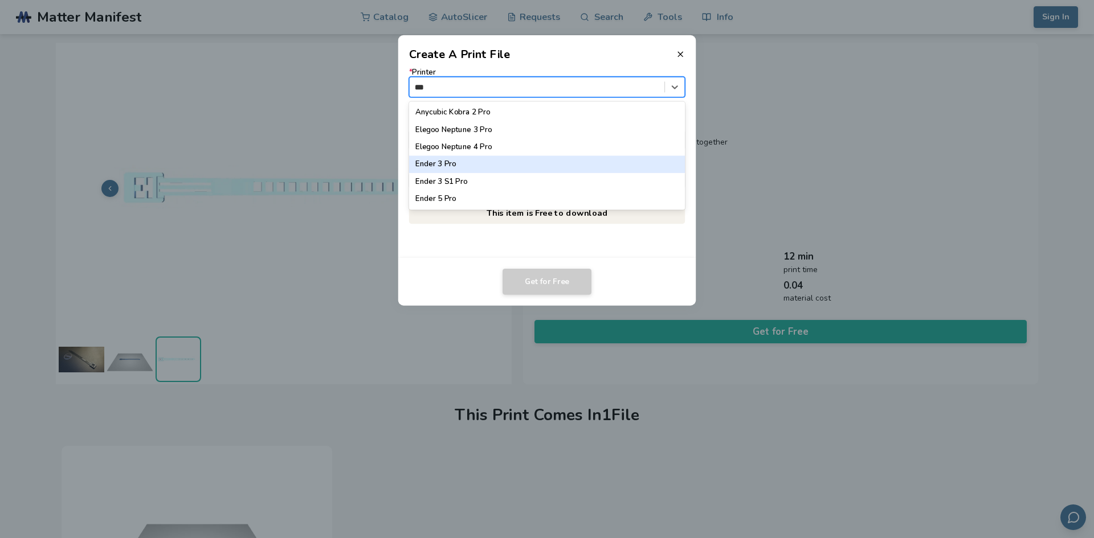
click at [491, 165] on div "Ender 3 Pro" at bounding box center [547, 164] width 276 height 17
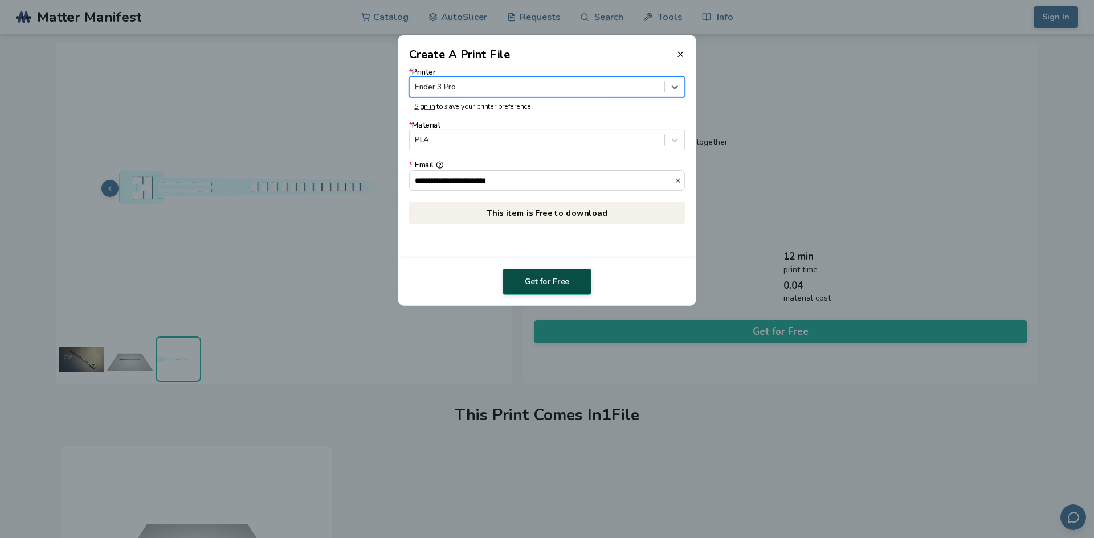
click at [554, 281] on button "Get for Free" at bounding box center [546, 282] width 89 height 26
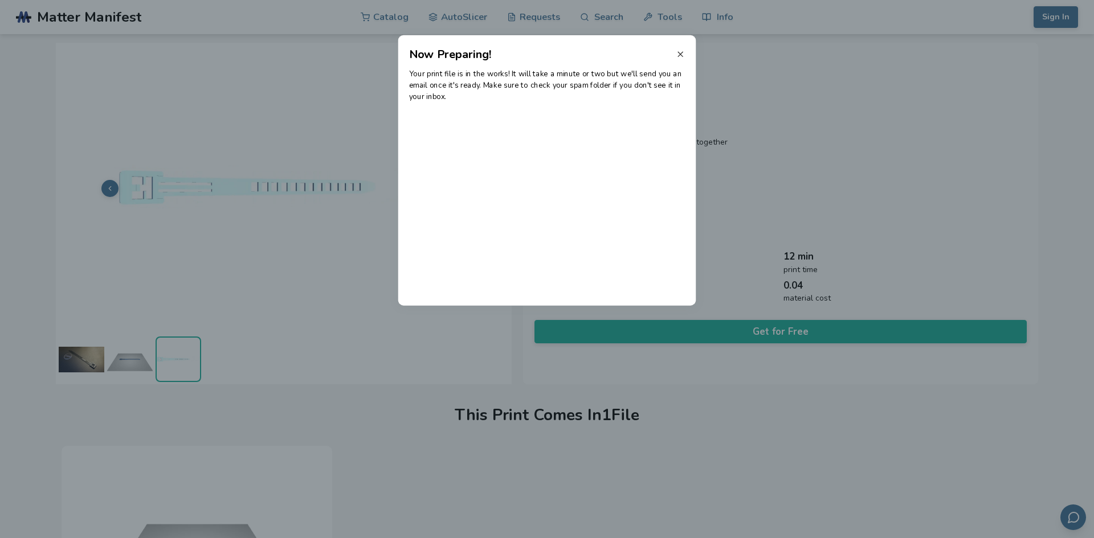
click at [676, 55] on icon at bounding box center [680, 54] width 9 height 9
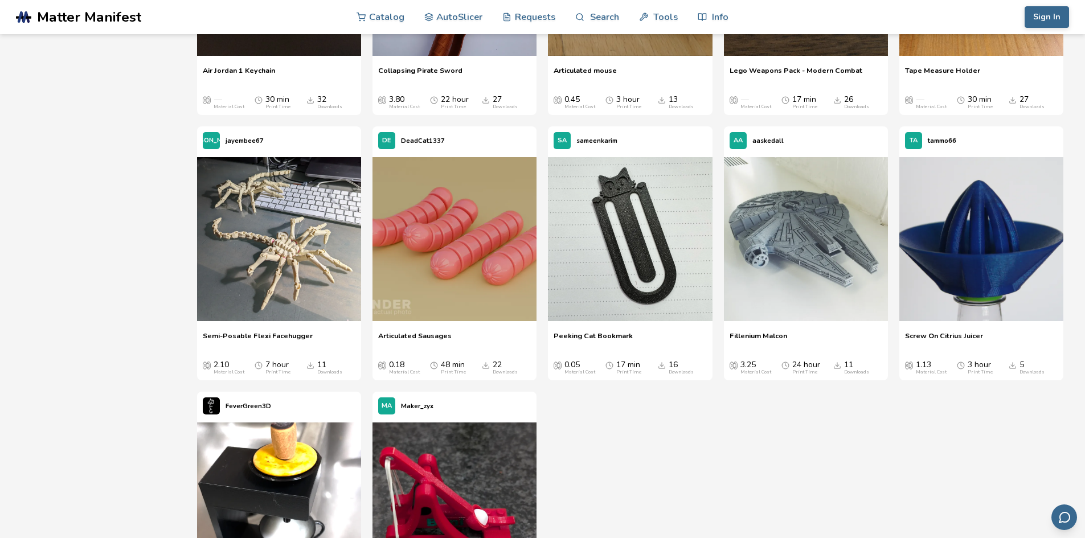
scroll to position [7259, 0]
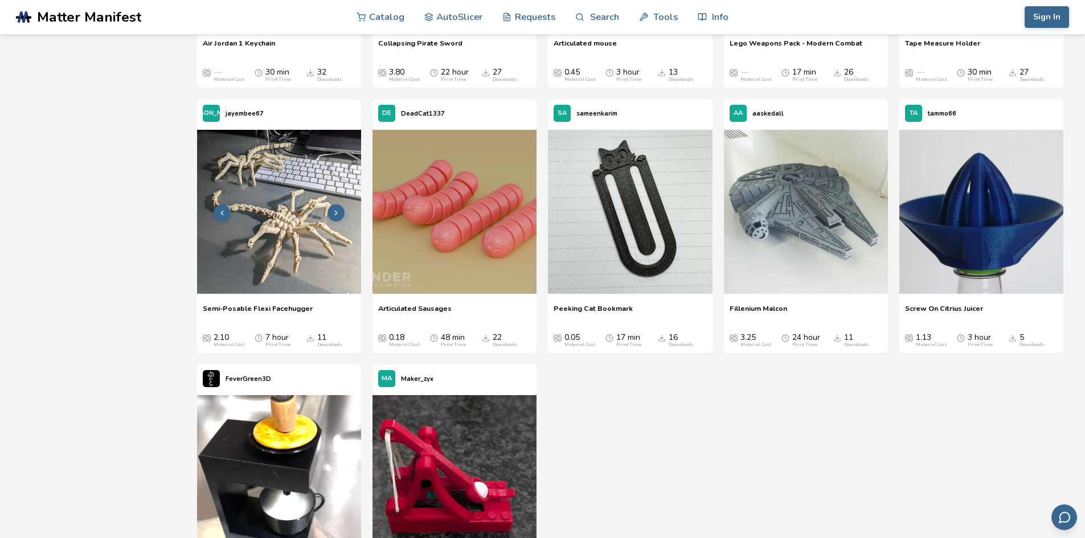
click at [332, 211] on button at bounding box center [336, 213] width 17 height 17
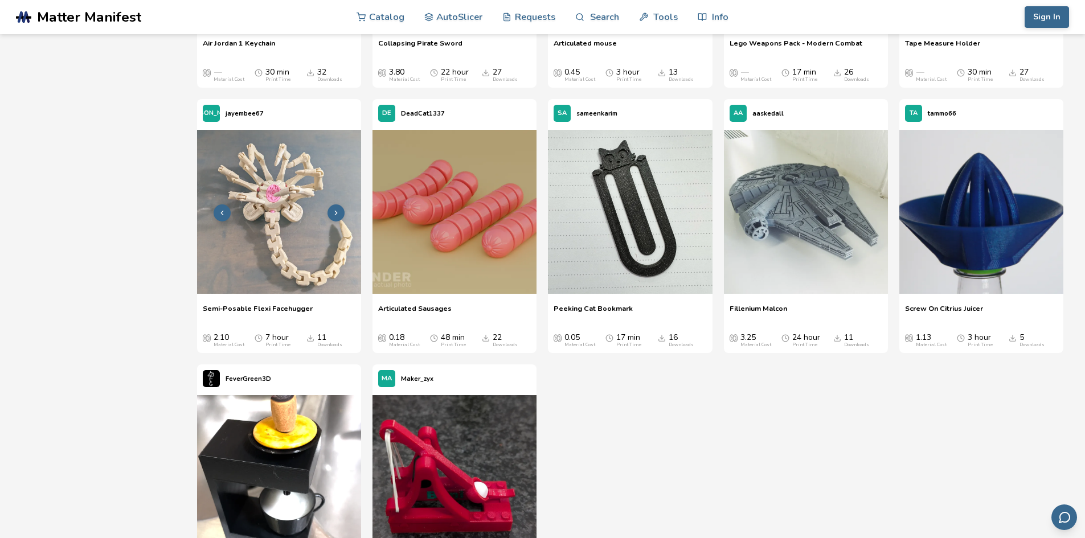
click at [334, 211] on icon at bounding box center [336, 213] width 8 height 8
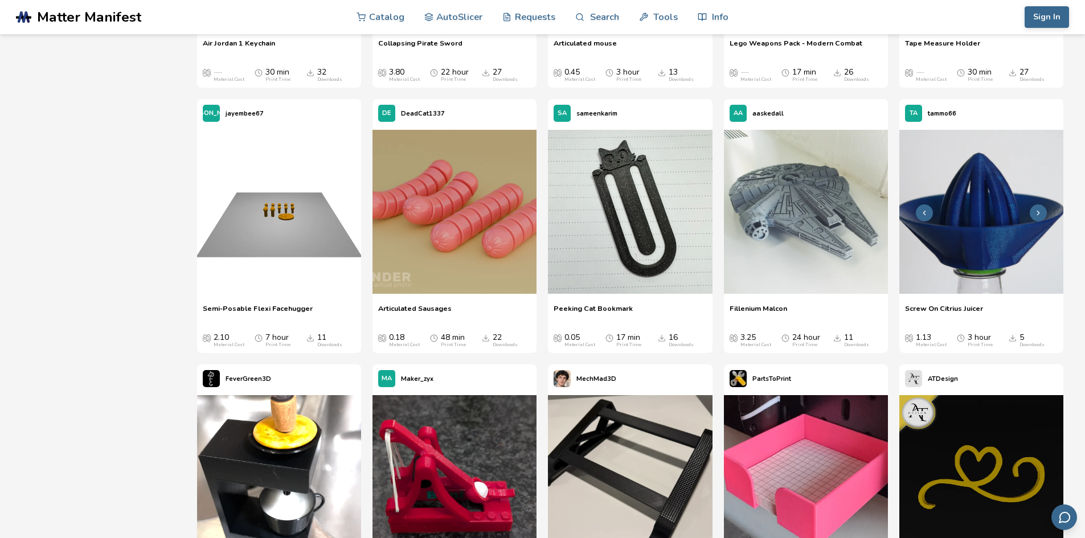
click at [1040, 209] on icon at bounding box center [1039, 213] width 8 height 8
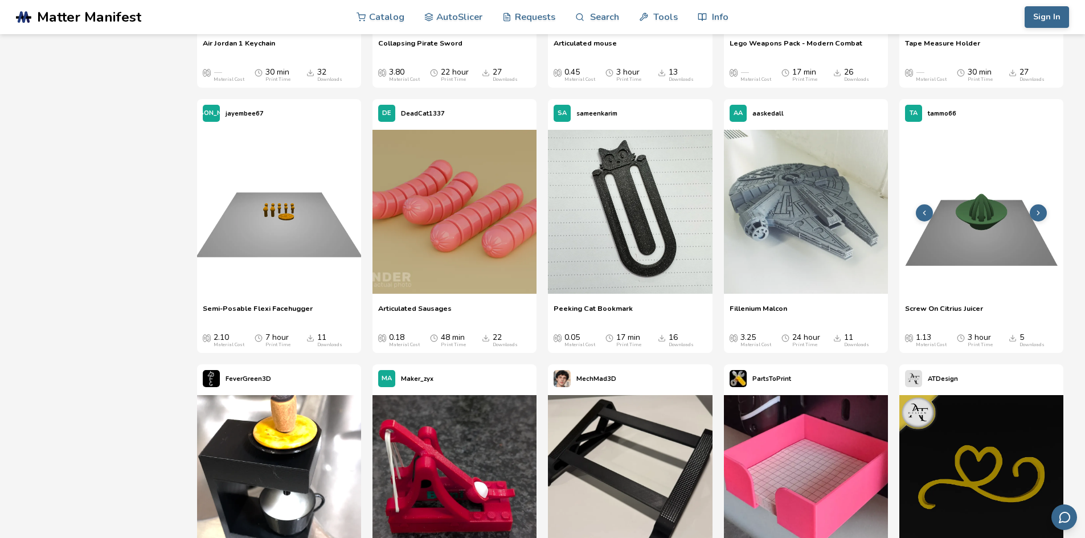
click at [1041, 211] on icon at bounding box center [1039, 213] width 8 height 8
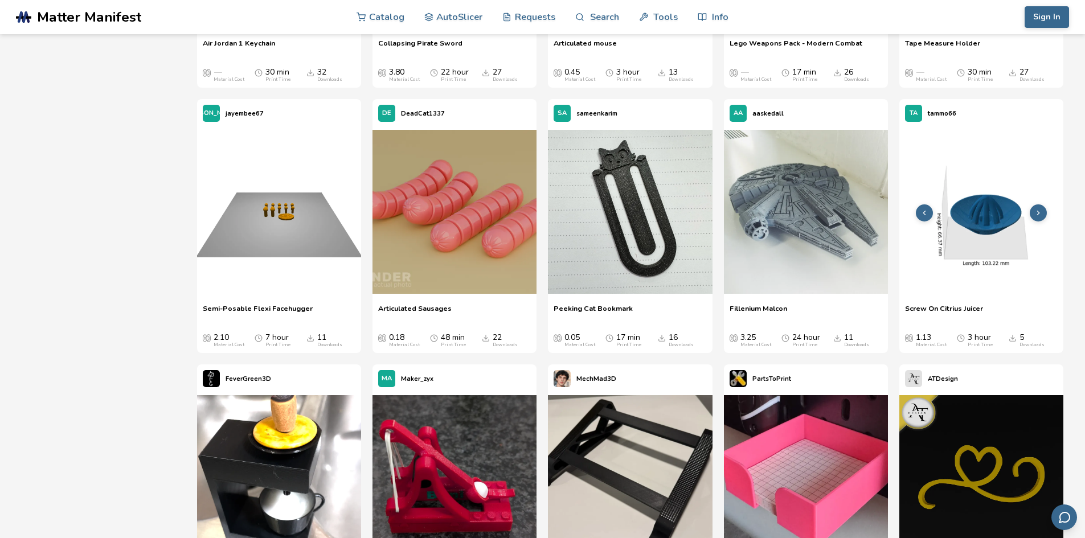
click at [1041, 211] on icon at bounding box center [1039, 213] width 8 height 8
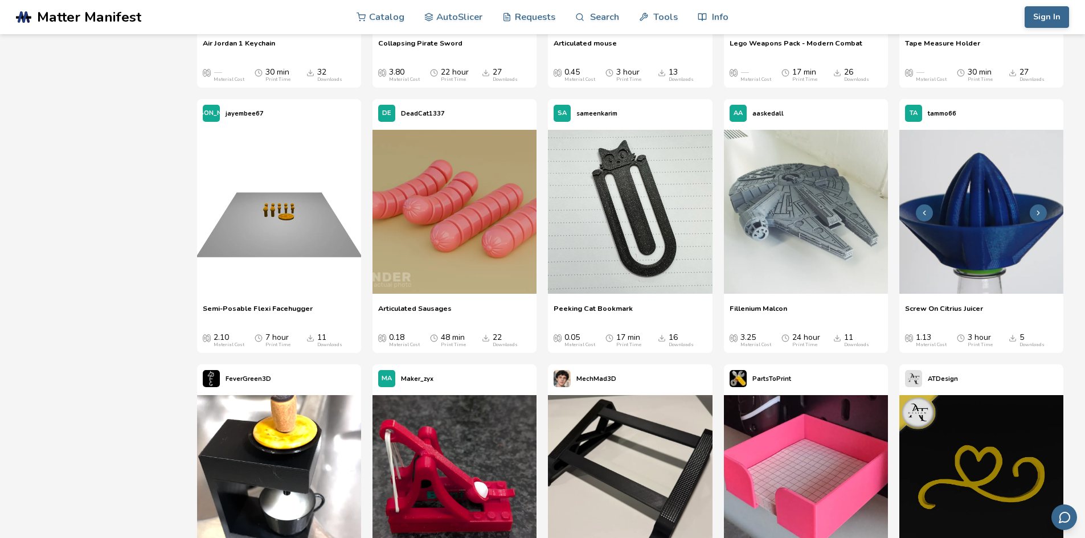
click at [1041, 211] on icon at bounding box center [1039, 213] width 8 height 8
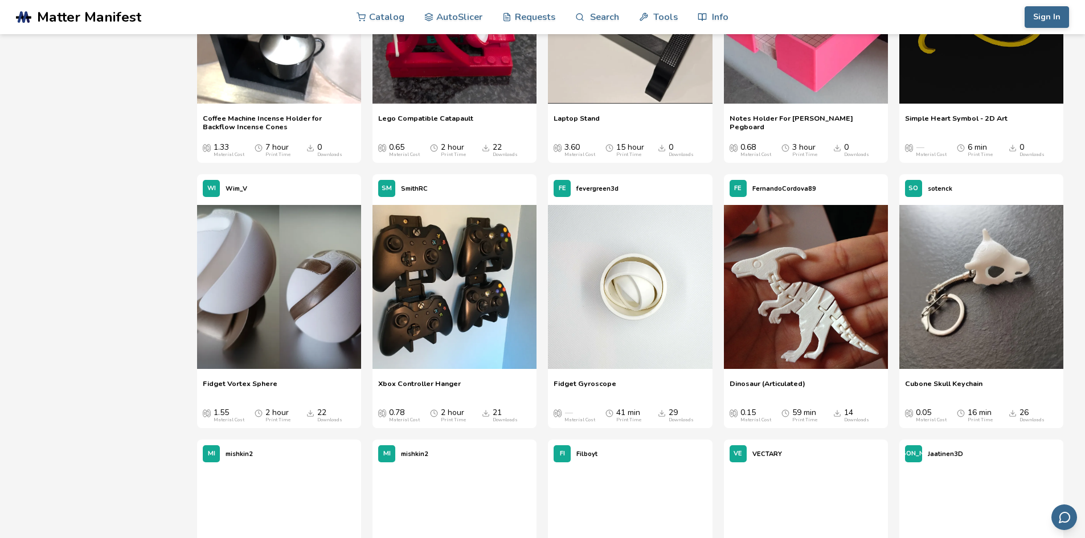
scroll to position [7828, 0]
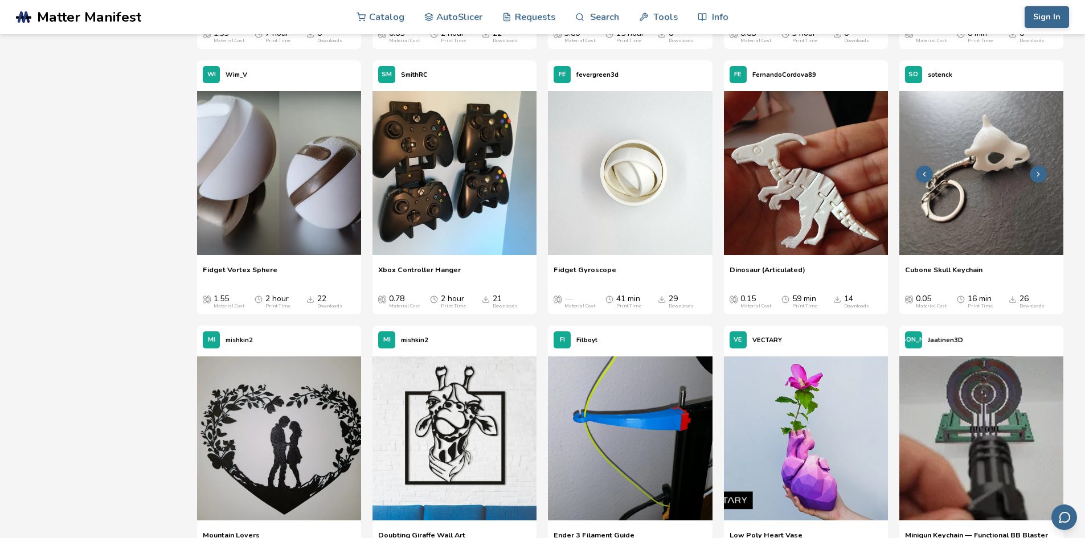
click at [980, 199] on img at bounding box center [982, 173] width 164 height 164
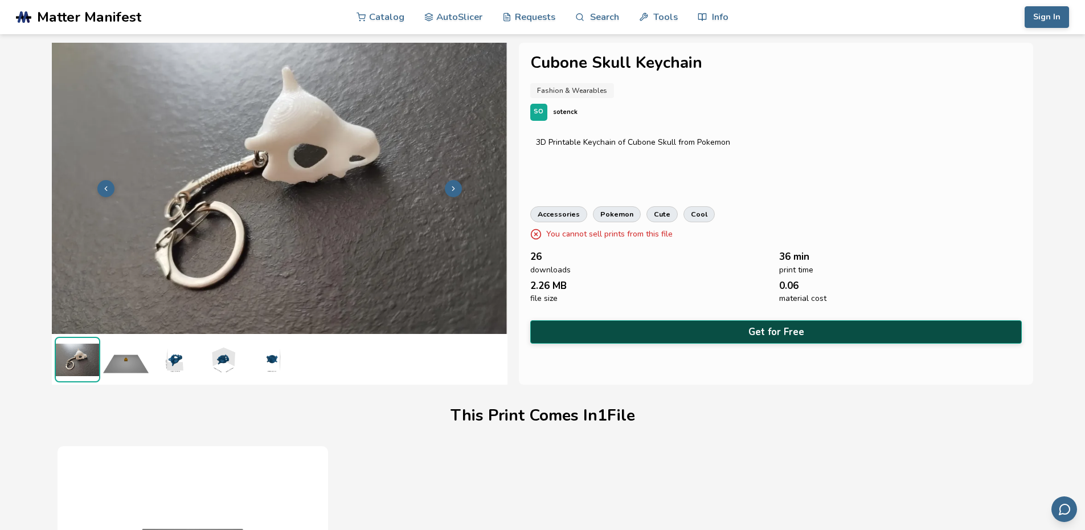
click at [725, 328] on button "Get for Free" at bounding box center [776, 331] width 492 height 23
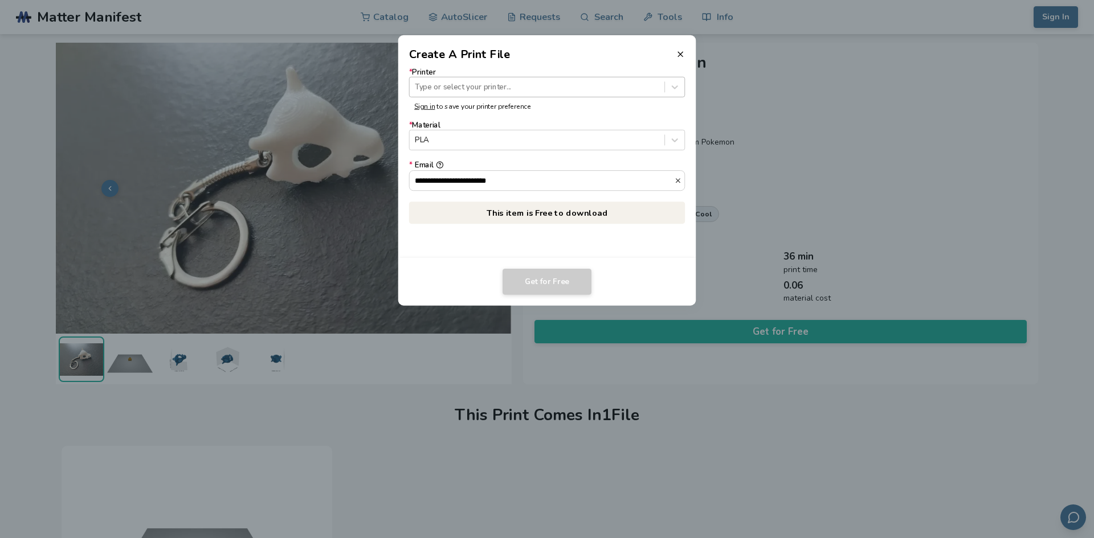
click at [485, 90] on div at bounding box center [537, 86] width 244 height 11
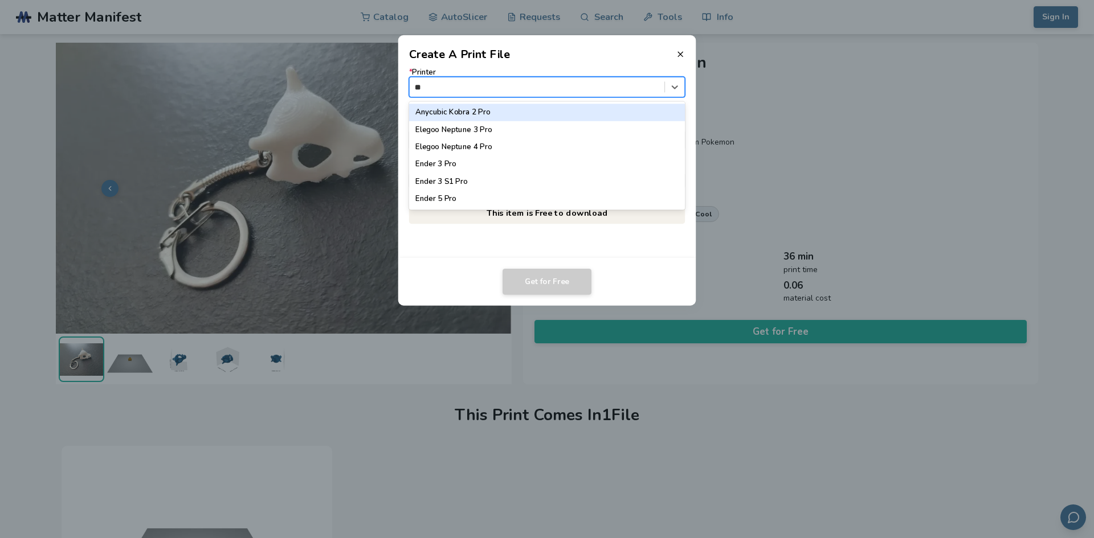
type input "***"
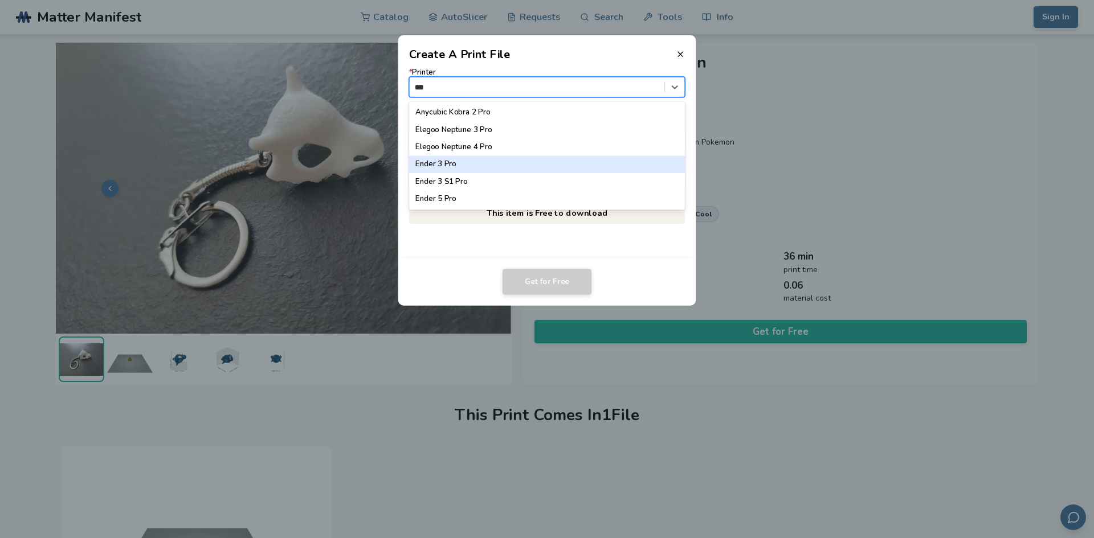
click at [468, 168] on div "Ender 3 Pro" at bounding box center [547, 164] width 276 height 17
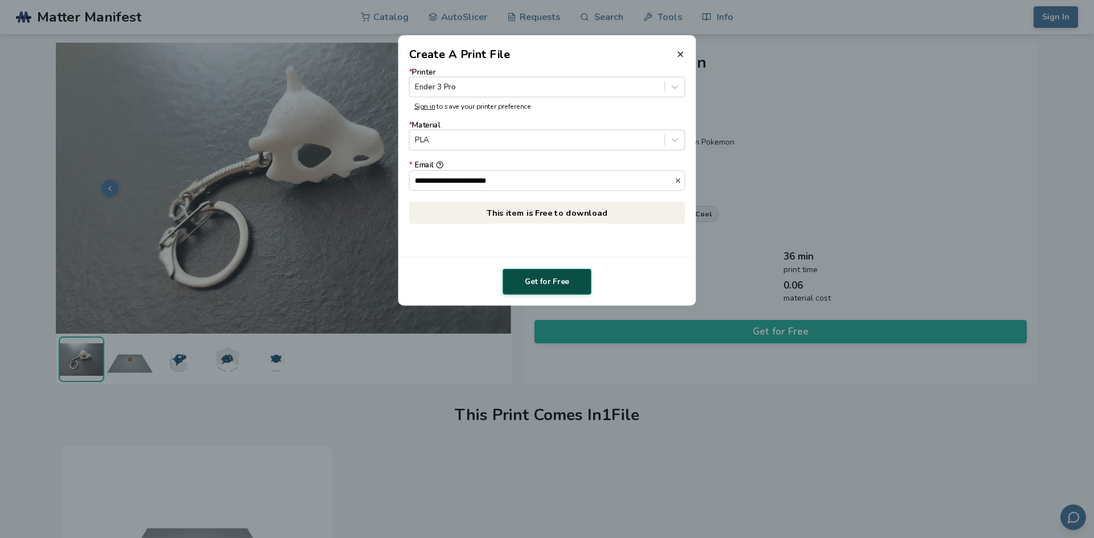
click at [536, 285] on button "Get for Free" at bounding box center [546, 282] width 89 height 26
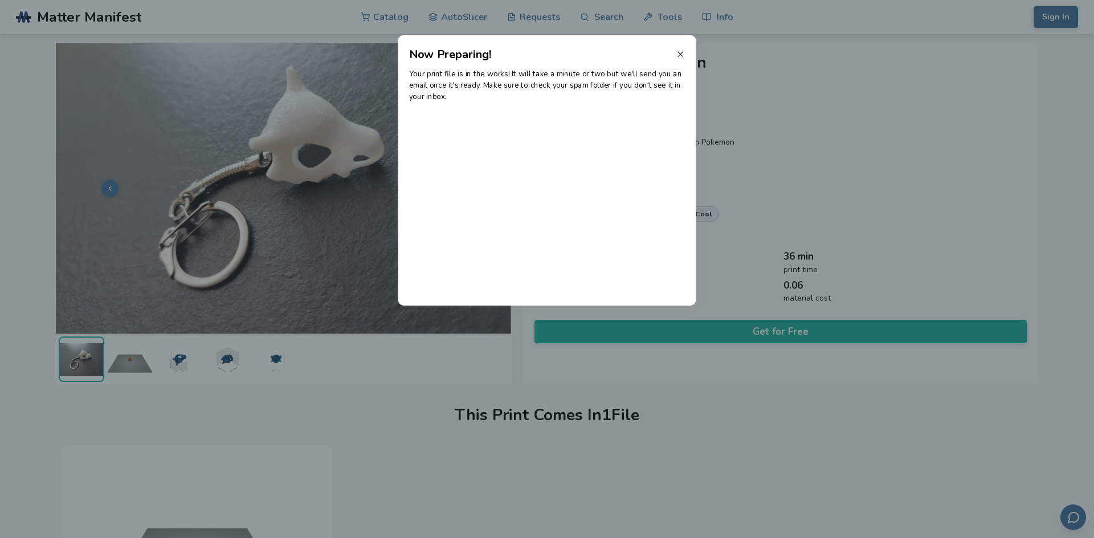
click at [680, 52] on icon at bounding box center [680, 54] width 9 height 9
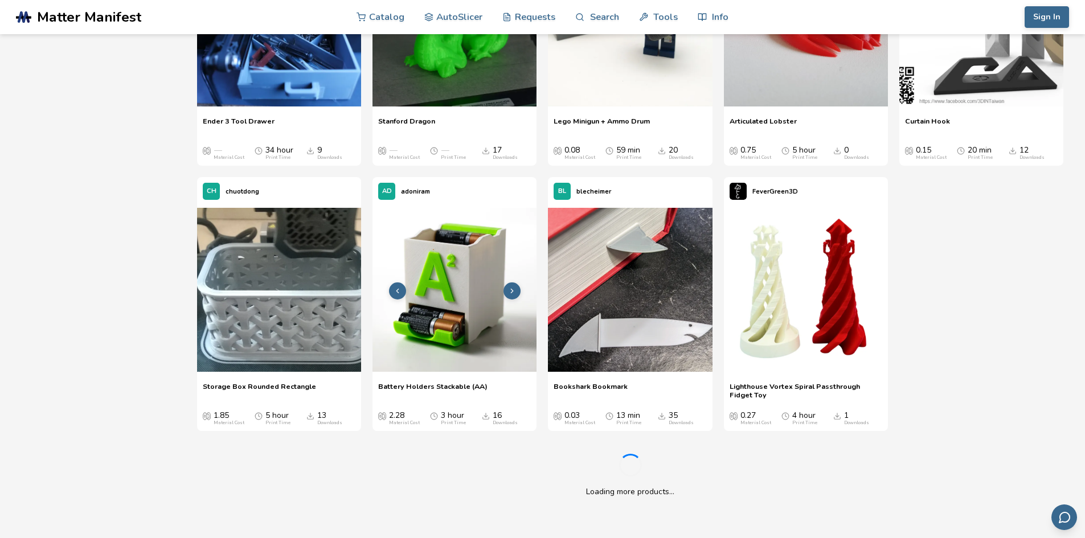
scroll to position [8509, 0]
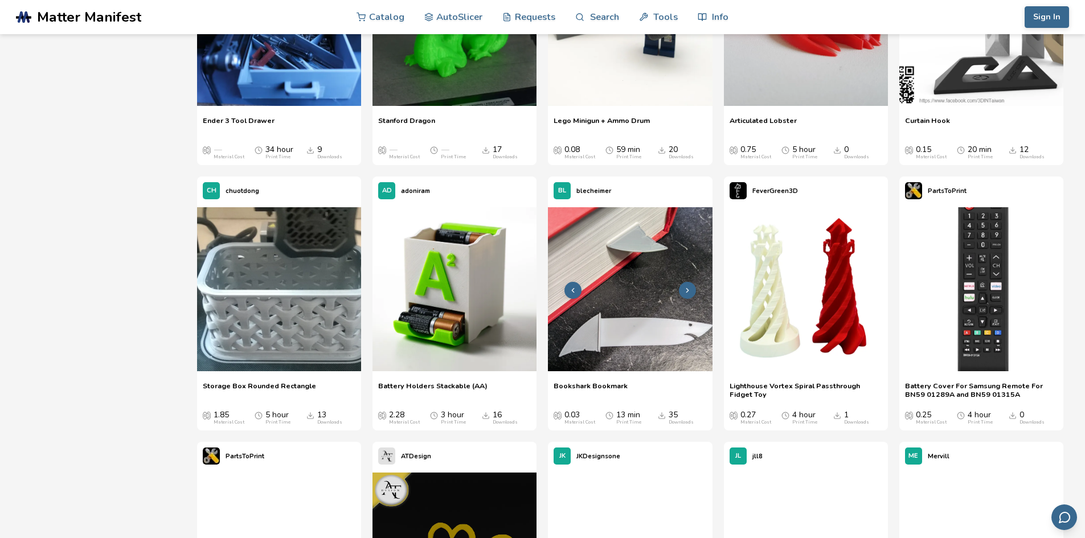
click at [643, 325] on img at bounding box center [630, 289] width 164 height 164
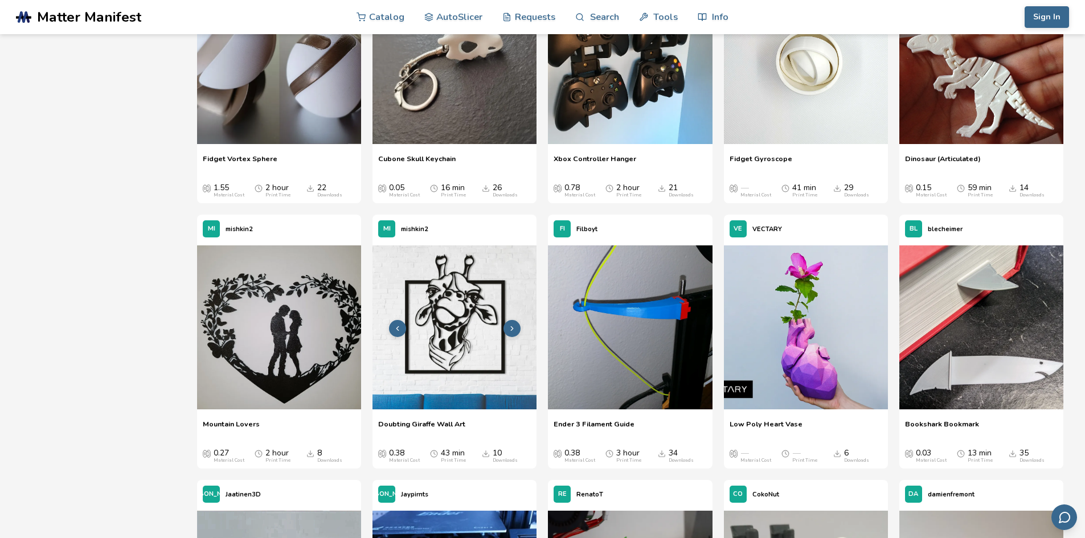
scroll to position [8041, 0]
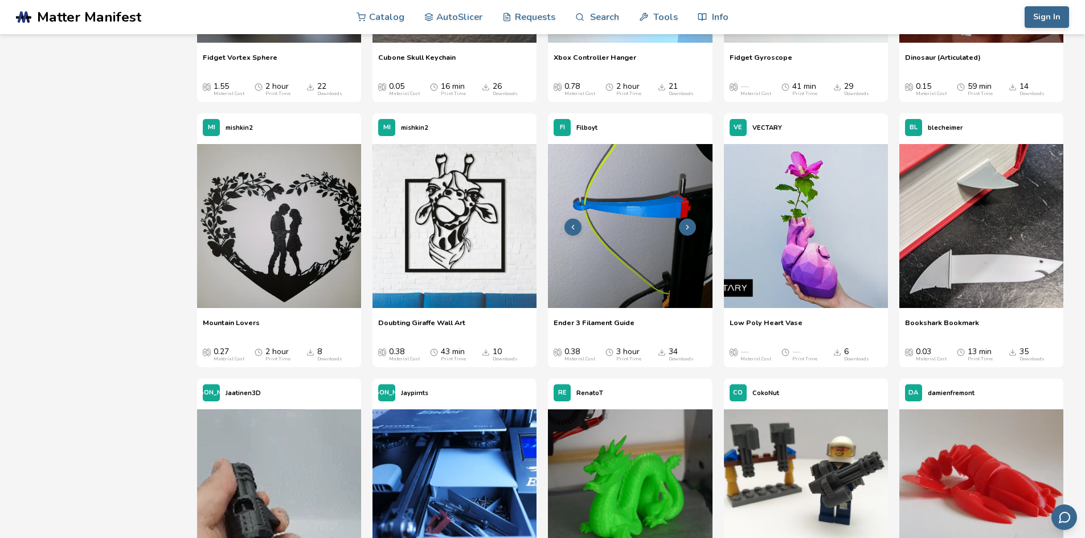
click at [694, 228] on button at bounding box center [687, 227] width 17 height 17
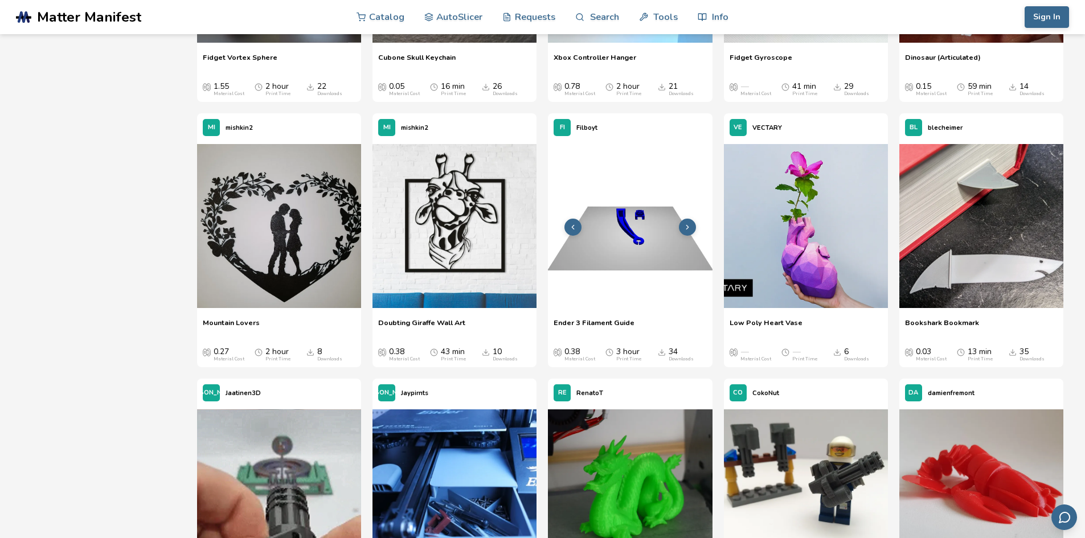
click at [691, 229] on icon at bounding box center [688, 227] width 8 height 8
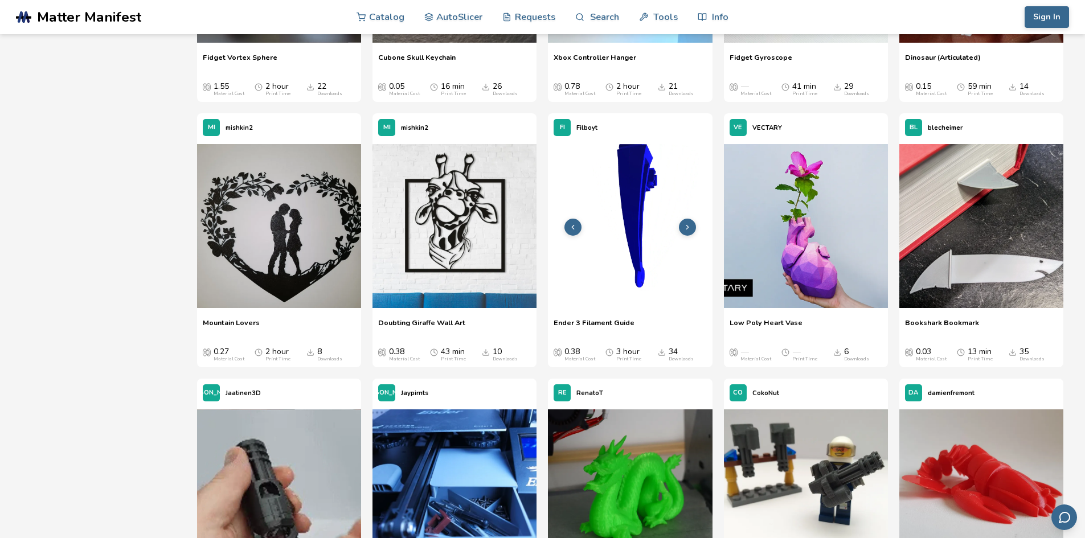
click at [691, 229] on icon at bounding box center [688, 227] width 8 height 8
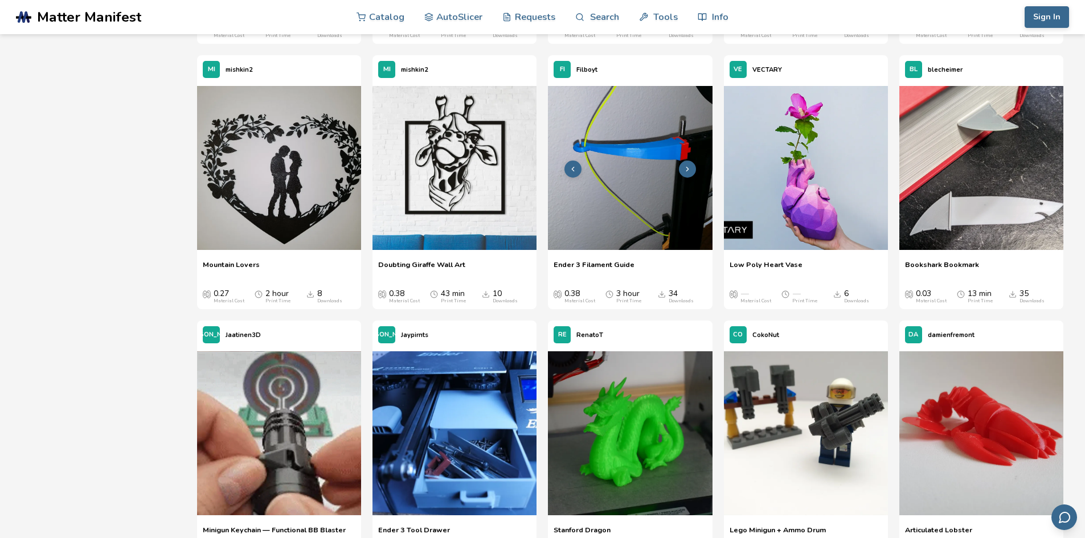
scroll to position [8098, 0]
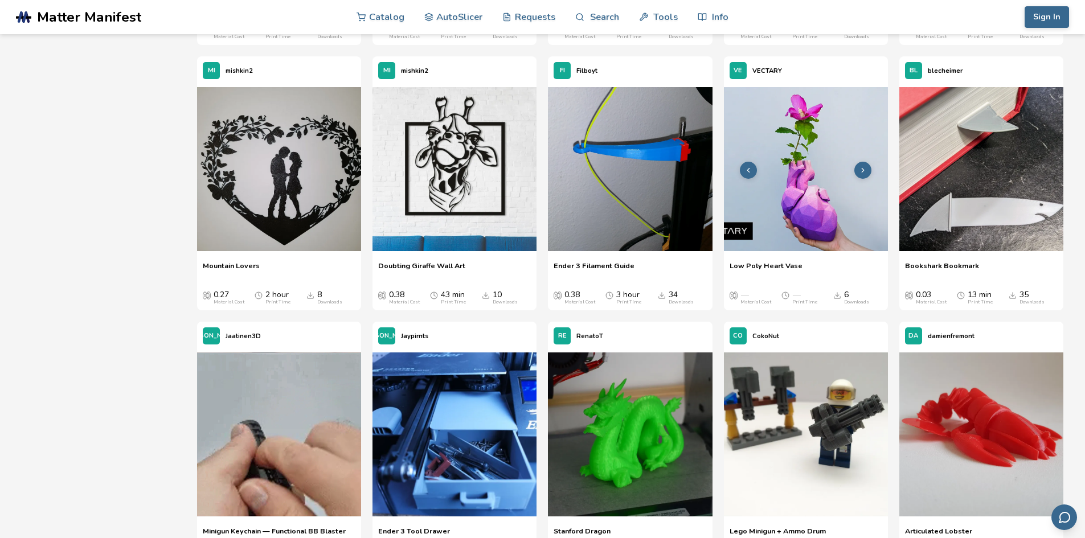
click at [866, 169] on icon at bounding box center [863, 170] width 8 height 8
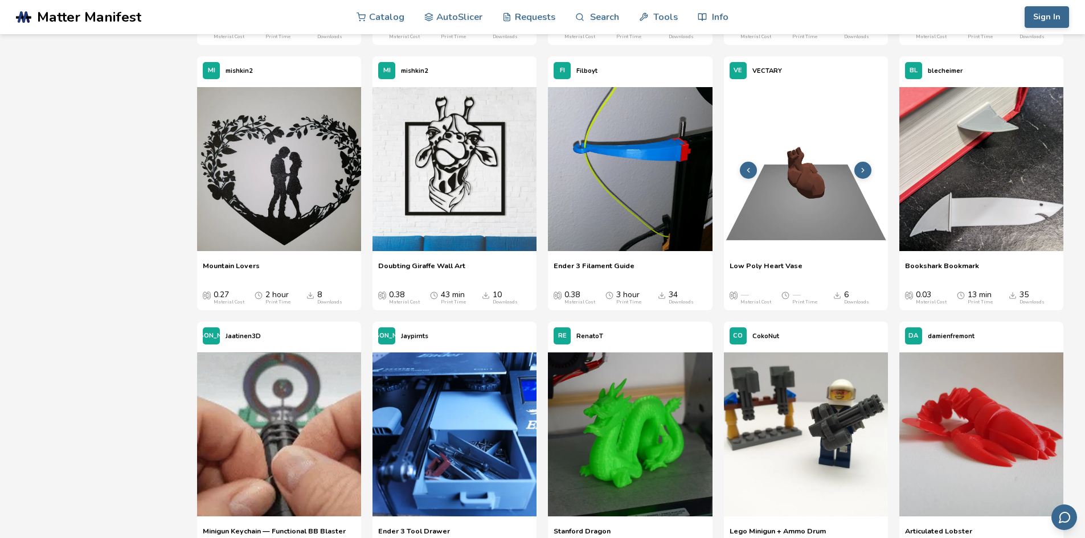
click at [866, 169] on icon at bounding box center [863, 170] width 8 height 8
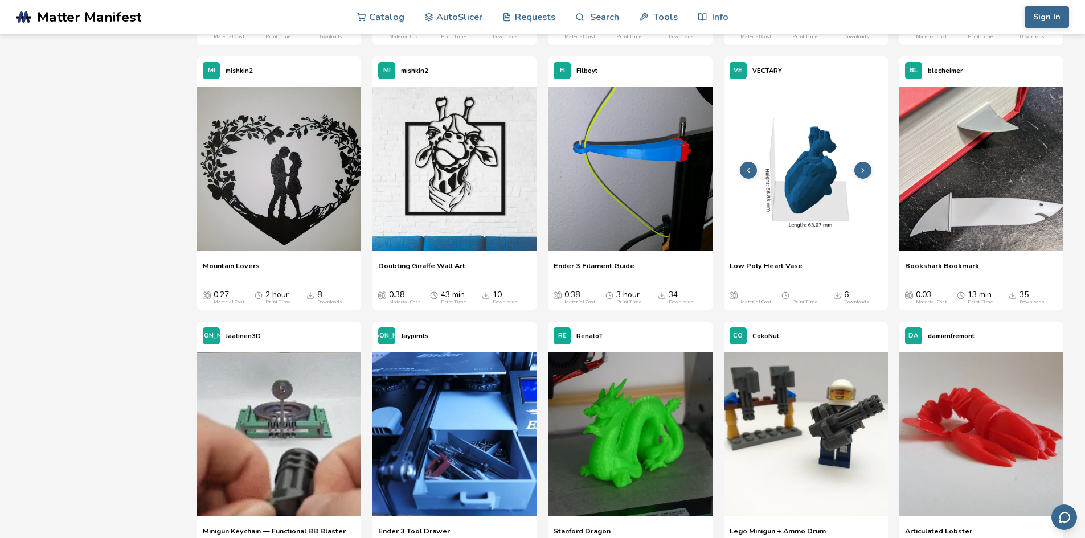
click at [866, 169] on icon at bounding box center [863, 170] width 8 height 8
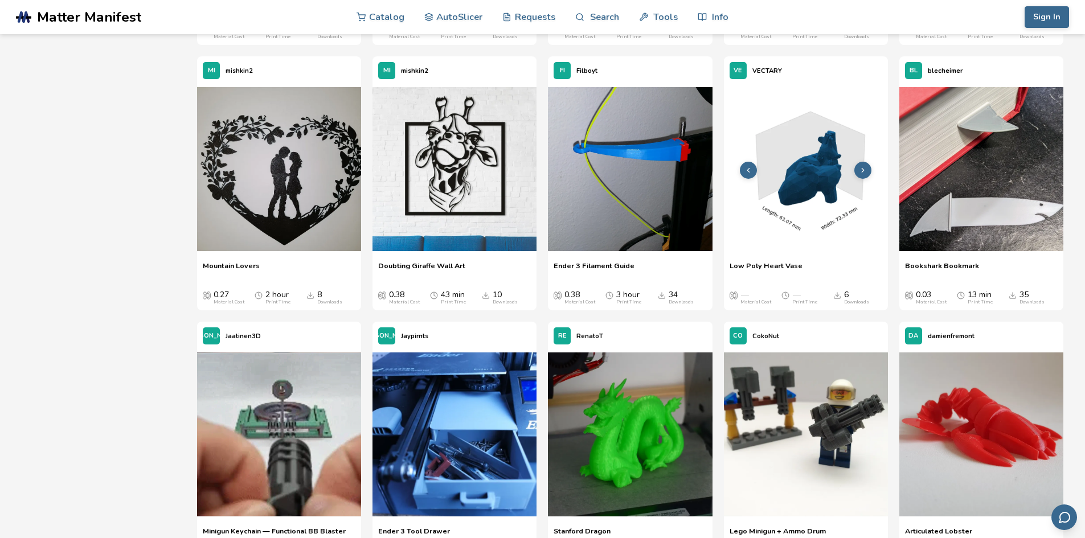
click at [749, 170] on icon at bounding box center [749, 170] width 8 height 8
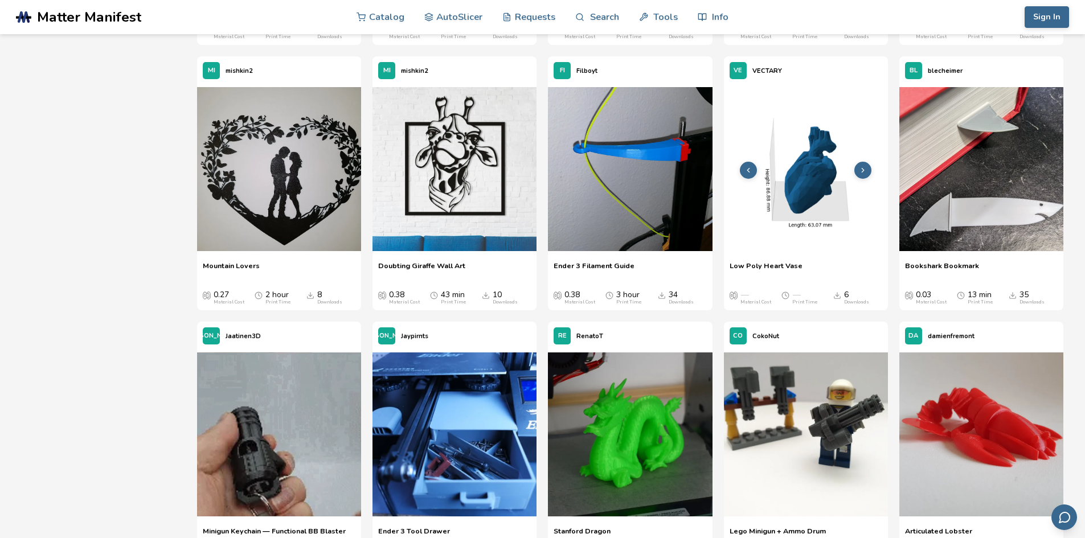
click at [749, 170] on icon at bounding box center [749, 170] width 8 height 8
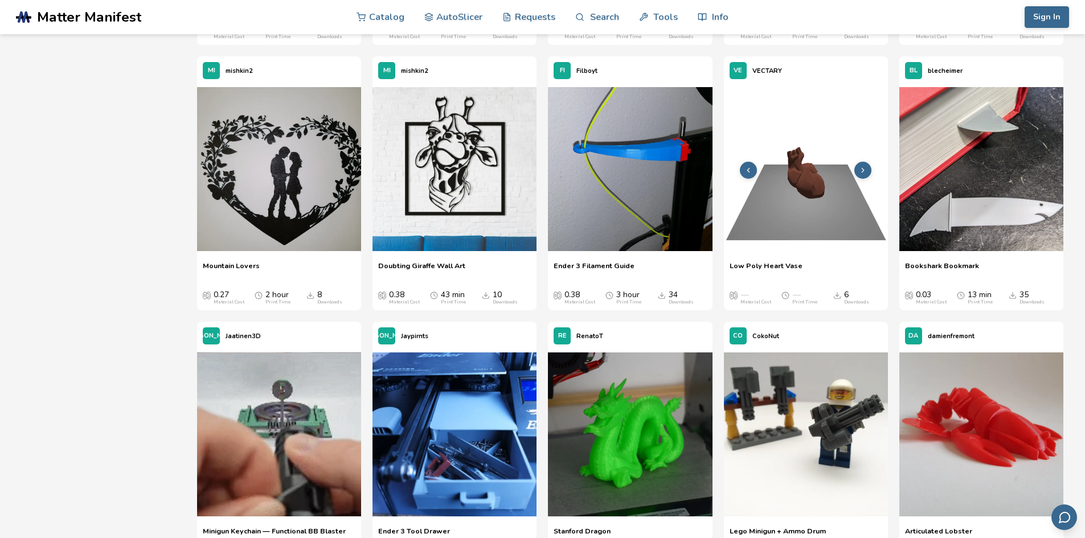
click at [741, 169] on button at bounding box center [748, 170] width 17 height 17
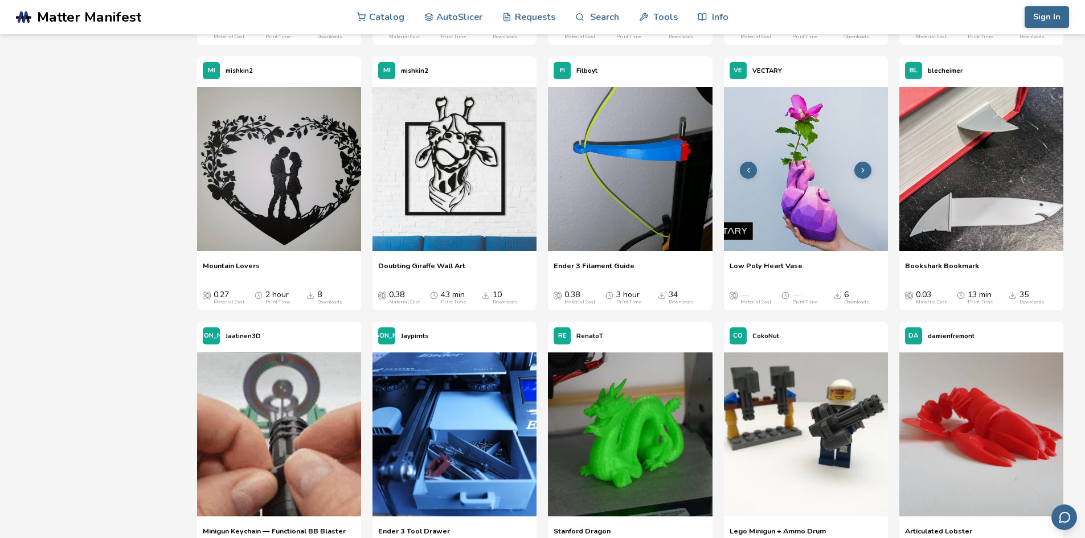
click at [816, 231] on img at bounding box center [806, 169] width 164 height 164
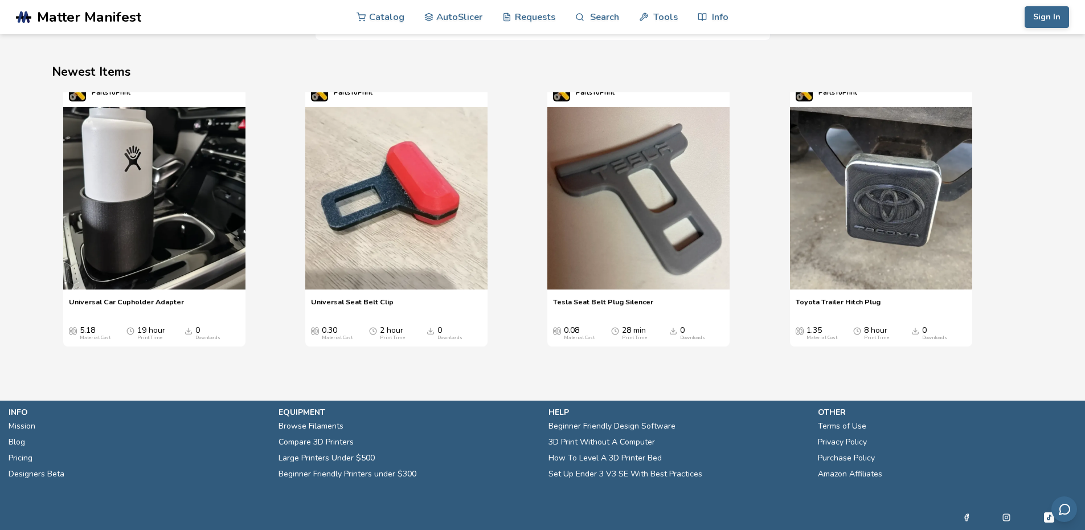
scroll to position [1356, 0]
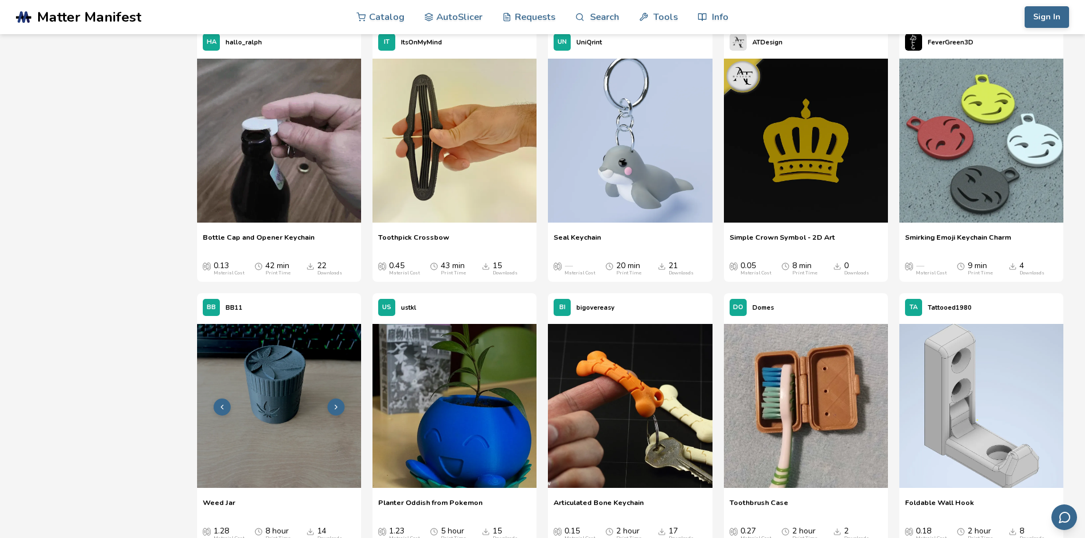
scroll to position [11642, 0]
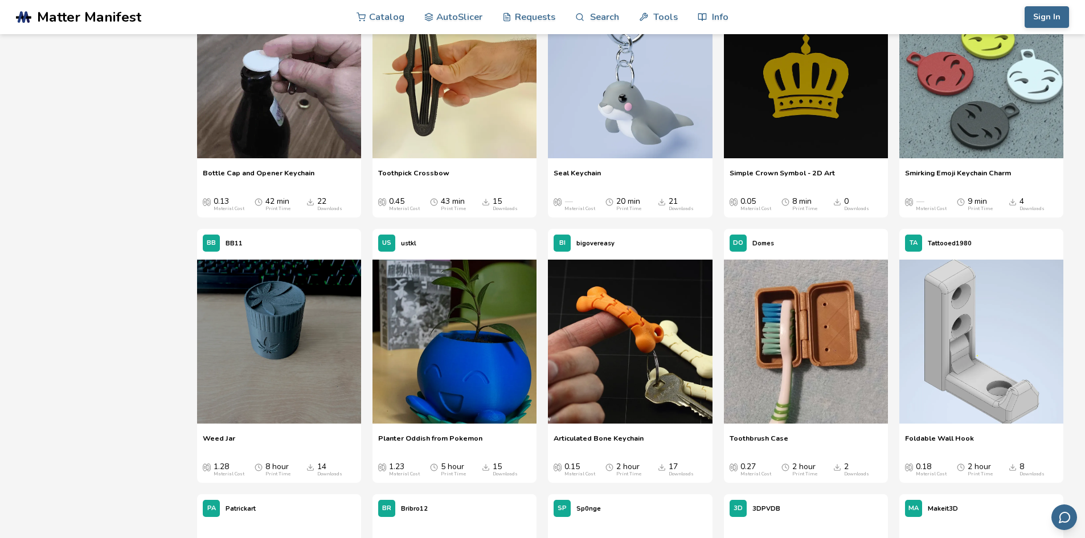
click at [288, 170] on span "Bottle Cap and Opener Keychain" at bounding box center [259, 177] width 112 height 17
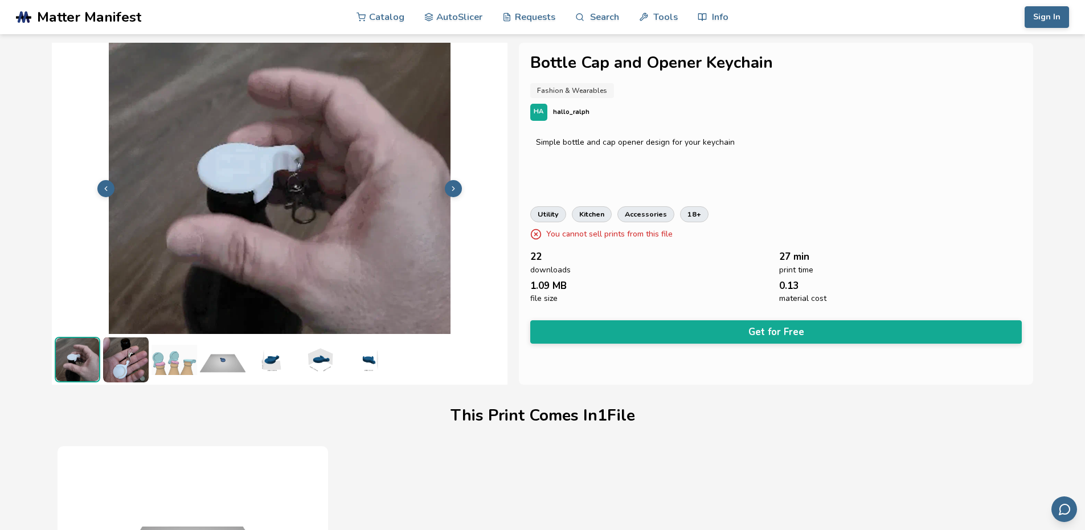
click at [137, 353] on img at bounding box center [126, 360] width 46 height 46
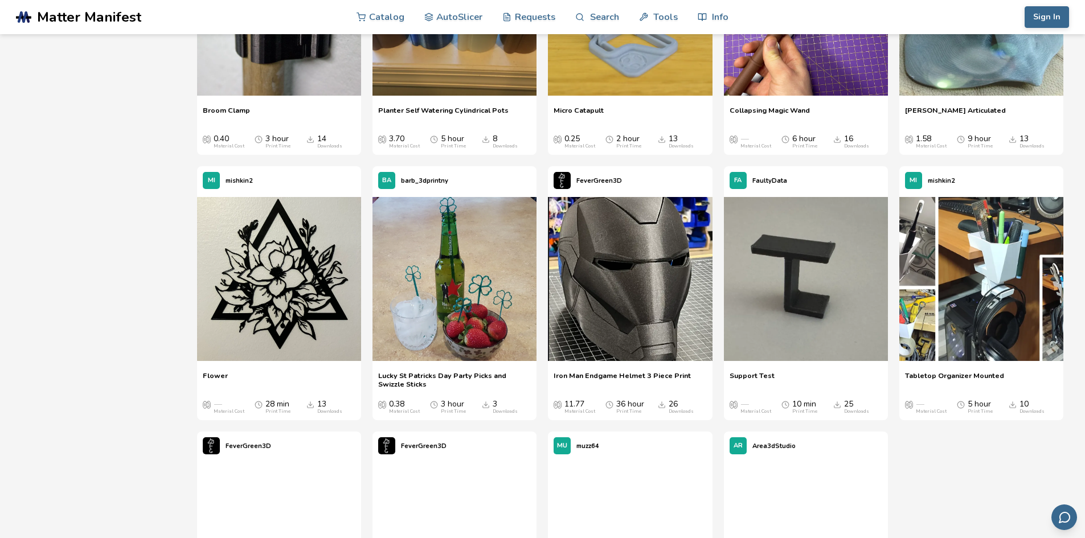
scroll to position [12768, 0]
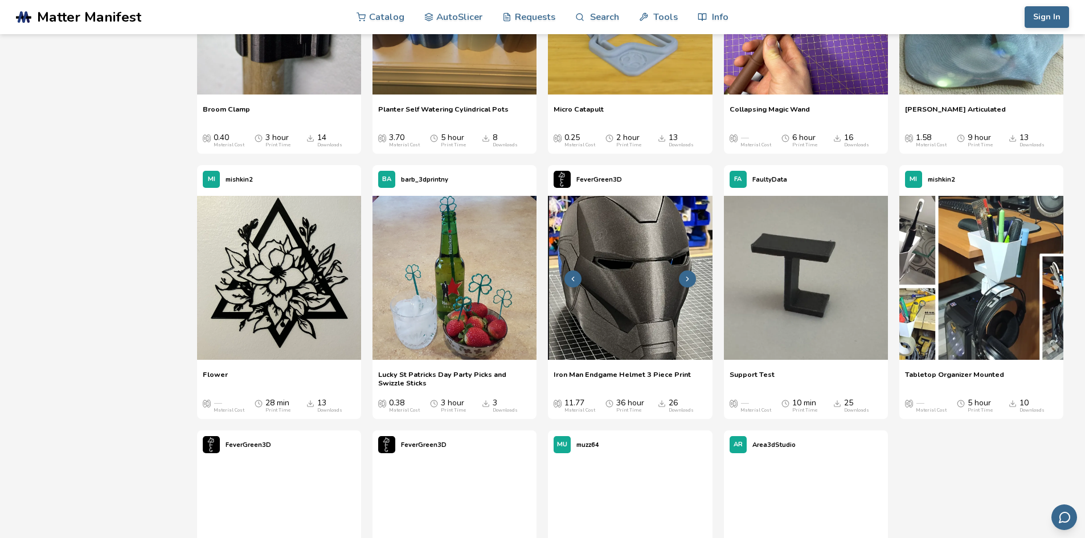
click at [688, 280] on polyline at bounding box center [688, 279] width 2 height 4
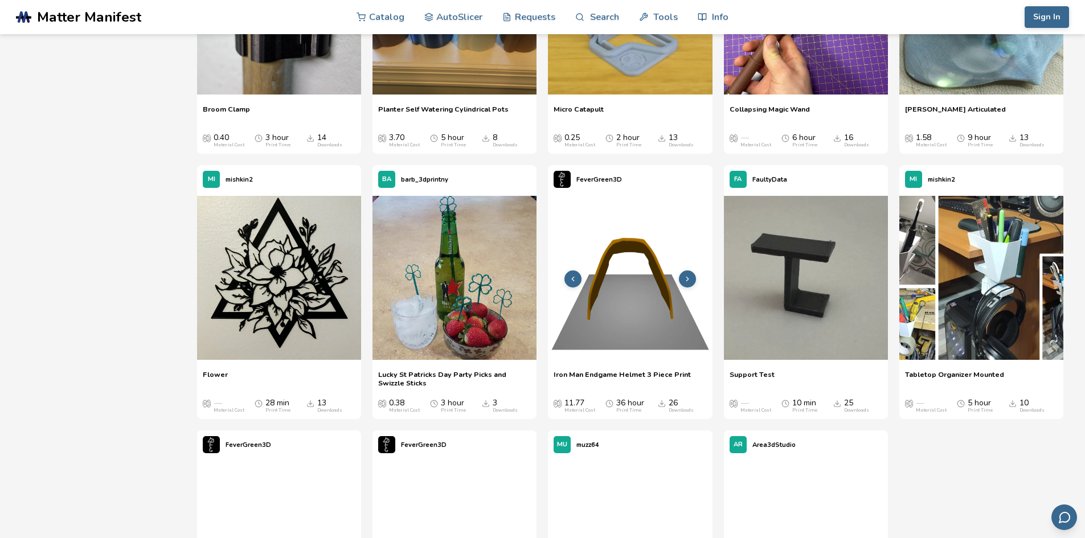
click at [688, 280] on polyline at bounding box center [688, 279] width 2 height 4
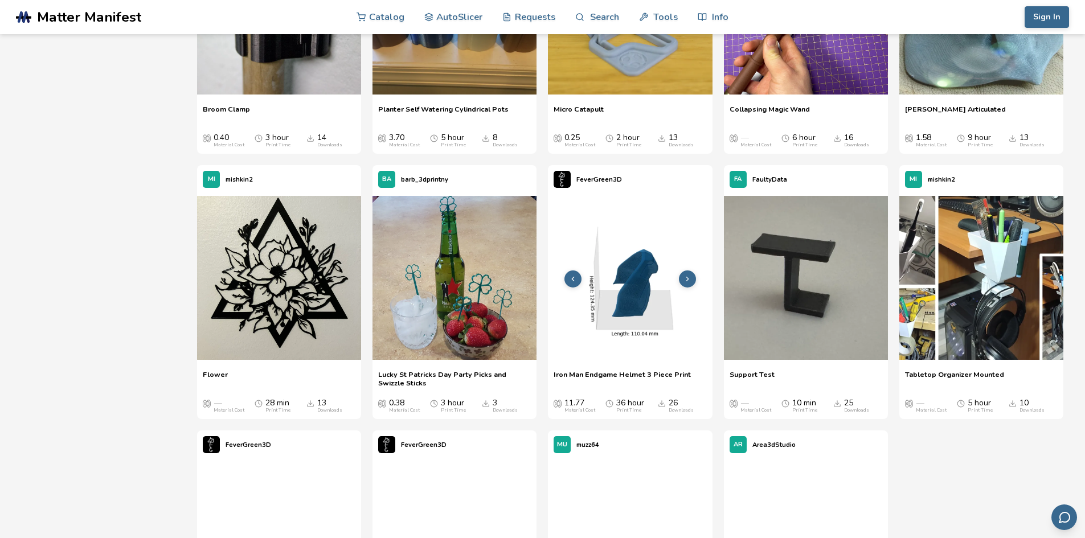
click at [688, 280] on polyline at bounding box center [688, 279] width 2 height 4
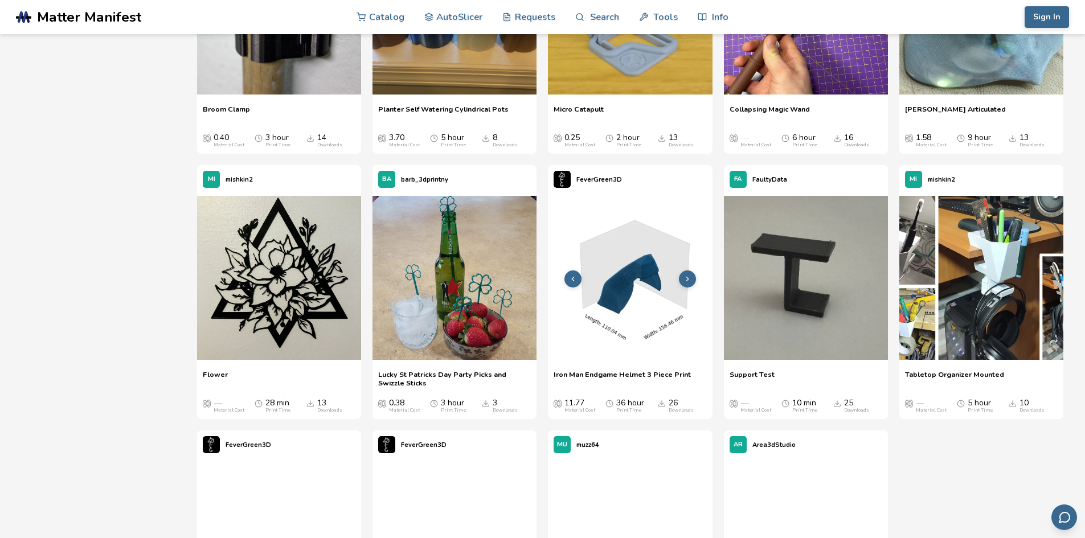
click at [688, 280] on polyline at bounding box center [688, 279] width 2 height 4
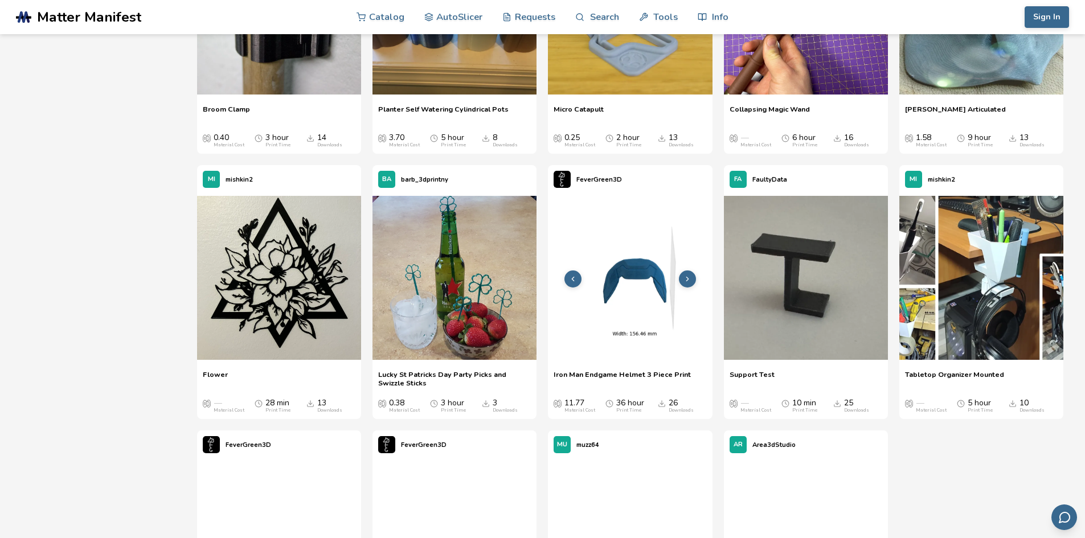
click at [688, 280] on polyline at bounding box center [688, 279] width 2 height 4
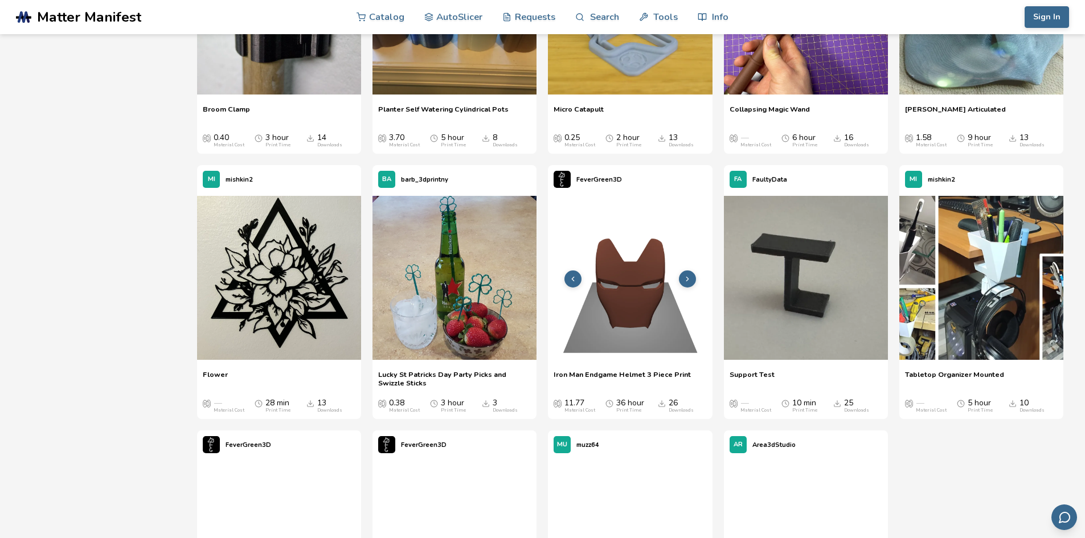
click at [688, 280] on polyline at bounding box center [688, 279] width 2 height 4
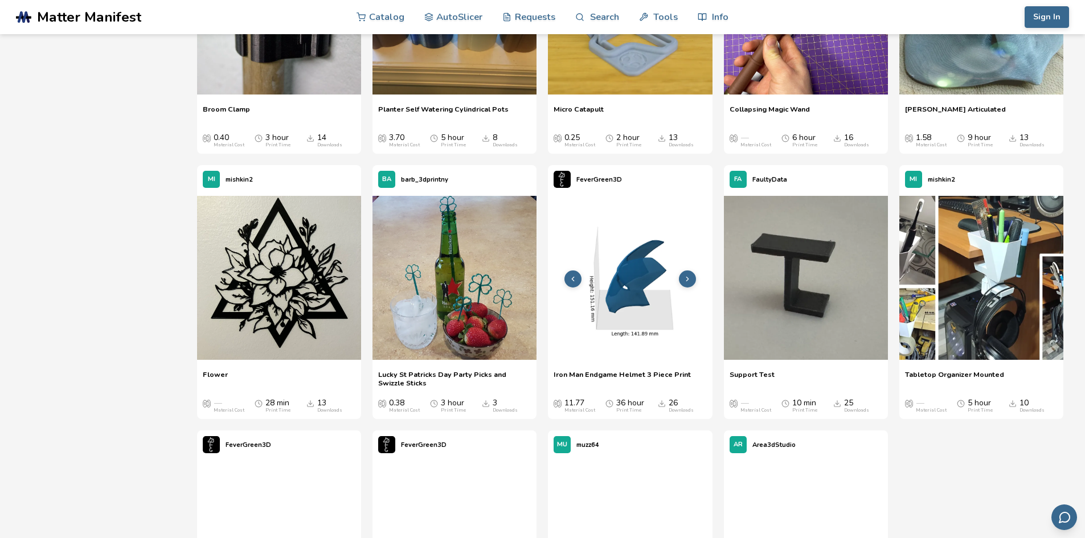
click at [688, 279] on icon at bounding box center [688, 279] width 8 height 8
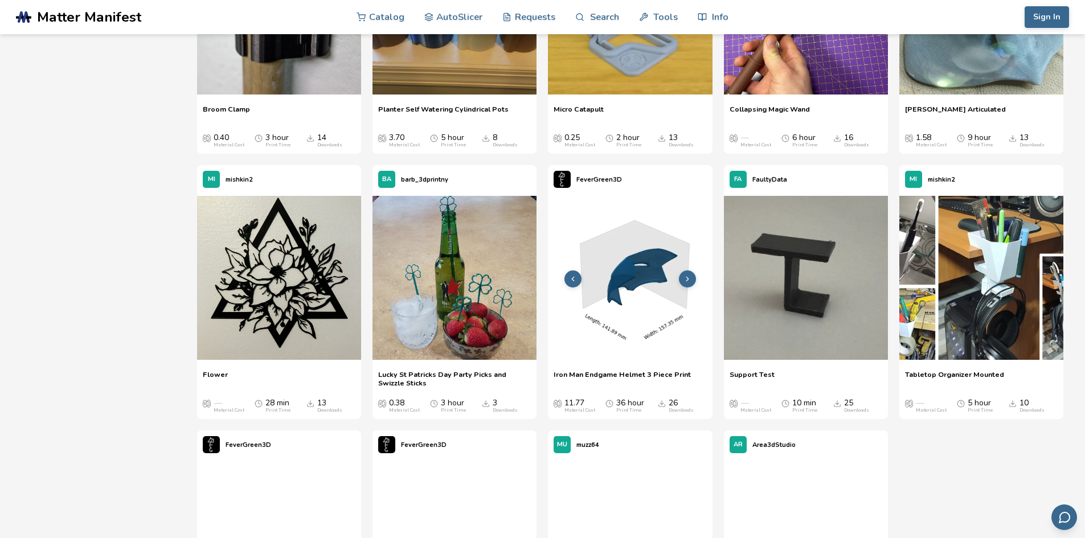
click at [688, 279] on icon at bounding box center [688, 279] width 8 height 8
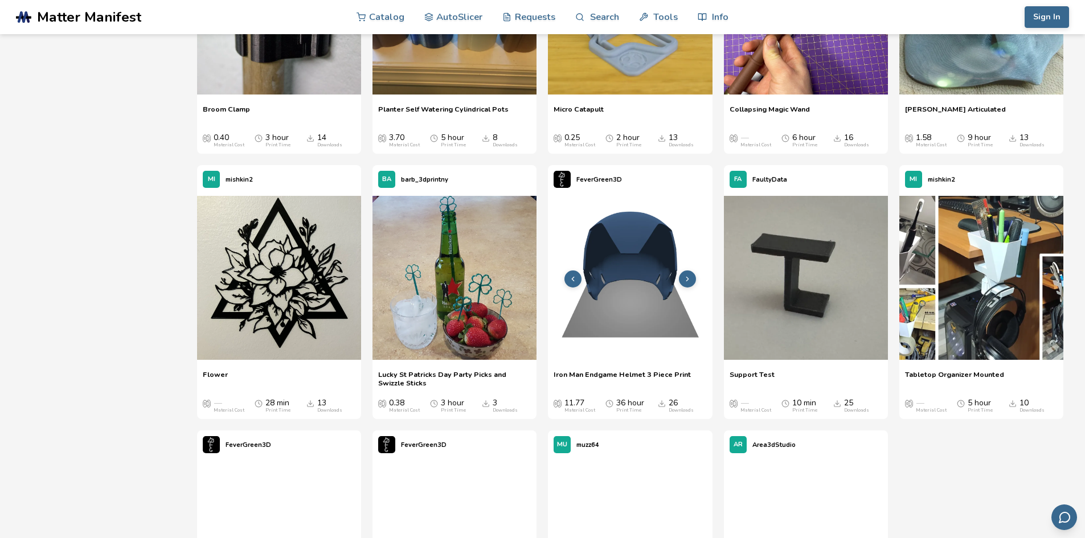
click at [688, 279] on icon at bounding box center [688, 279] width 8 height 8
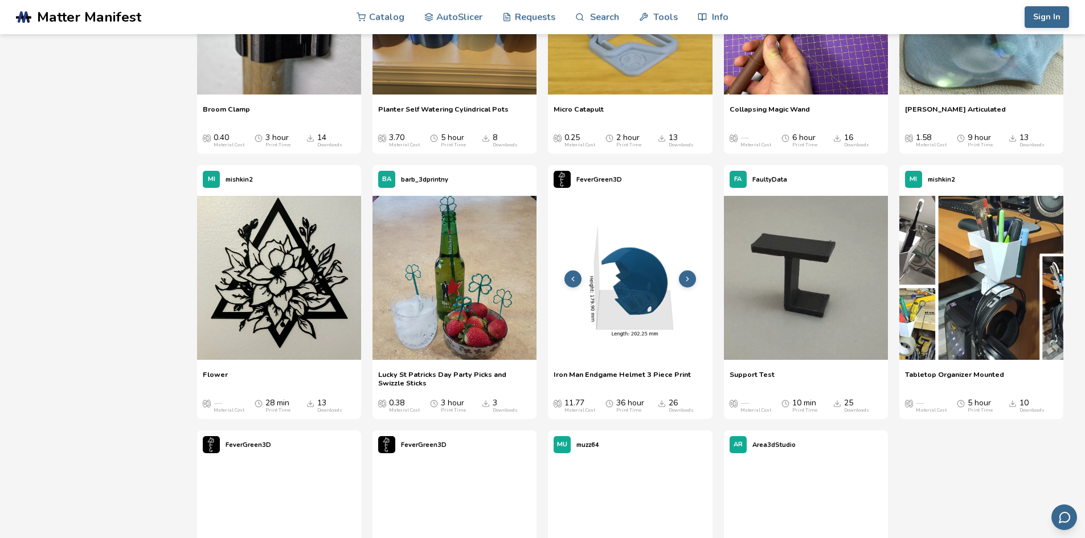
click at [688, 279] on icon at bounding box center [688, 279] width 8 height 8
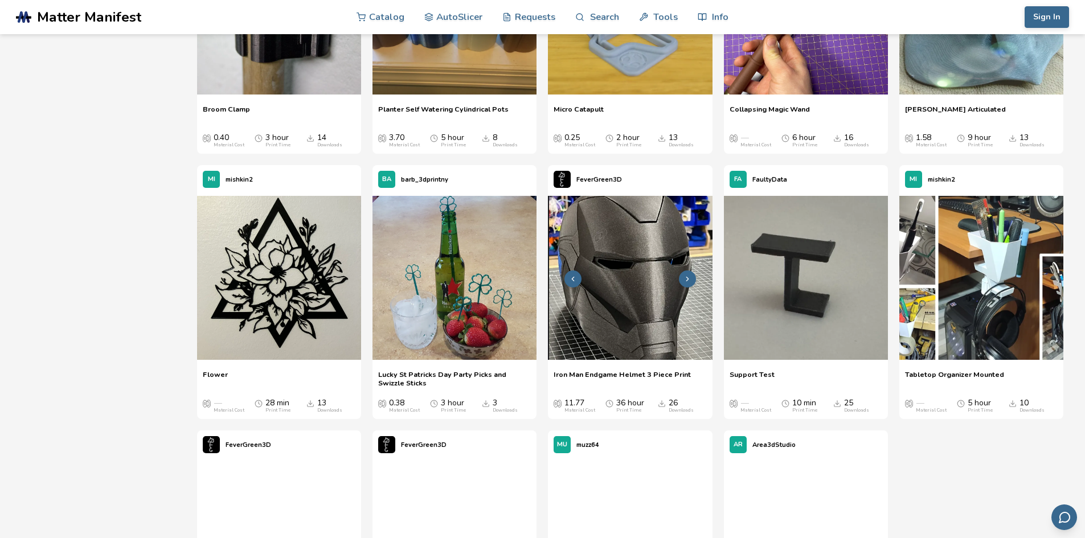
click at [688, 279] on icon at bounding box center [688, 279] width 8 height 8
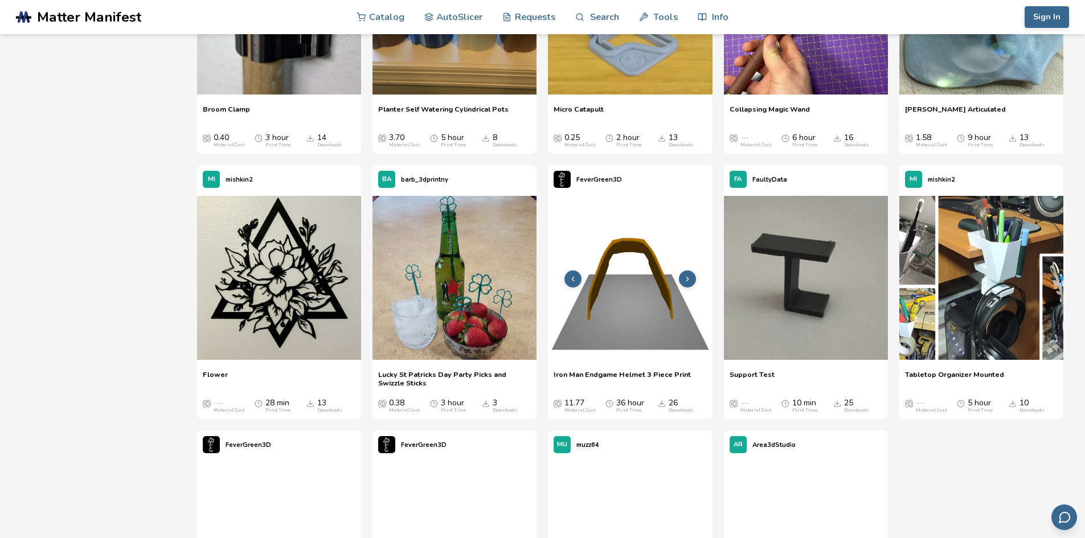
click at [571, 277] on icon at bounding box center [573, 279] width 8 height 8
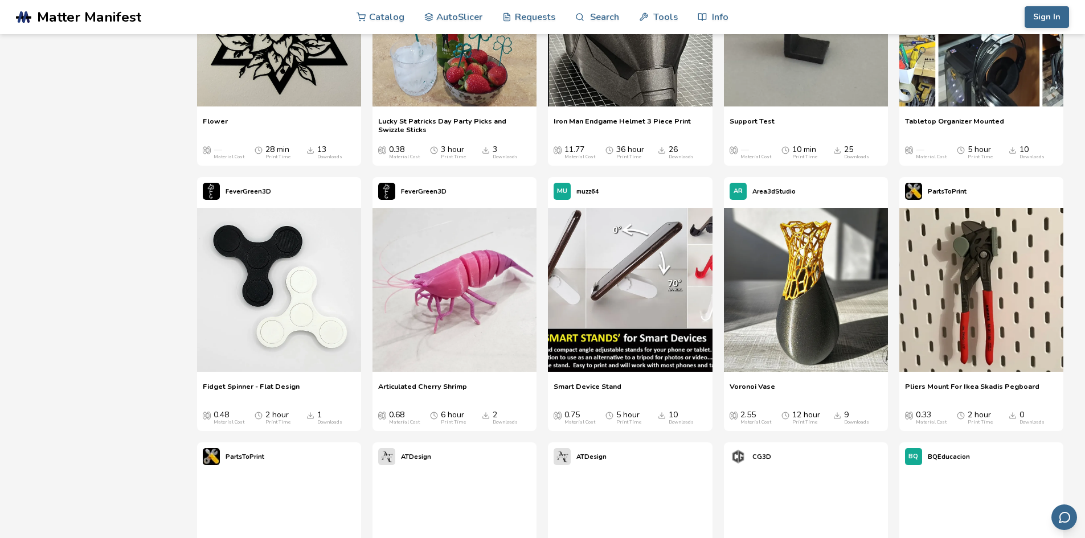
scroll to position [13110, 0]
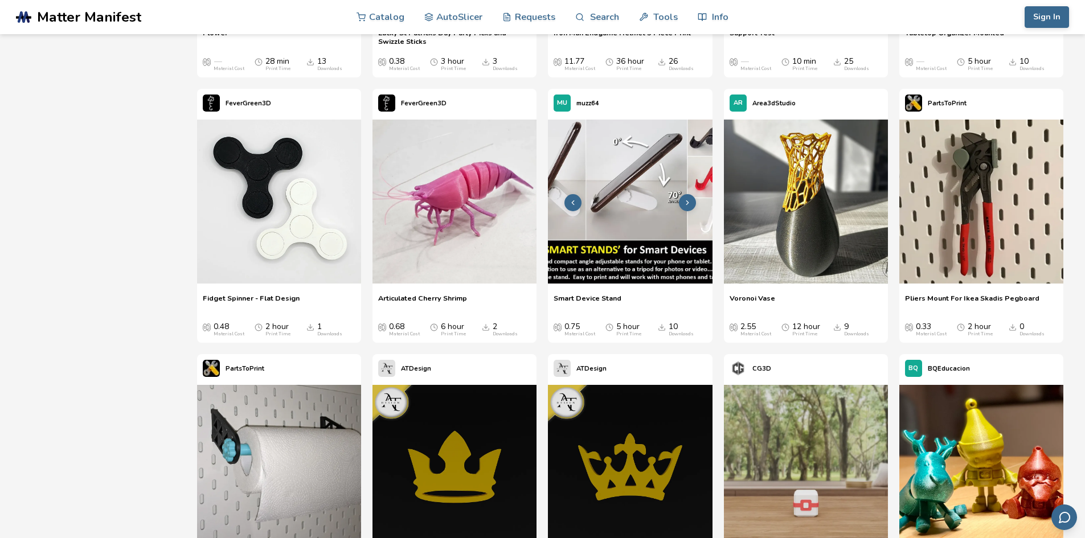
click at [692, 203] on button at bounding box center [687, 202] width 17 height 17
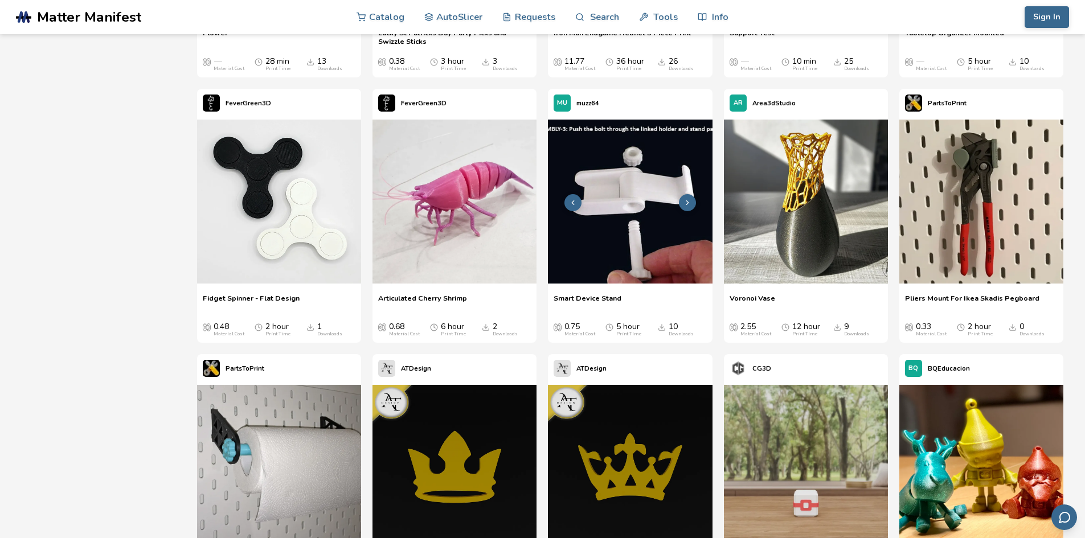
click at [692, 203] on button at bounding box center [687, 202] width 17 height 17
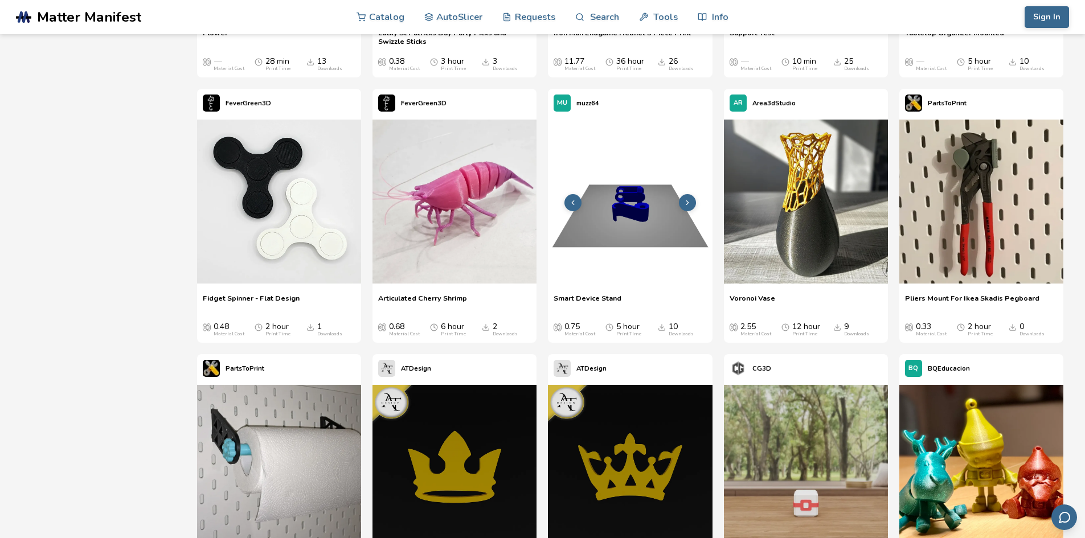
click at [692, 203] on button at bounding box center [687, 202] width 17 height 17
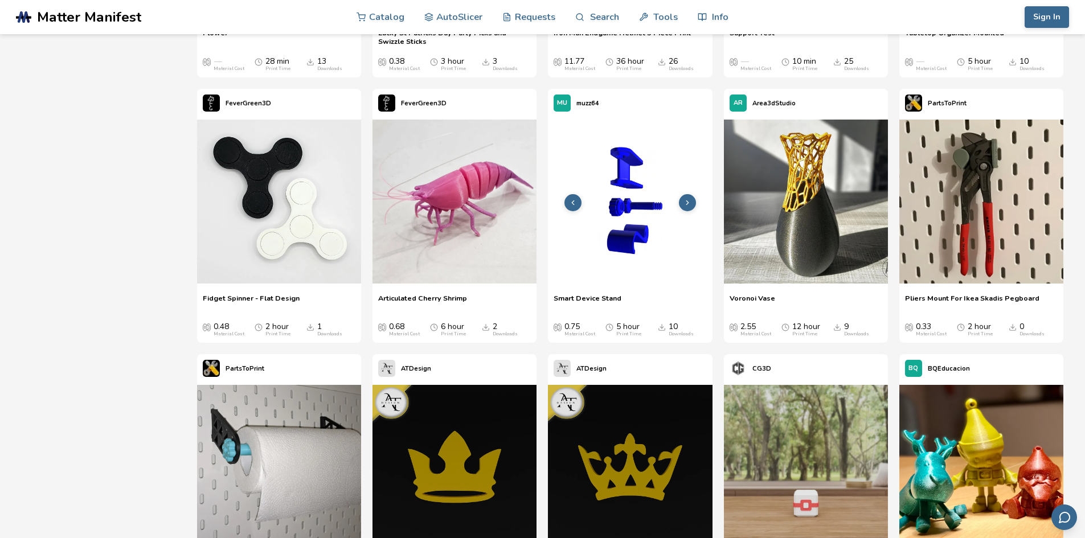
click at [692, 203] on button at bounding box center [687, 202] width 17 height 17
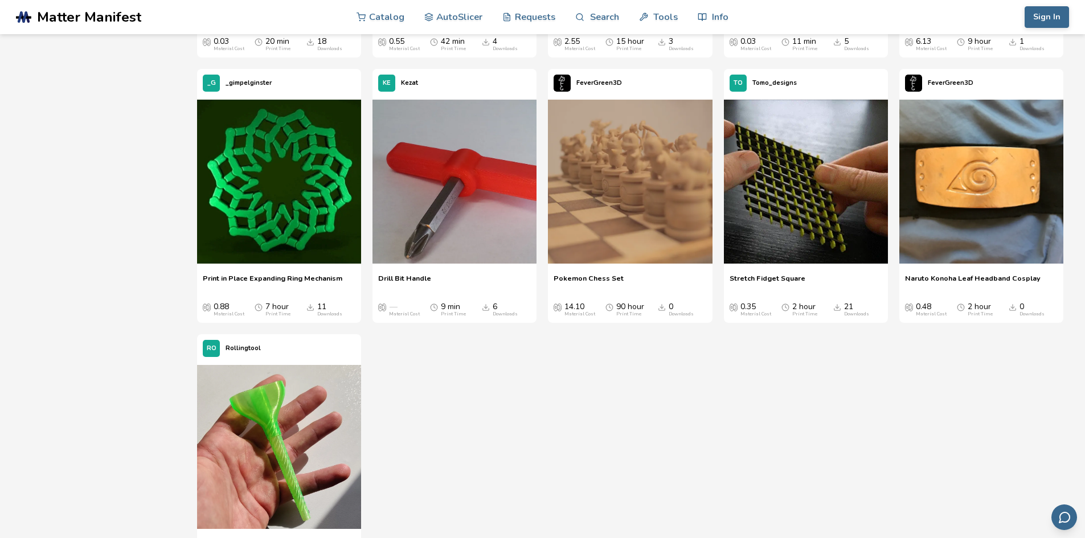
scroll to position [14249, 0]
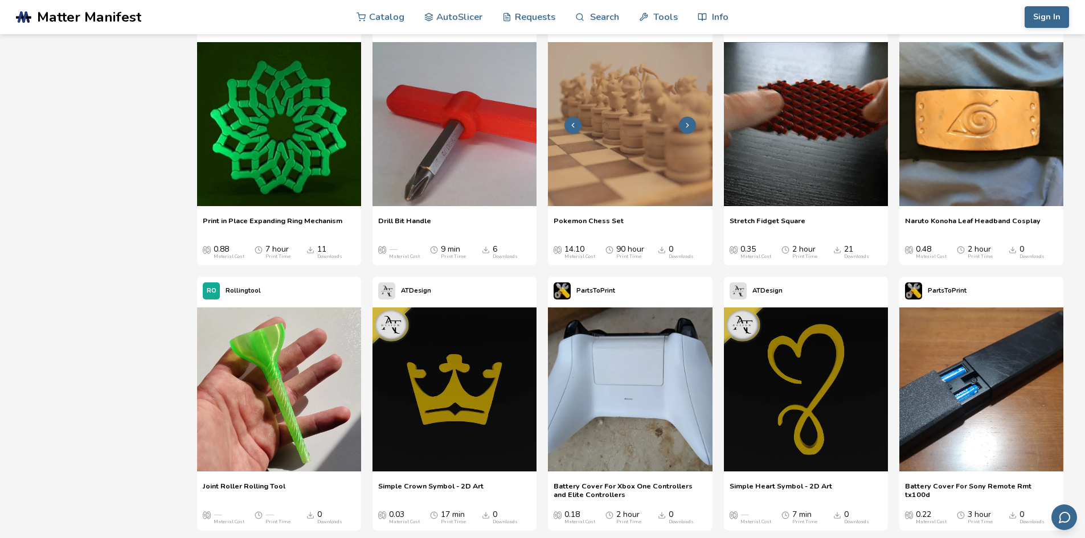
click at [632, 164] on img at bounding box center [630, 124] width 164 height 164
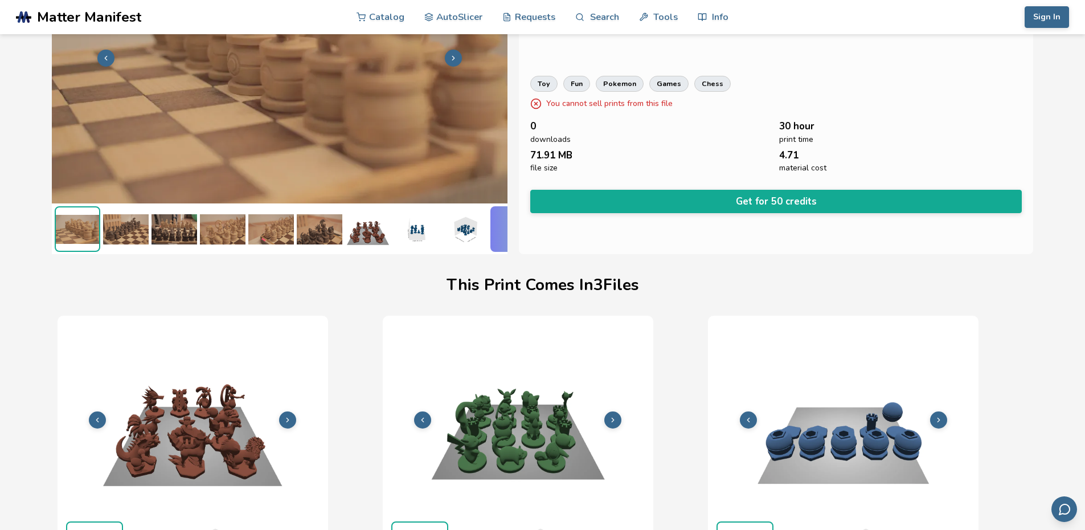
scroll to position [0, 5]
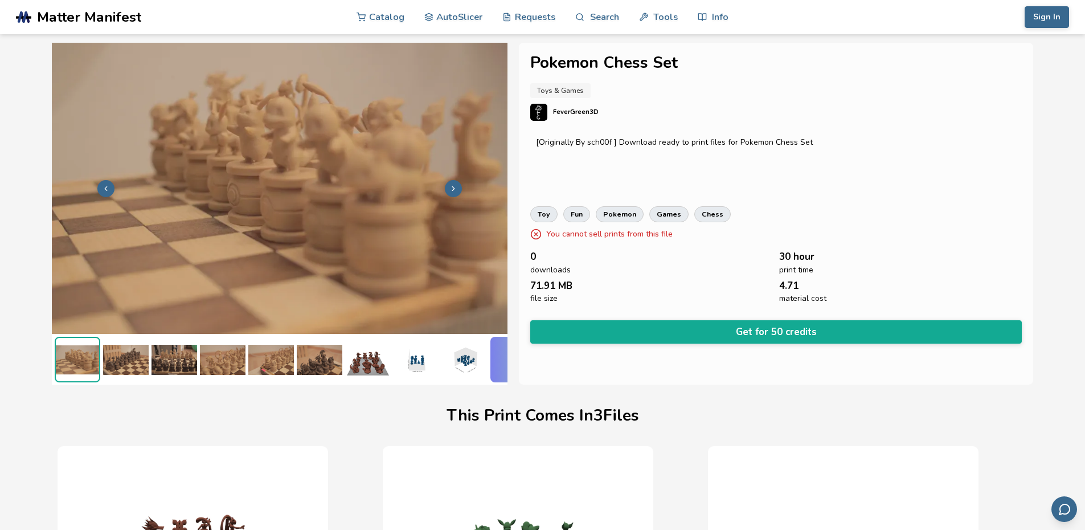
click at [190, 357] on img at bounding box center [175, 360] width 46 height 46
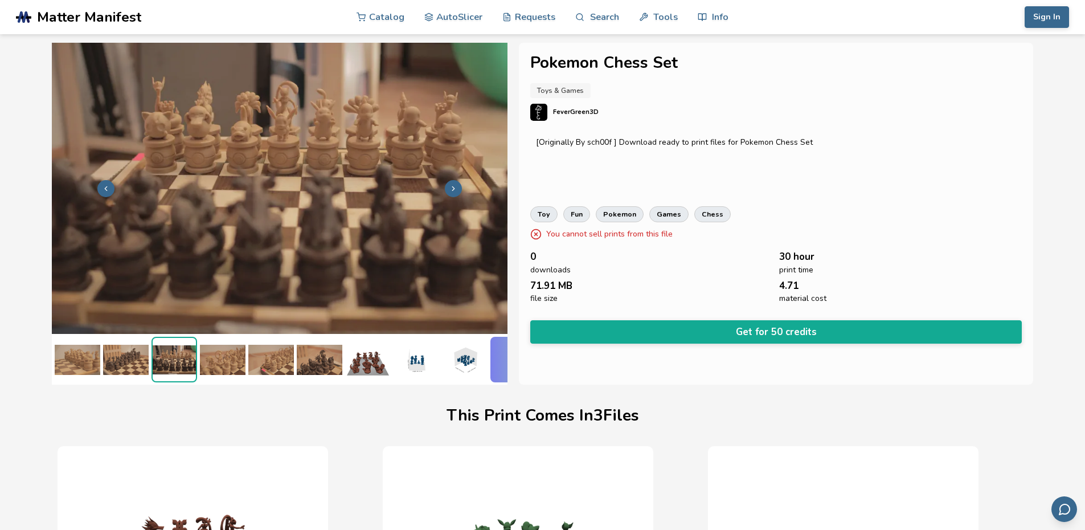
scroll to position [0, 0]
click at [238, 361] on img at bounding box center [223, 360] width 46 height 46
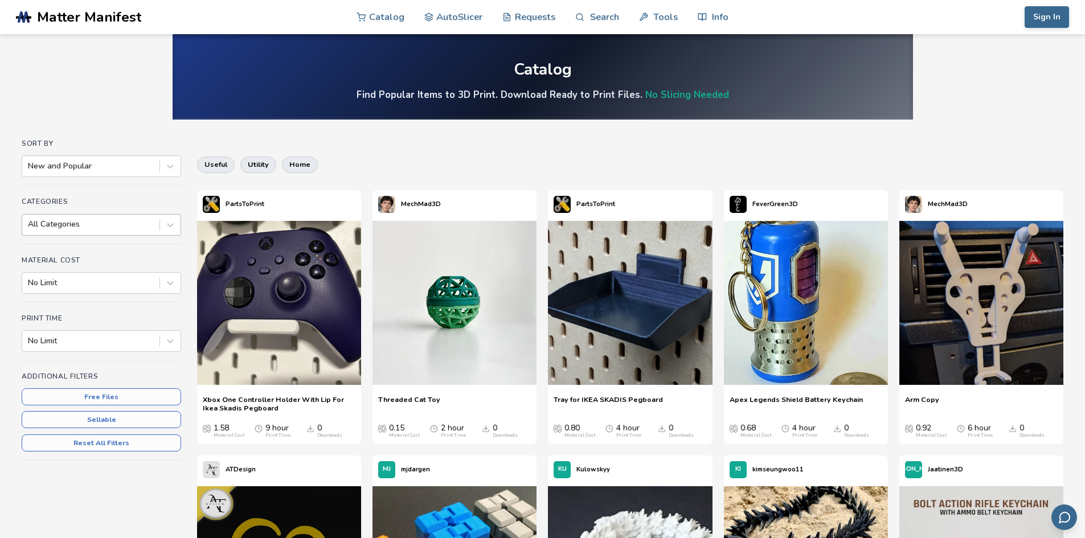
click at [77, 223] on div at bounding box center [91, 224] width 126 height 11
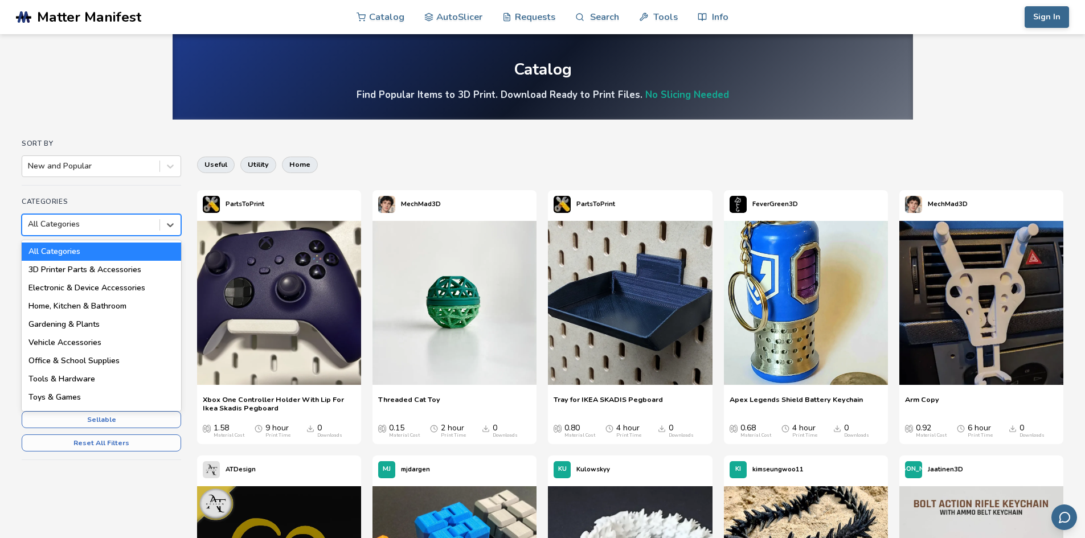
click at [92, 180] on div "Sort By New and Popular" at bounding box center [102, 163] width 160 height 46
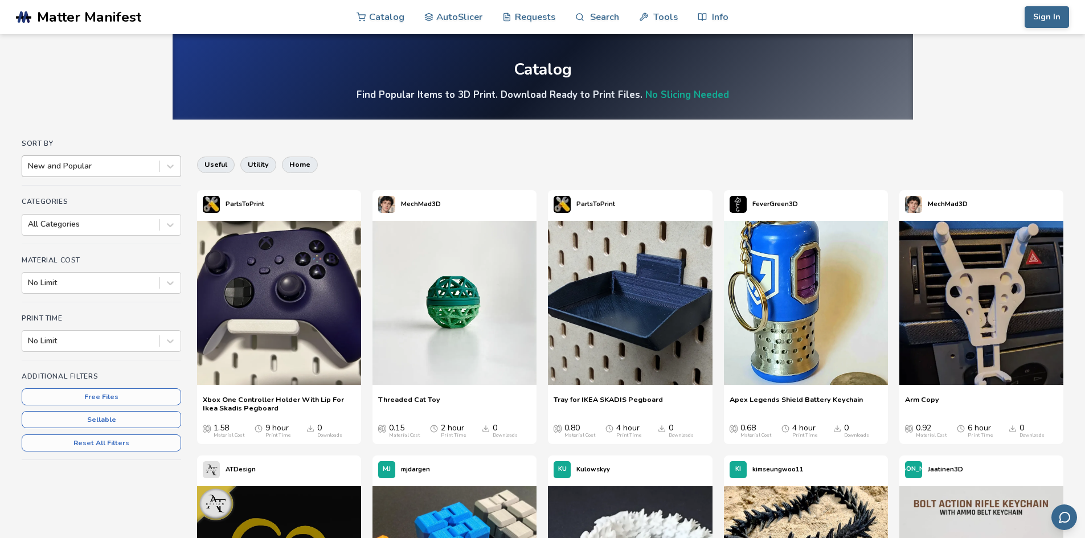
click at [95, 173] on div "New and Popular" at bounding box center [90, 166] width 137 height 16
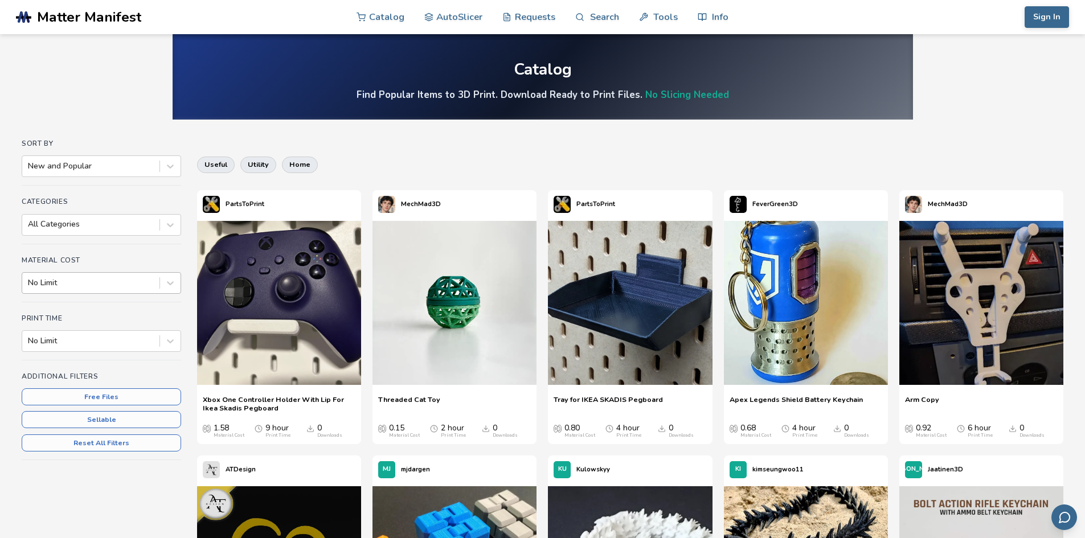
click at [105, 289] on div "No Limit" at bounding box center [90, 283] width 137 height 16
click at [60, 271] on div "Material Cost No Limit" at bounding box center [102, 279] width 160 height 46
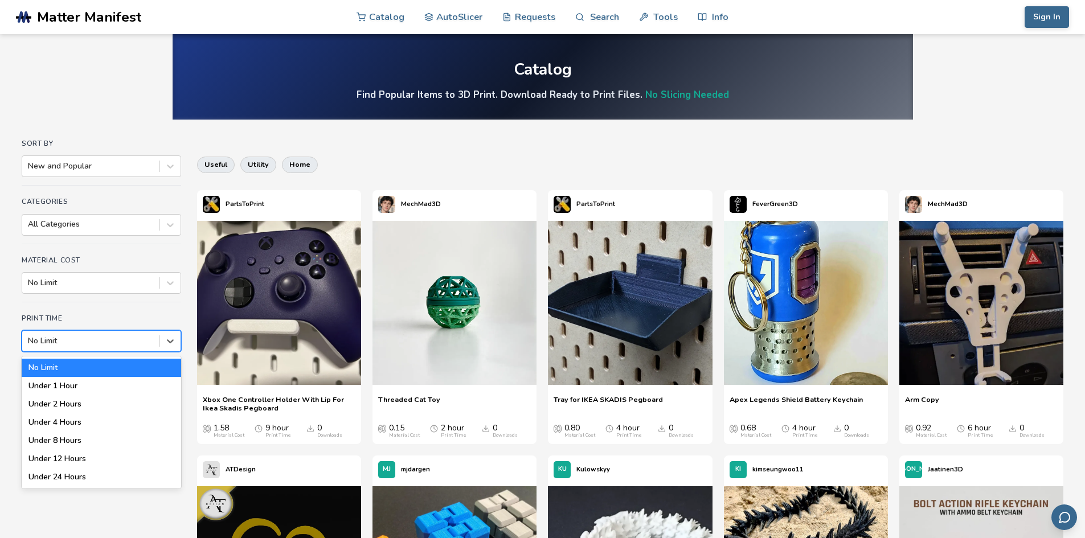
click at [97, 348] on div "No Limit" at bounding box center [90, 341] width 137 height 16
click at [55, 323] on div "Print Time 7 results available. Use Up and Down to choose options, press Enter …" at bounding box center [102, 337] width 160 height 46
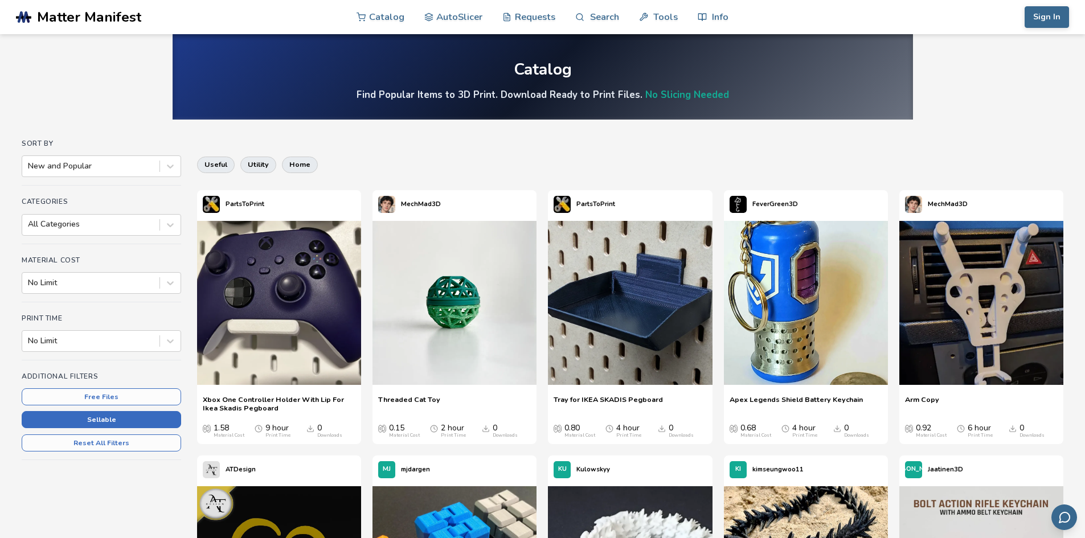
click at [119, 419] on button "Sellable" at bounding box center [102, 419] width 160 height 17
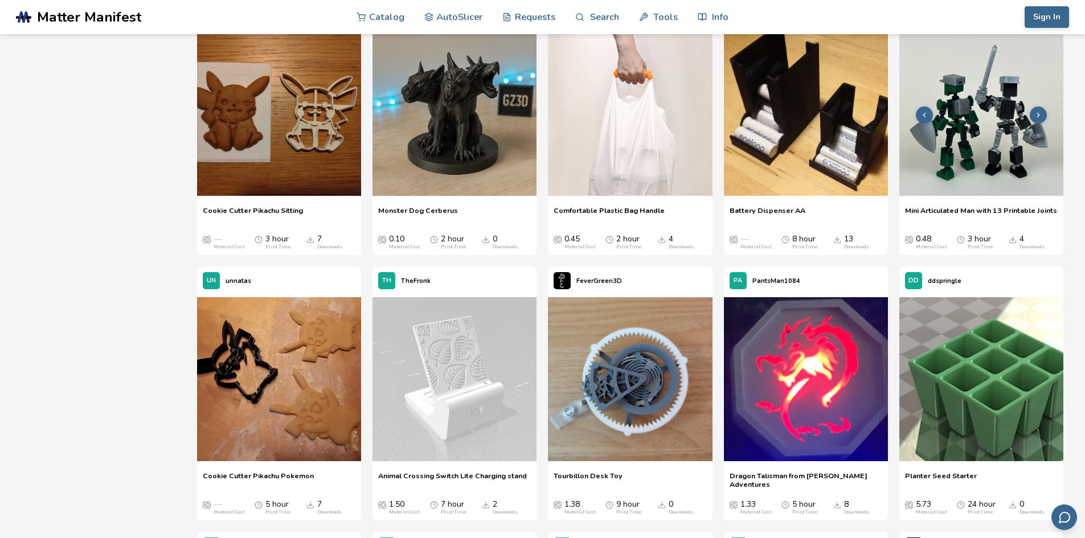
scroll to position [9571, 0]
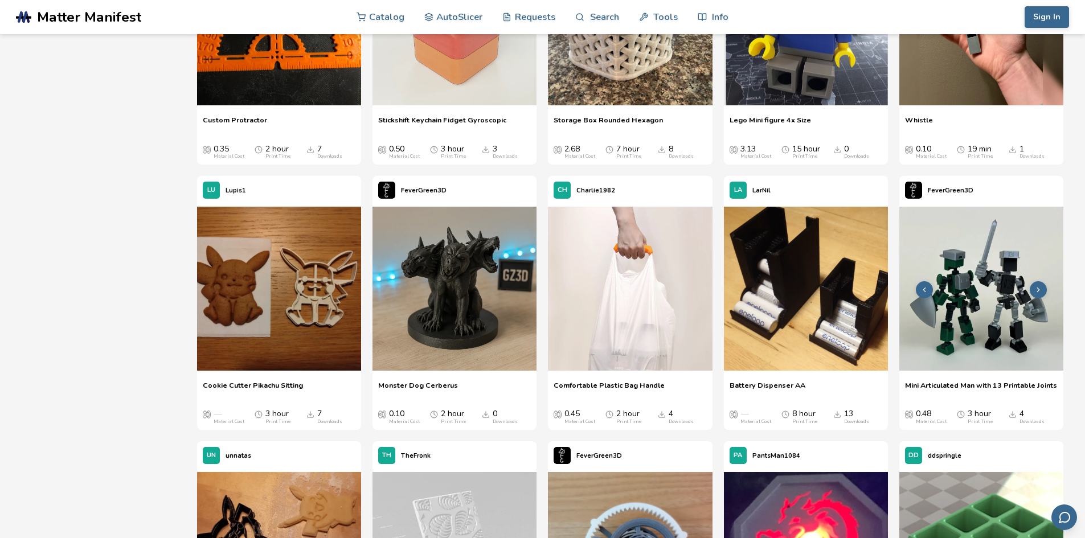
click at [1039, 292] on icon at bounding box center [1039, 290] width 8 height 8
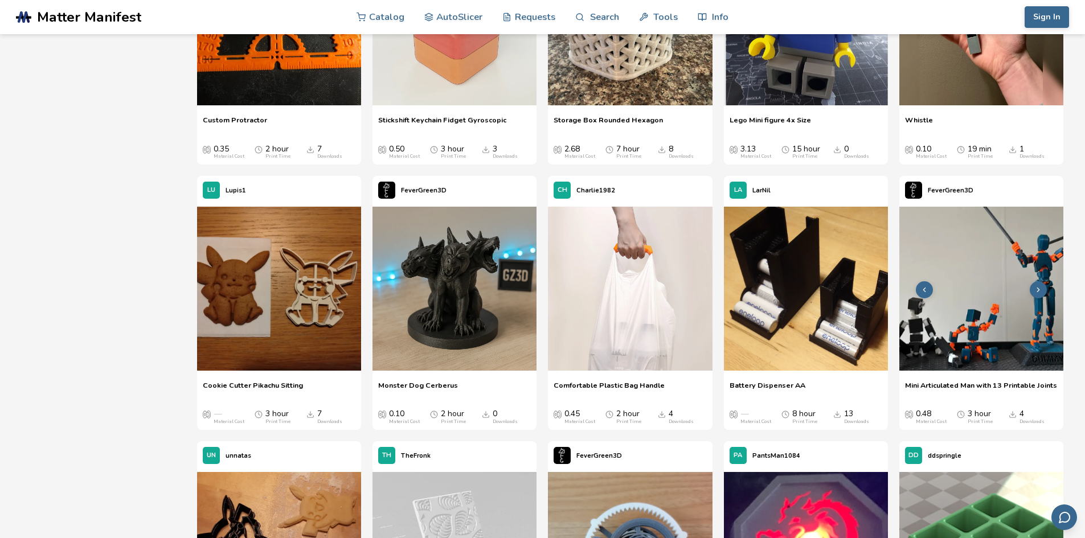
click at [1039, 292] on icon at bounding box center [1039, 290] width 8 height 8
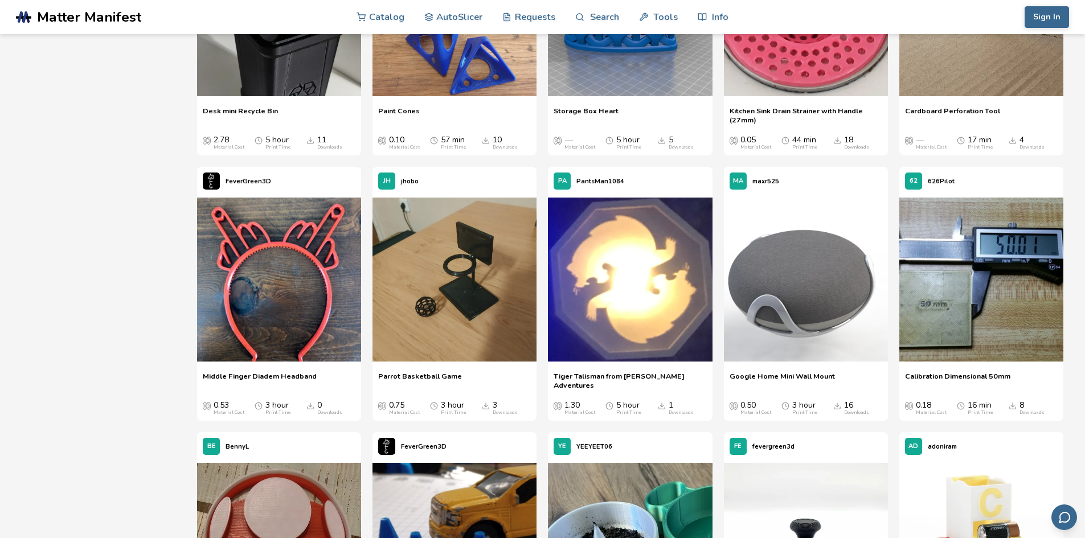
scroll to position [0, 0]
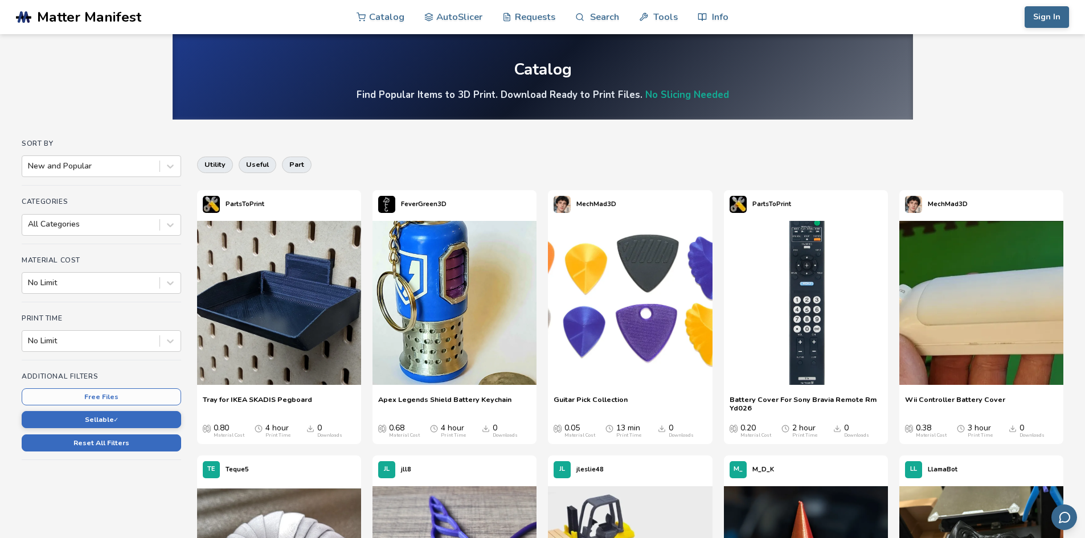
click at [126, 445] on button "Reset All Filters" at bounding box center [102, 443] width 160 height 17
click at [105, 172] on div at bounding box center [91, 166] width 126 height 11
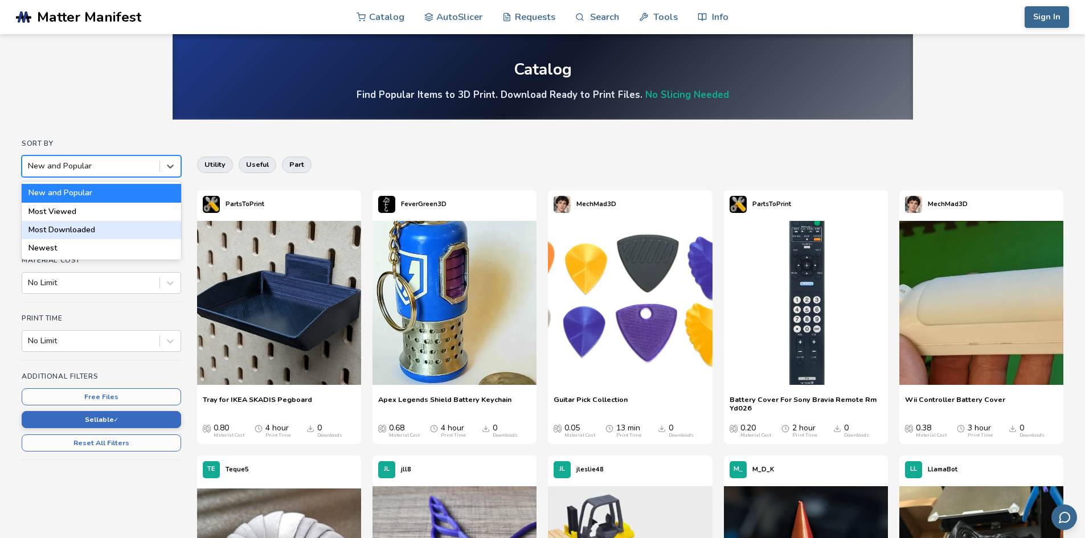
click at [78, 231] on div "Most Downloaded" at bounding box center [102, 230] width 160 height 18
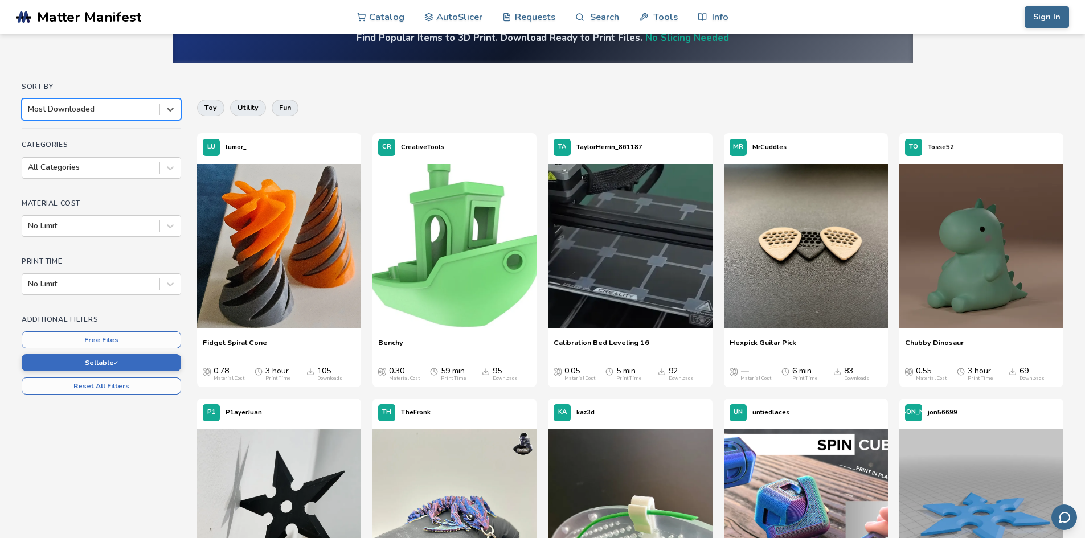
scroll to position [285, 0]
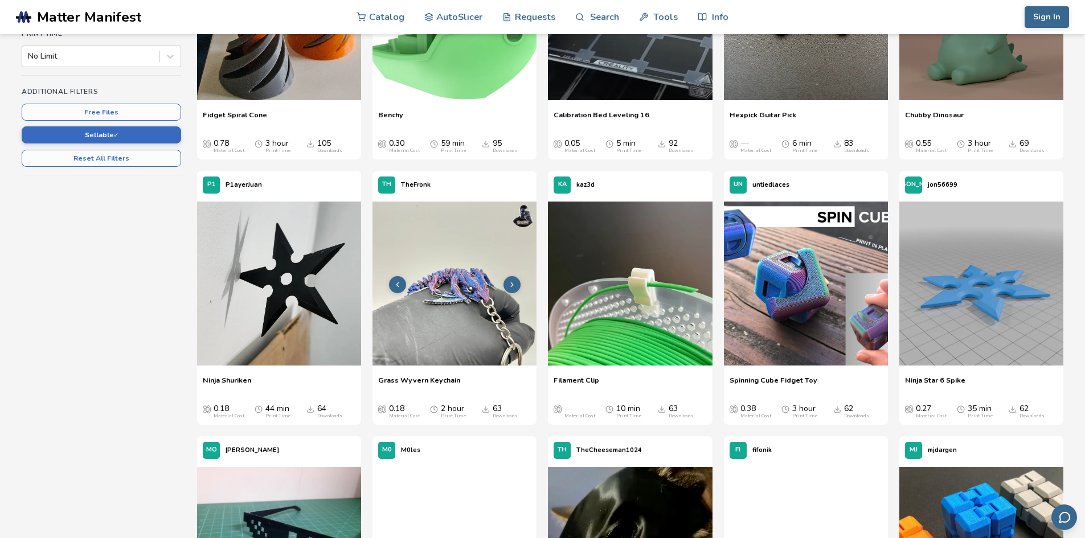
click at [460, 300] on img at bounding box center [455, 284] width 164 height 164
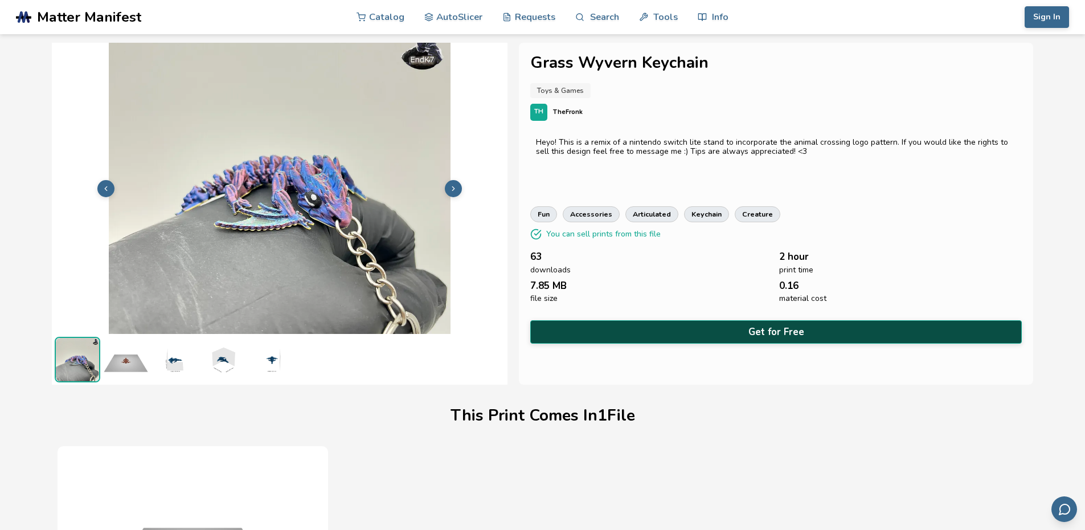
click at [695, 336] on button "Get for Free" at bounding box center [776, 331] width 492 height 23
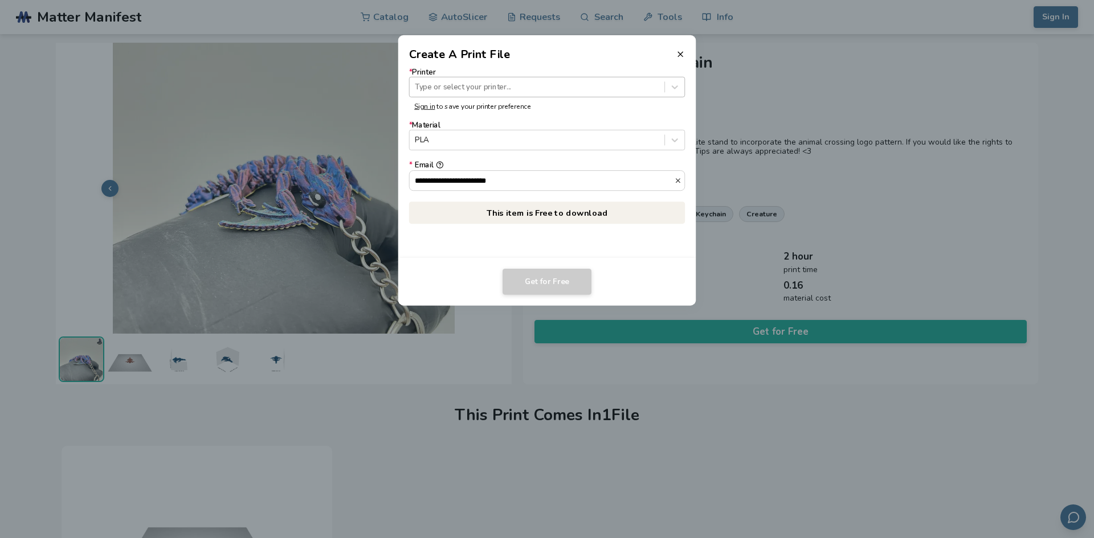
click at [490, 91] on div at bounding box center [537, 86] width 244 height 11
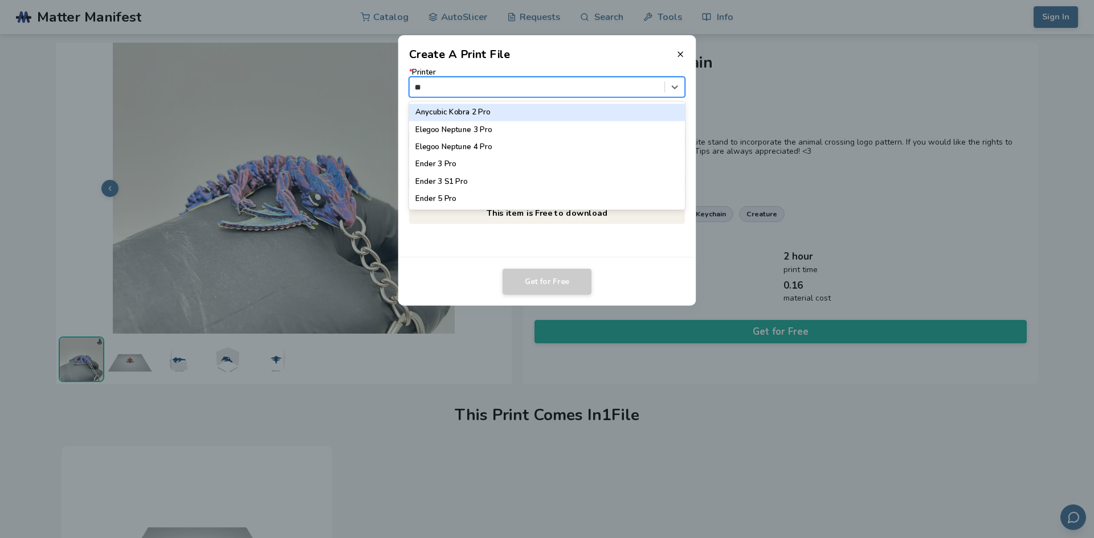
type input "***"
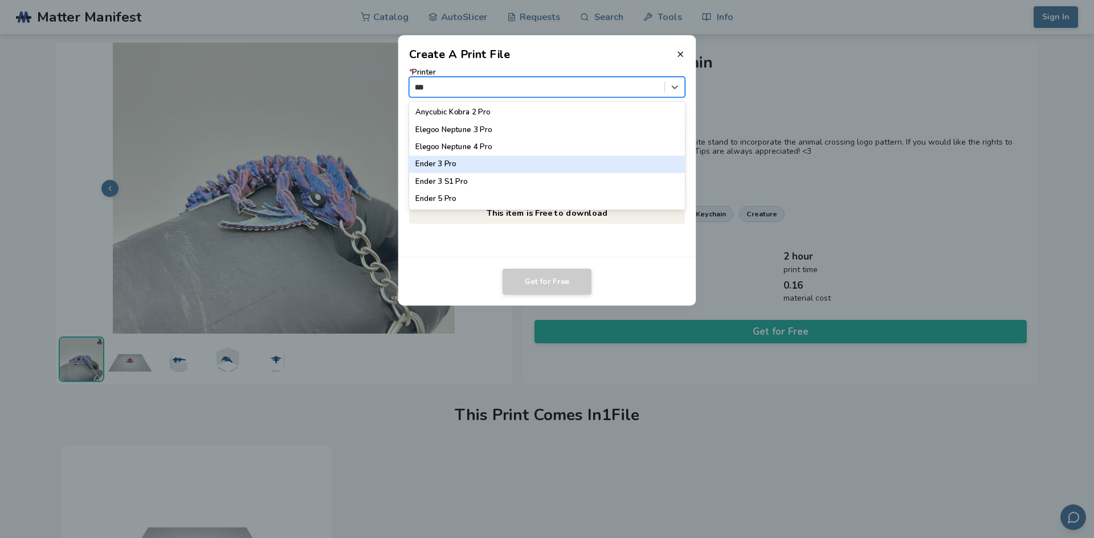
click at [495, 170] on div "Ender 3 Pro" at bounding box center [547, 164] width 276 height 17
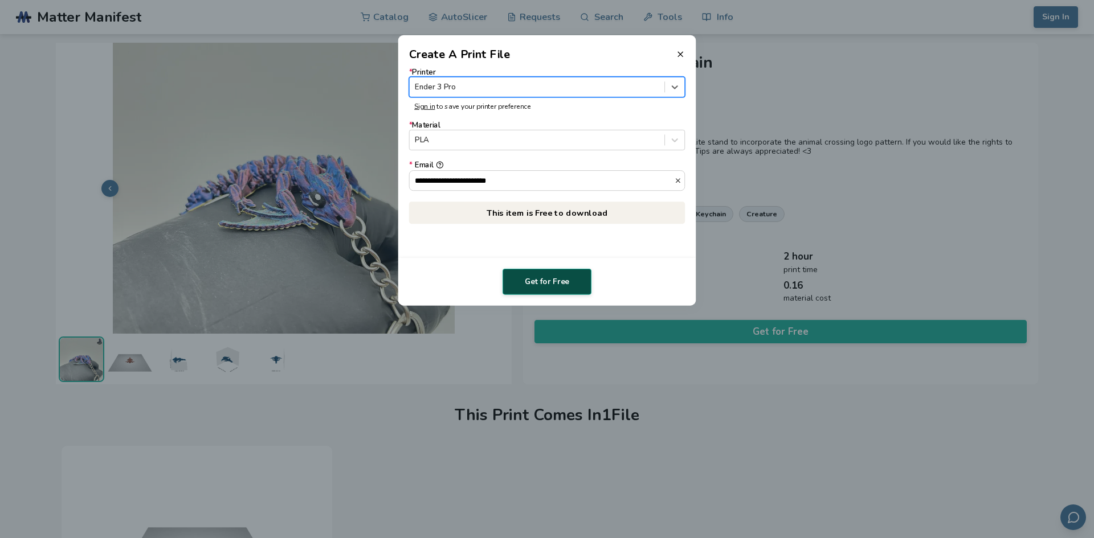
click at [547, 279] on button "Get for Free" at bounding box center [546, 282] width 89 height 26
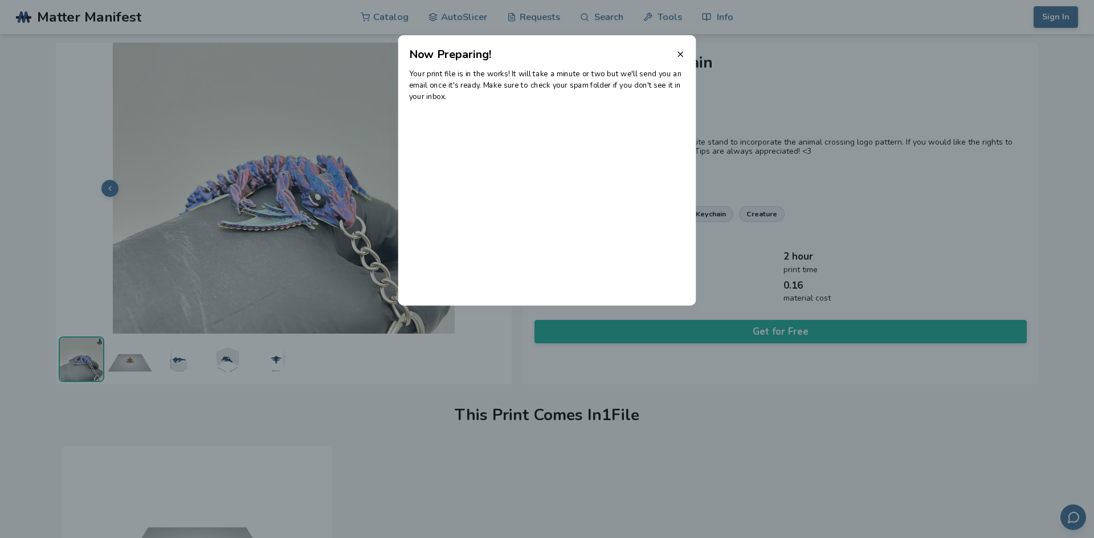
click at [574, 403] on dialog "Now Preparing! Your print file is in the works! It will take a minute or two bu…" at bounding box center [546, 270] width 1039 height 512
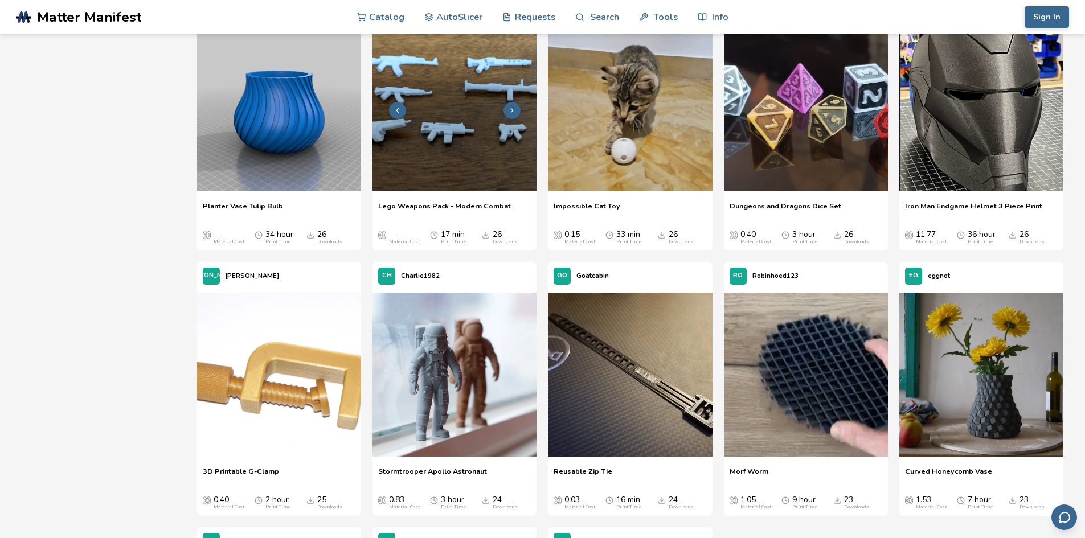
scroll to position [2597, 0]
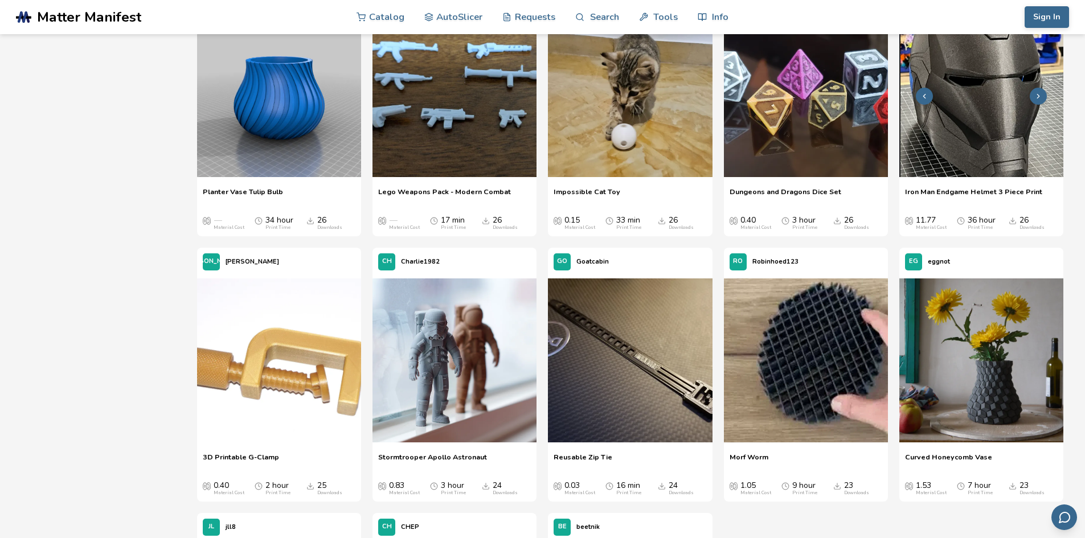
click at [981, 152] on img at bounding box center [982, 95] width 164 height 164
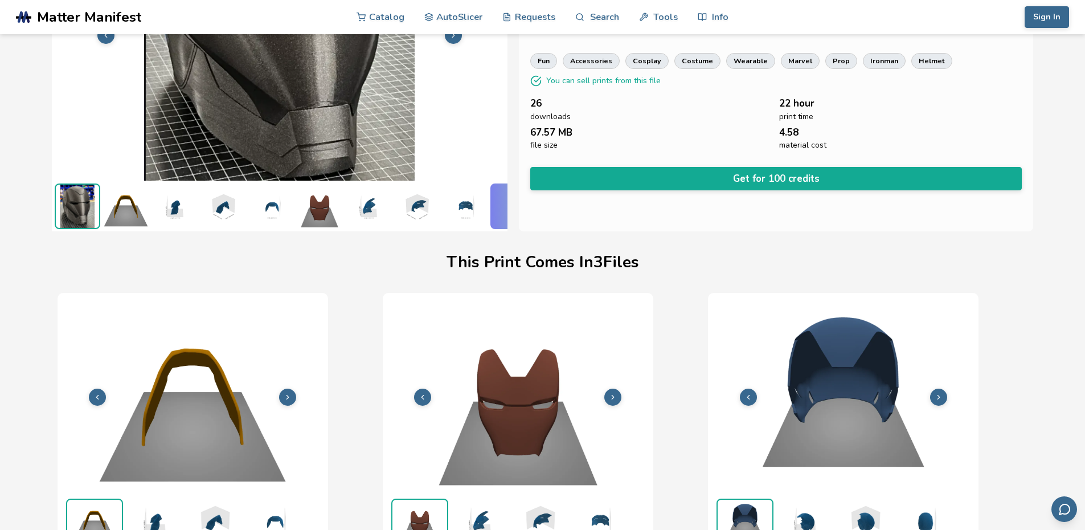
scroll to position [0, 5]
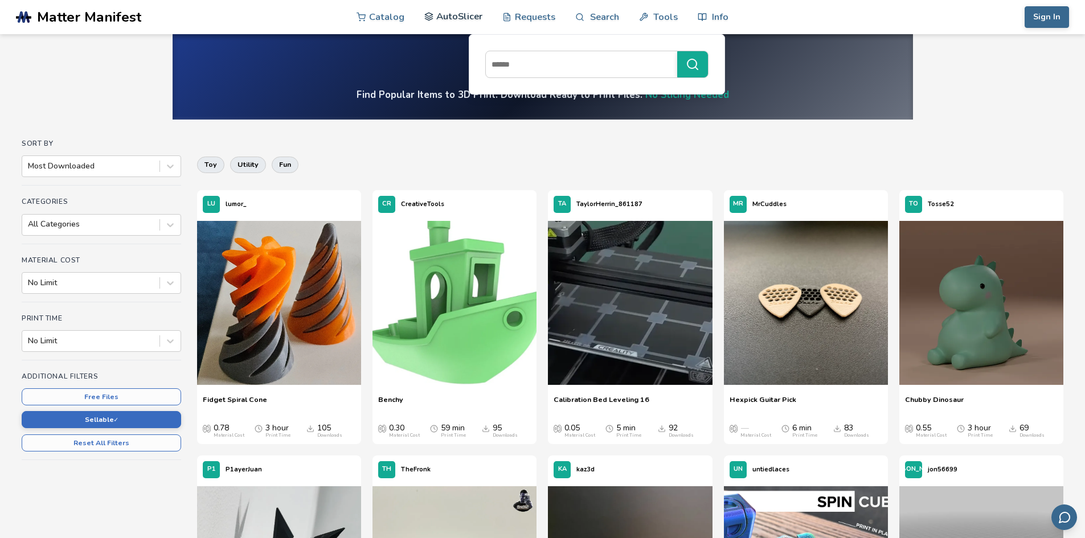
click at [468, 11] on link "AutoSlicer" at bounding box center [453, 16] width 59 height 34
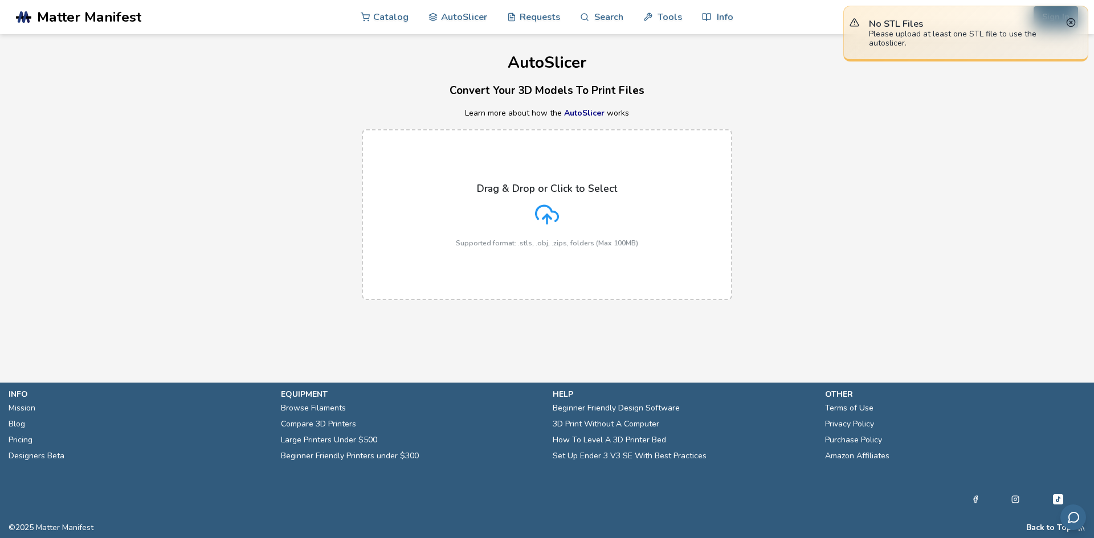
click at [487, 191] on p "Drag & Drop or Click to Select" at bounding box center [547, 188] width 140 height 11
click at [0, 0] on input "Drag & Drop or Click to Select Supported format: .stls, .obj, .zips, folders (M…" at bounding box center [0, 0] width 0 height 0
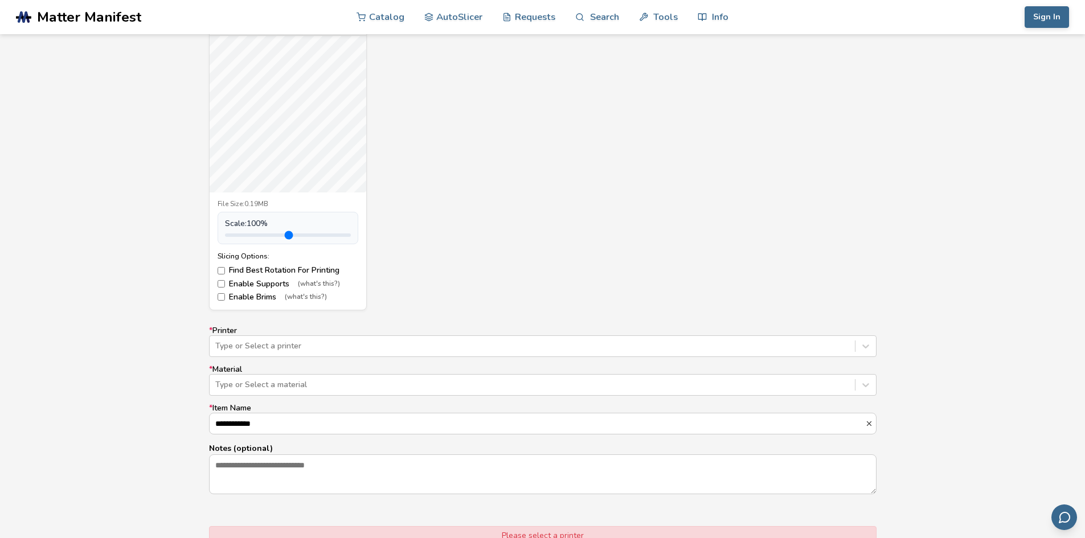
scroll to position [456, 0]
click at [328, 338] on div "Type or Select a printer" at bounding box center [532, 345] width 645 height 16
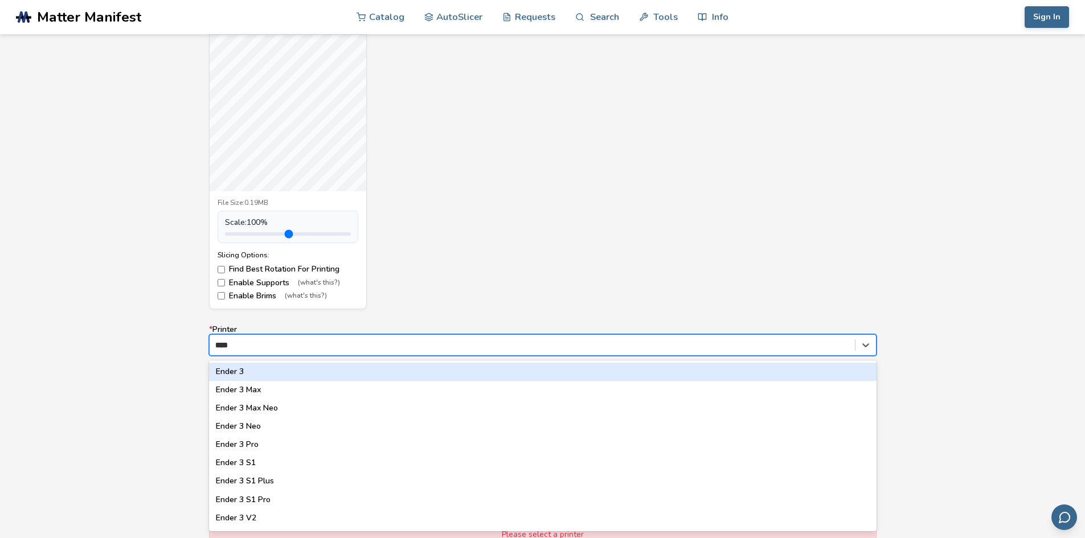
type input "*****"
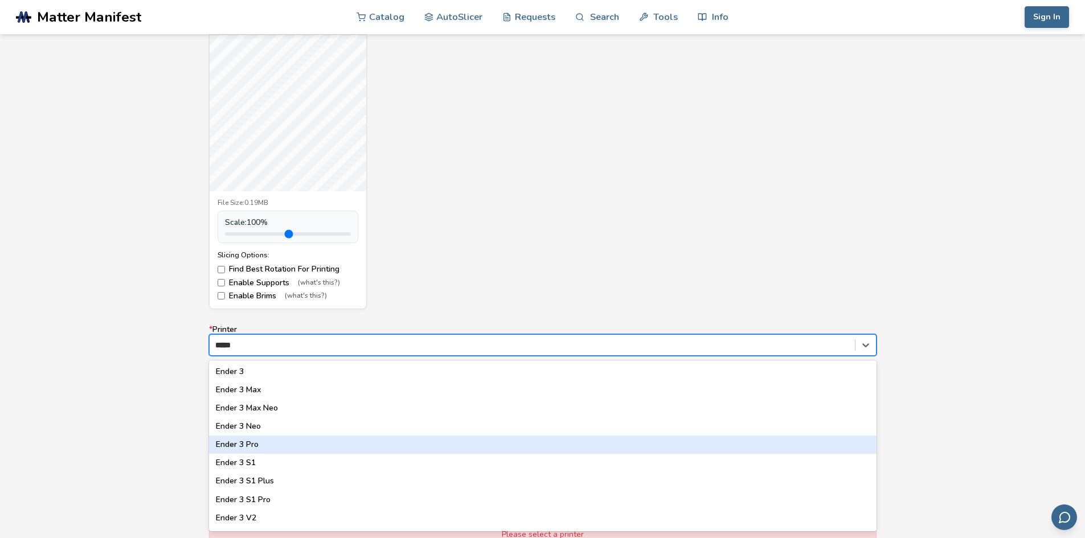
click at [272, 446] on div "Ender 3 Pro" at bounding box center [543, 445] width 668 height 18
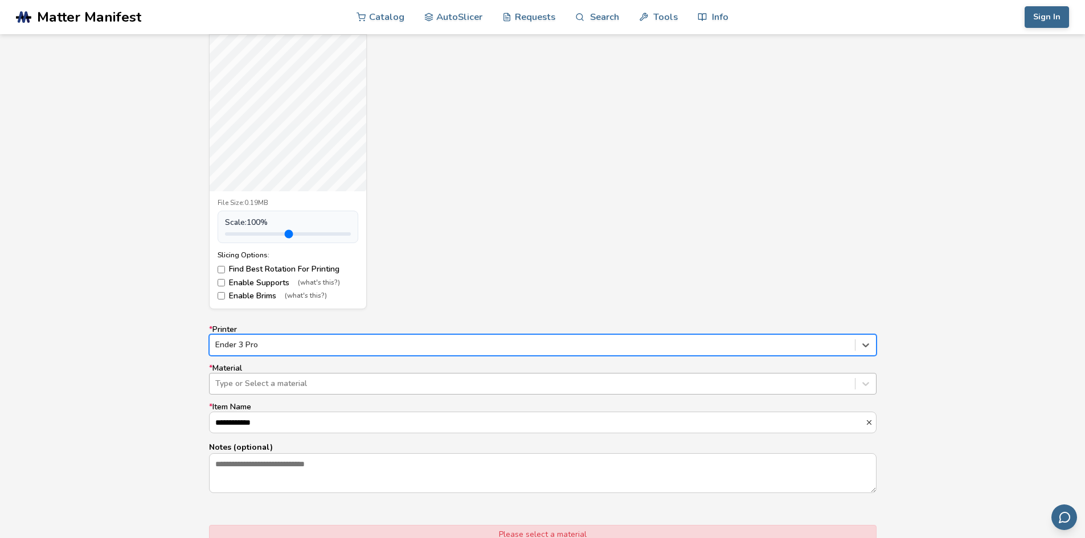
click at [254, 386] on div at bounding box center [532, 383] width 634 height 11
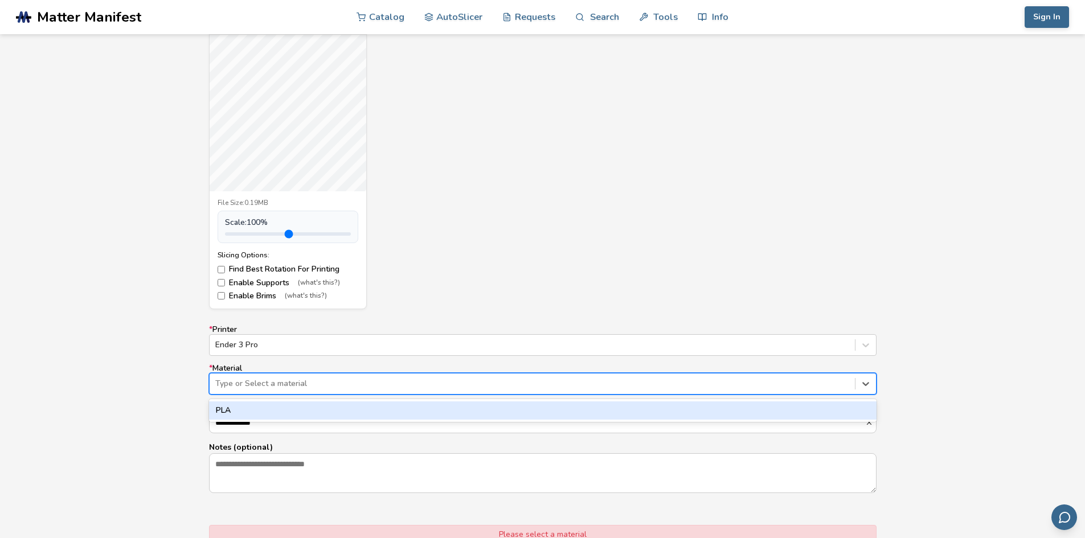
click at [229, 405] on div "PLA" at bounding box center [543, 411] width 668 height 18
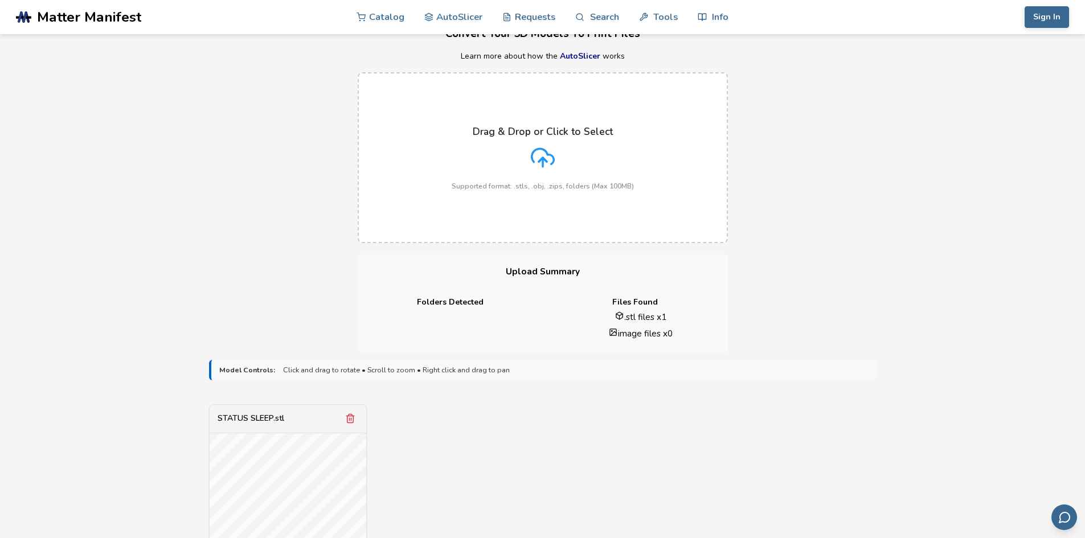
scroll to position [0, 0]
